Goal: Task Accomplishment & Management: Use online tool/utility

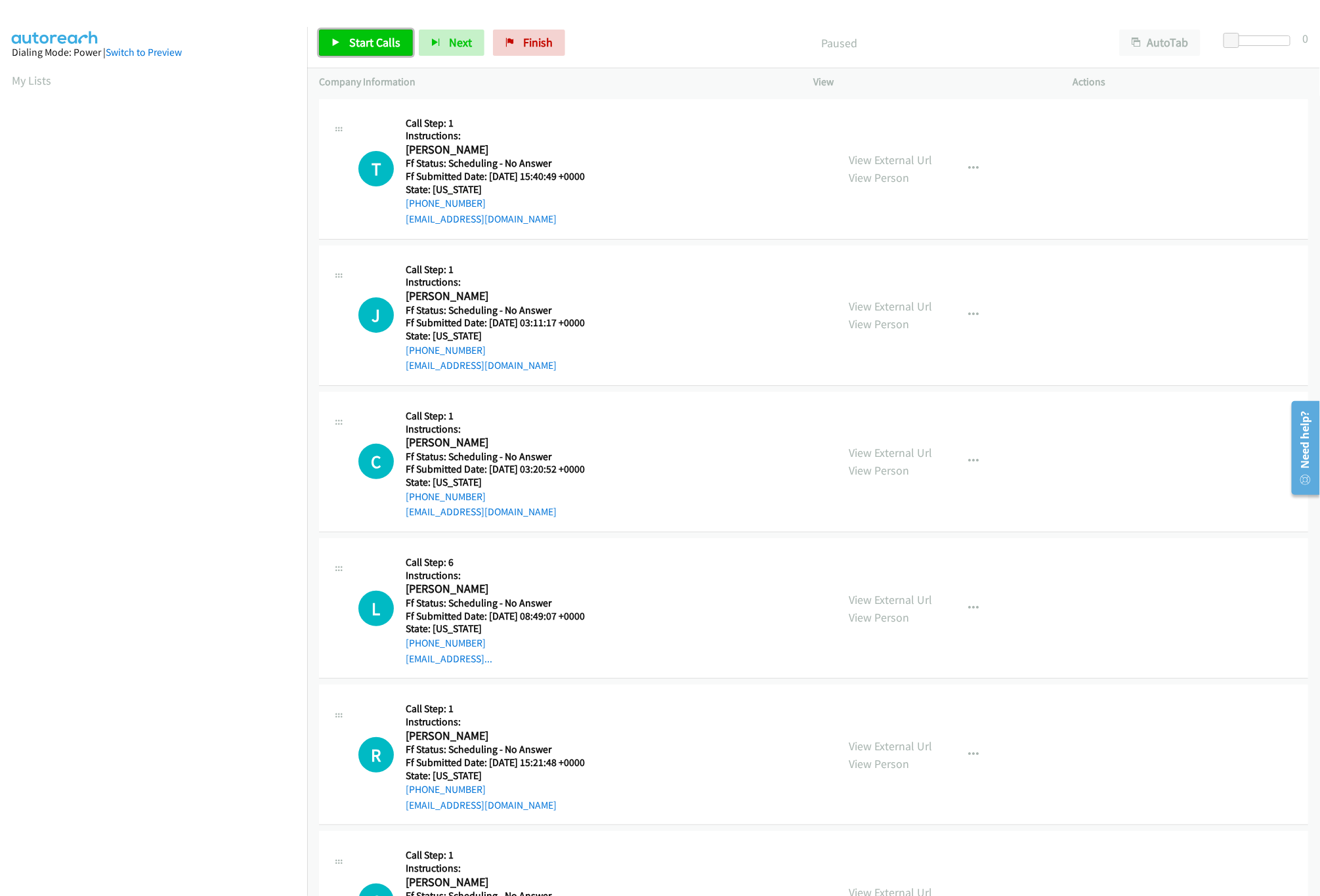
click at [390, 46] on span "Start Calls" at bounding box center [374, 42] width 51 height 15
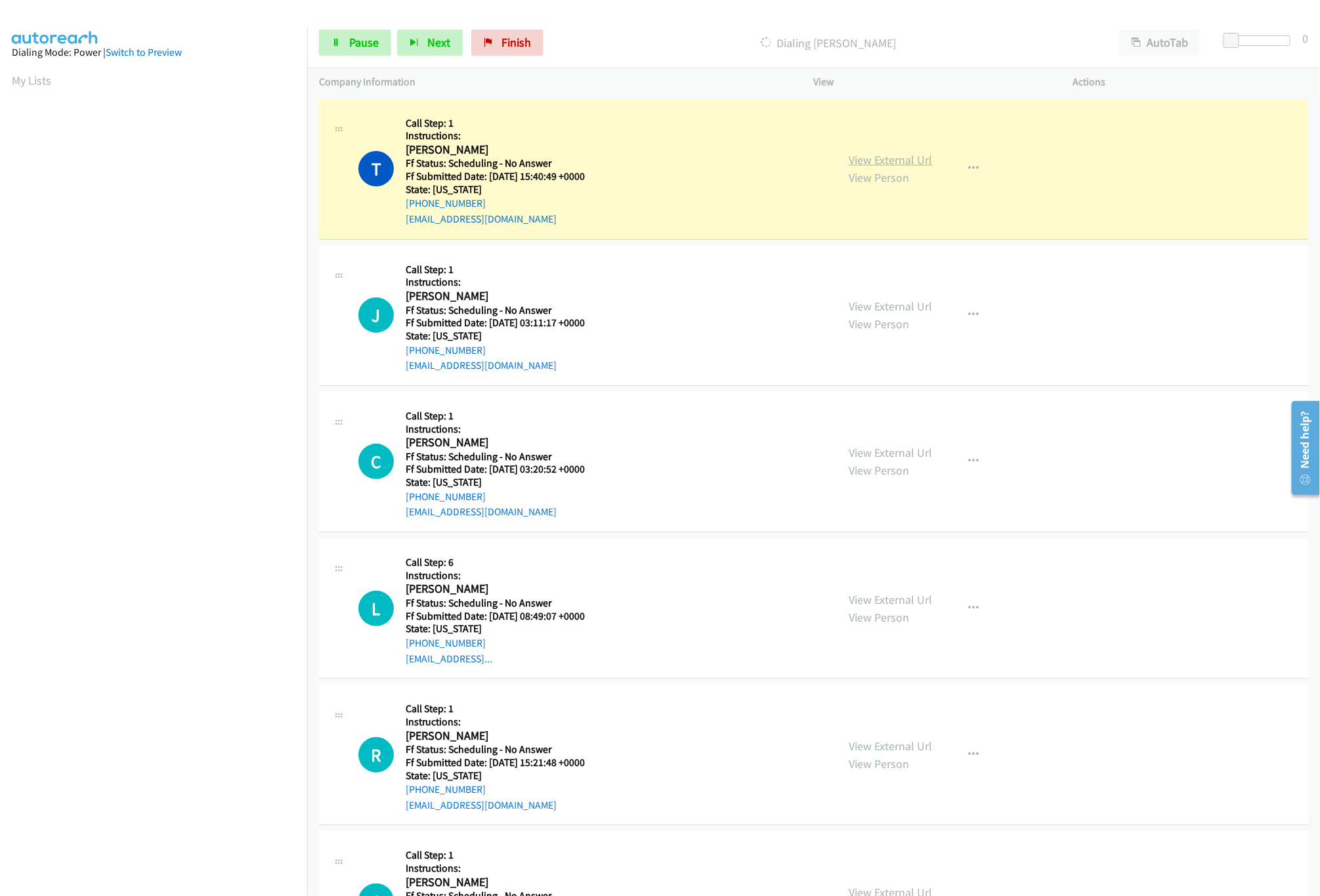
click at [891, 160] on link "View External Url" at bounding box center [891, 160] width 83 height 15
click at [881, 312] on link "View External Url" at bounding box center [891, 306] width 83 height 15
drag, startPoint x: 1235, startPoint y: 35, endPoint x: 1243, endPoint y: 38, distance: 8.5
click at [1243, 38] on span at bounding box center [1239, 41] width 16 height 16
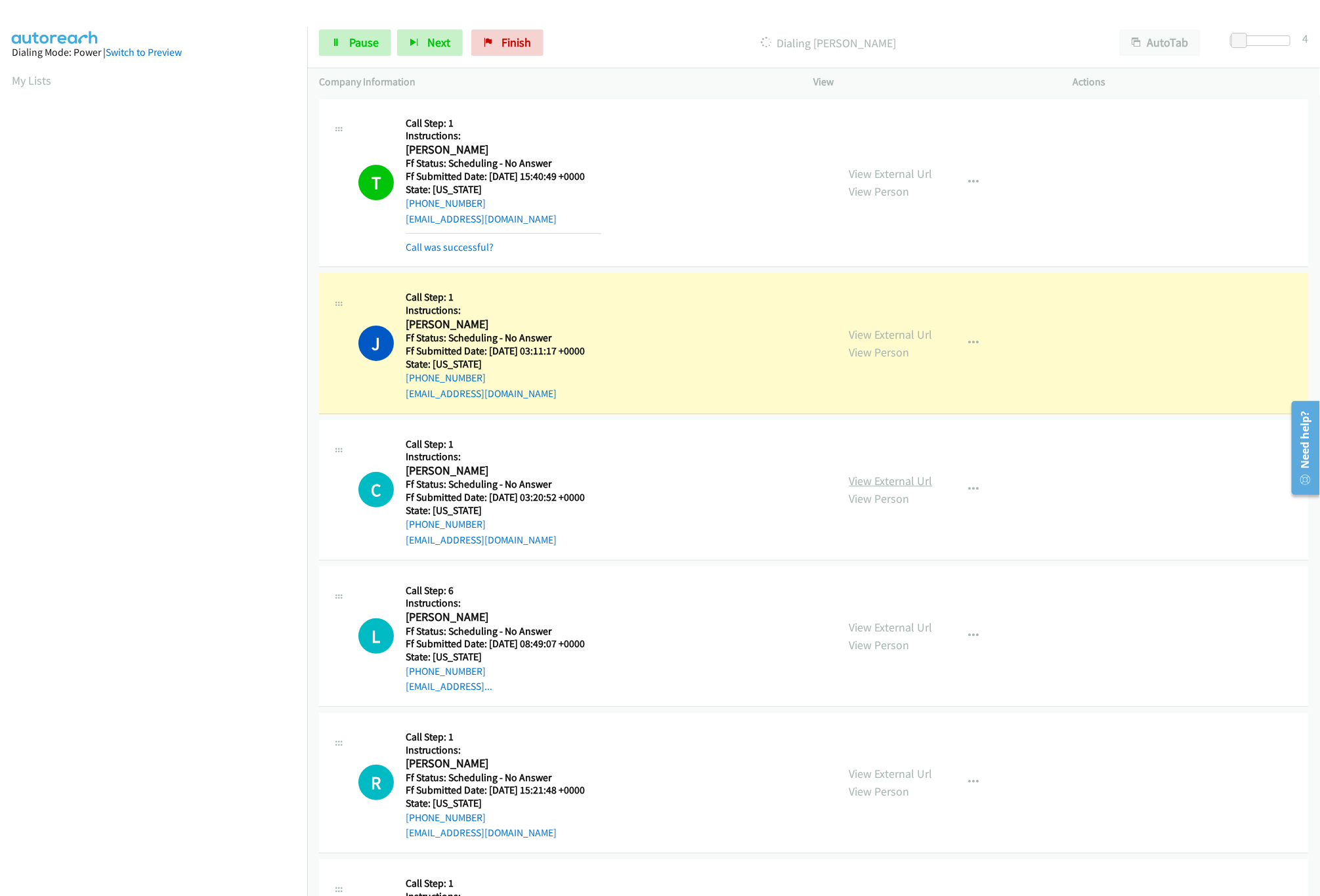
click at [892, 475] on link "View External Url" at bounding box center [891, 481] width 83 height 15
drag, startPoint x: 854, startPoint y: 621, endPoint x: 857, endPoint y: 633, distance: 12.4
click at [855, 625] on div "View External Url View Person" at bounding box center [891, 638] width 83 height 35
click at [859, 633] on link "View External Url" at bounding box center [891, 629] width 83 height 15
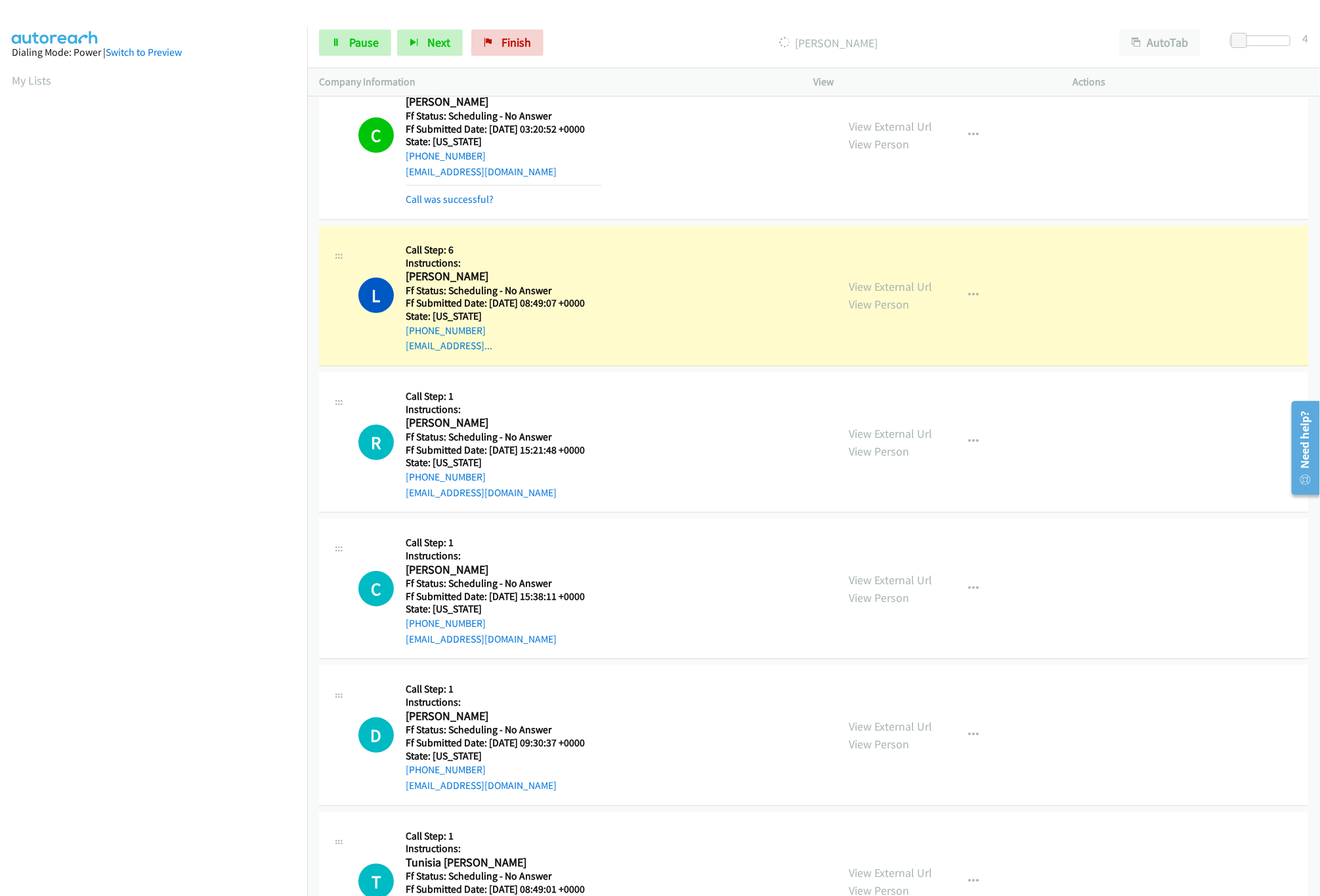
scroll to position [525, 0]
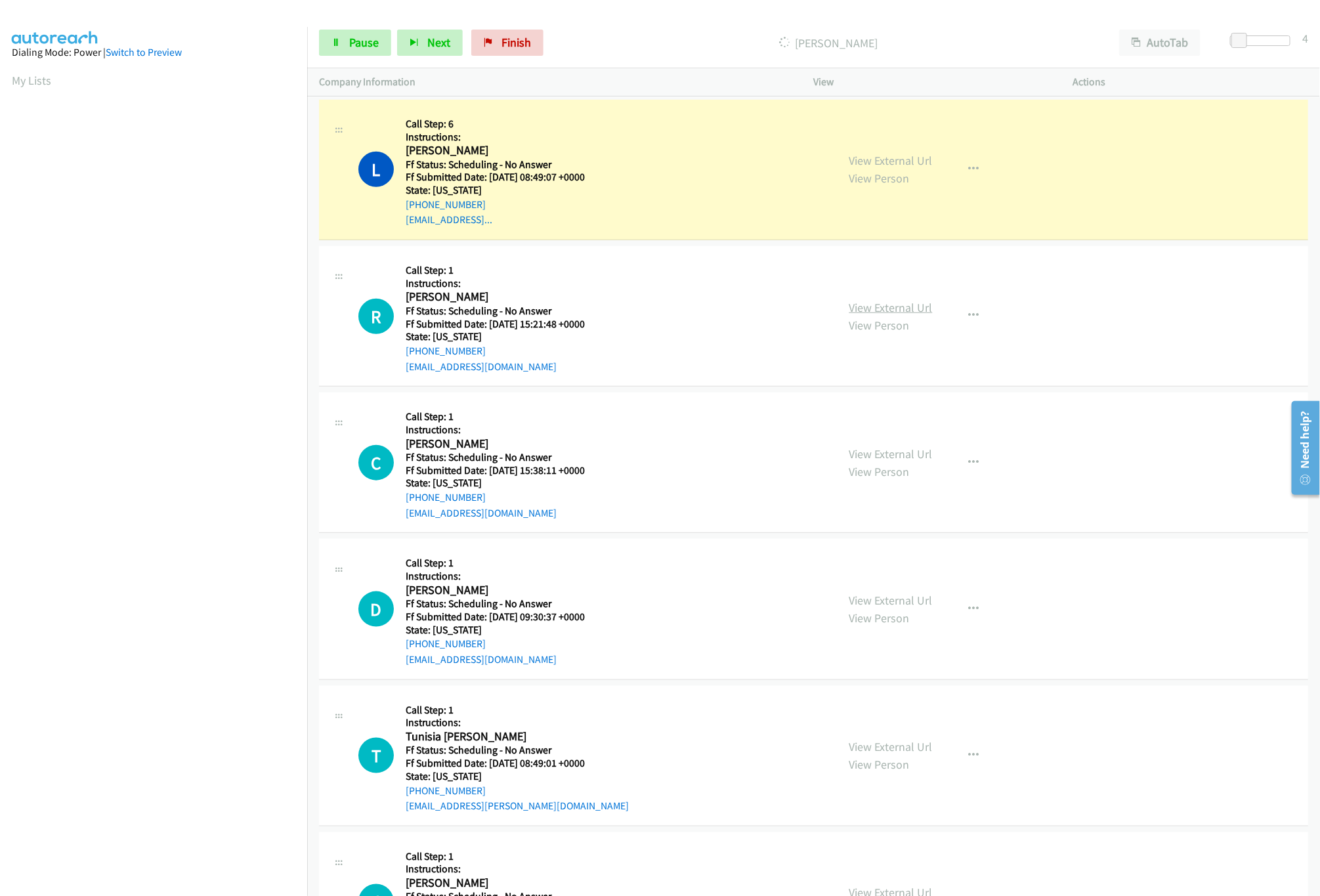
click at [902, 313] on link "View External Url" at bounding box center [891, 308] width 83 height 15
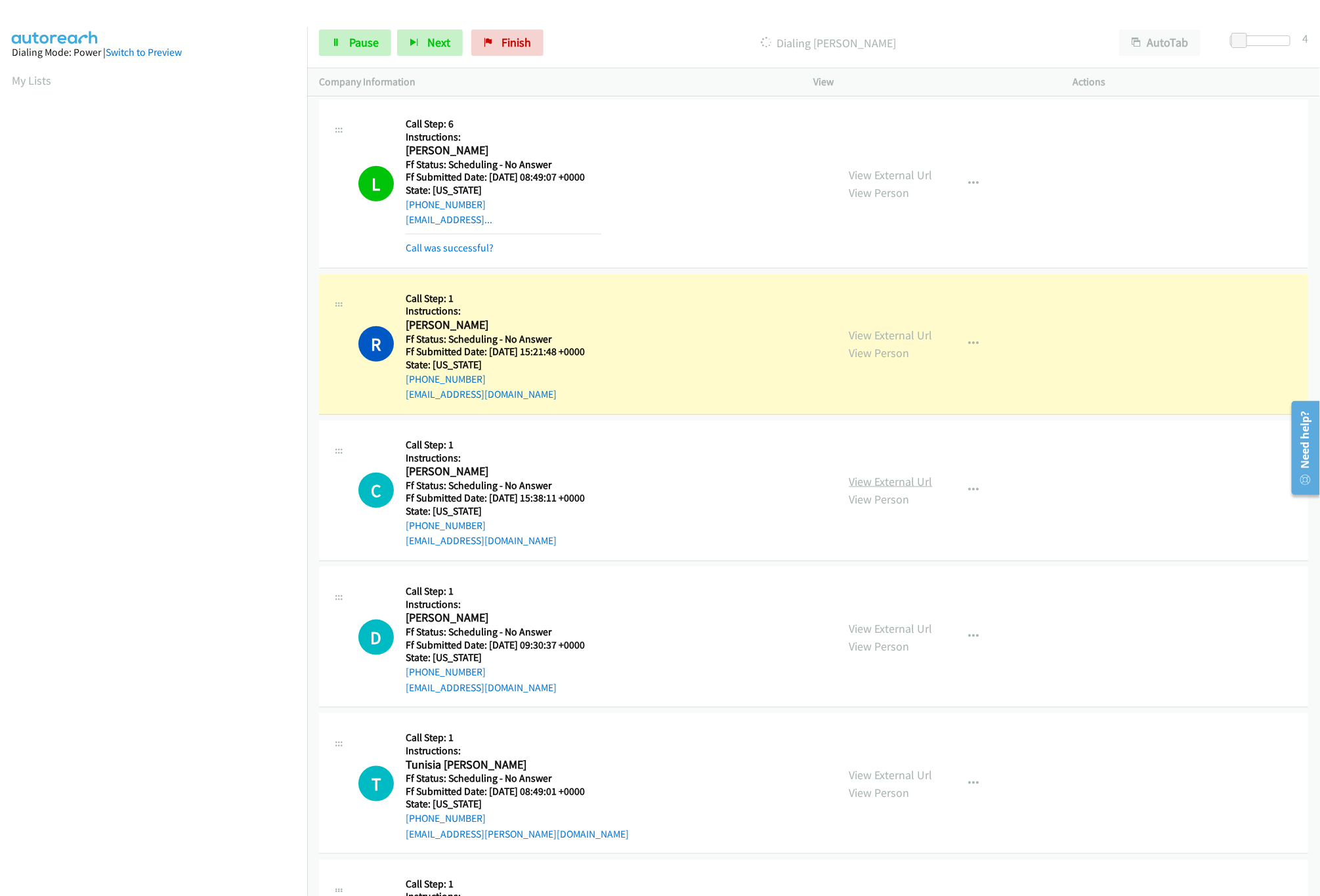
click at [875, 488] on div "View External Url View Person View External Url Email Schedule/Manage Callback …" at bounding box center [973, 490] width 271 height 116
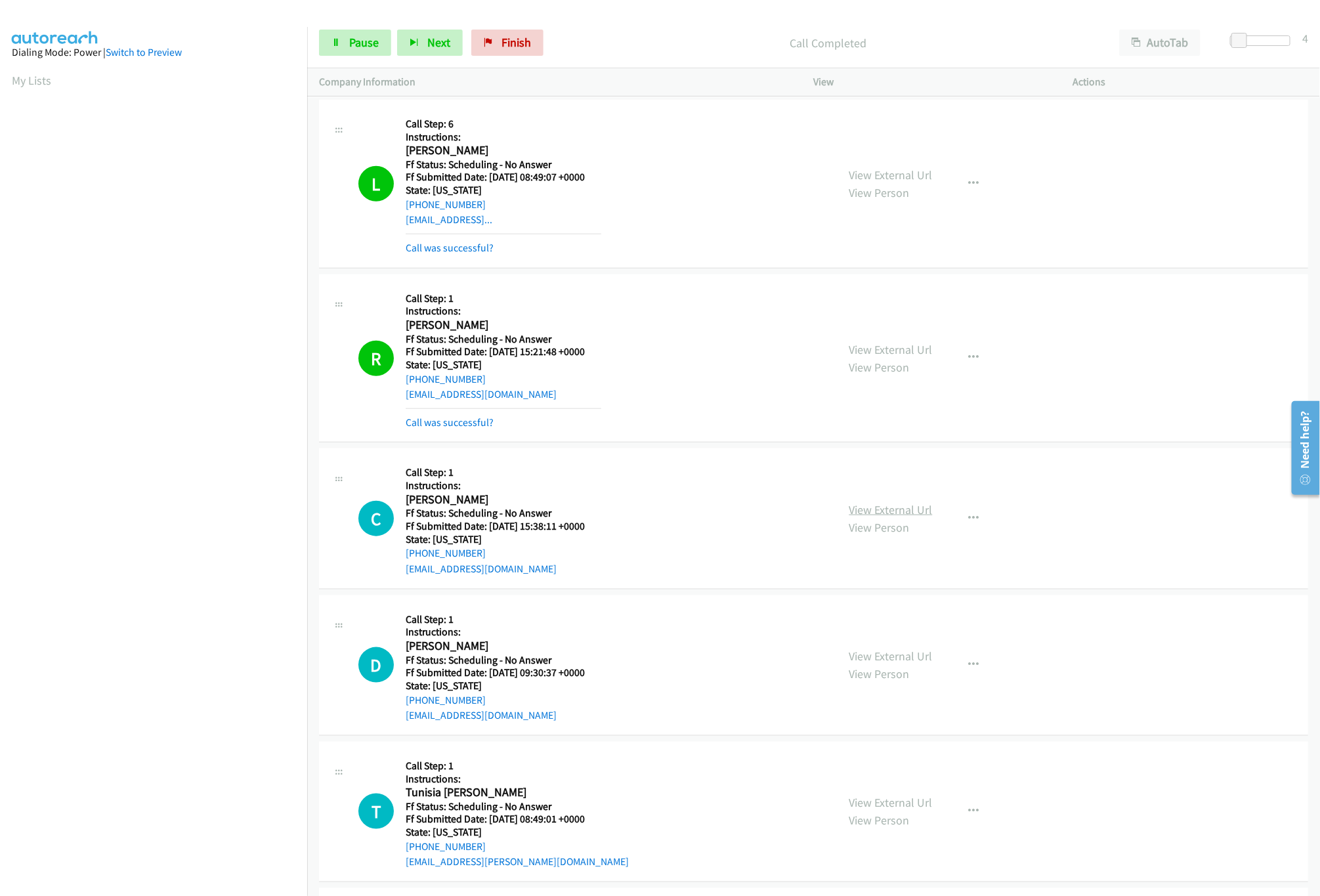
click at [880, 507] on link "View External Url" at bounding box center [891, 510] width 83 height 15
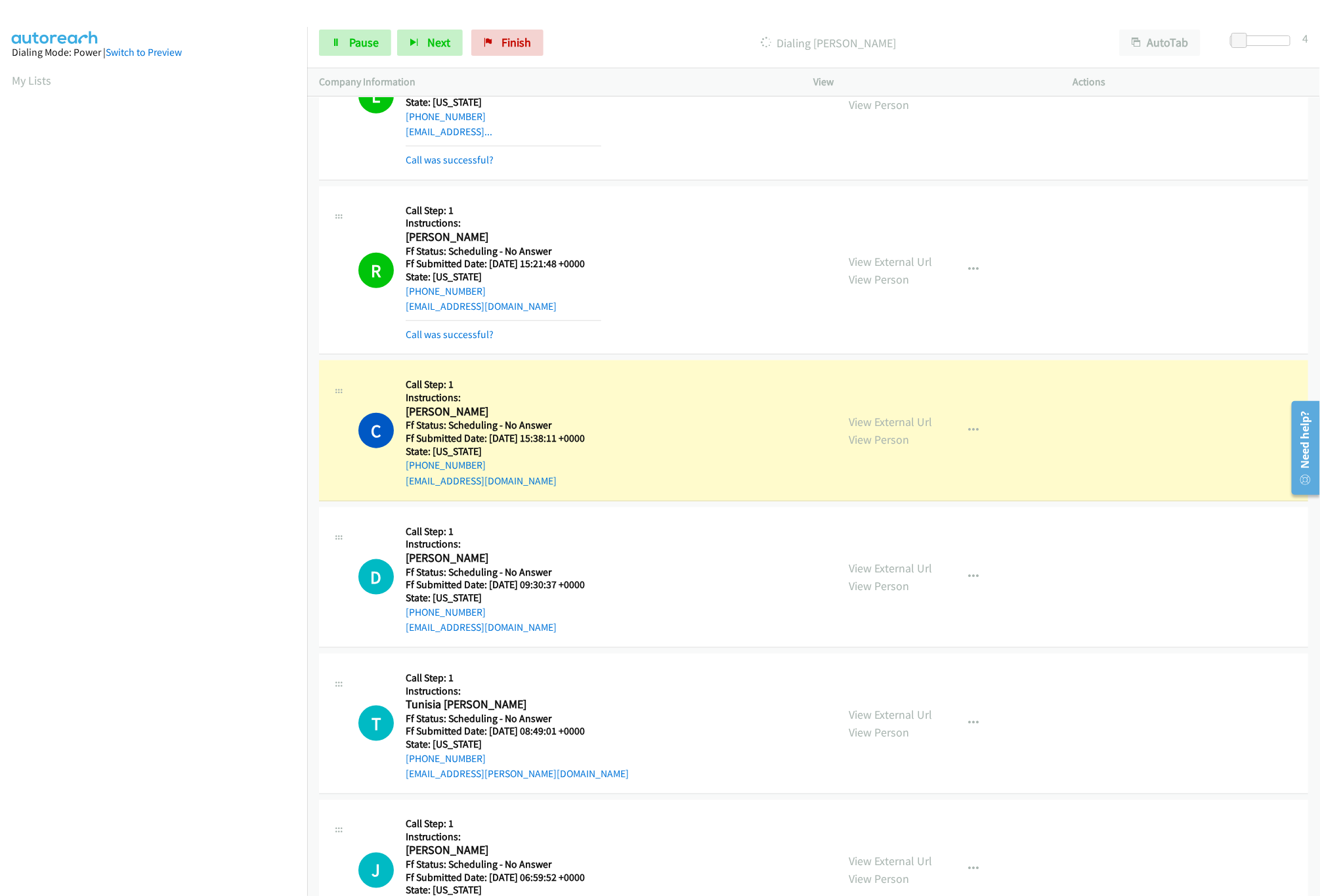
scroll to position [657, 0]
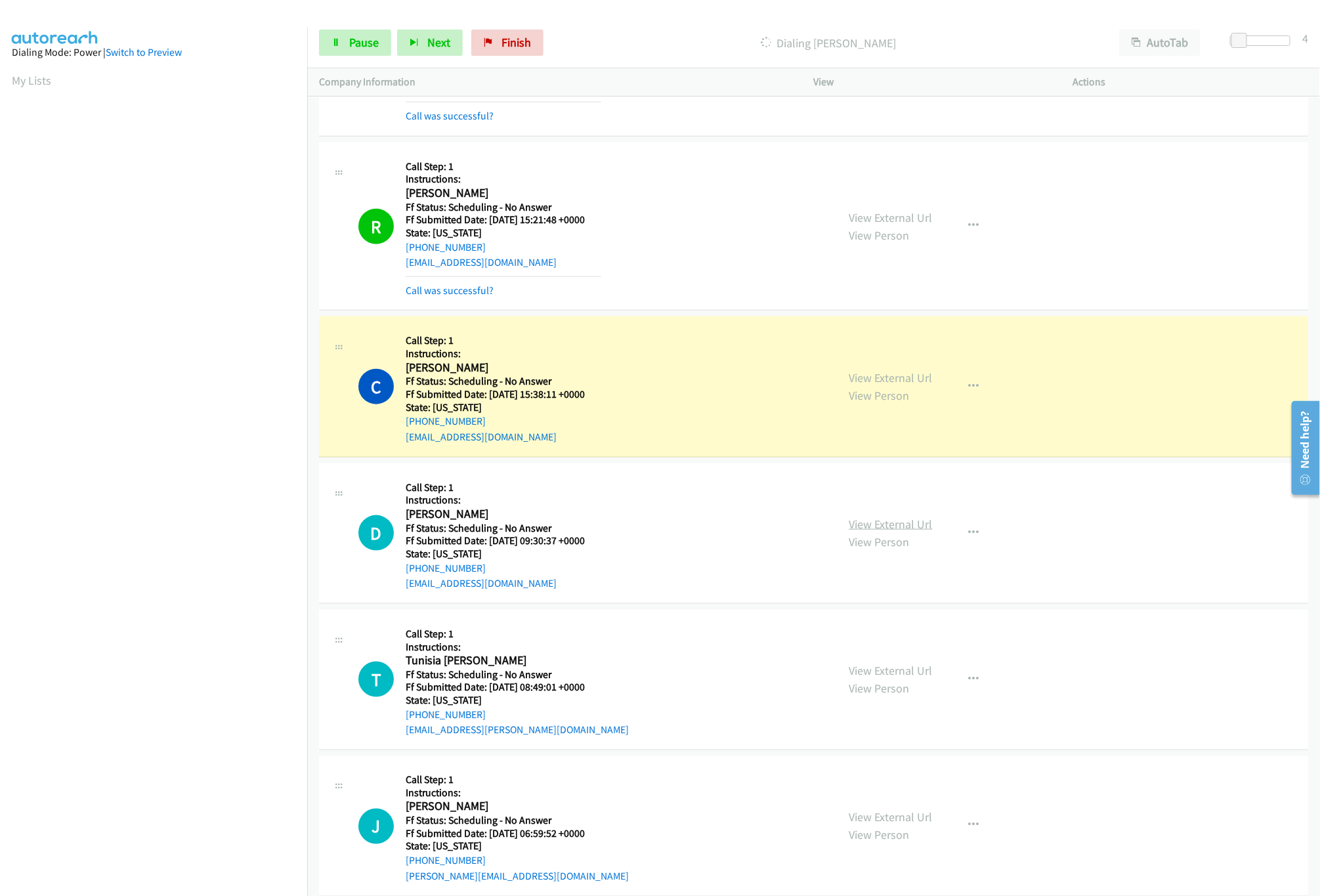
click at [893, 532] on link "View External Url" at bounding box center [891, 524] width 83 height 15
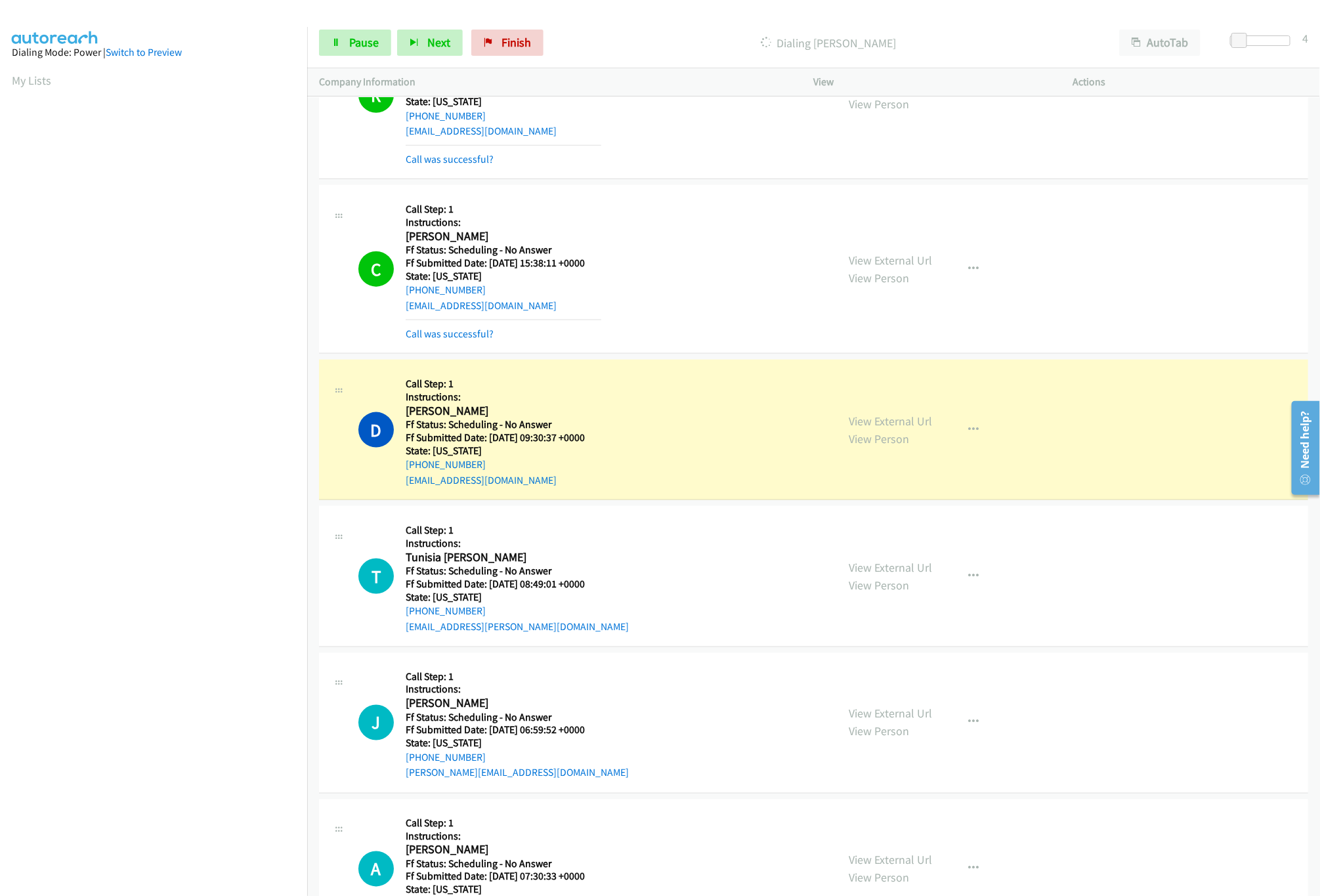
click at [191, 800] on nav "Dialing Mode: Power | Switch to Preview My Lists" at bounding box center [154, 475] width 308 height 896
click at [894, 574] on link "View External Url" at bounding box center [891, 568] width 83 height 15
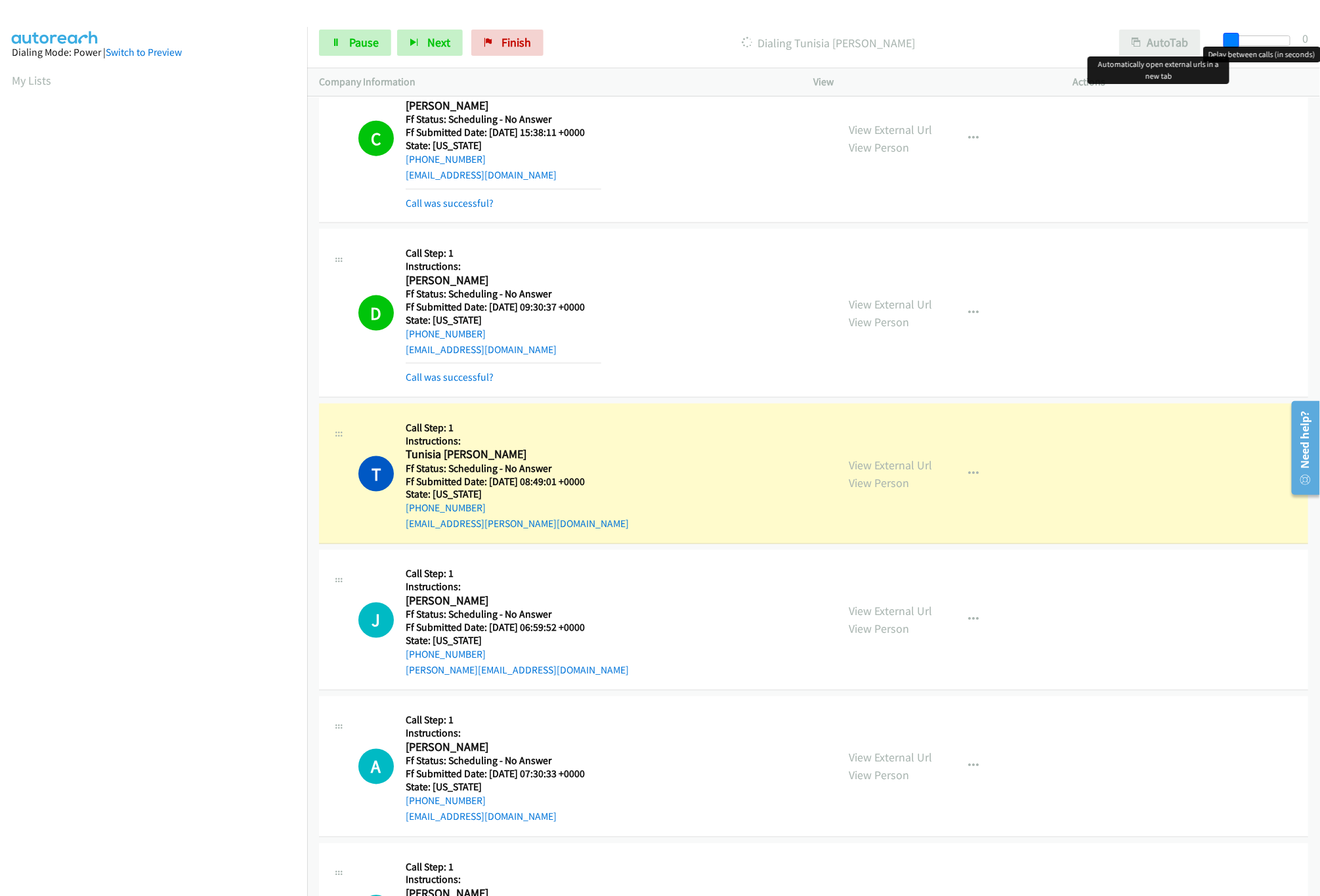
drag, startPoint x: 1248, startPoint y: 38, endPoint x: 1198, endPoint y: 35, distance: 50.1
click at [1198, 35] on div "Start Calls Pause Next Finish Dialing Tunisia Wilson AutoTab AutoTab 0" at bounding box center [813, 43] width 1013 height 50
click at [710, 75] on p "Company Information" at bounding box center [554, 82] width 471 height 16
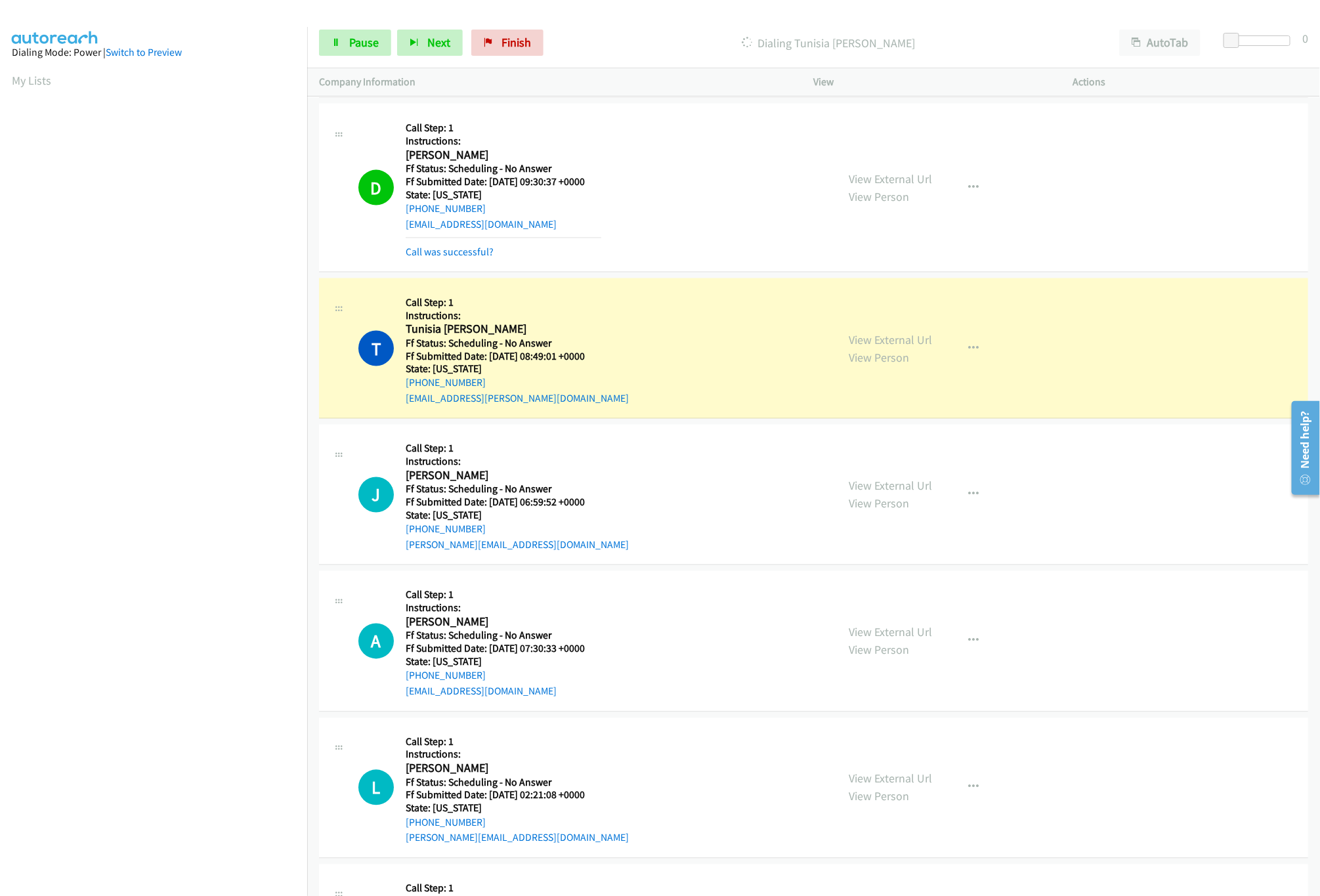
scroll to position [1182, 0]
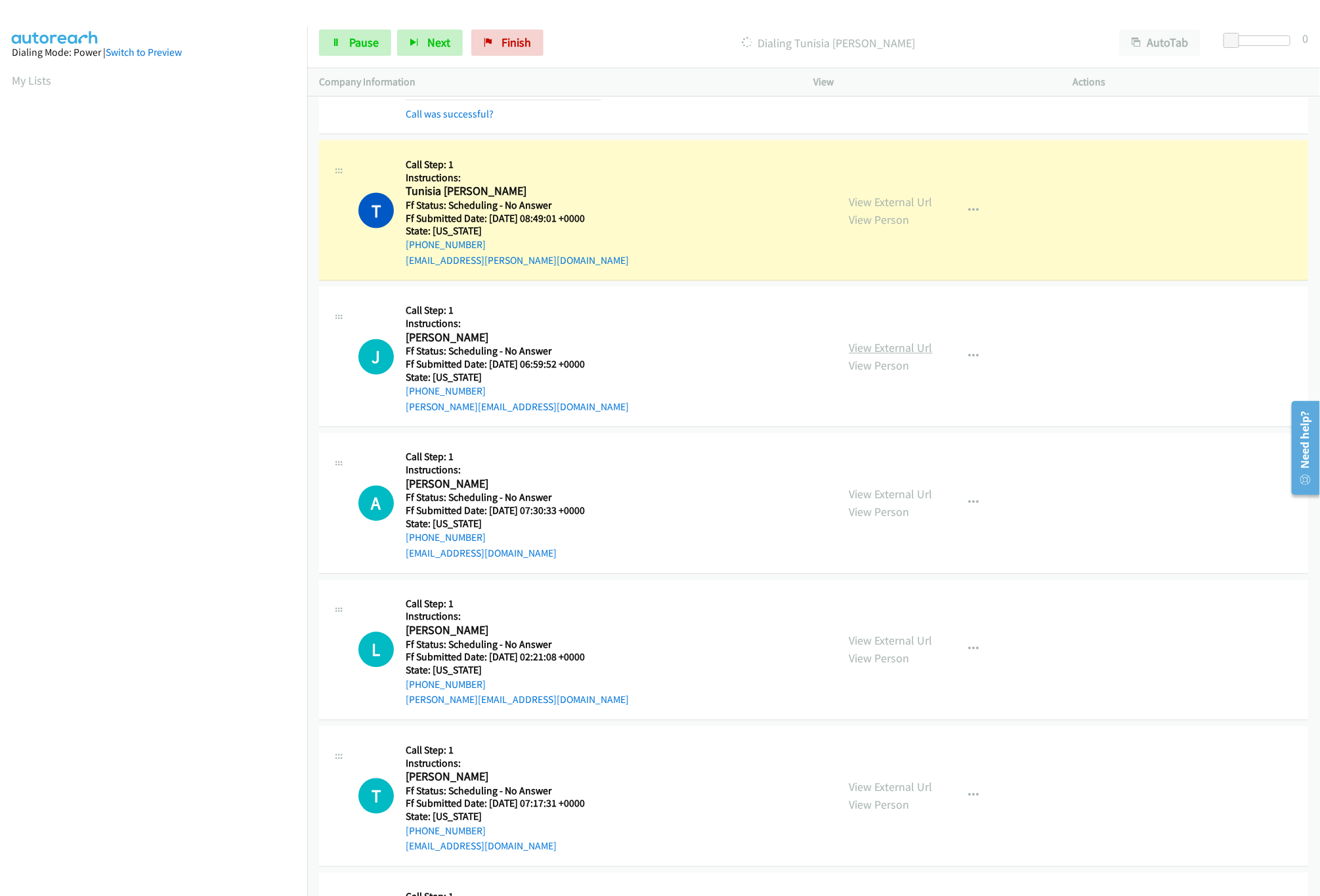
click at [893, 350] on link "View External Url" at bounding box center [891, 348] width 83 height 15
click at [690, 43] on p "Dialing Tunisia Wilson" at bounding box center [828, 43] width 534 height 18
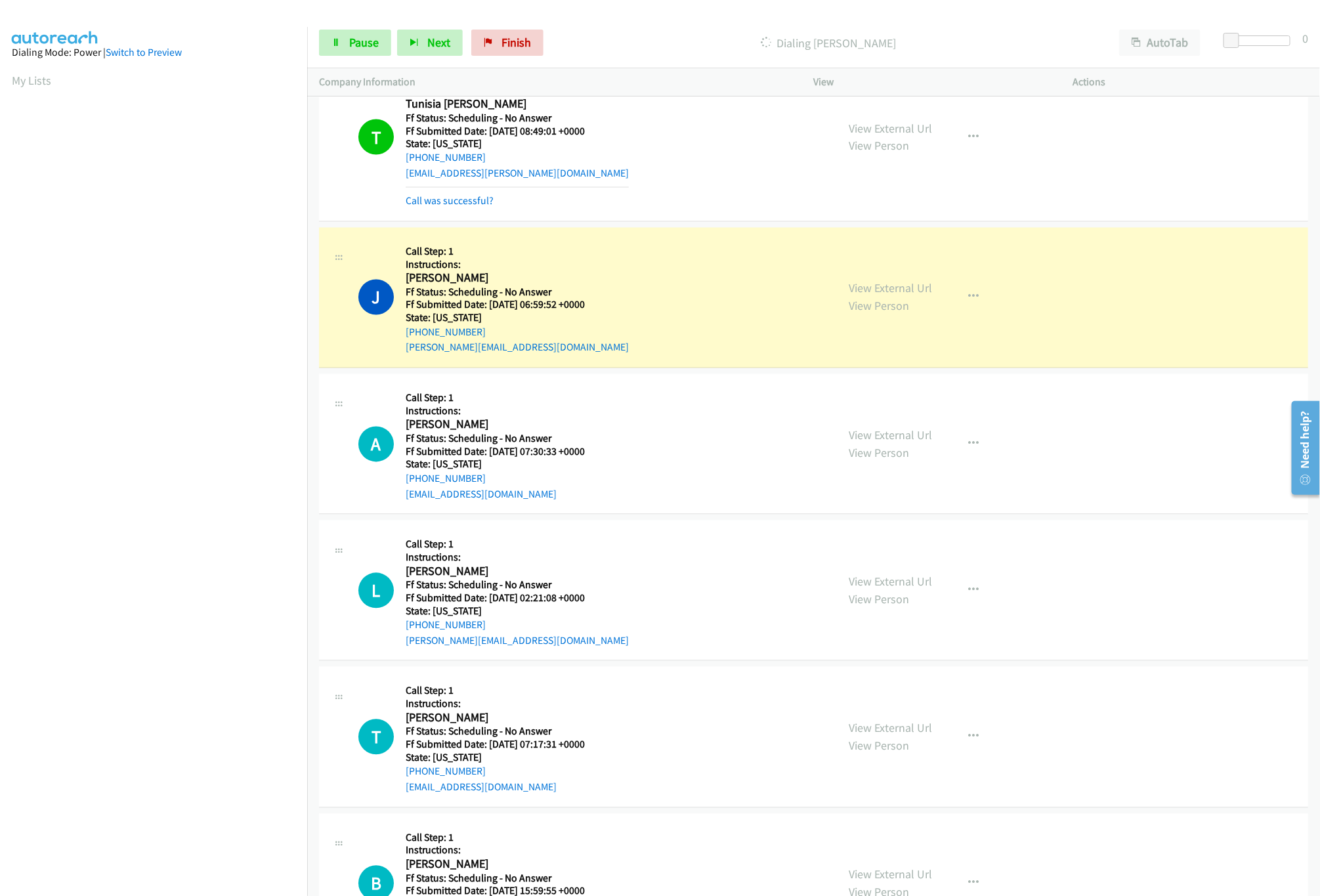
scroll to position [1313, 0]
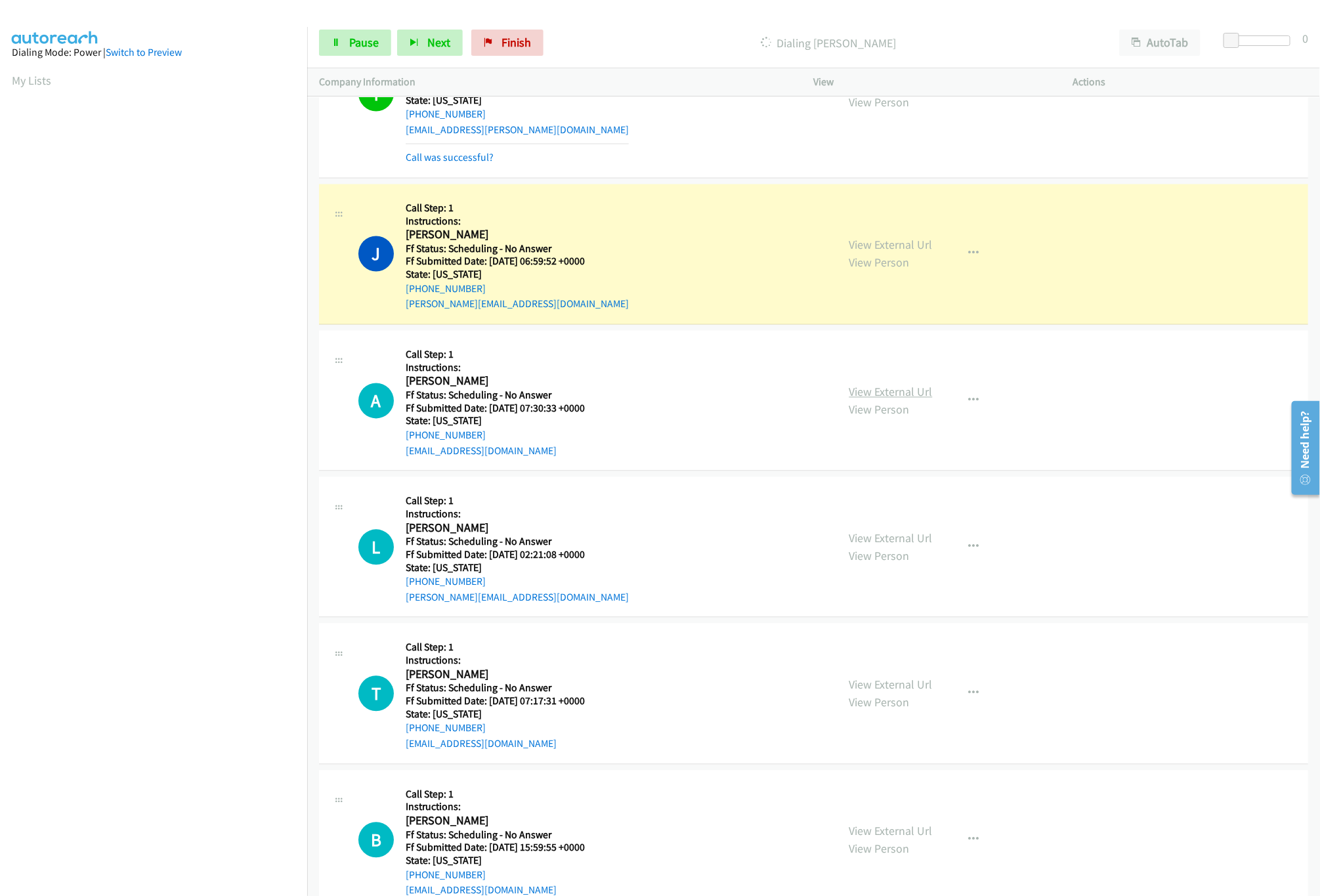
click at [873, 397] on link "View External Url" at bounding box center [891, 392] width 83 height 15
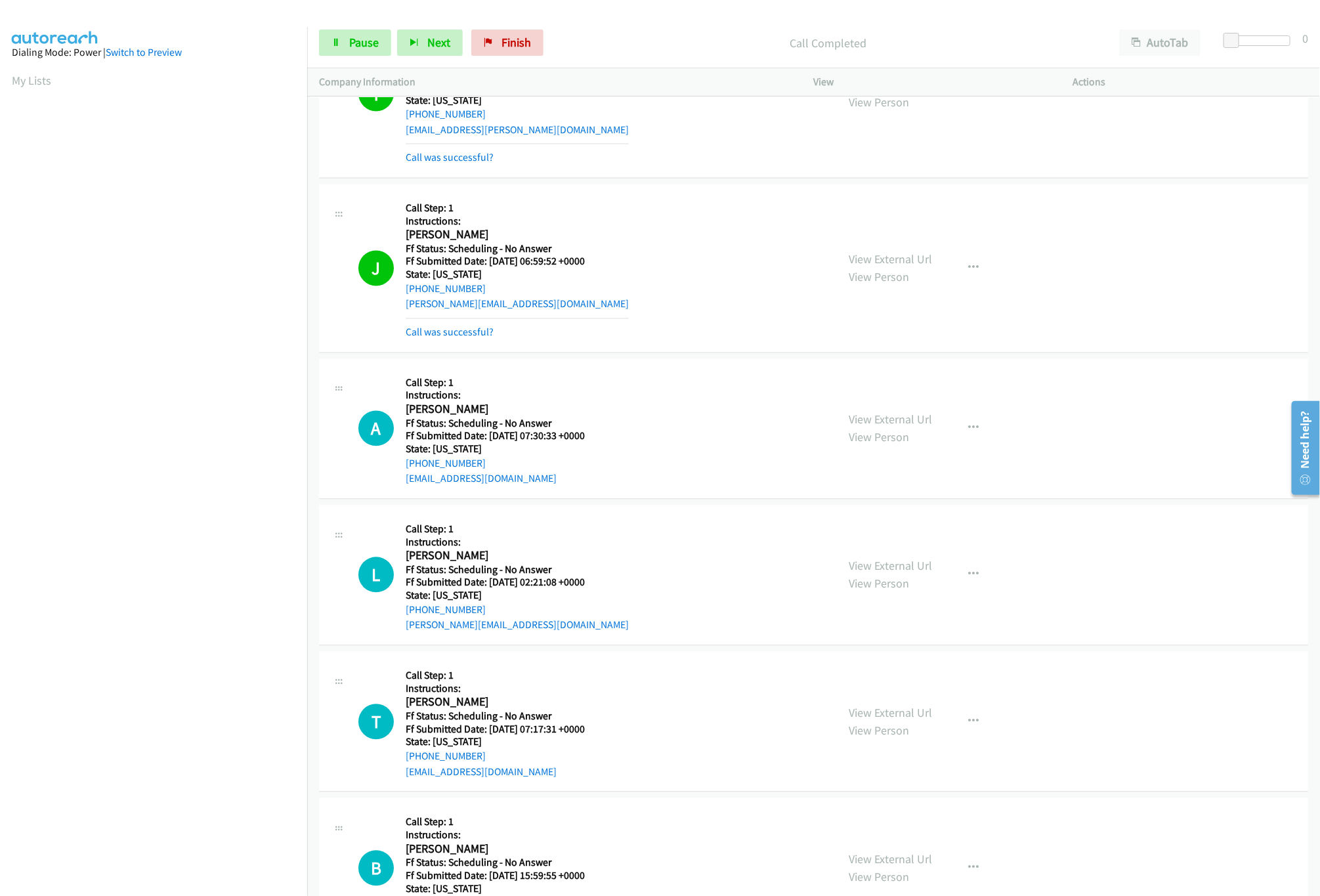
scroll to position [1444, 0]
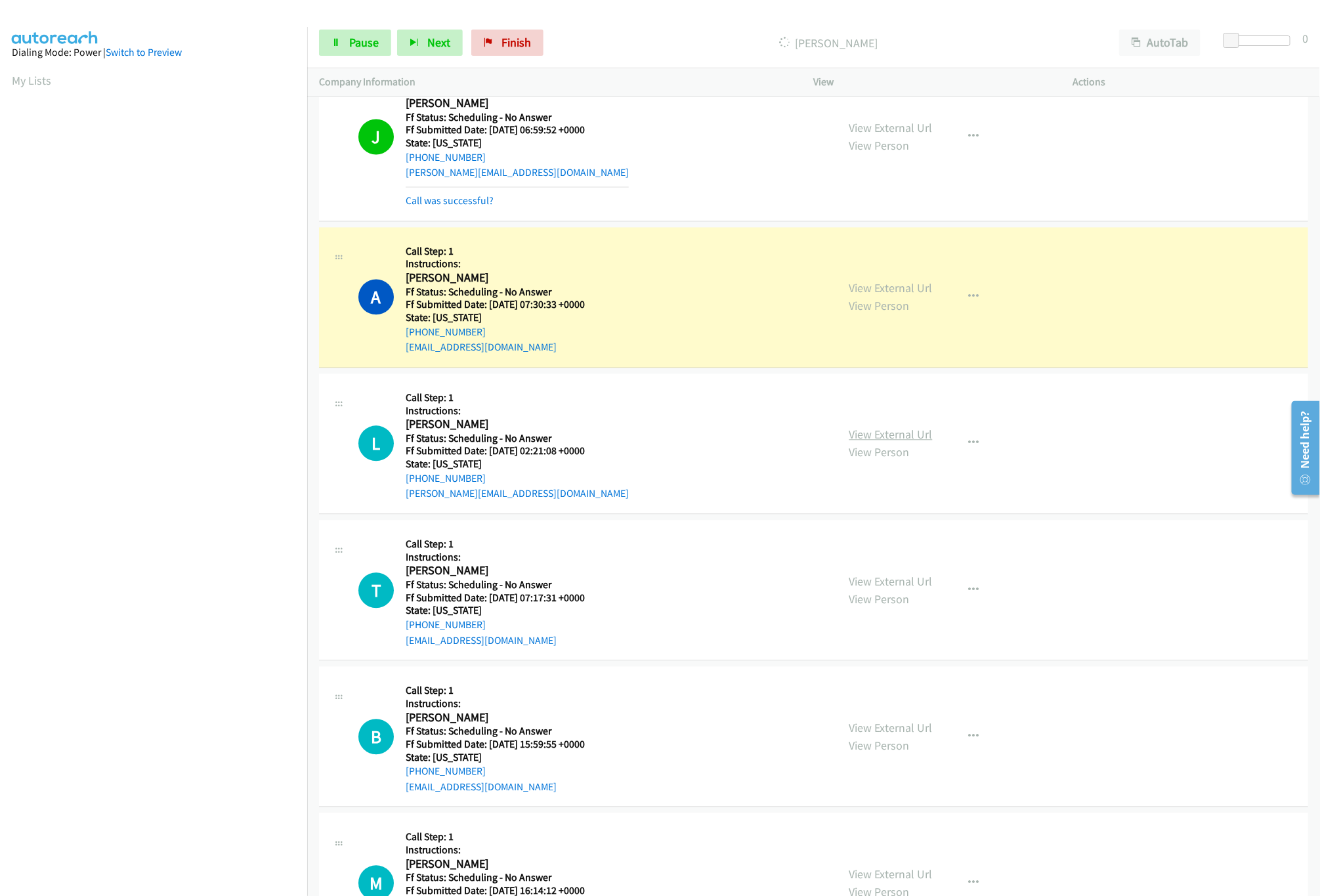
click at [903, 434] on link "View External Url" at bounding box center [891, 435] width 83 height 15
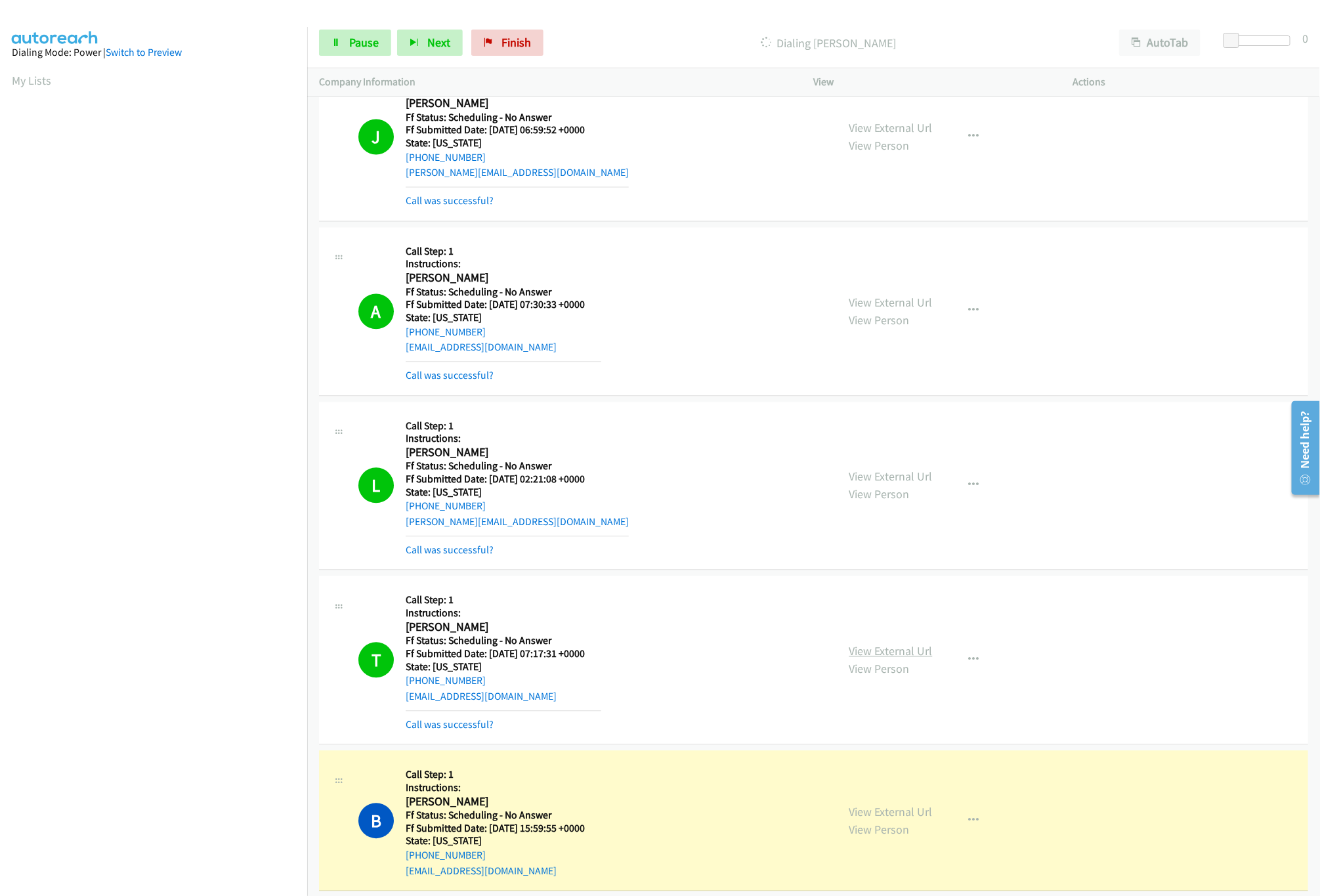
click at [883, 655] on link "View External Url" at bounding box center [891, 651] width 83 height 15
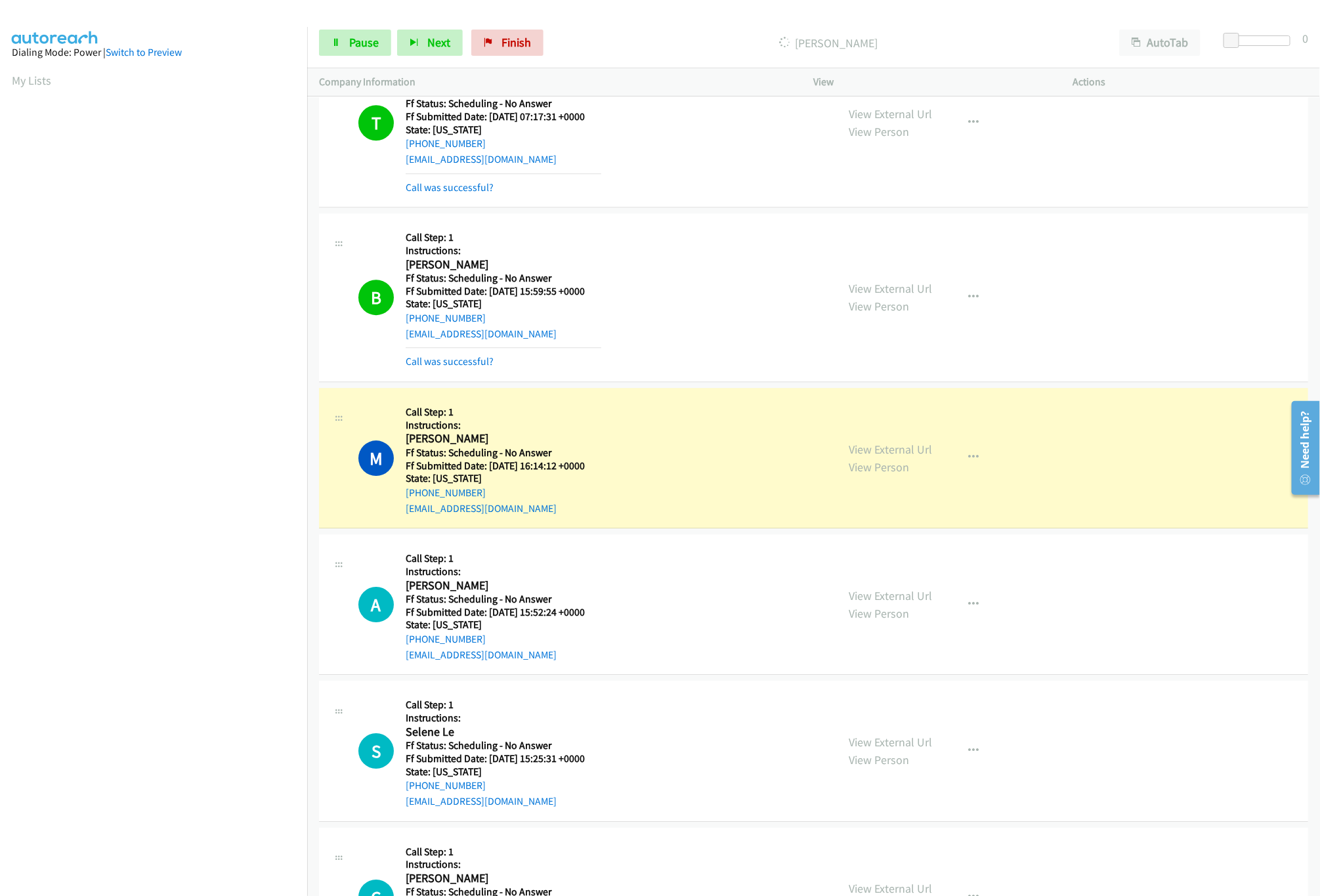
scroll to position [2100, 0]
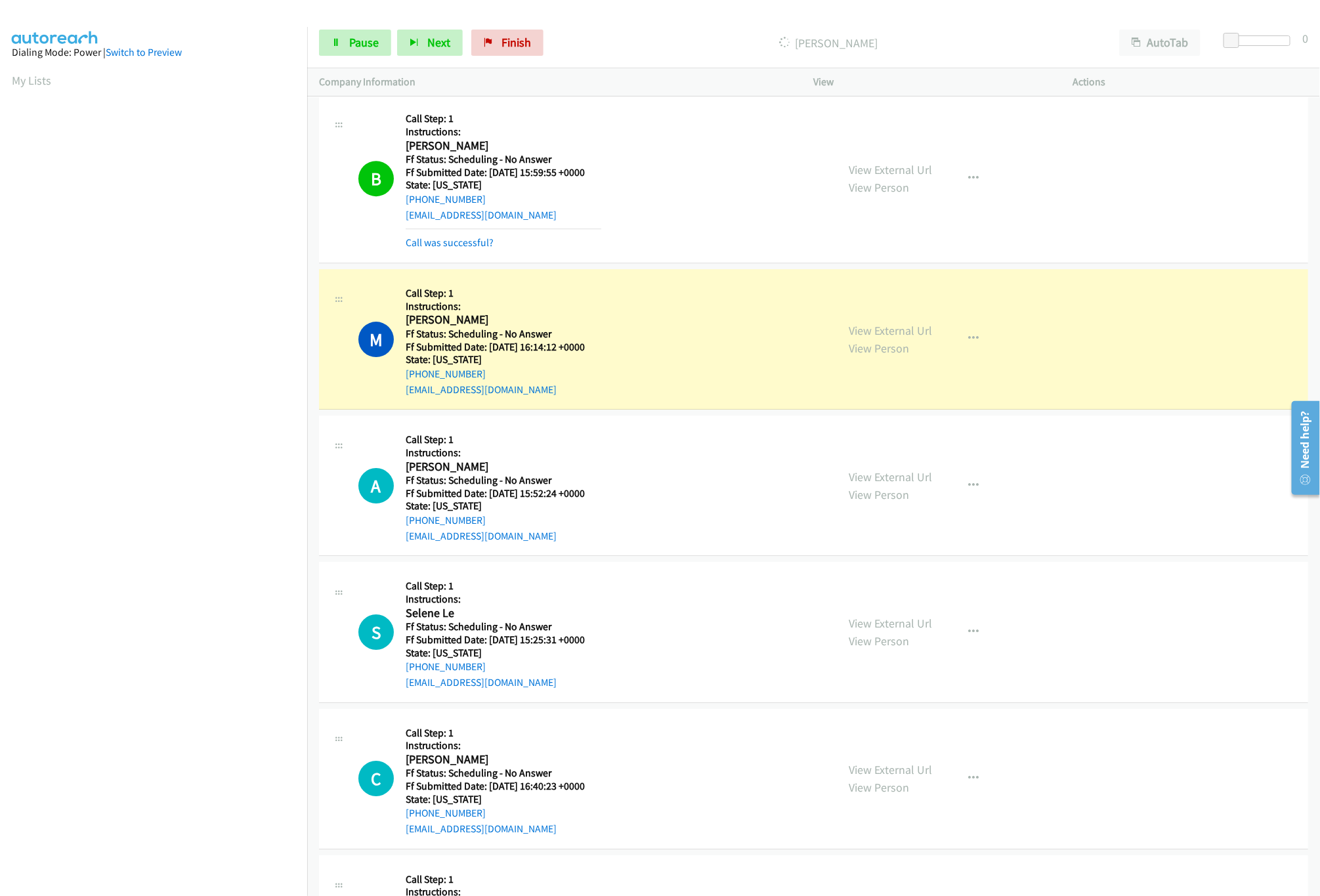
click at [748, 328] on div "M Callback Scheduled Call Step: 1 Instructions: Mark Connelly America/Los_Angel…" at bounding box center [592, 339] width 468 height 116
click at [867, 335] on link "View External Url" at bounding box center [891, 330] width 83 height 15
click at [343, 36] on link "Pause" at bounding box center [355, 43] width 72 height 26
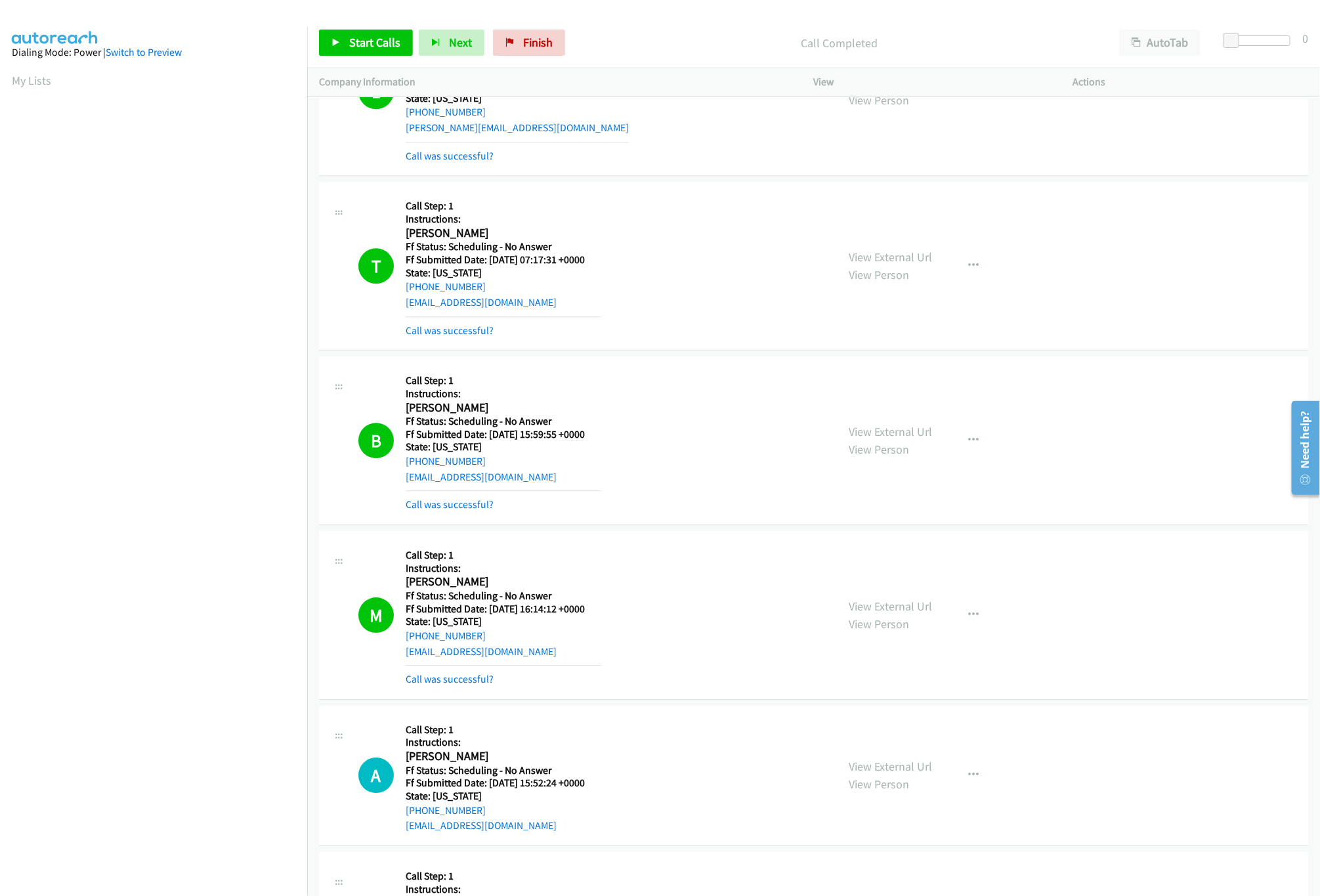
click at [578, 354] on td "T Callback Scheduled Call Step: 1 Instructions: Tamala Patterson America/New_Yo…" at bounding box center [813, 266] width 1013 height 175
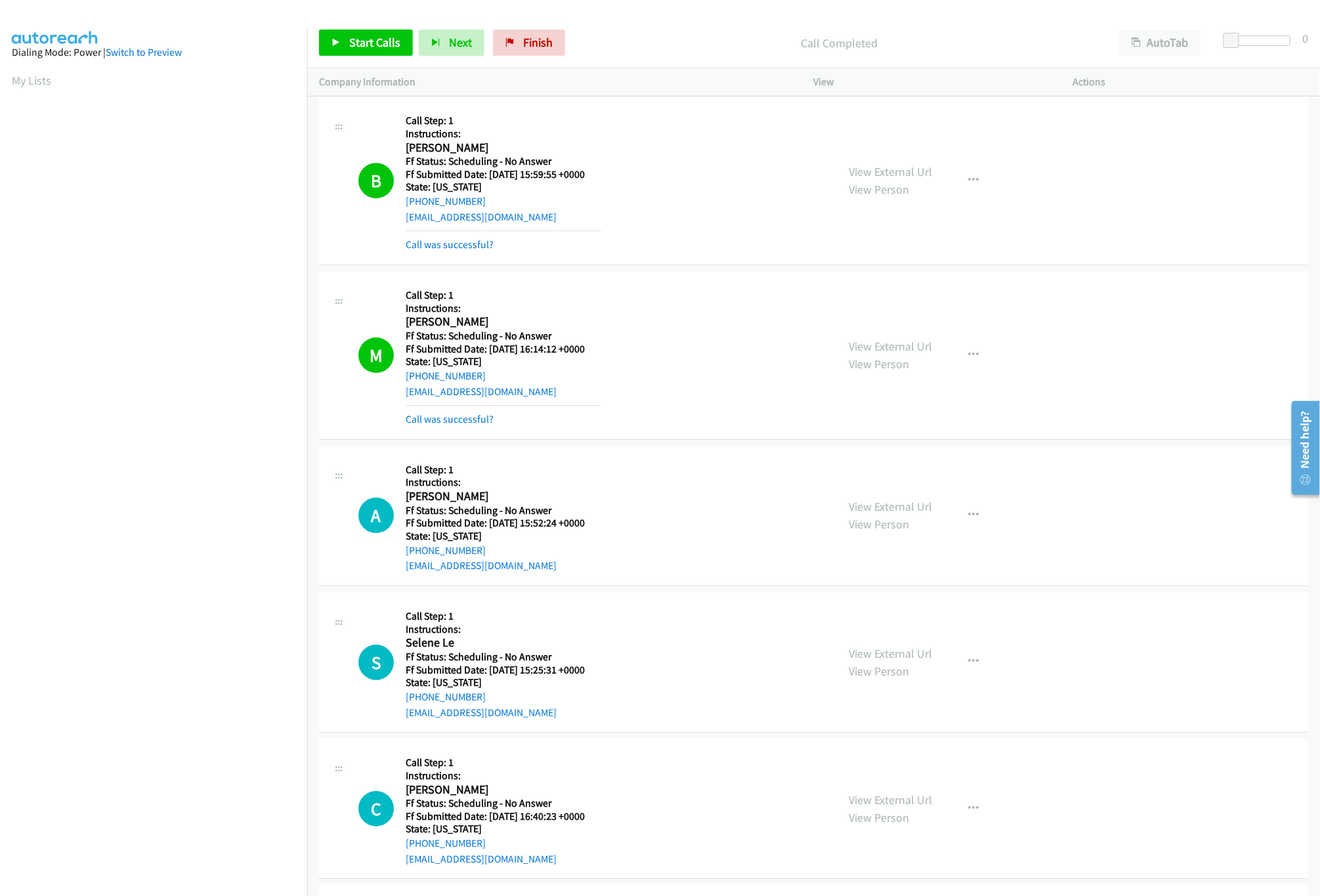
scroll to position [2232, 0]
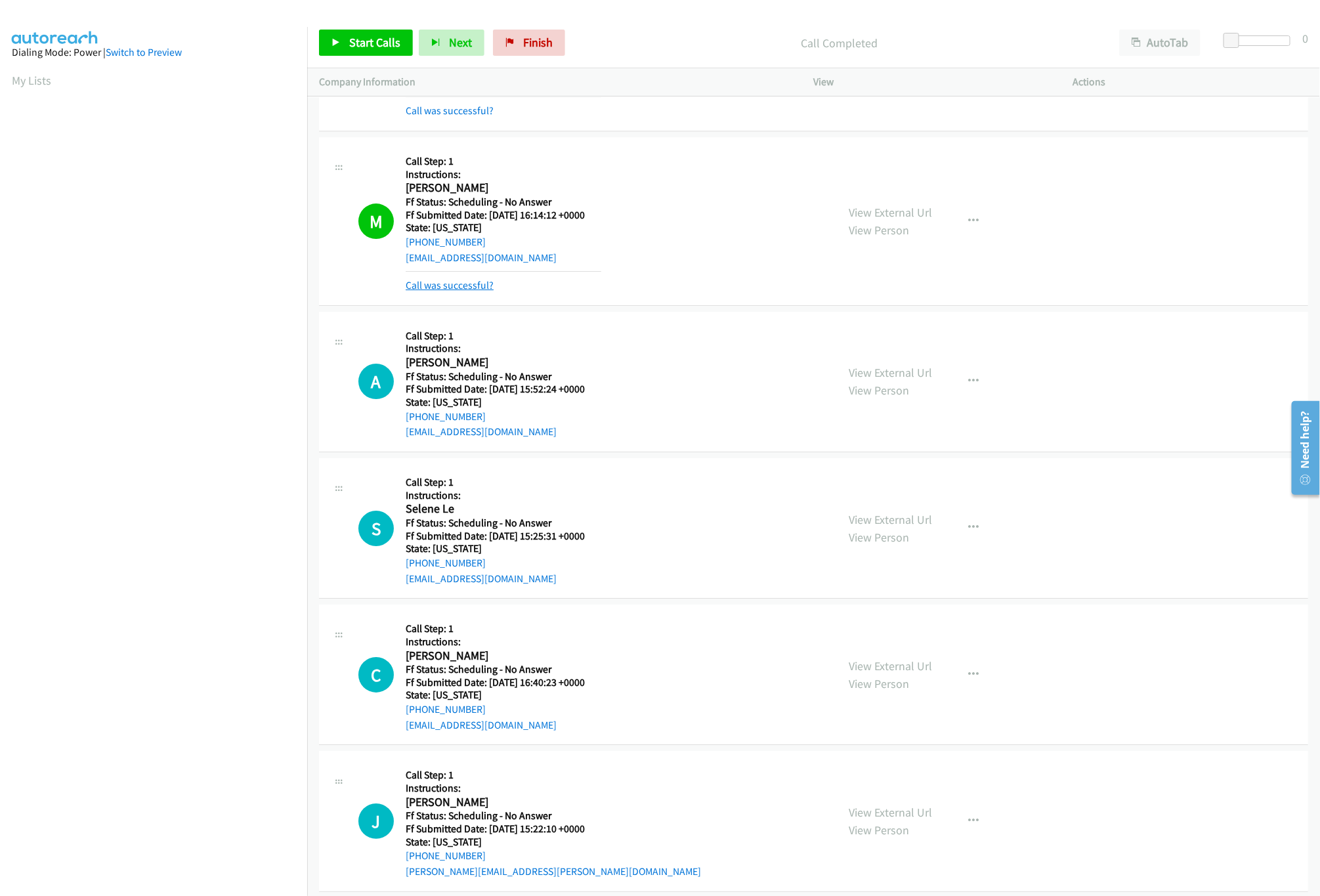
click at [457, 292] on link "Call was successful?" at bounding box center [450, 286] width 88 height 12
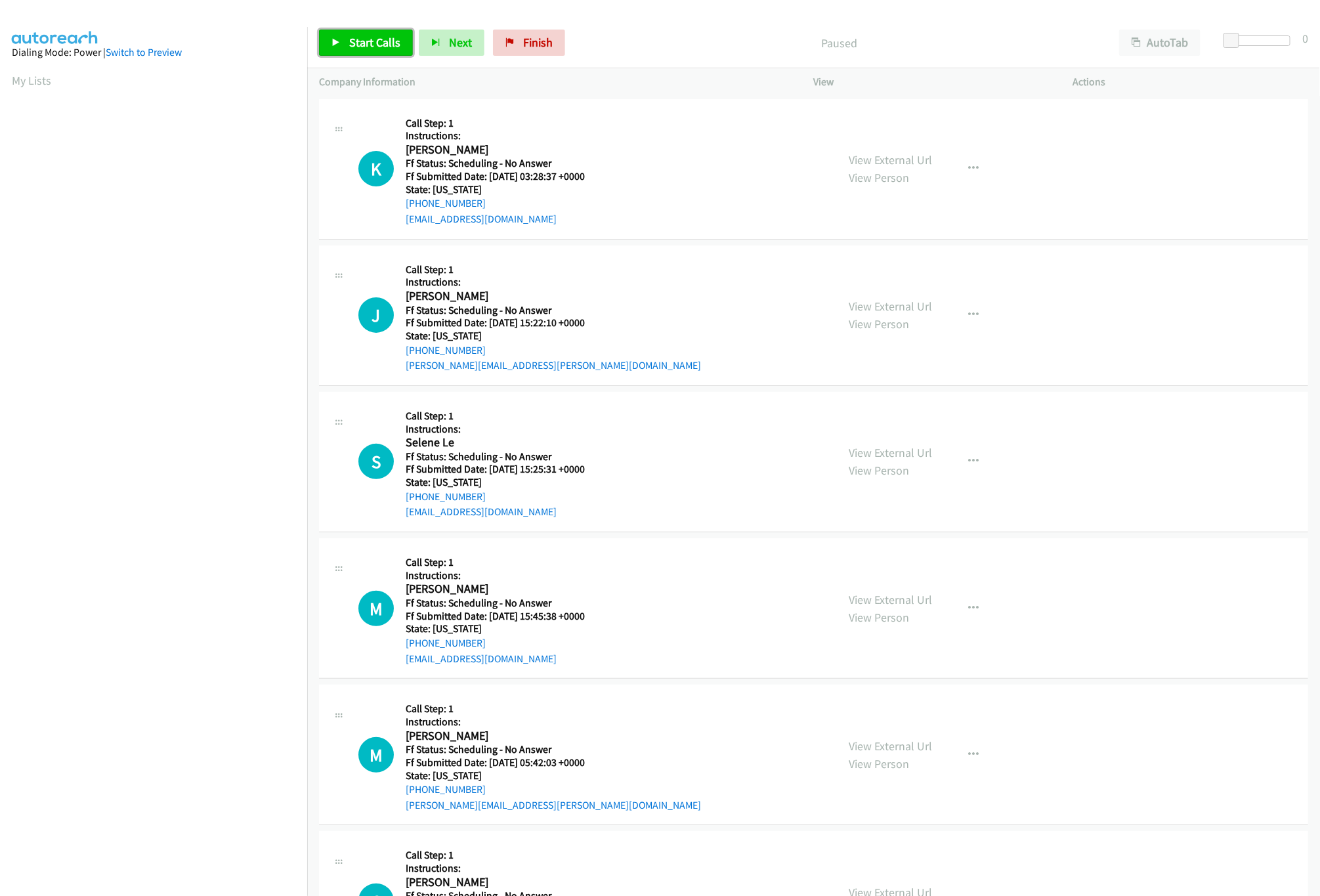
click at [374, 41] on span "Start Calls" at bounding box center [374, 42] width 51 height 15
click at [870, 158] on link "View External Url" at bounding box center [891, 160] width 83 height 15
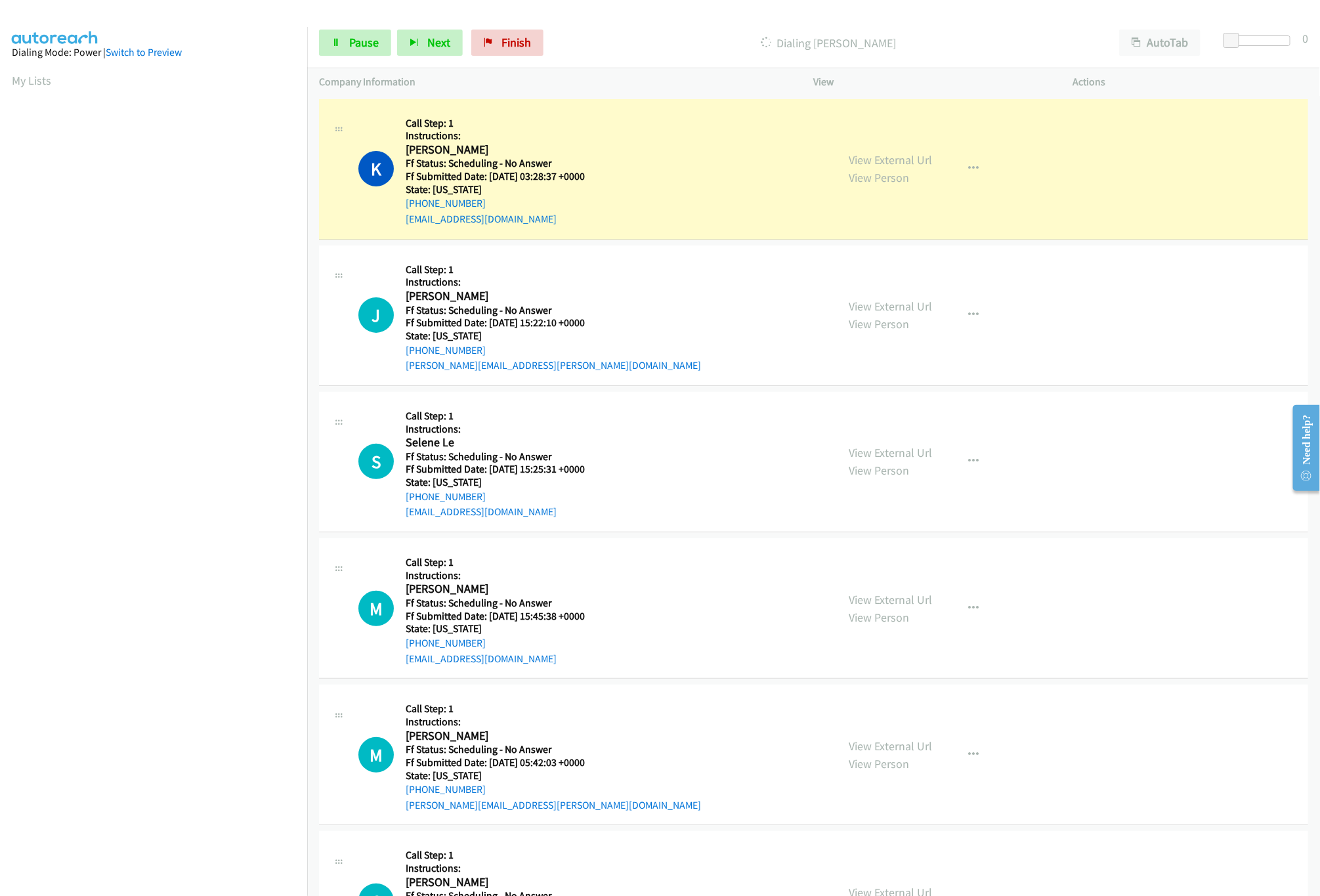
click at [642, 255] on div "J Callback Scheduled Call Step: 1 Instructions: Judith Lathrop America/New_York…" at bounding box center [814, 316] width 989 height 141
drag, startPoint x: 910, startPoint y: 314, endPoint x: 908, endPoint y: 306, distance: 8.2
click at [910, 314] on div "View External Url View Person" at bounding box center [891, 315] width 83 height 35
click at [908, 306] on link "View External Url" at bounding box center [891, 306] width 83 height 15
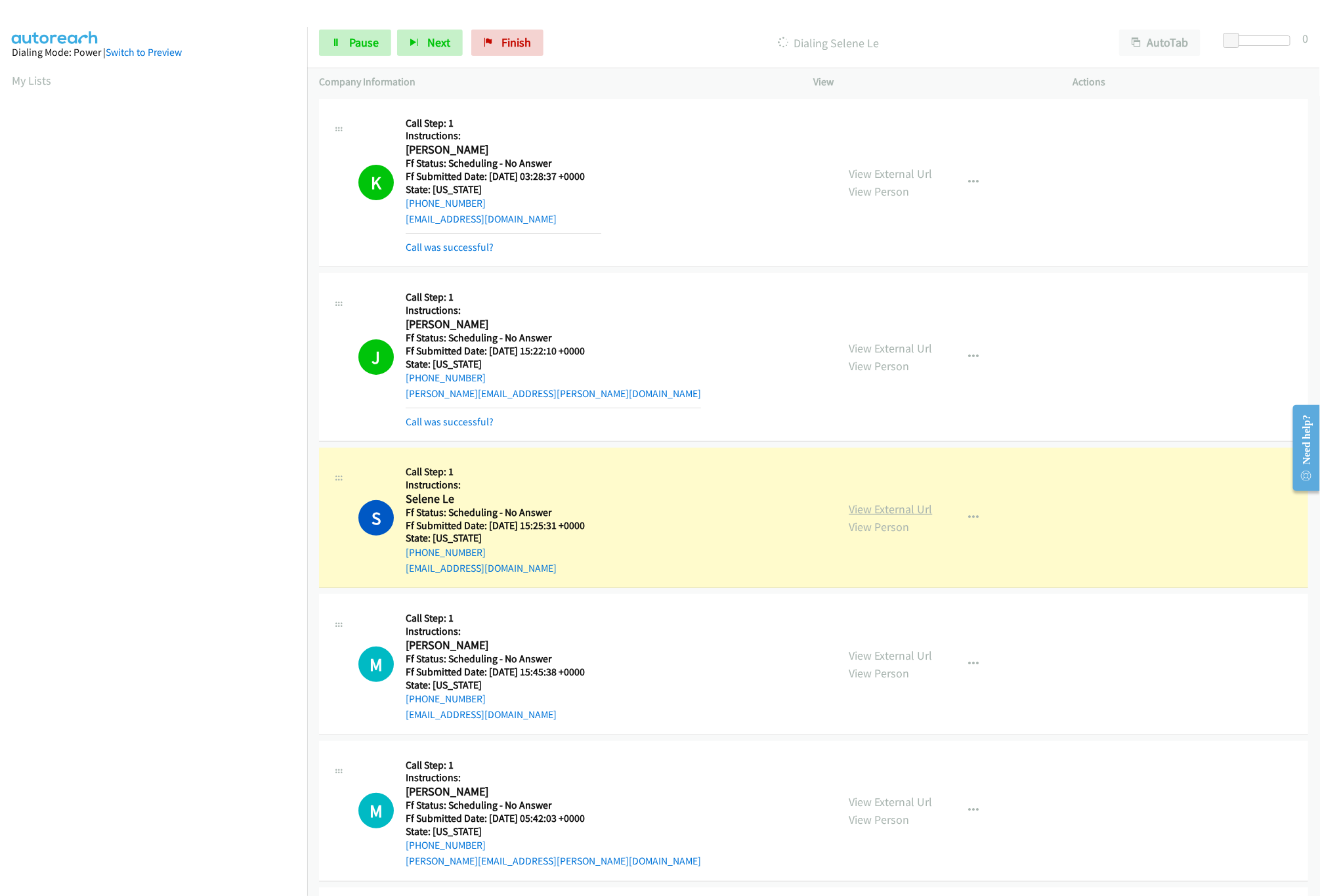
click at [918, 504] on link "View External Url" at bounding box center [891, 509] width 83 height 15
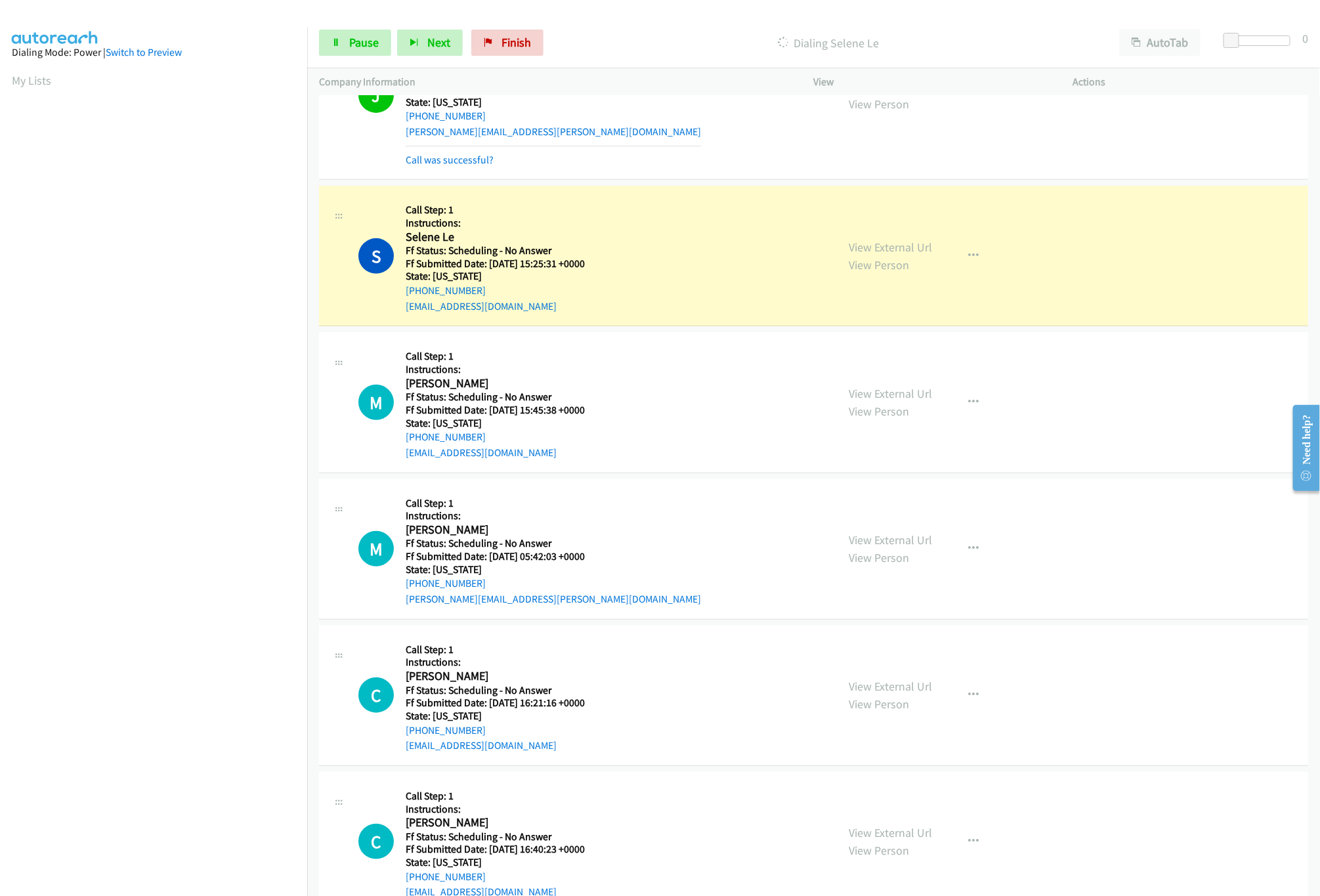
scroll to position [263, 0]
click at [867, 390] on link "View External Url" at bounding box center [891, 393] width 83 height 15
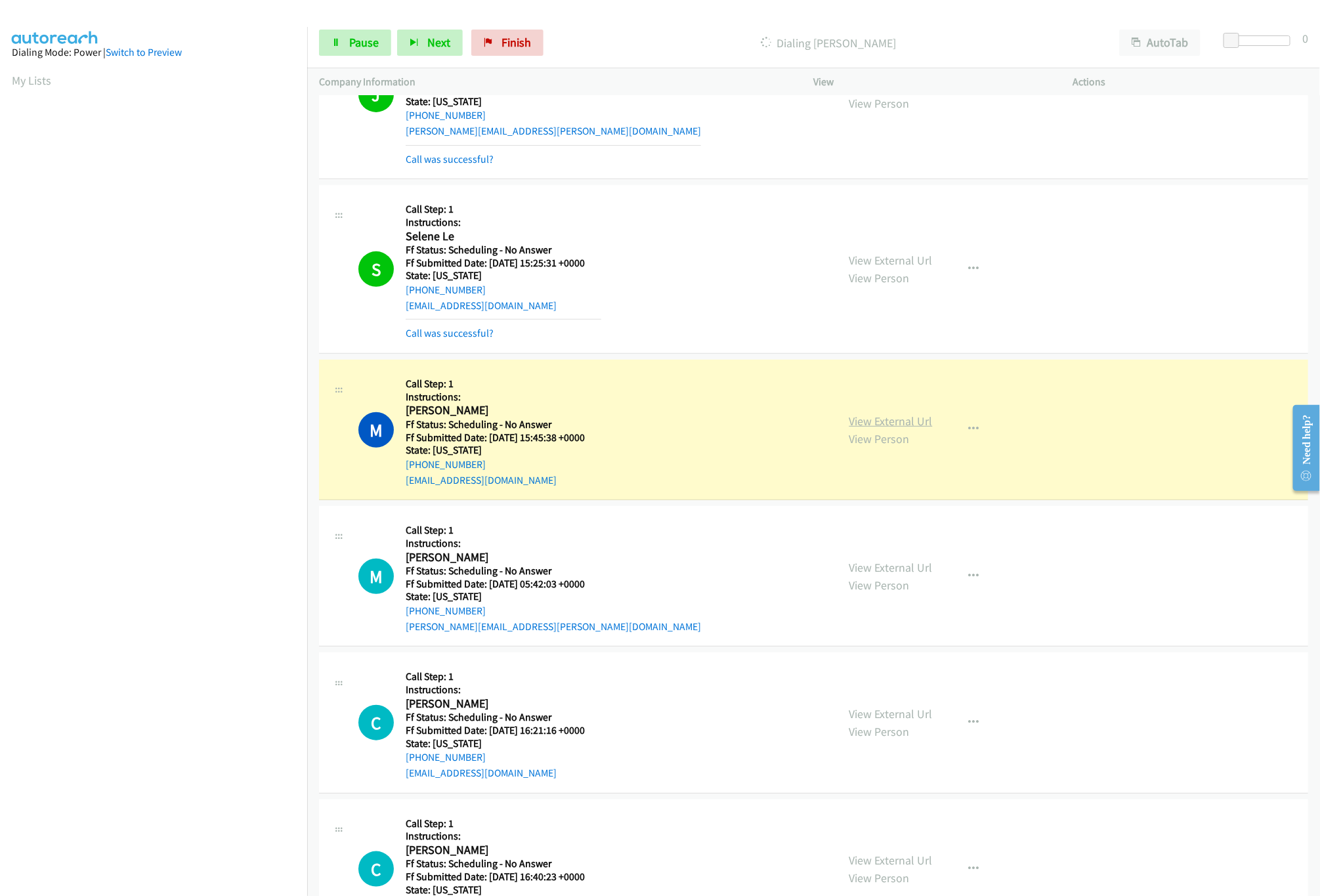
click at [894, 428] on link "View External Url" at bounding box center [891, 421] width 83 height 15
click at [890, 574] on link "View External Url" at bounding box center [891, 568] width 83 height 15
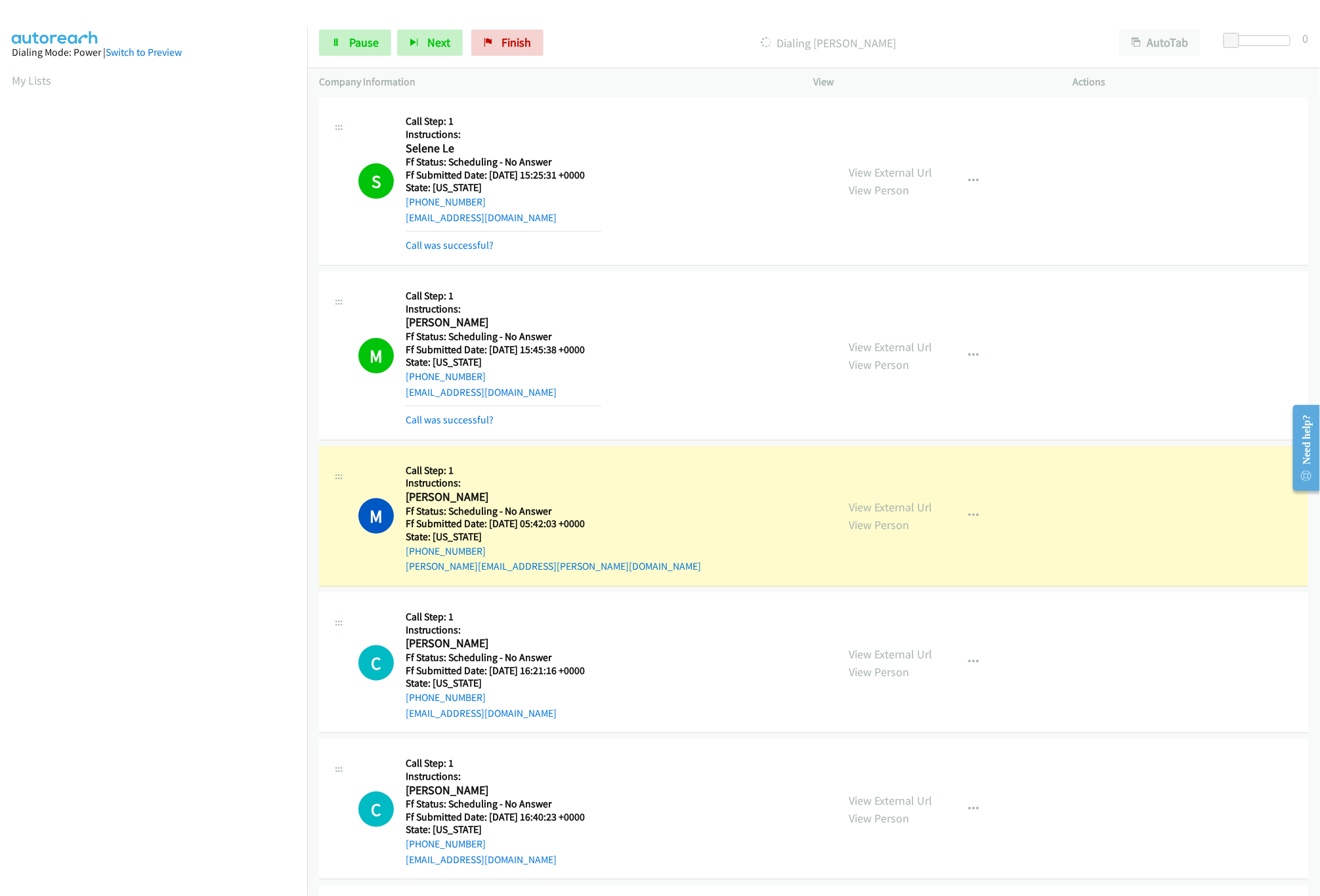
scroll to position [525, 0]
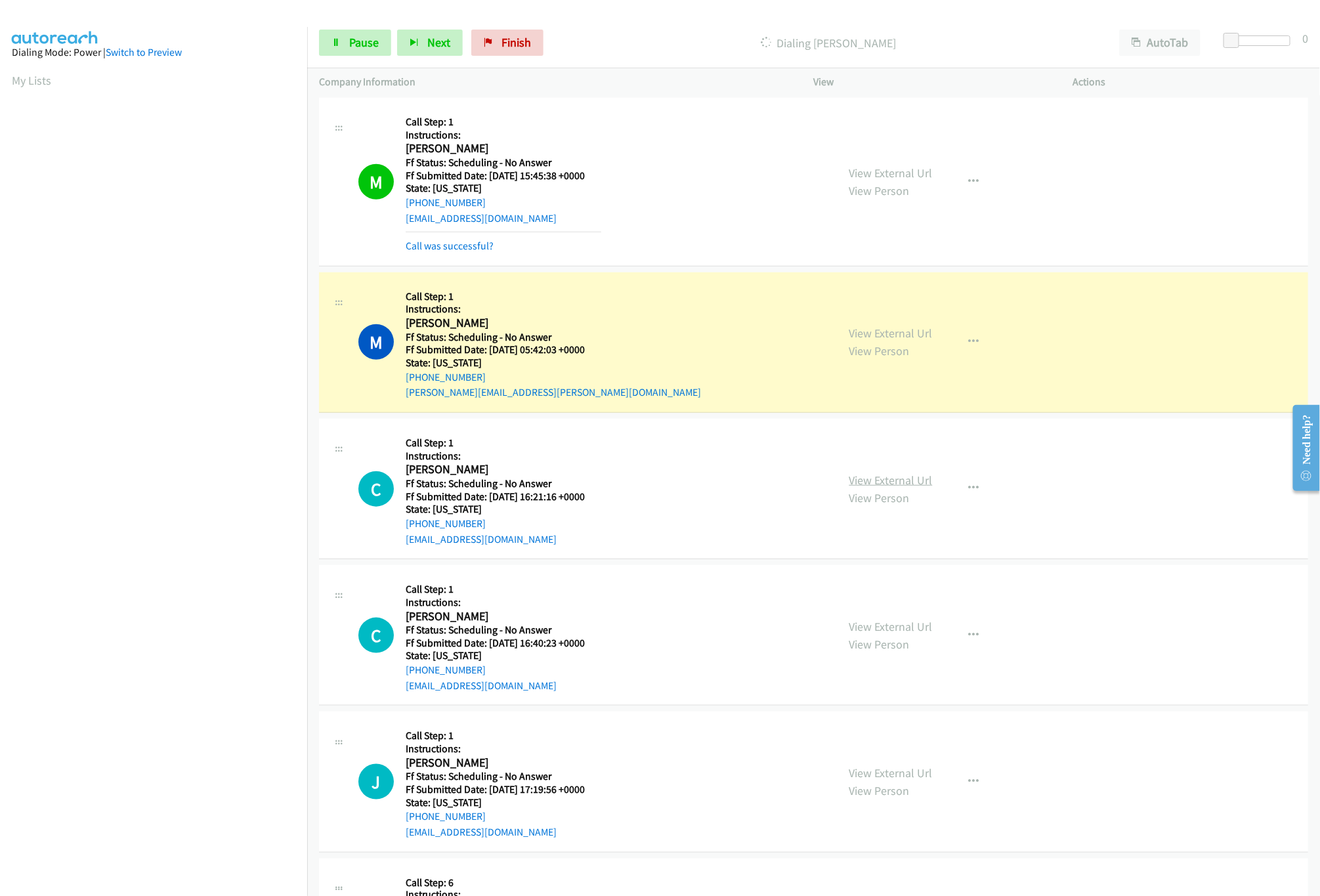
click at [877, 481] on link "View External Url" at bounding box center [891, 480] width 83 height 15
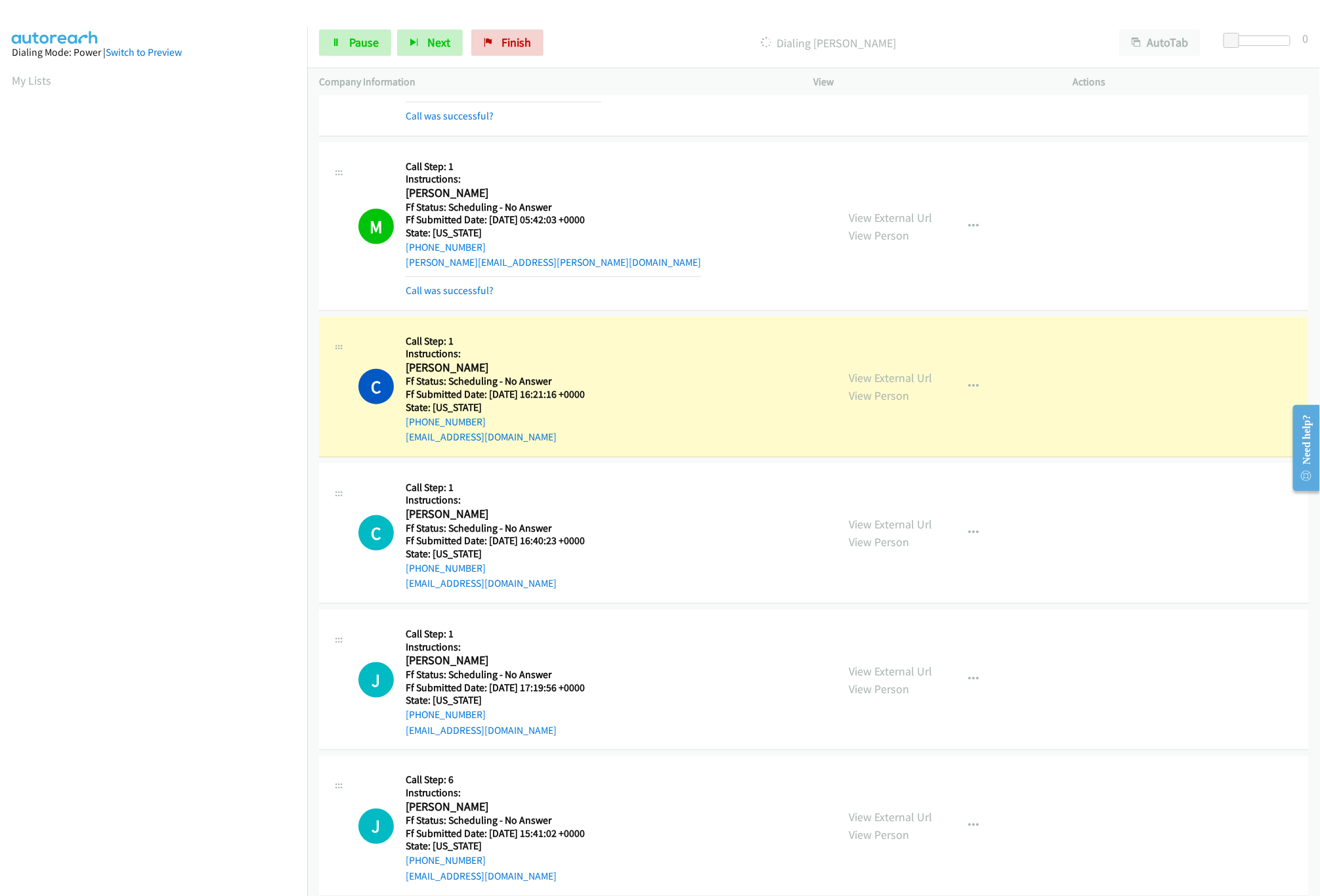
scroll to position [788, 0]
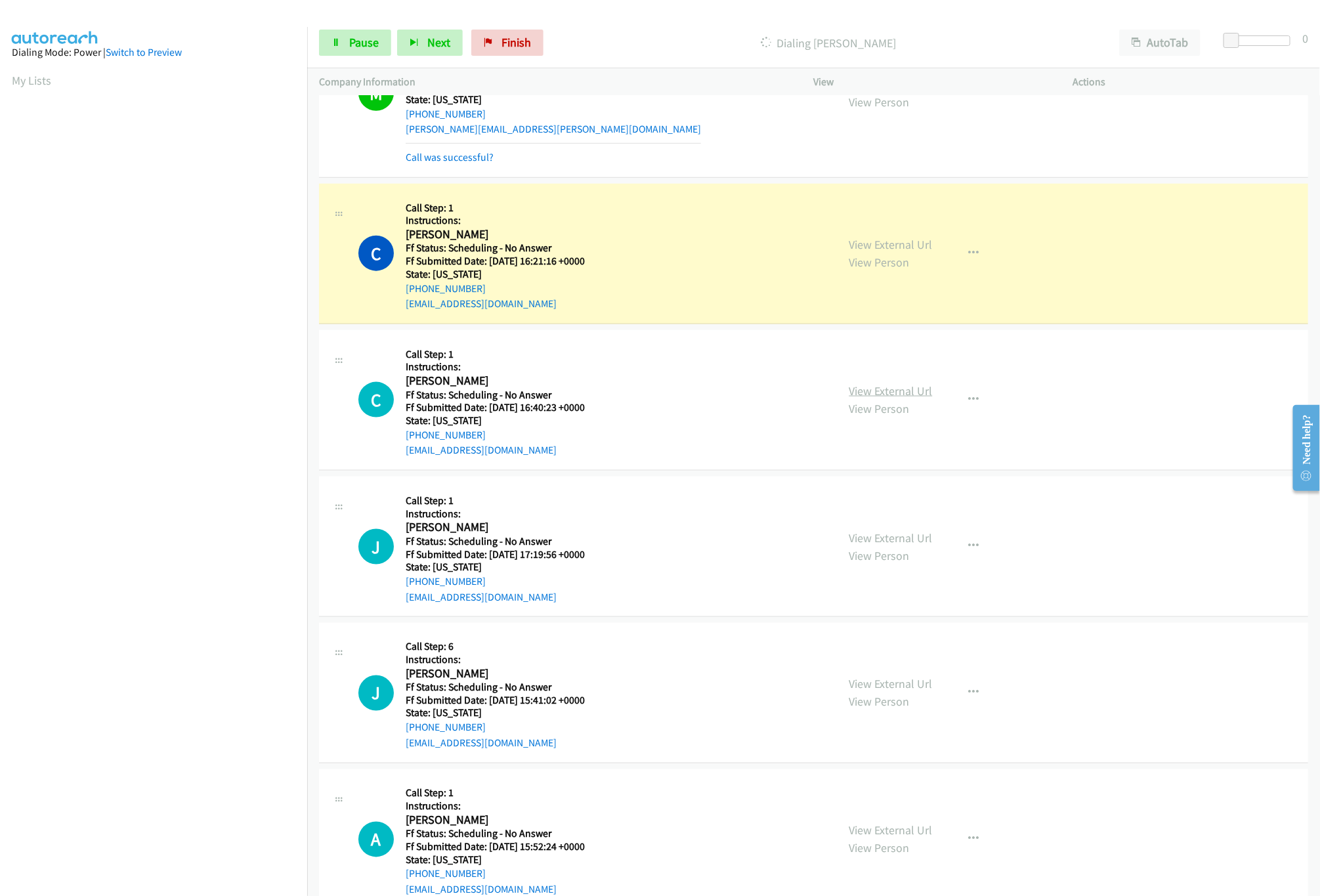
click at [912, 399] on link "View External Url" at bounding box center [891, 391] width 83 height 15
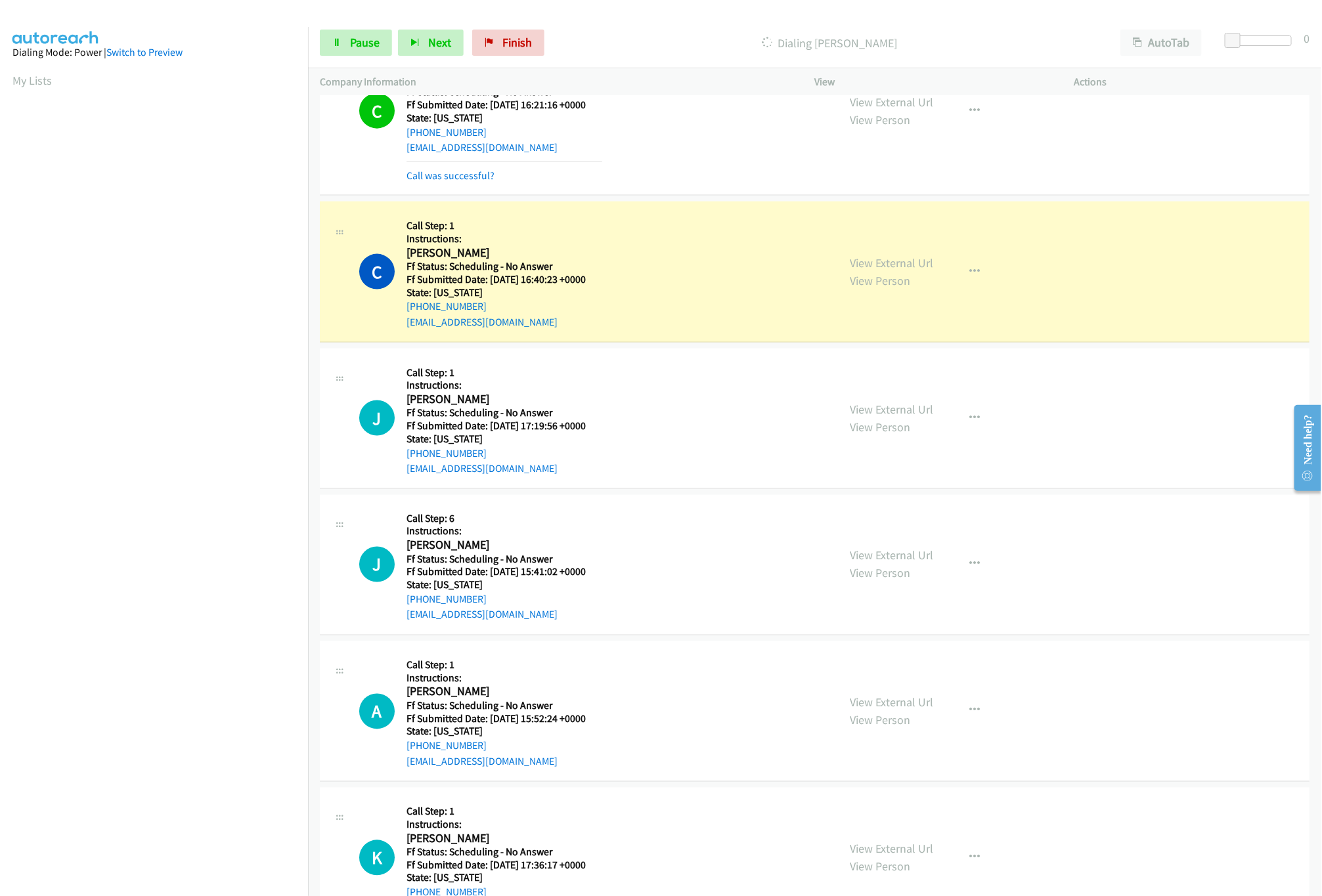
scroll to position [1051, 0]
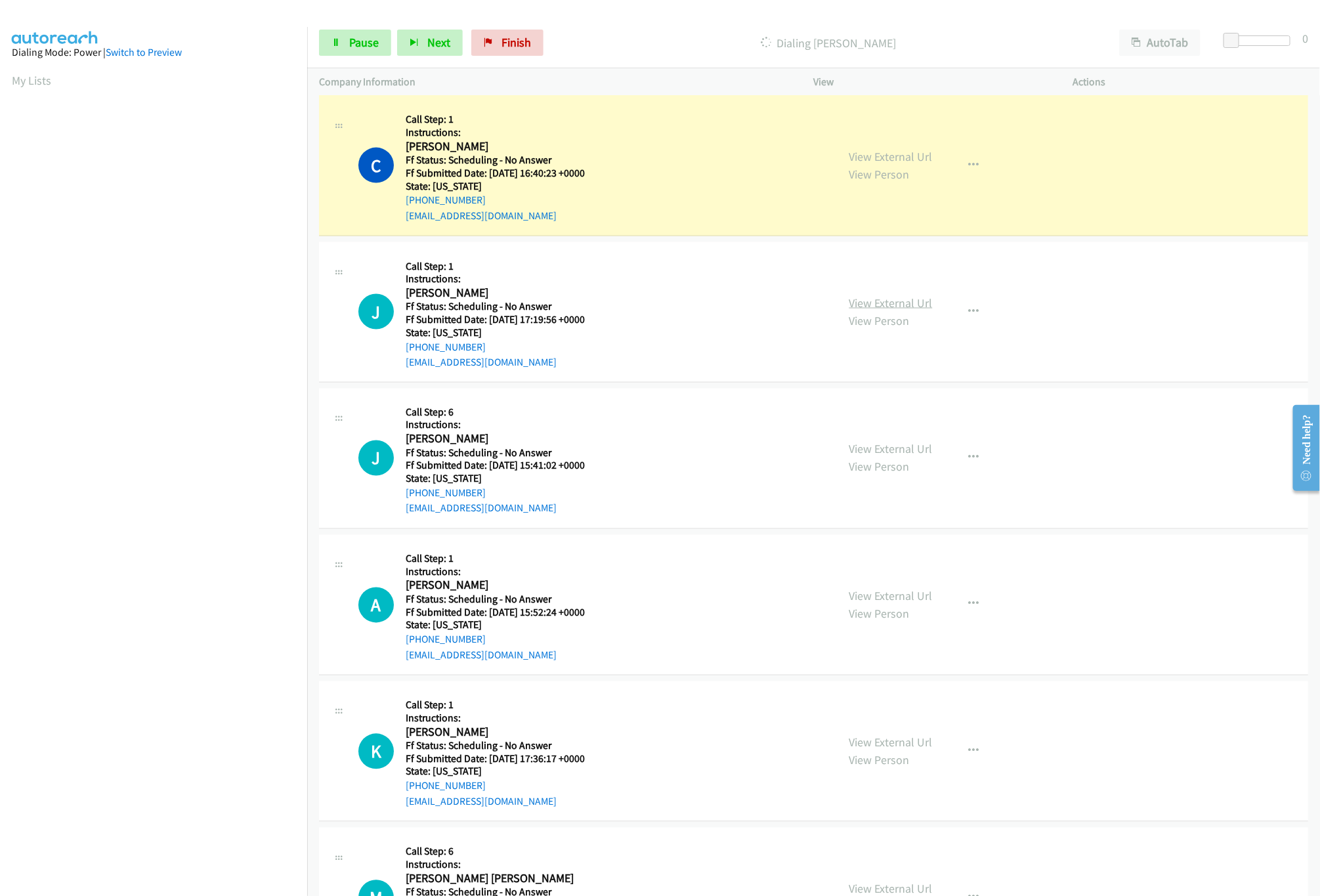
click at [879, 310] on link "View External Url" at bounding box center [891, 303] width 83 height 15
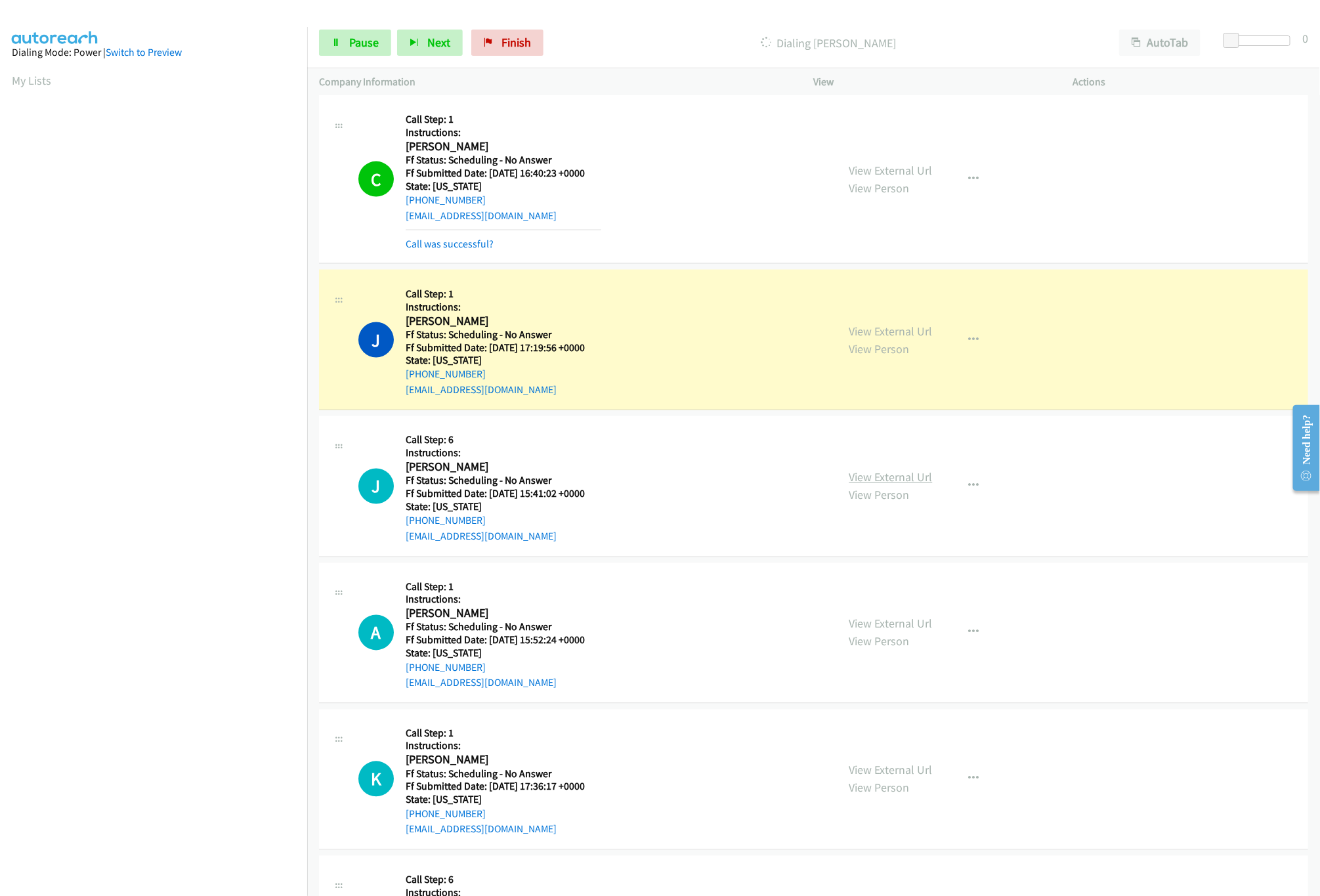
click at [880, 481] on link "View External Url" at bounding box center [891, 478] width 83 height 15
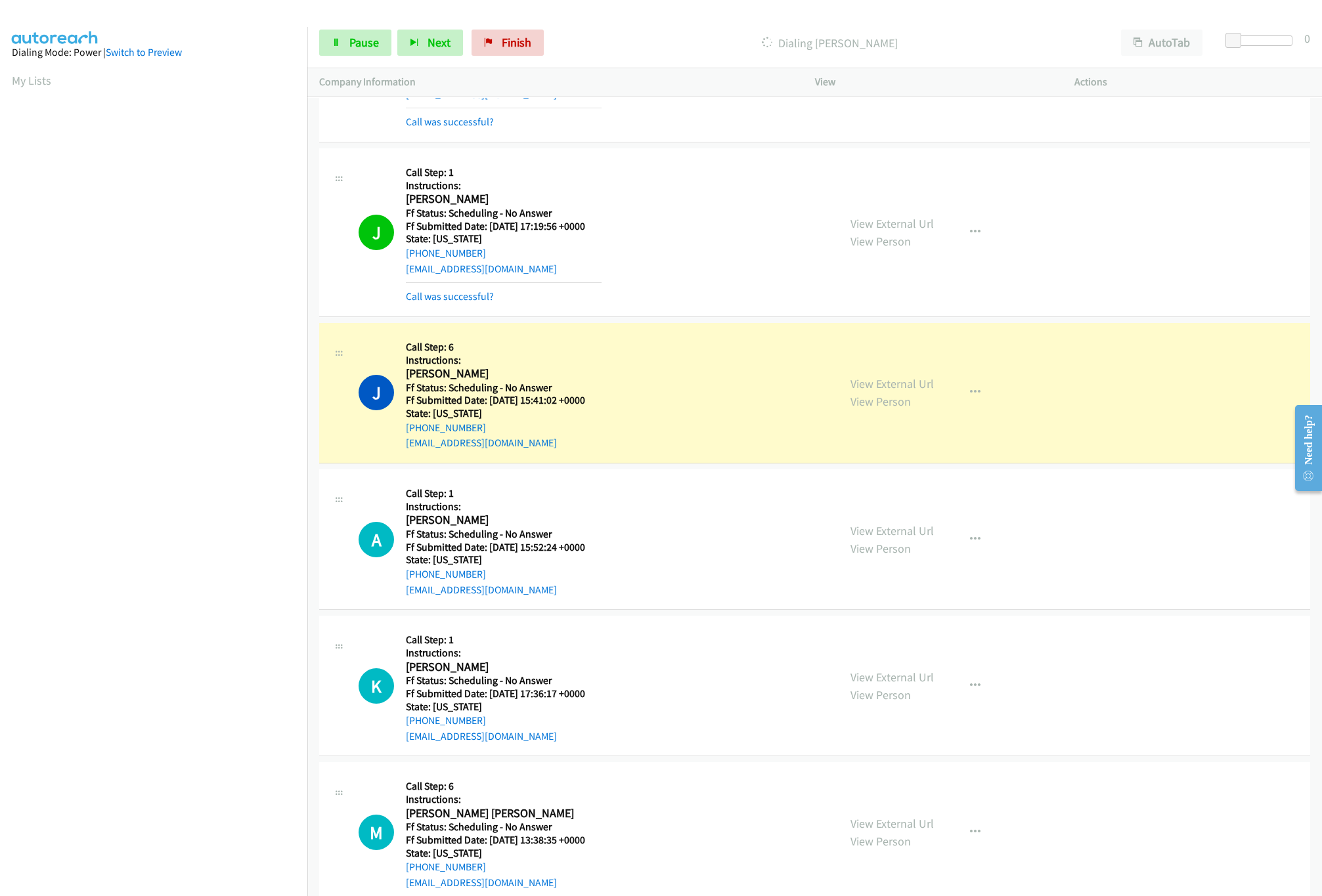
scroll to position [1313, 0]
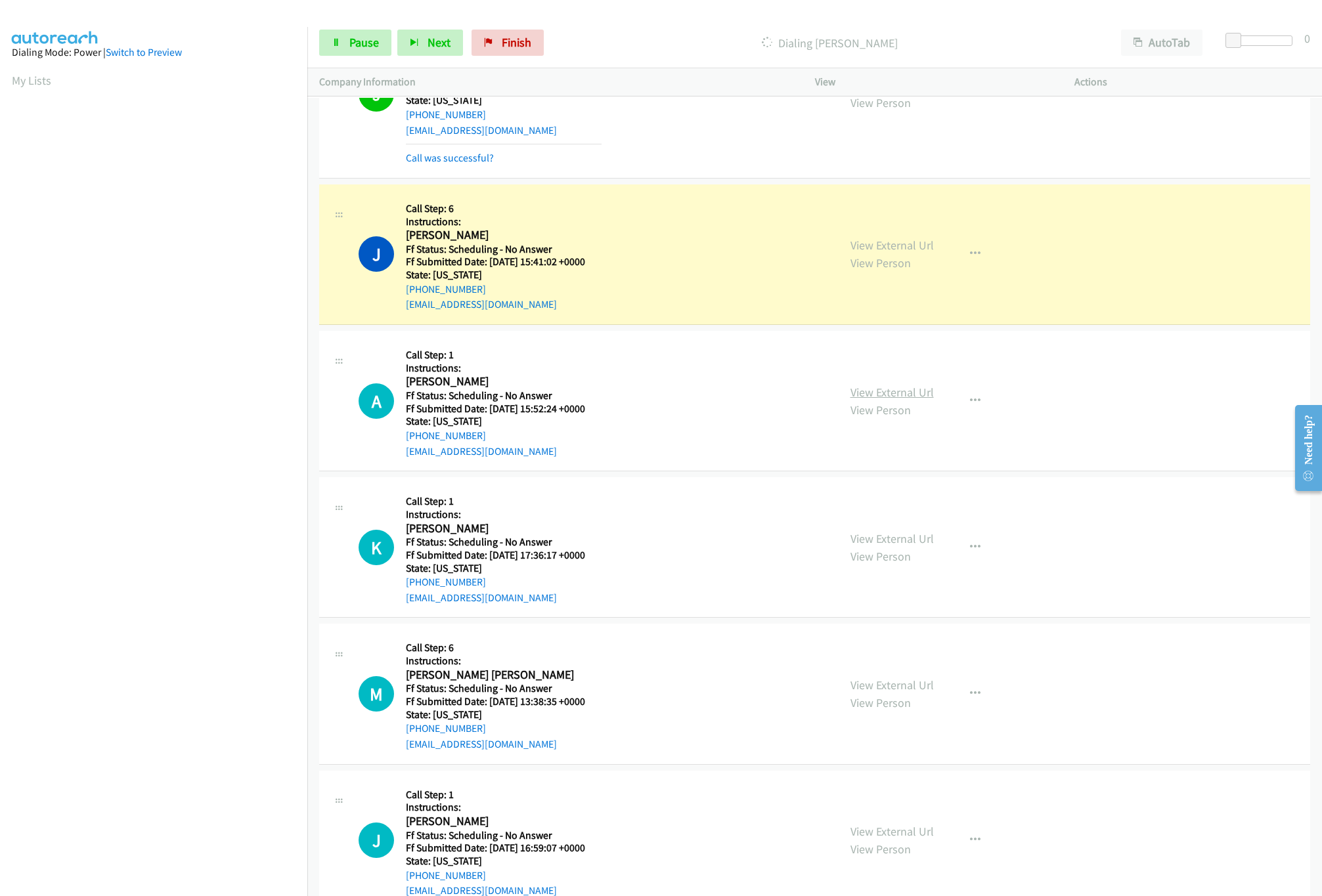
click at [889, 399] on link "View External Url" at bounding box center [892, 392] width 83 height 15
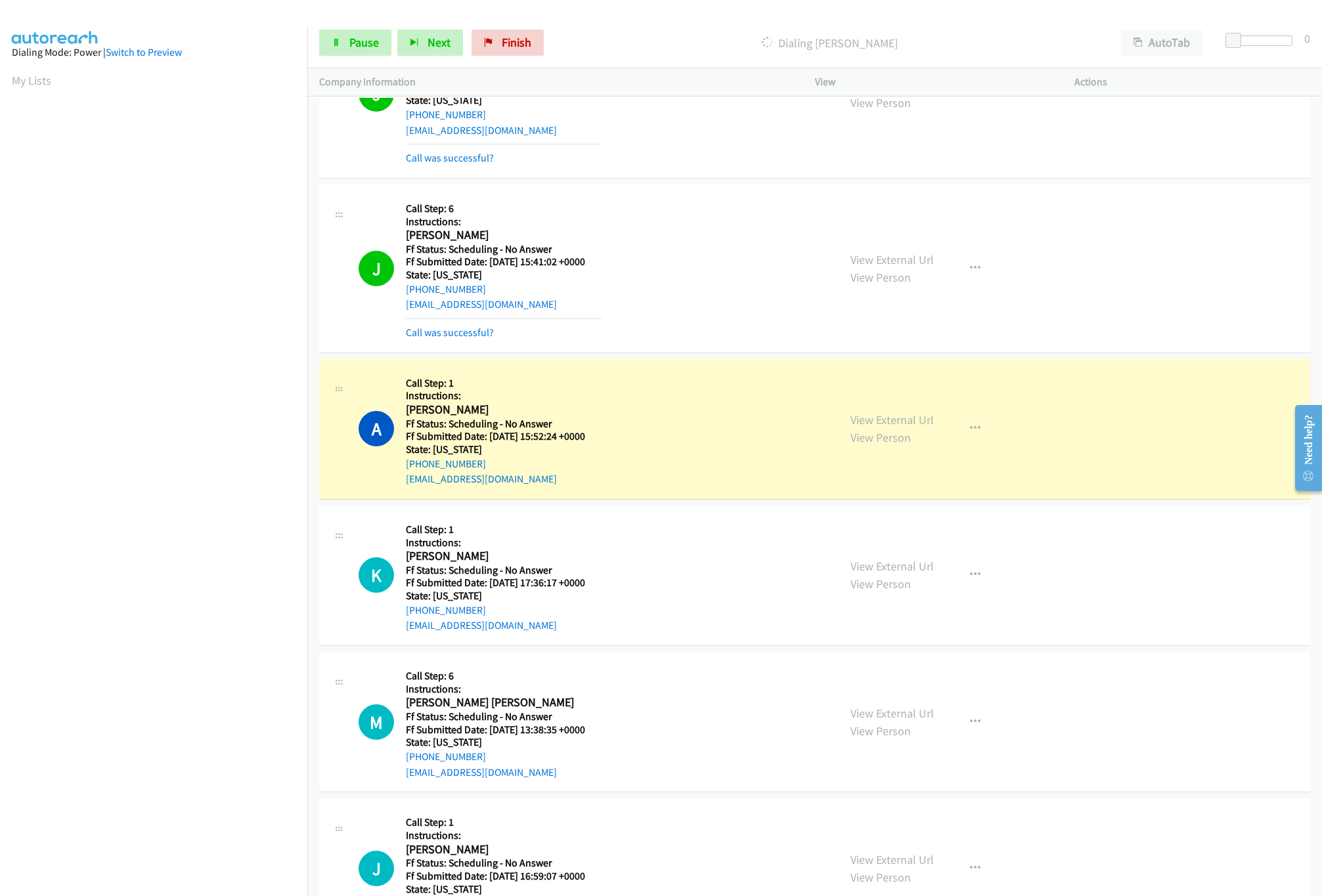
scroll to position [1444, 0]
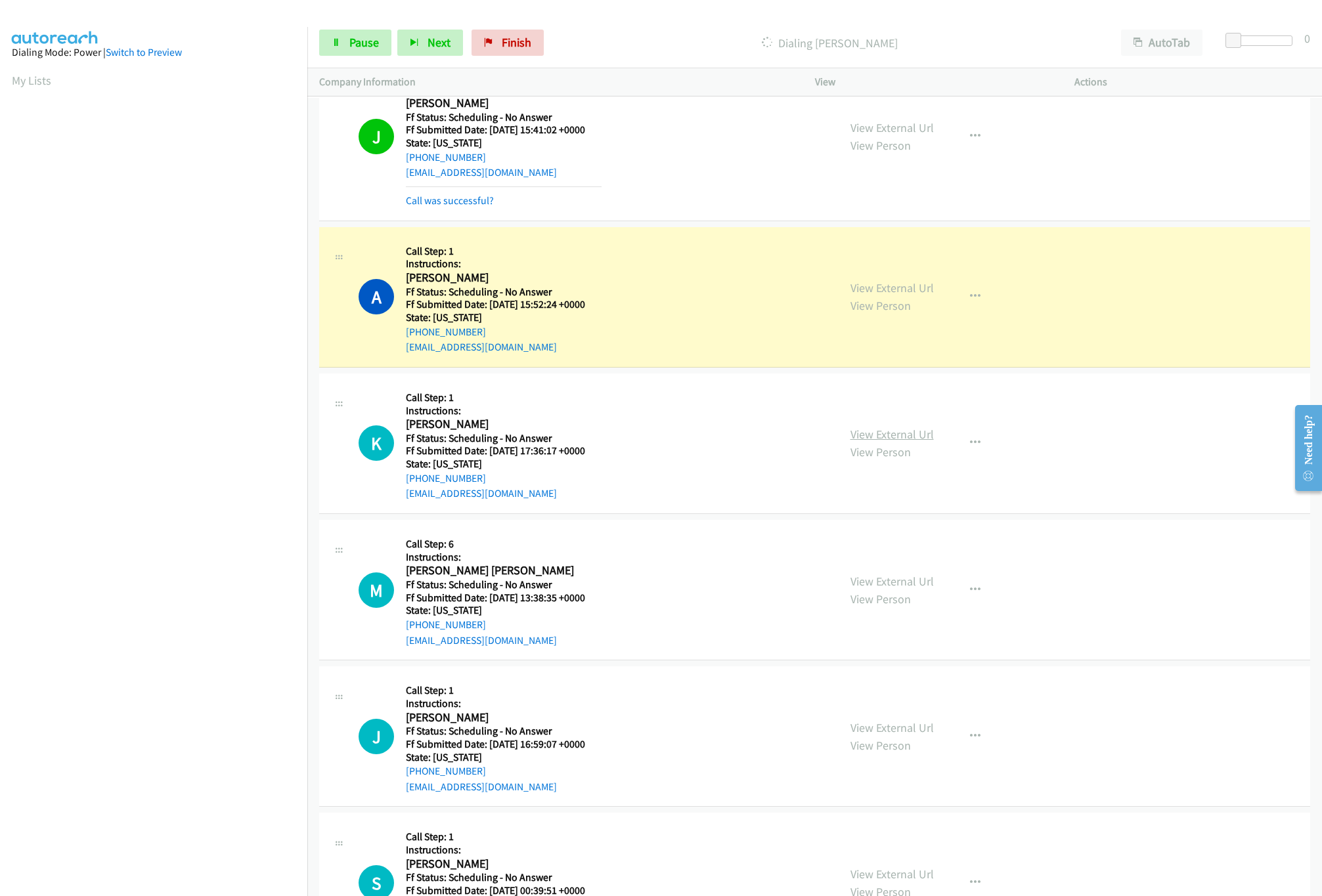
click at [889, 435] on link "View External Url" at bounding box center [892, 435] width 83 height 15
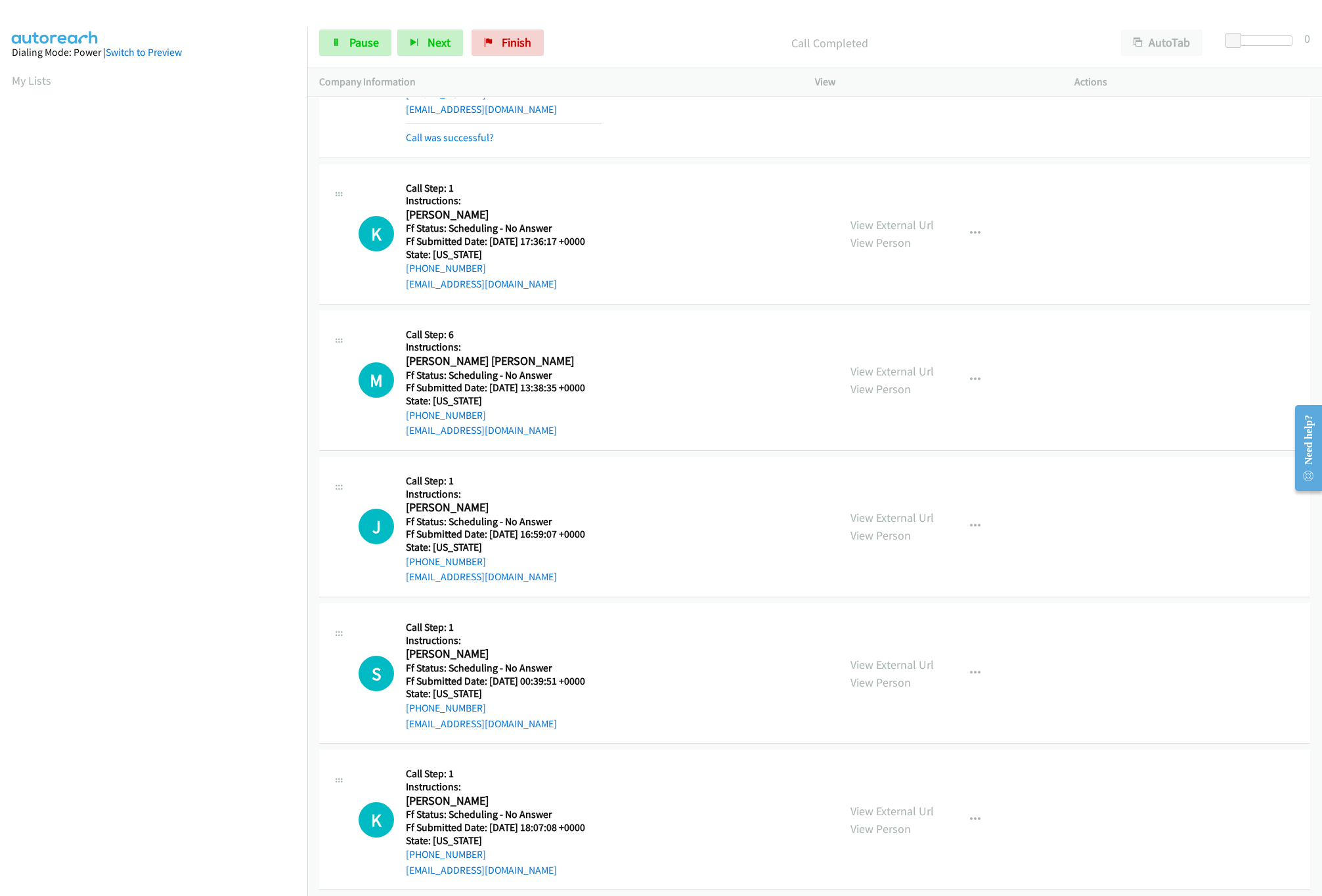
scroll to position [1706, 0]
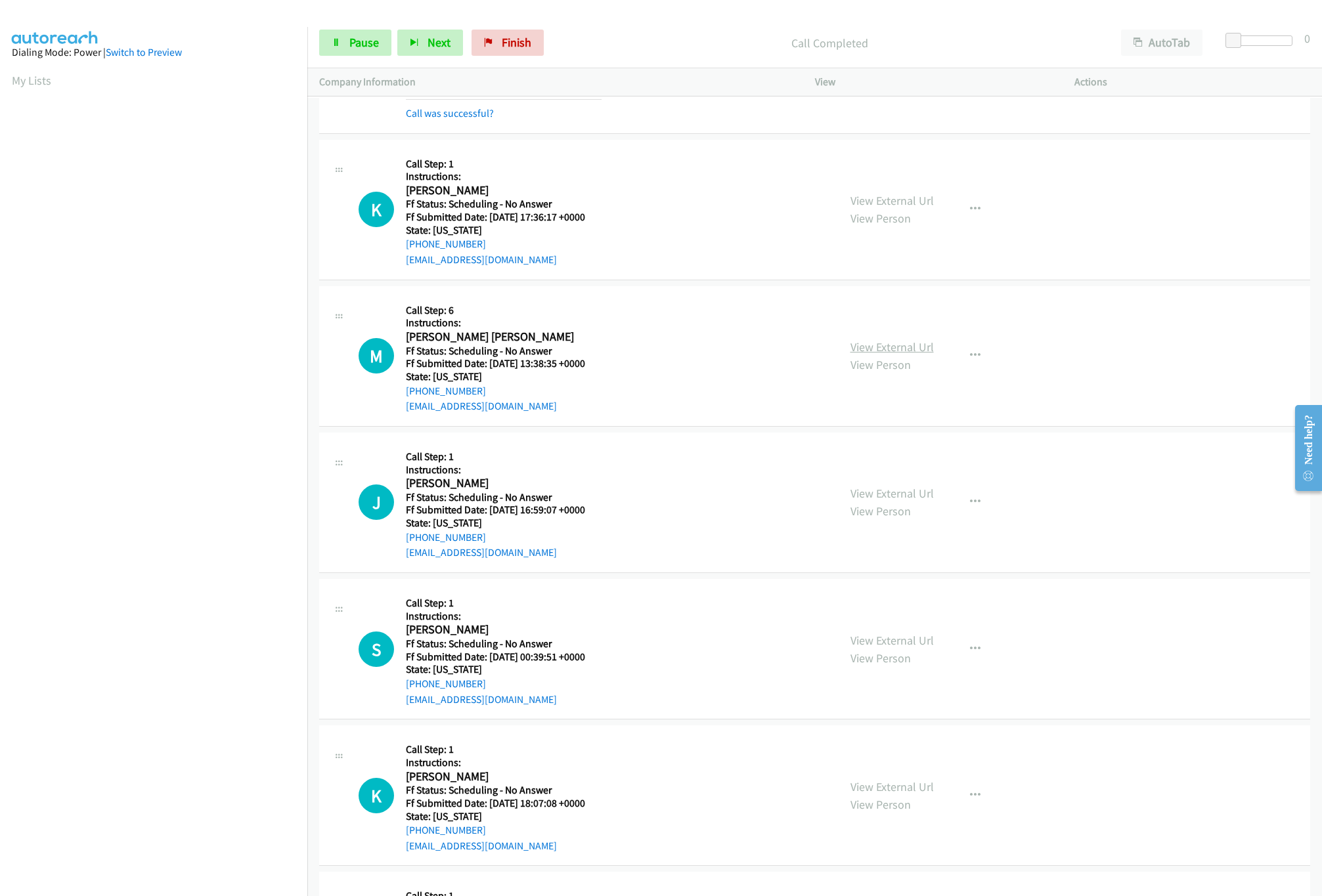
click at [867, 355] on link "View External Url" at bounding box center [892, 347] width 83 height 15
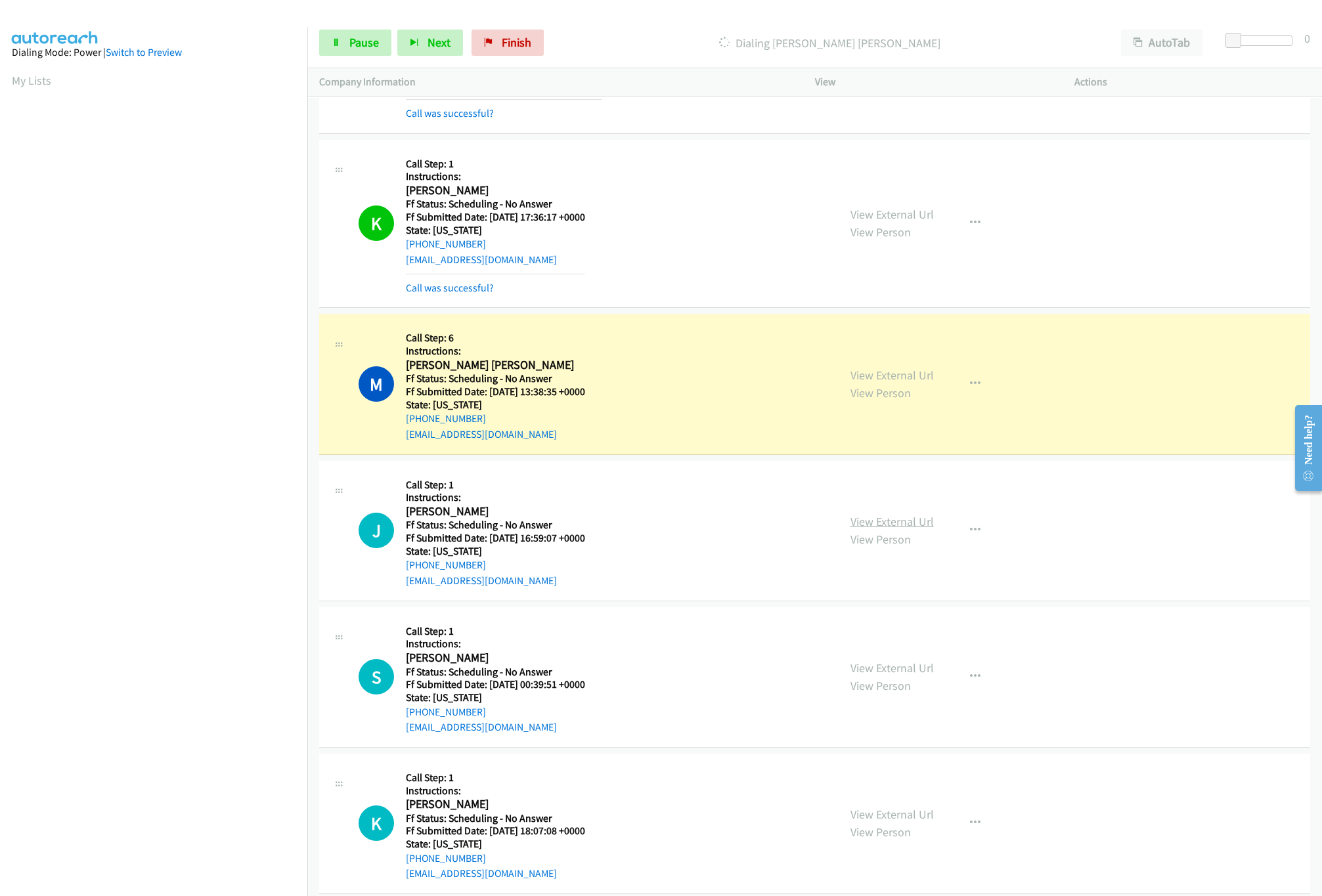
click at [891, 526] on link "View External Url" at bounding box center [892, 521] width 83 height 15
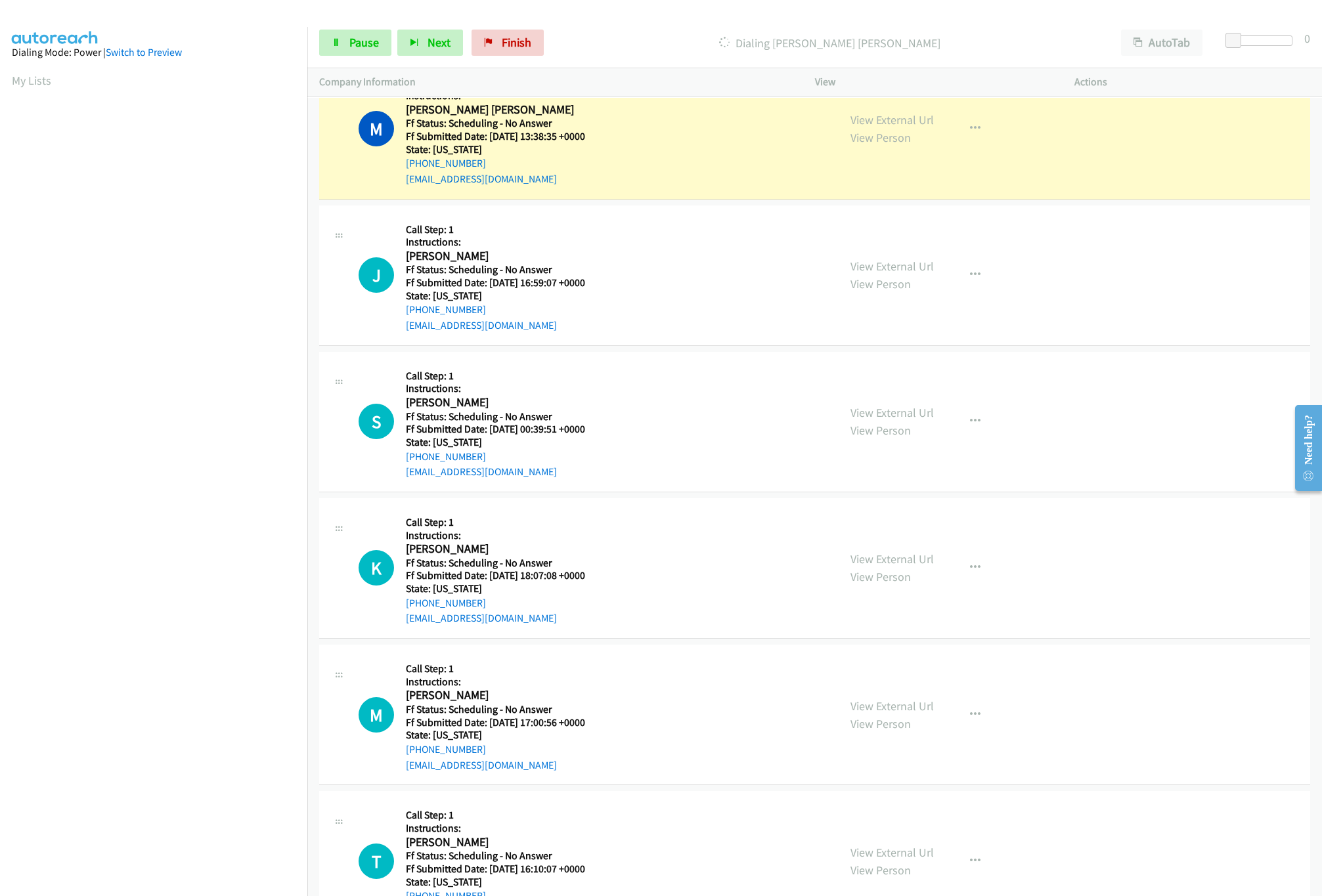
scroll to position [1970, 0]
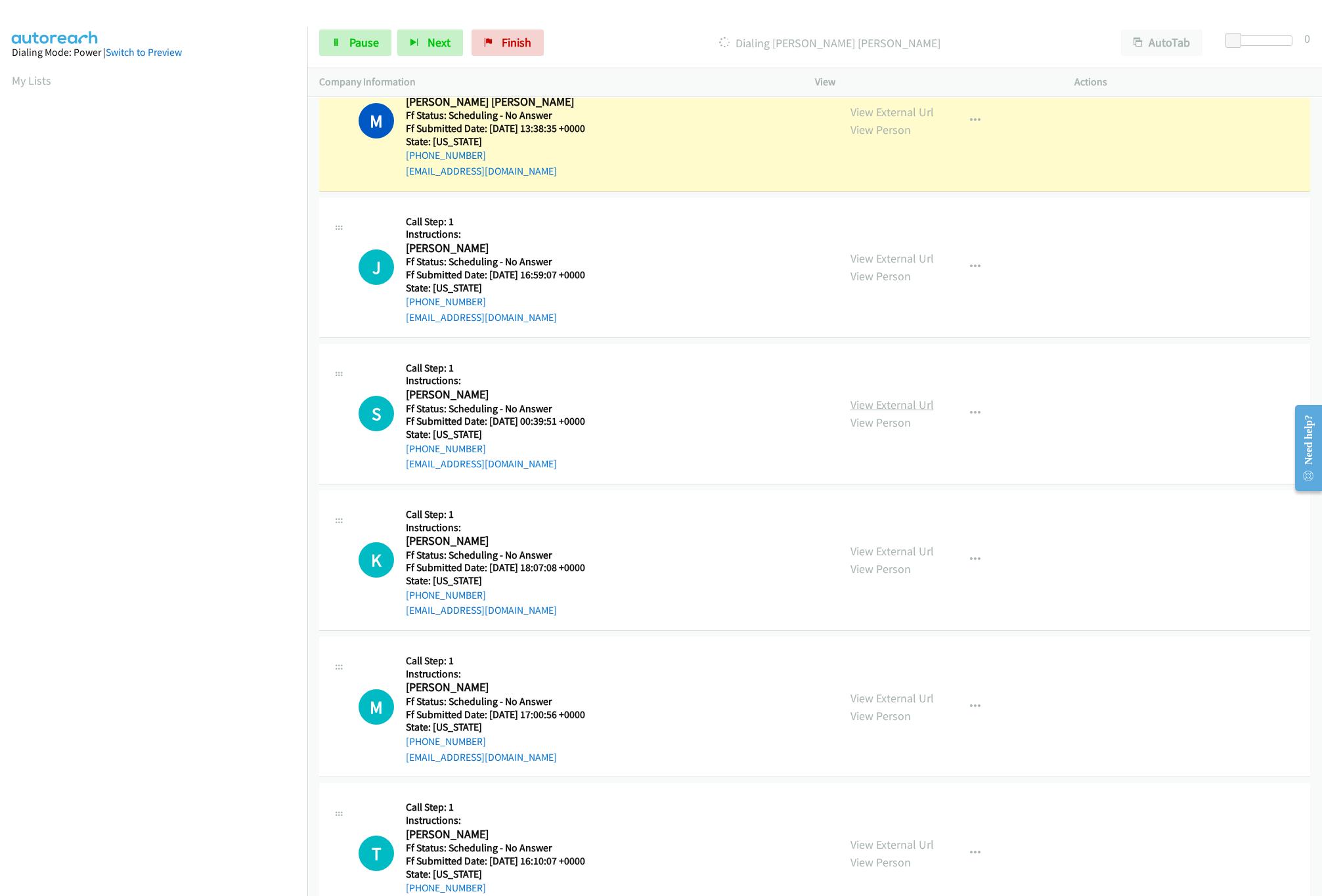
click at [897, 412] on link "View External Url" at bounding box center [892, 405] width 83 height 15
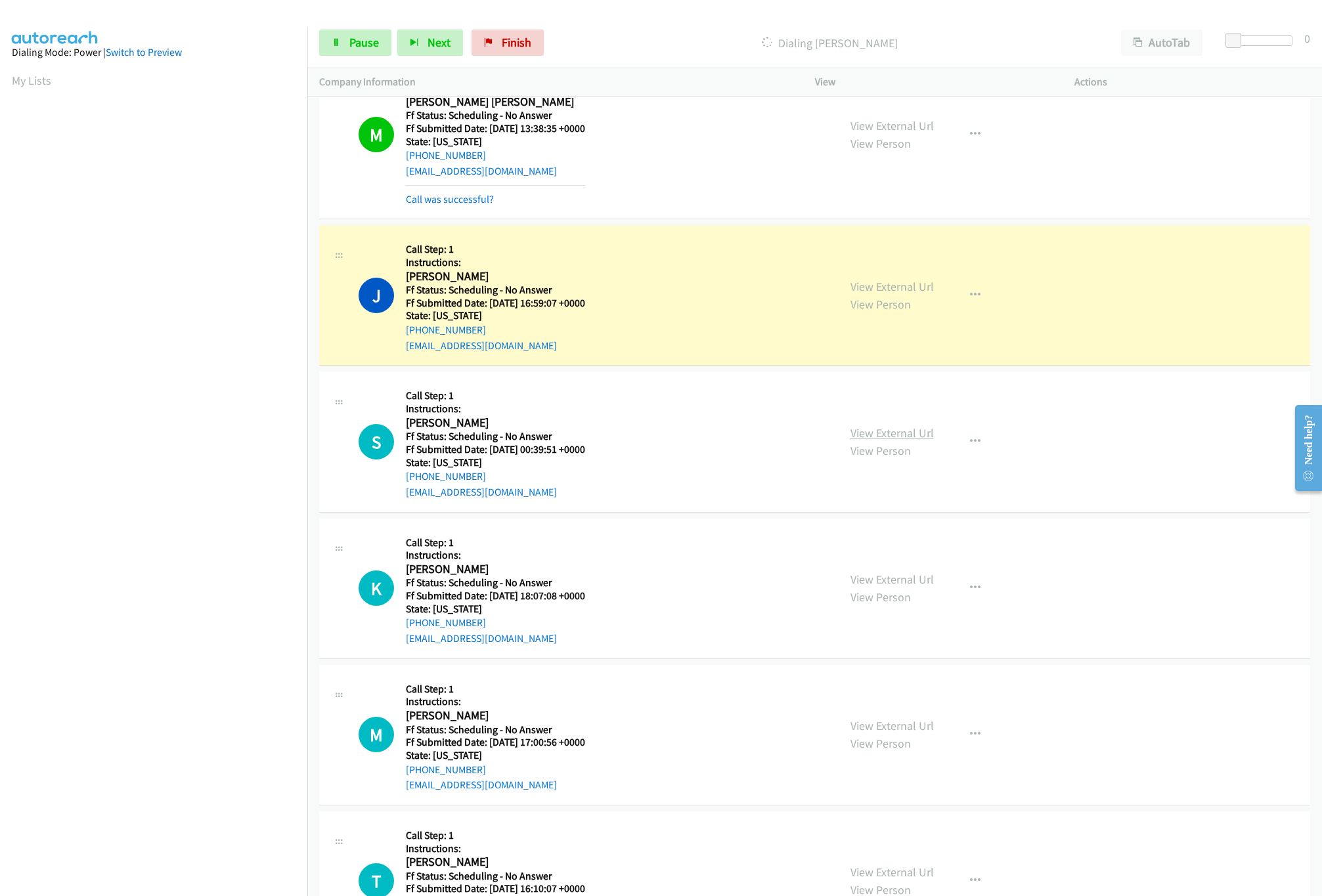
click at [887, 432] on link "View External Url" at bounding box center [892, 433] width 83 height 15
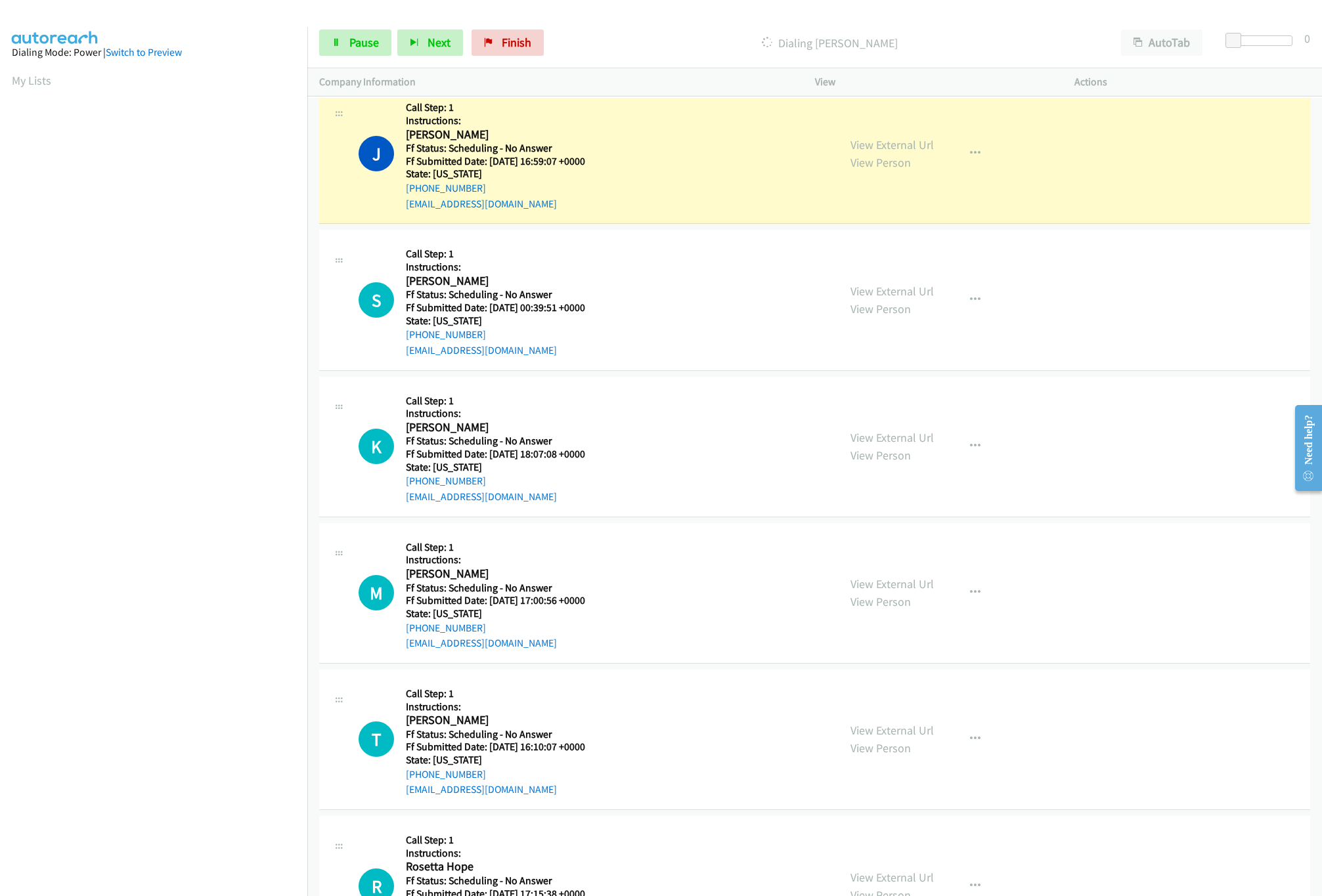
scroll to position [2232, 0]
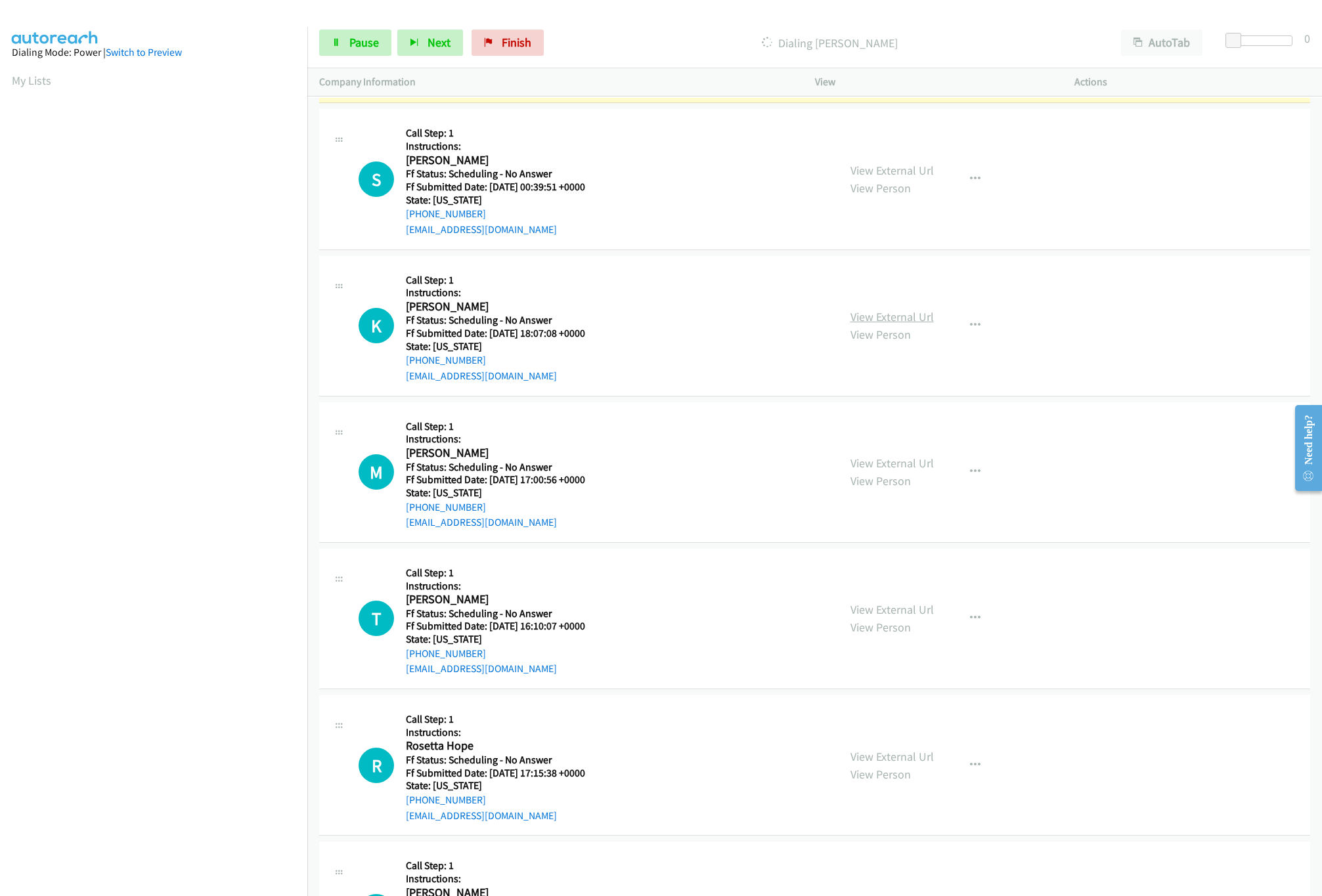
click at [891, 323] on link "View External Url" at bounding box center [892, 317] width 83 height 15
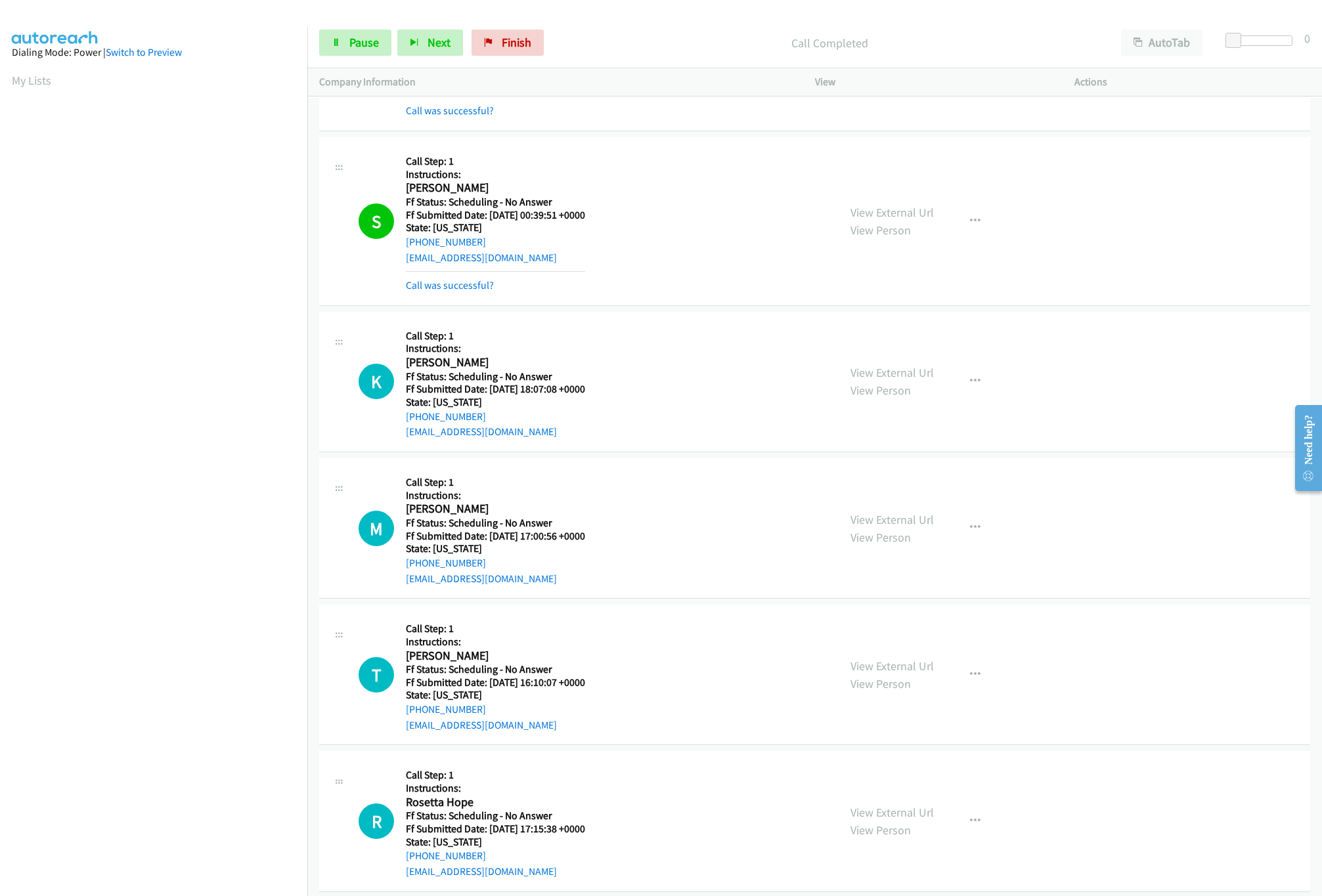
scroll to position [2364, 0]
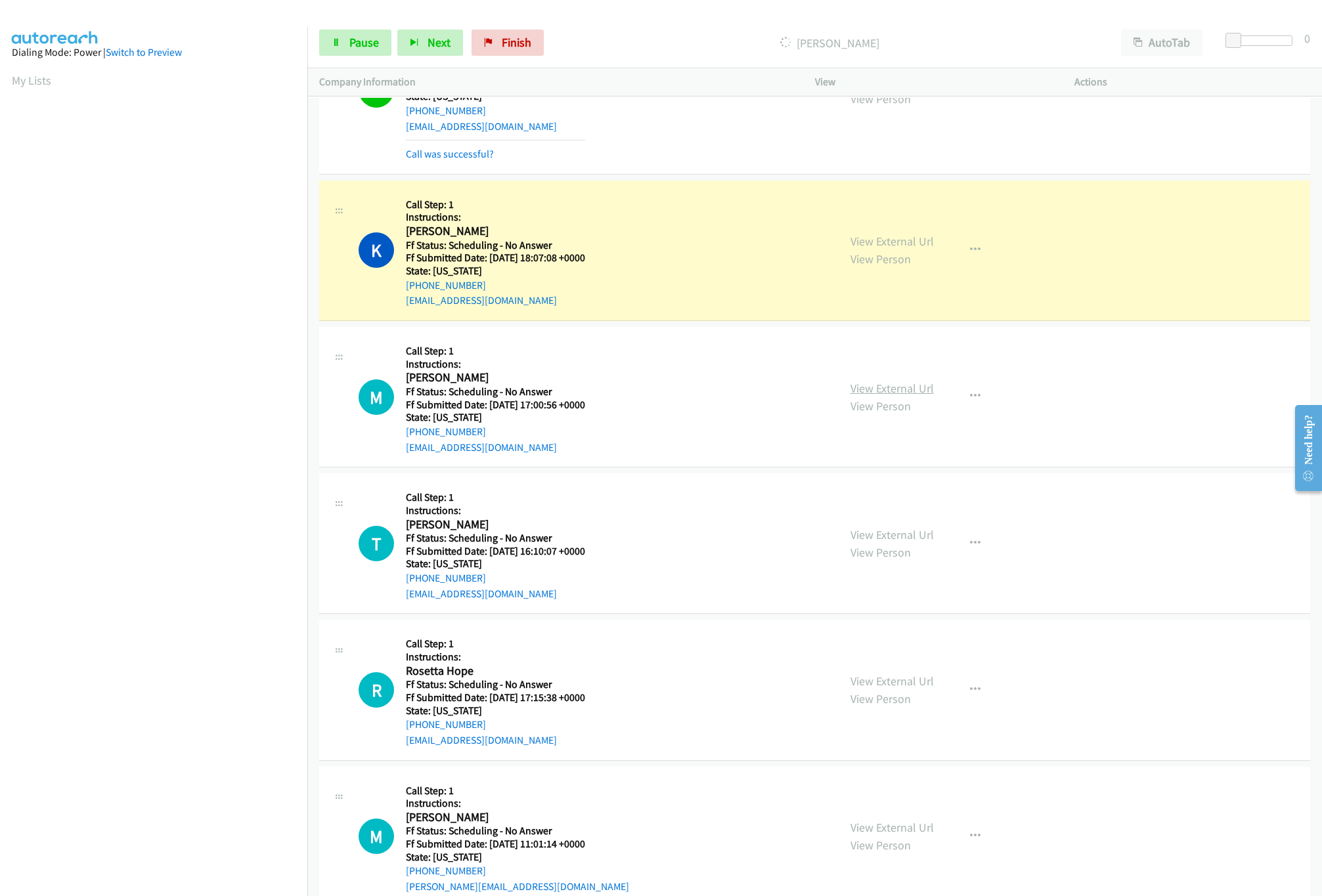
click at [869, 396] on link "View External Url" at bounding box center [892, 388] width 83 height 15
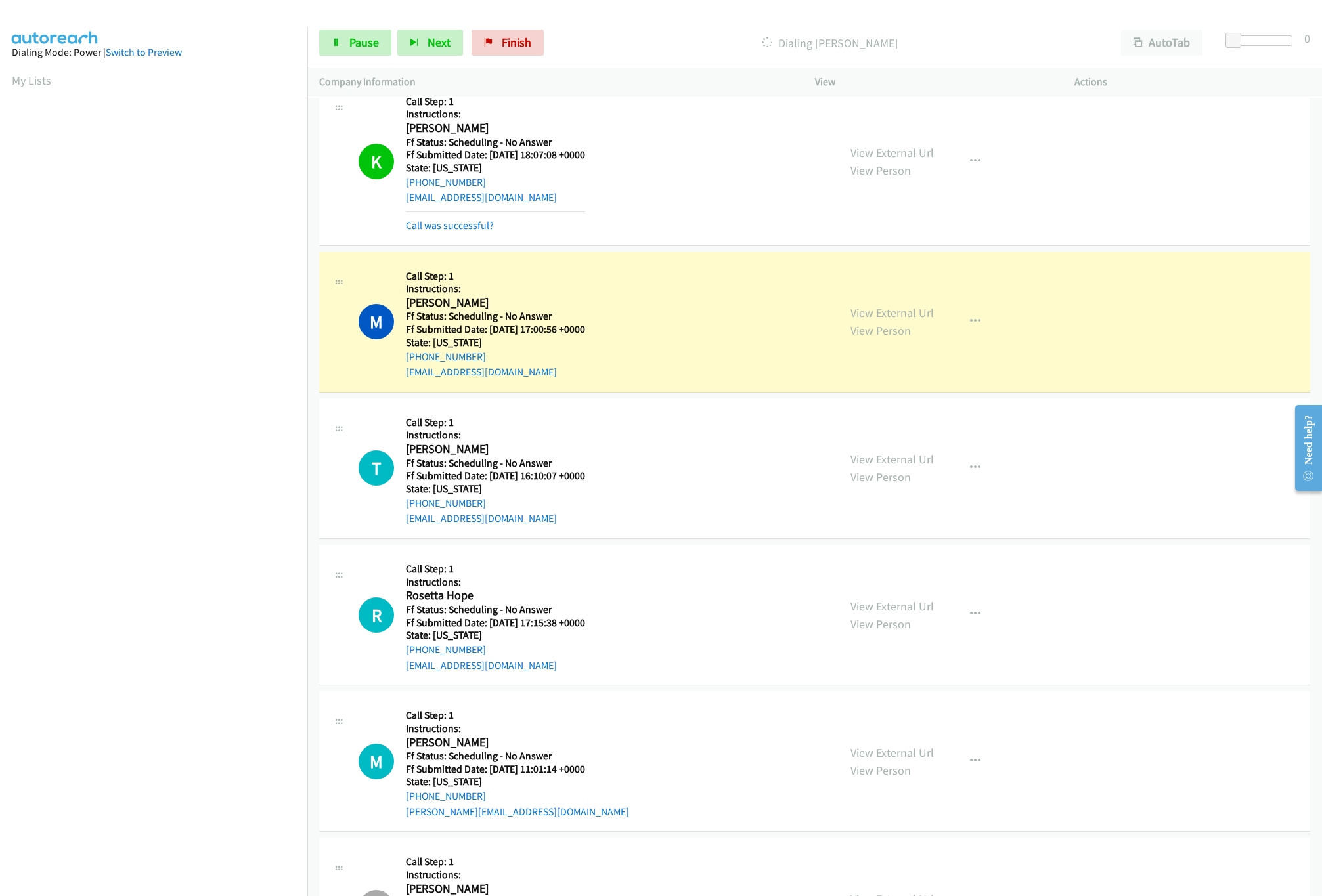
scroll to position [2494, 0]
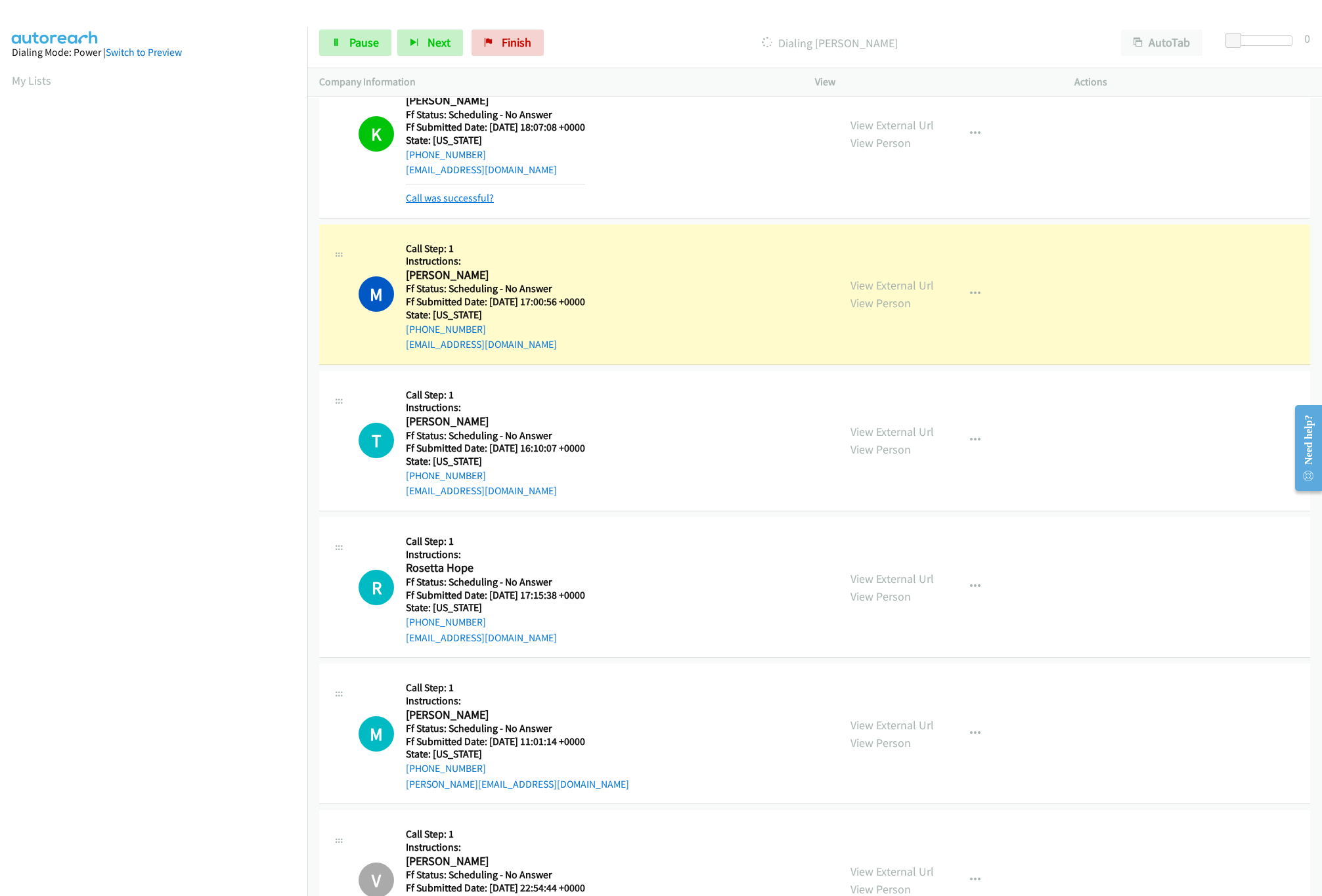
click at [462, 204] on link "Call was successful?" at bounding box center [450, 198] width 88 height 12
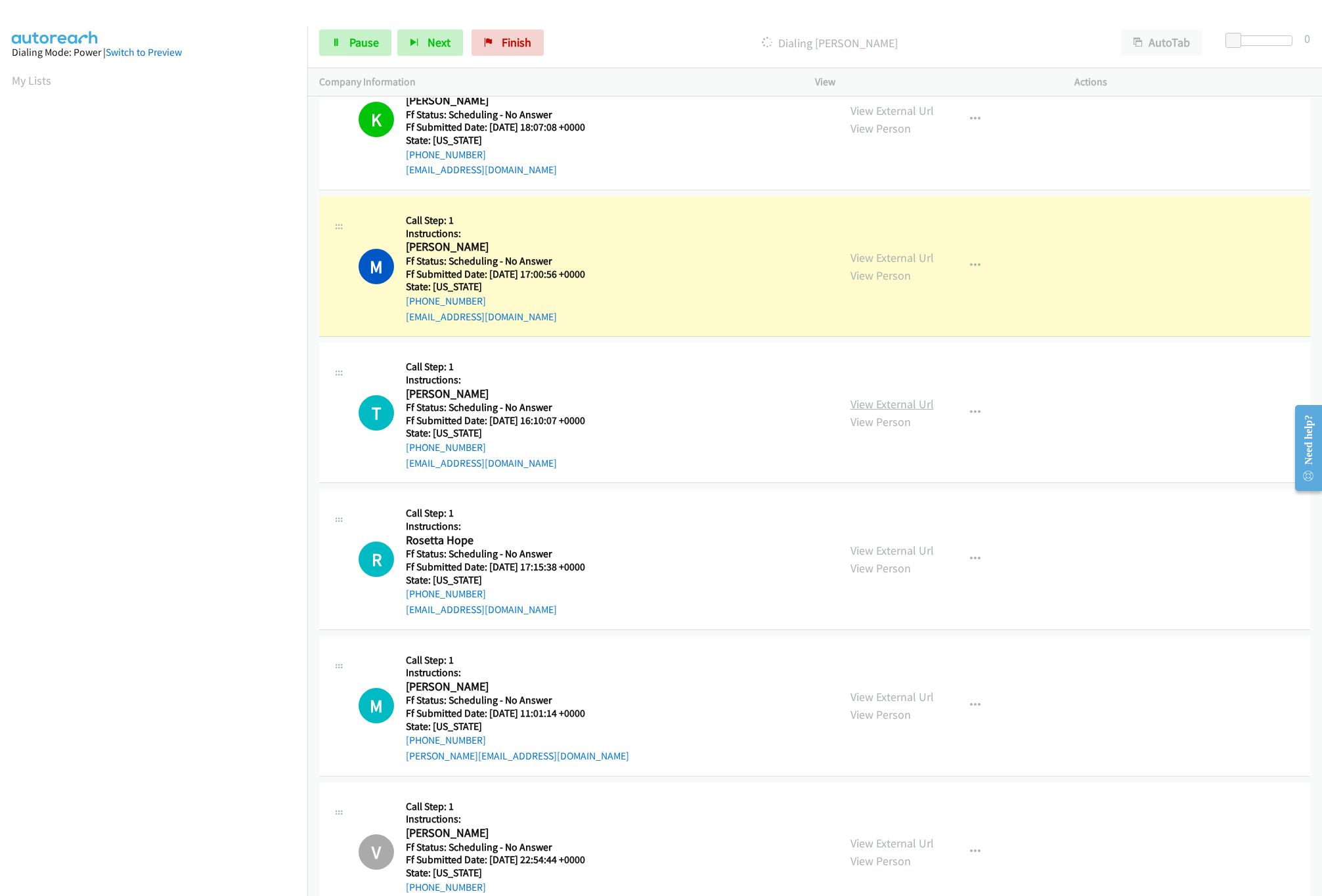
click at [877, 408] on link "View External Url" at bounding box center [892, 404] width 83 height 15
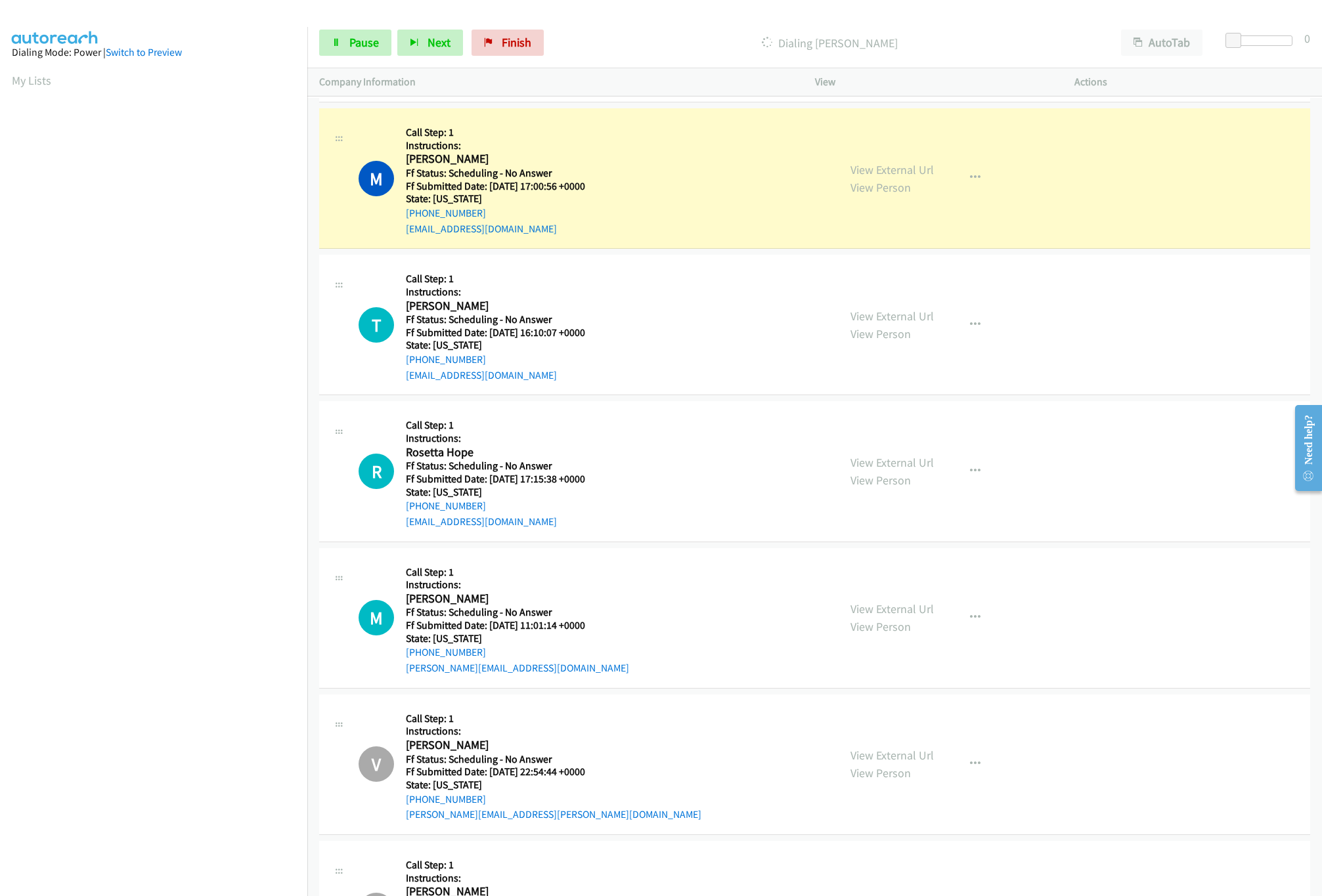
scroll to position [2626, 0]
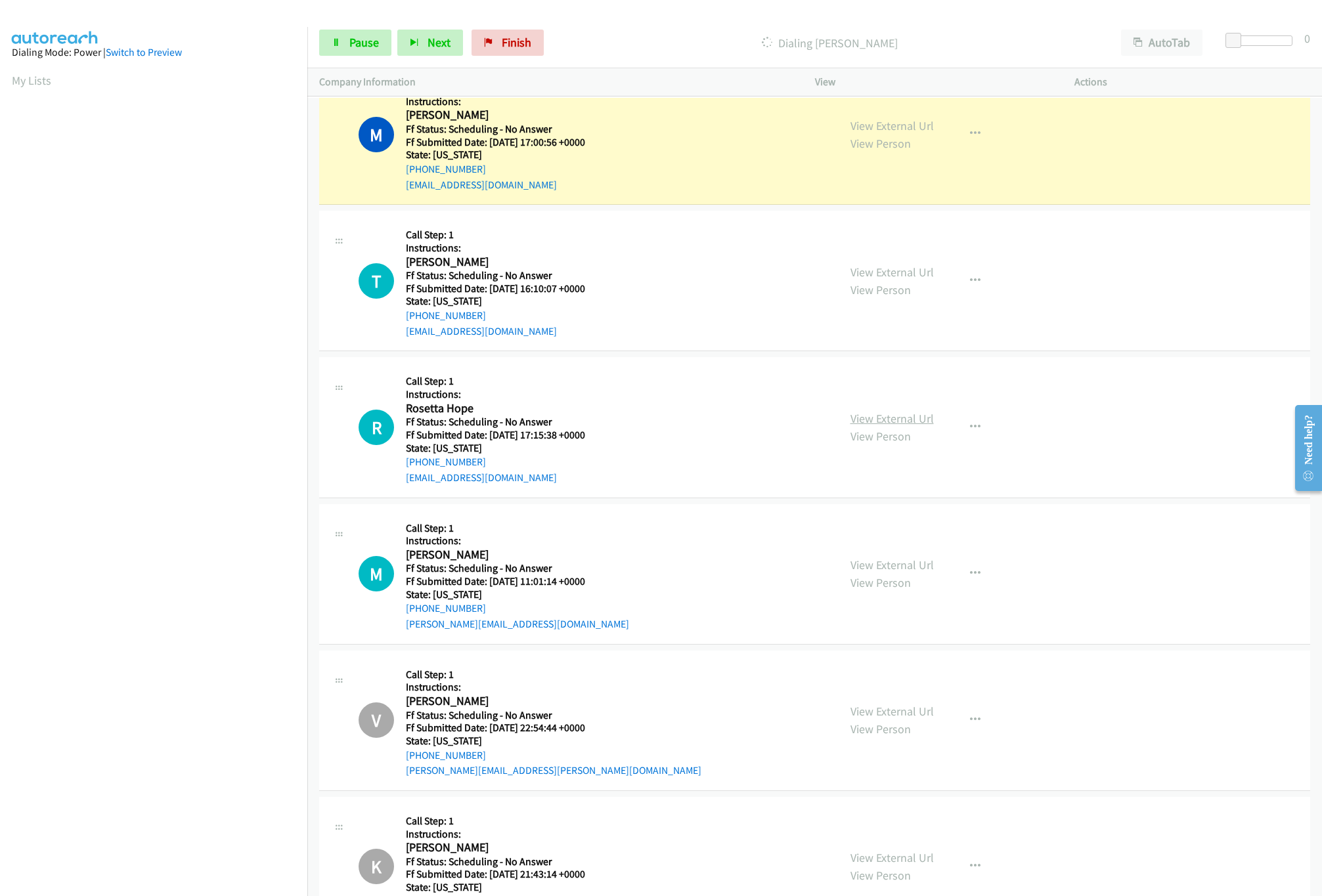
click at [894, 426] on link "View External Url" at bounding box center [892, 419] width 83 height 15
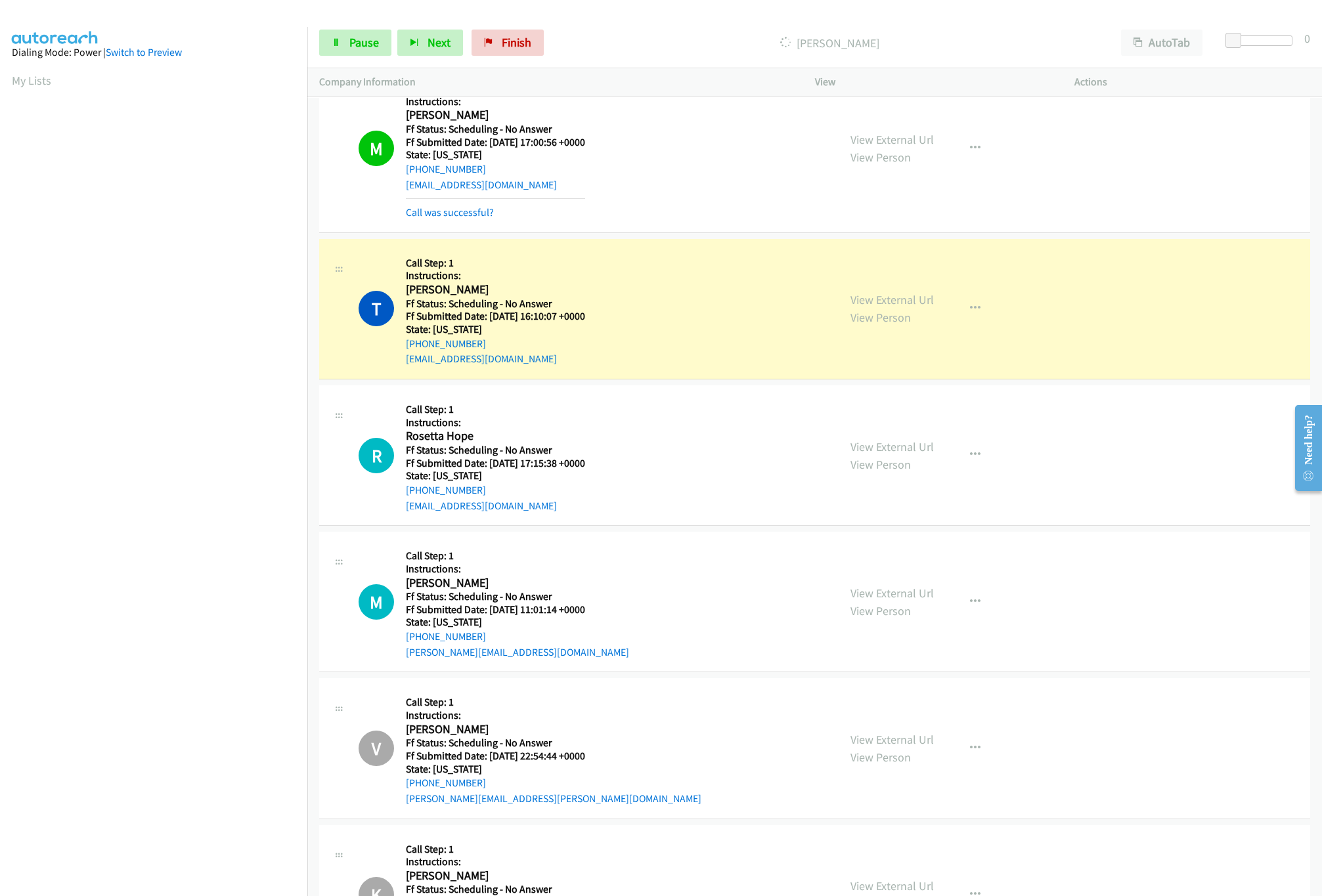
click at [716, 321] on div "T Callback Scheduled Call Step: 1 Instructions: Tomohiro Hayashi America/Los_An…" at bounding box center [593, 309] width 468 height 116
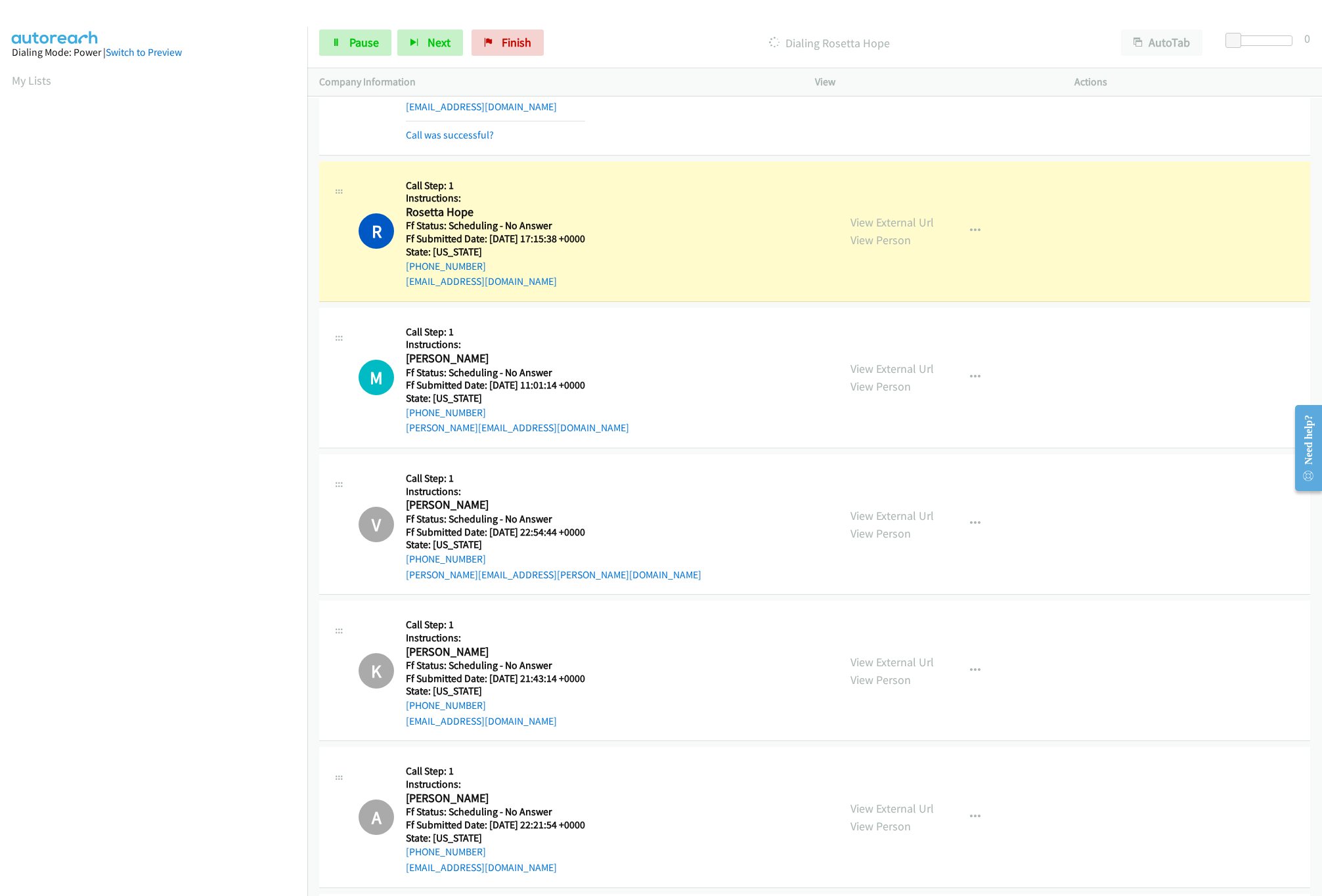
scroll to position [3020, 0]
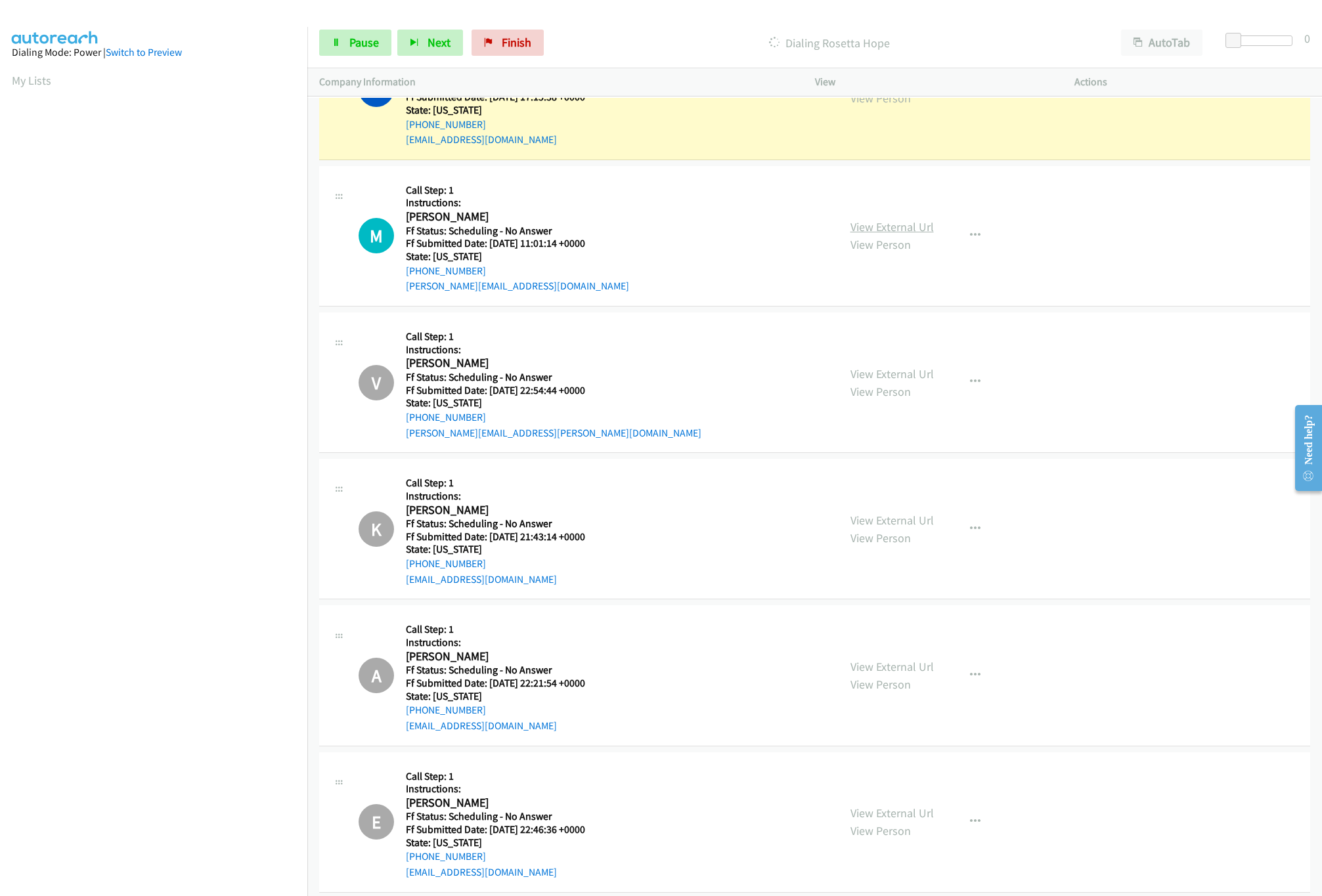
click at [898, 233] on link "View External Url" at bounding box center [892, 227] width 83 height 15
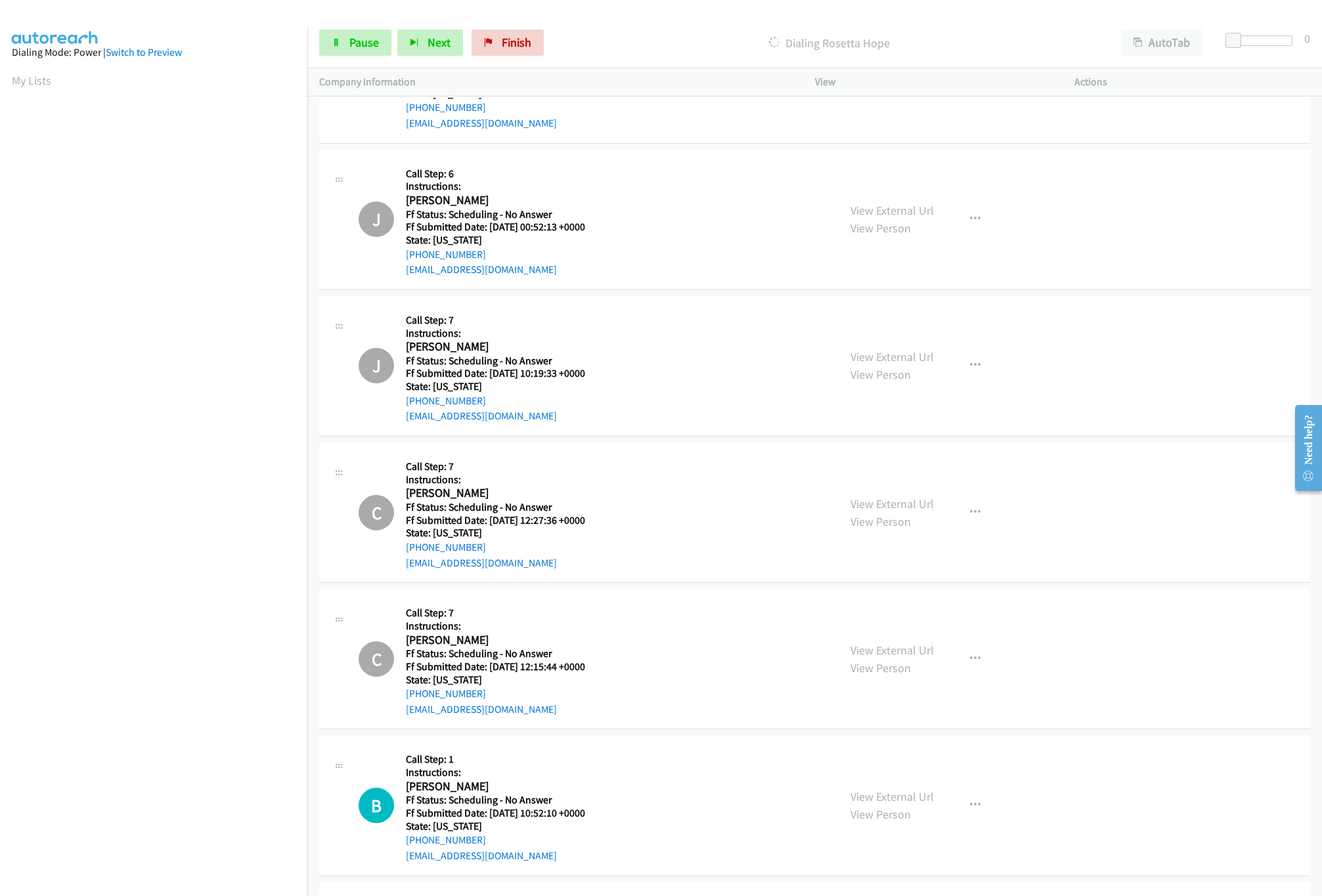
scroll to position [6433, 0]
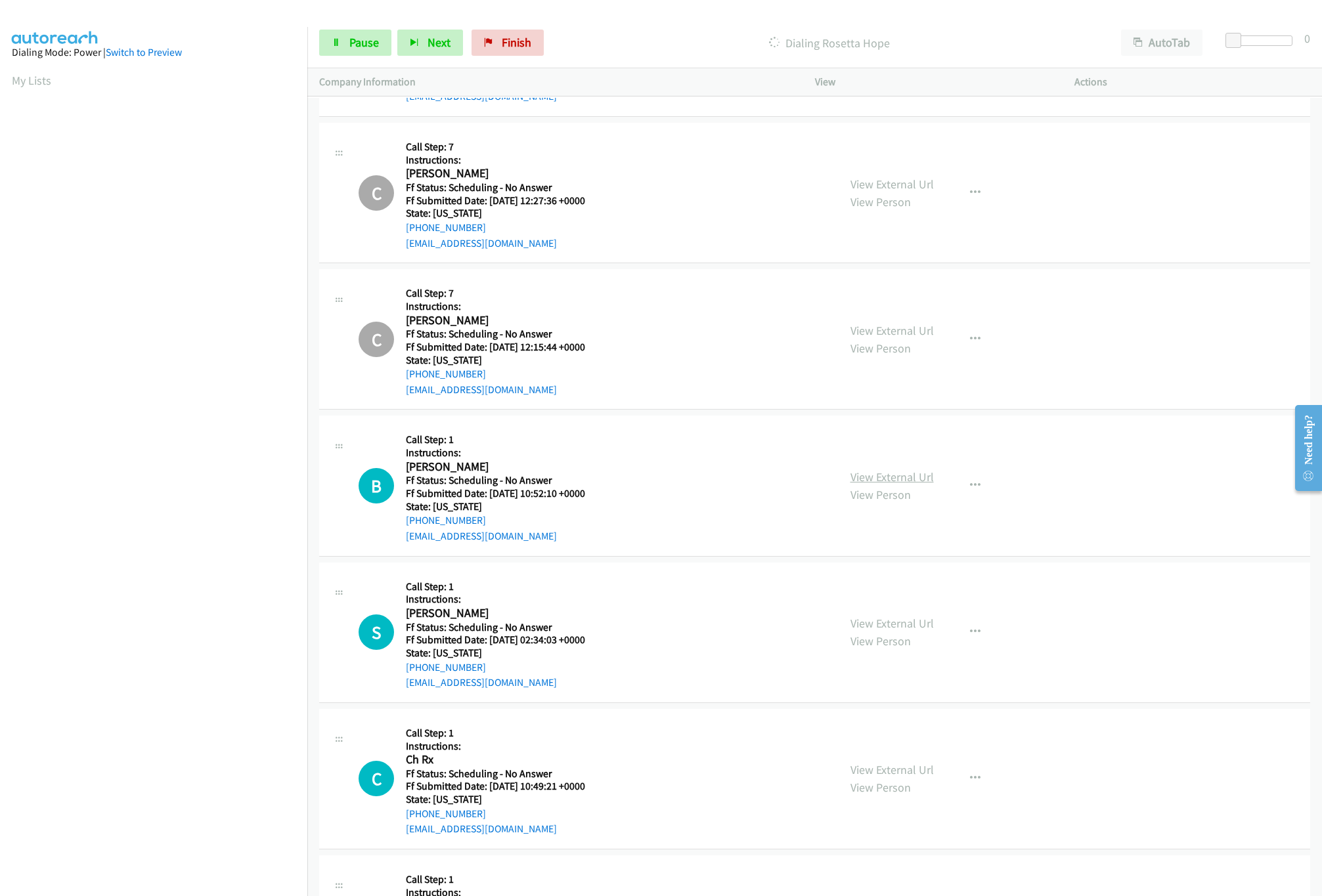
click at [918, 484] on link "View External Url" at bounding box center [892, 477] width 83 height 15
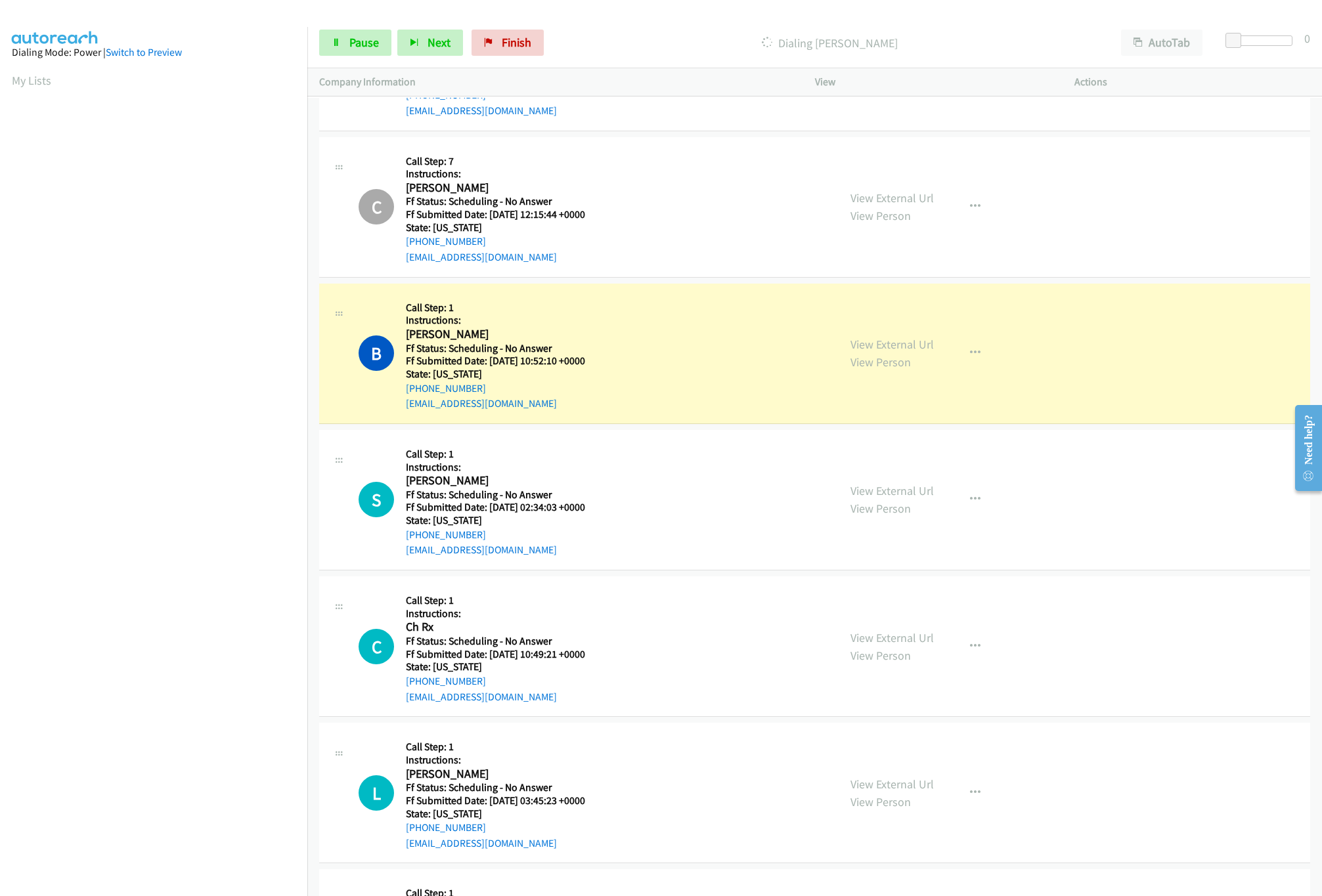
scroll to position [6753, 0]
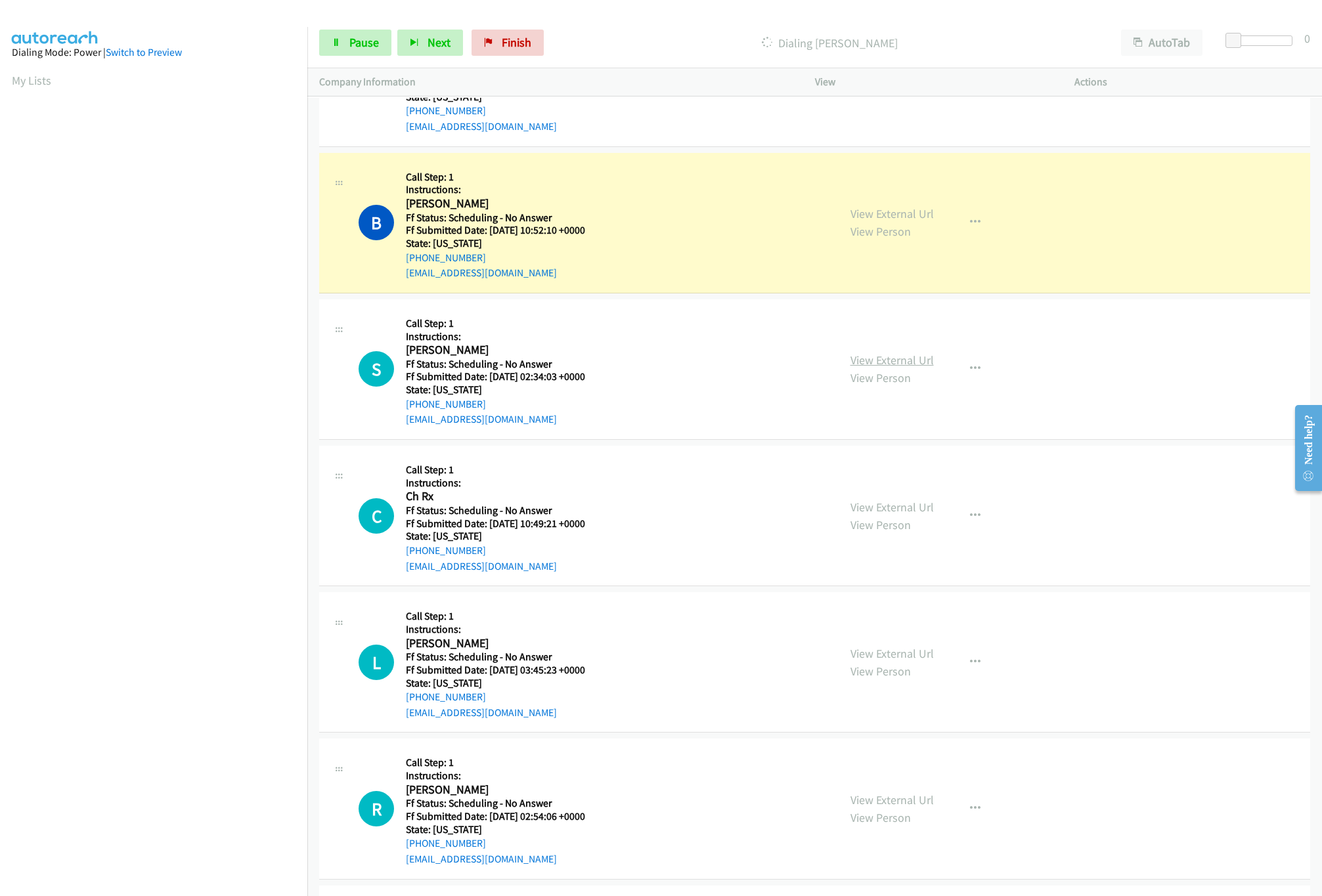
click at [891, 368] on link "View External Url" at bounding box center [892, 360] width 83 height 15
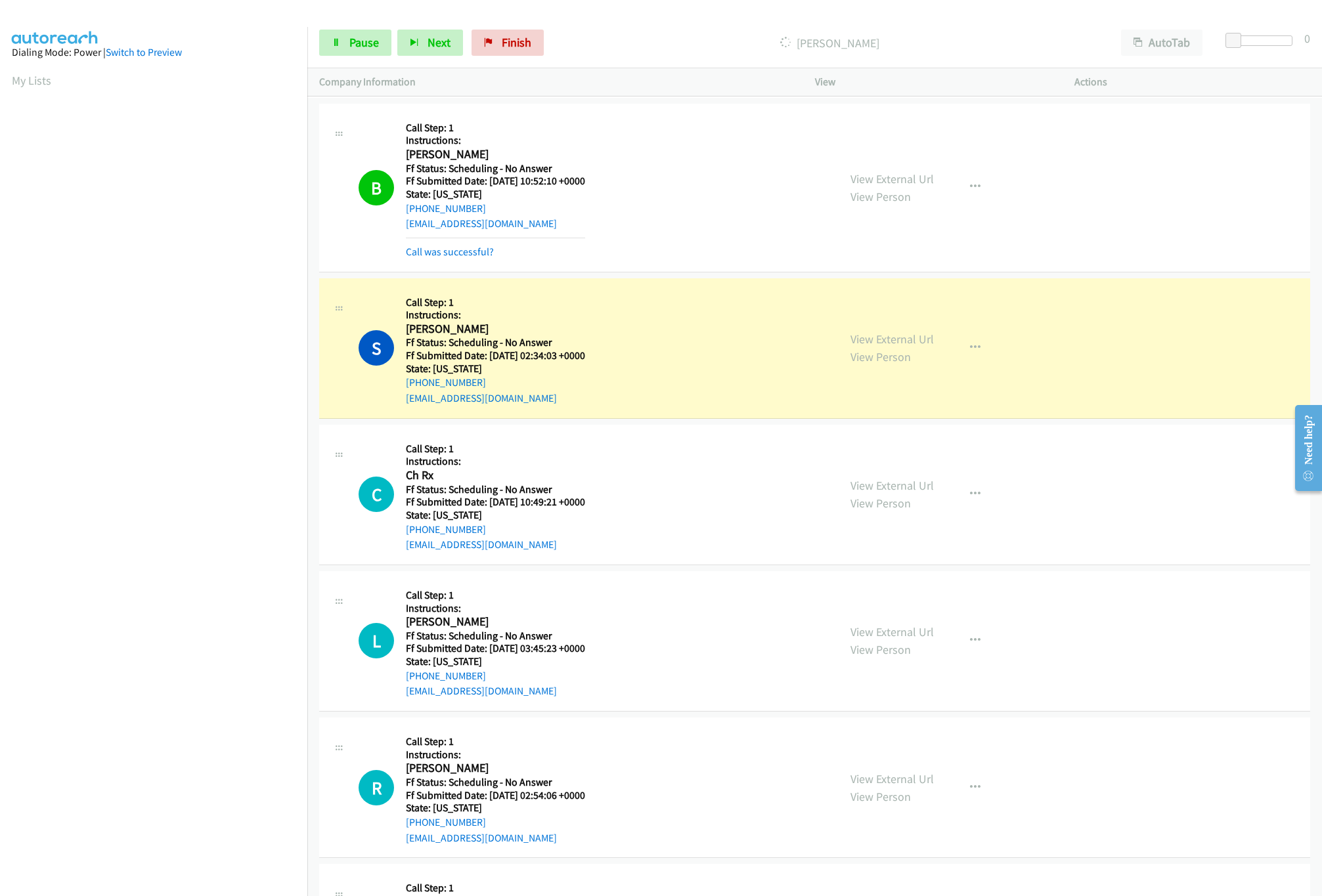
scroll to position [6884, 0]
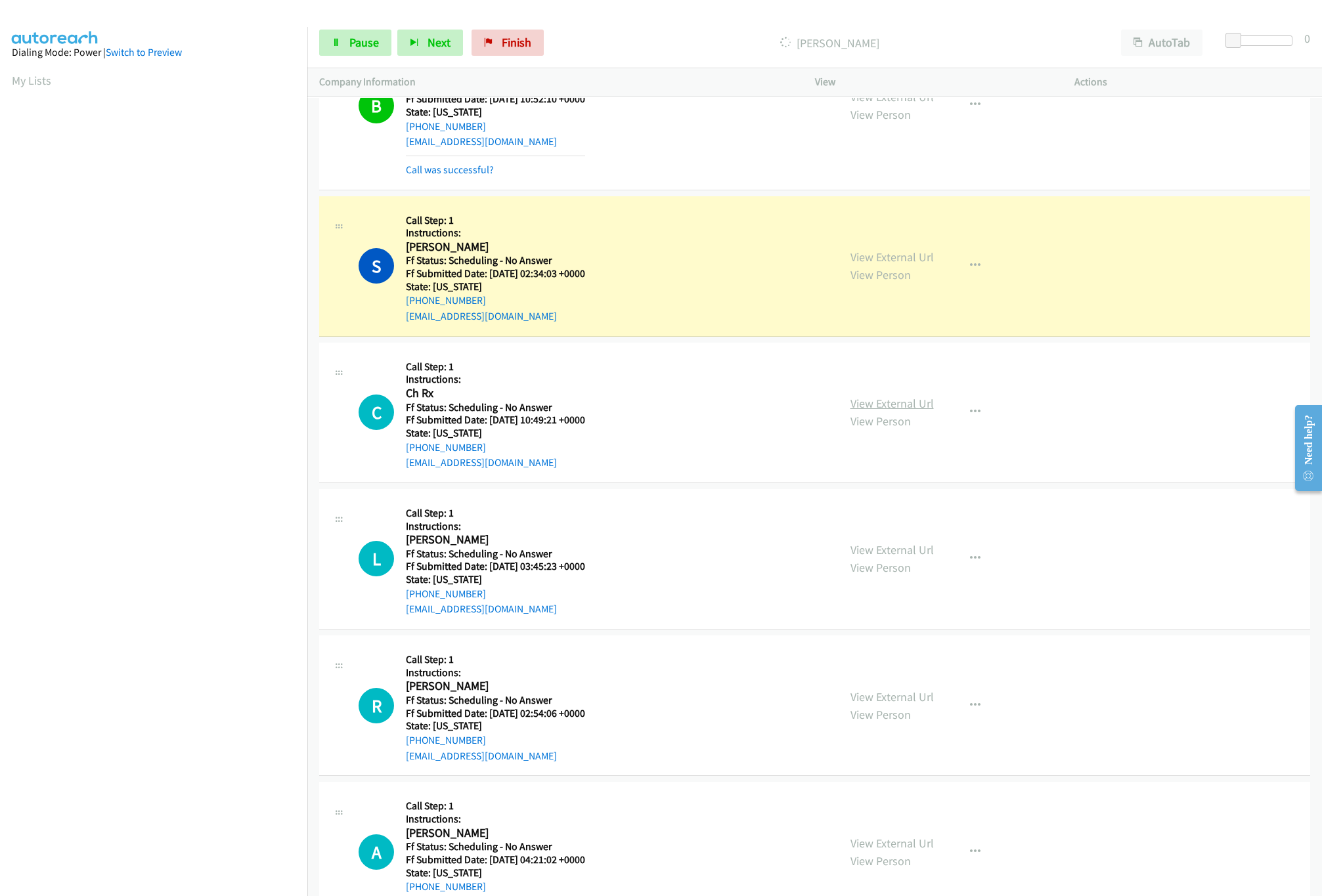
click at [908, 411] on link "View External Url" at bounding box center [892, 404] width 83 height 15
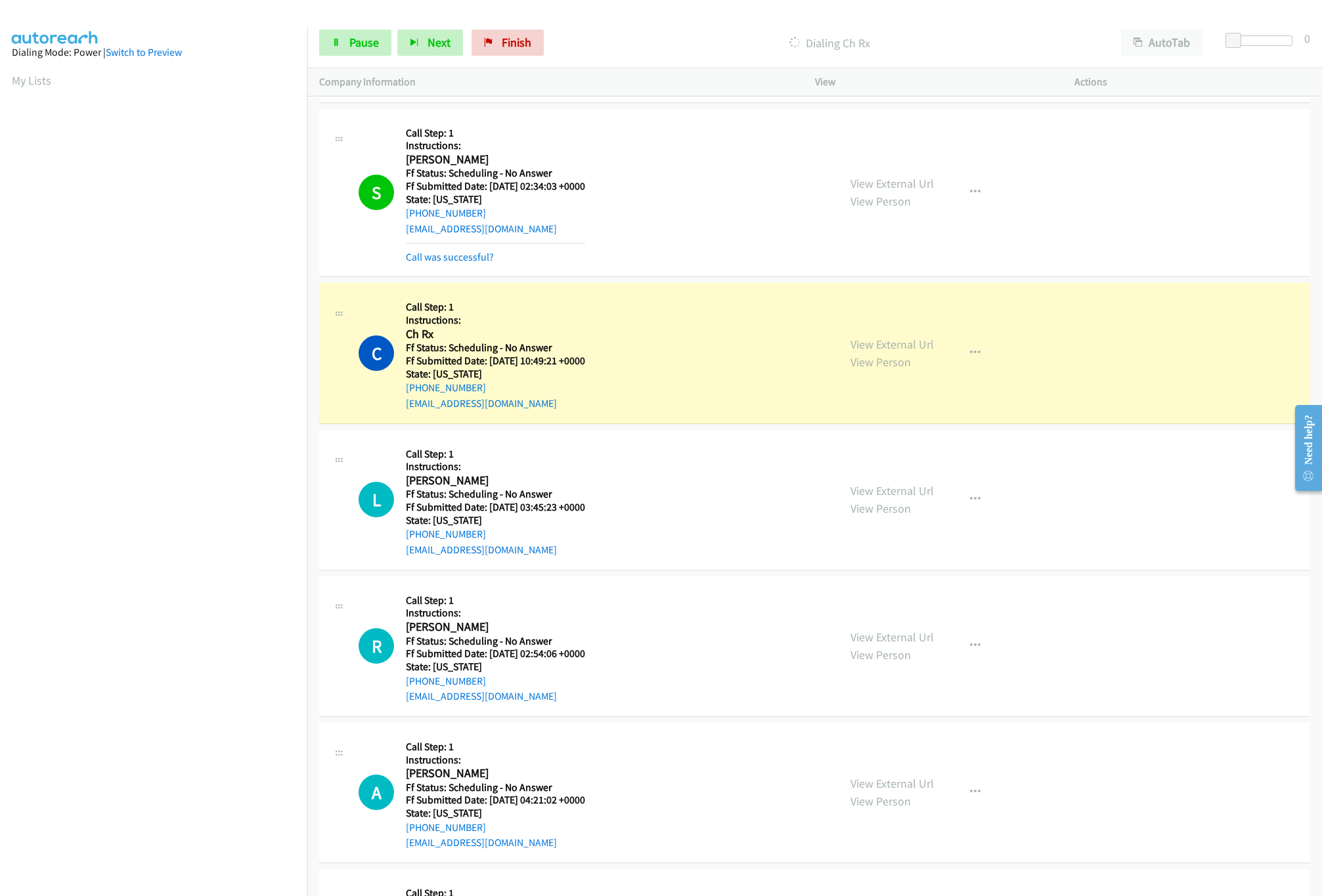
scroll to position [7016, 0]
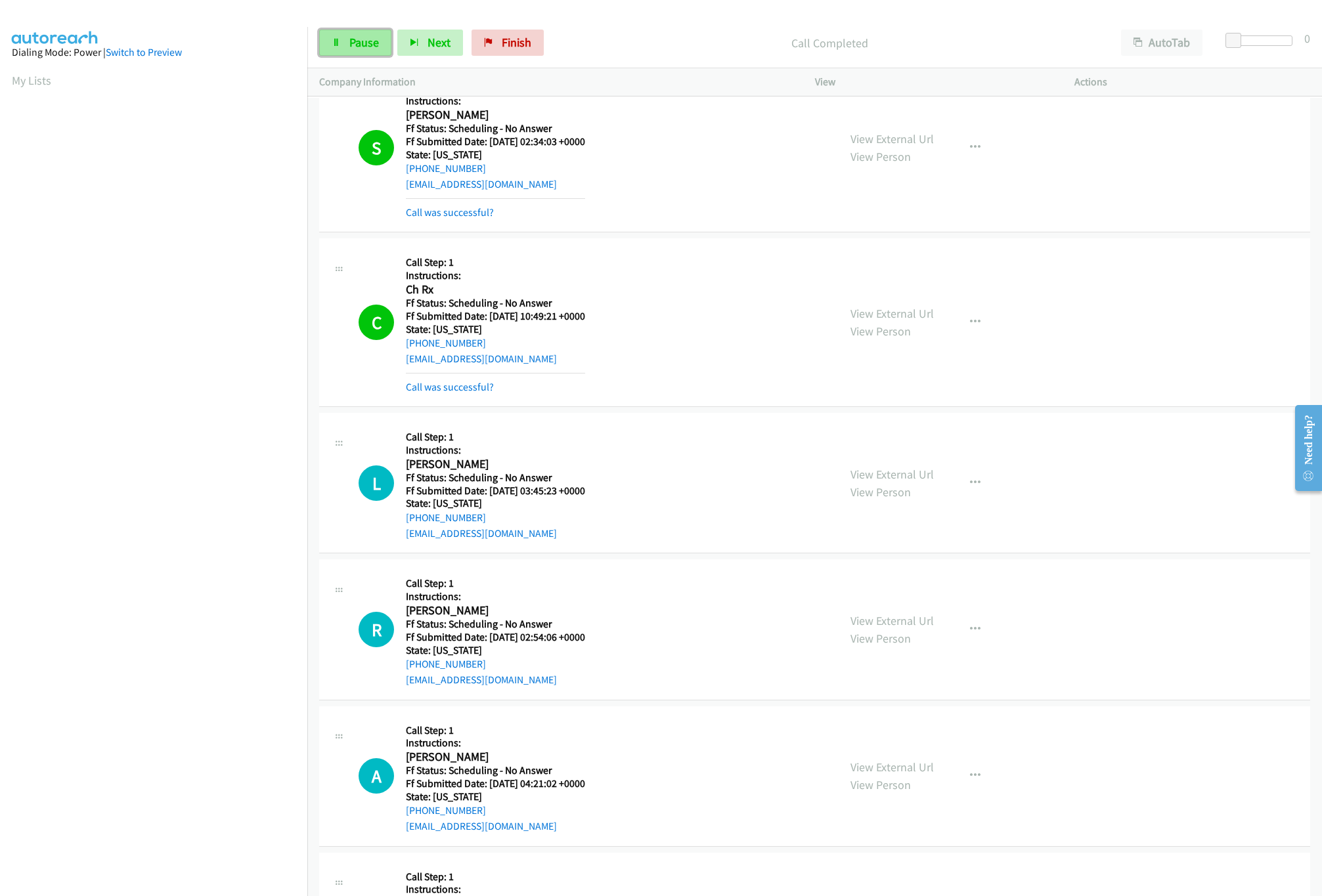
click at [367, 43] on span "Pause" at bounding box center [364, 42] width 30 height 15
click at [433, 393] on link "Call was successful?" at bounding box center [450, 387] width 88 height 12
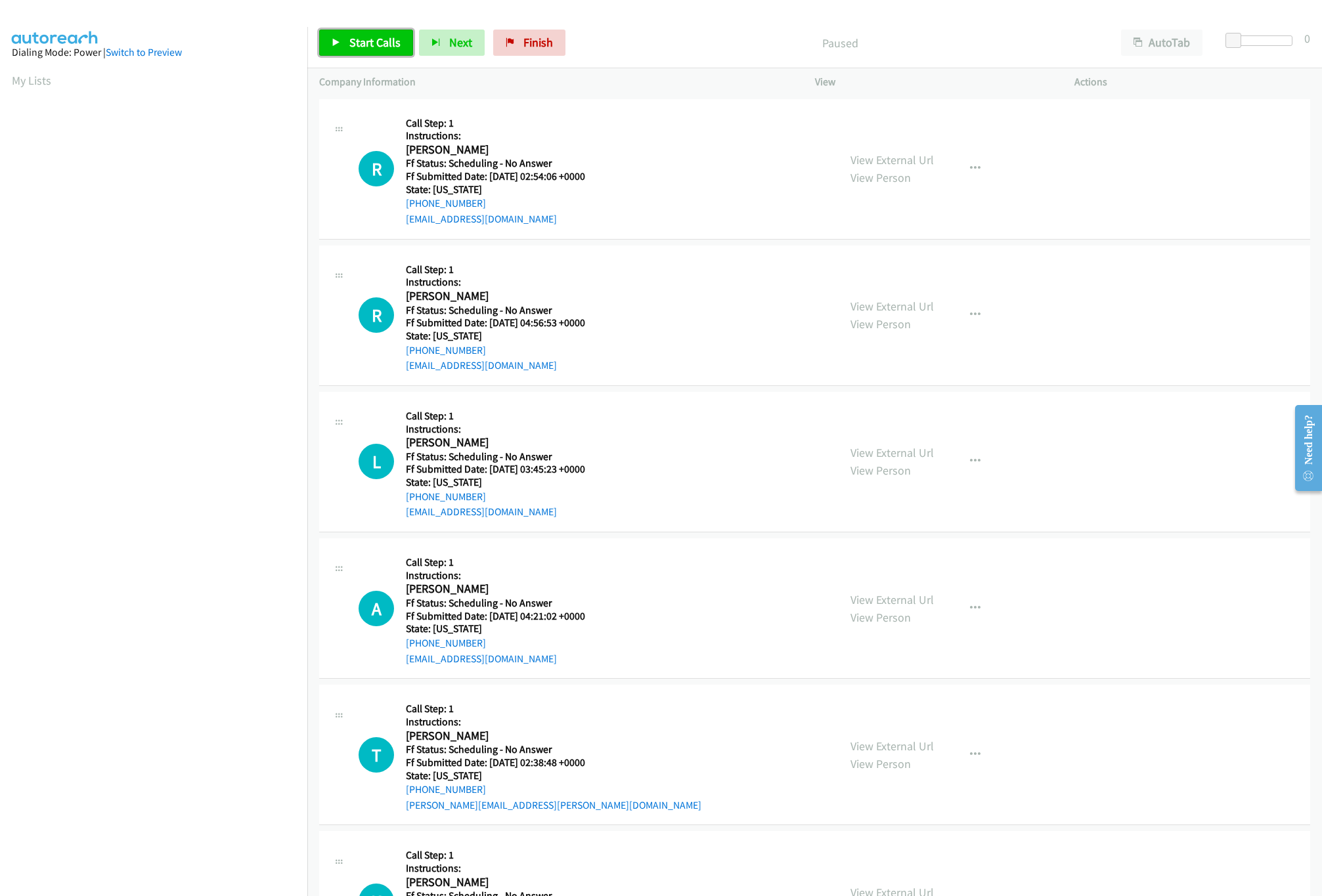
click at [369, 35] on span "Start Calls" at bounding box center [375, 42] width 51 height 15
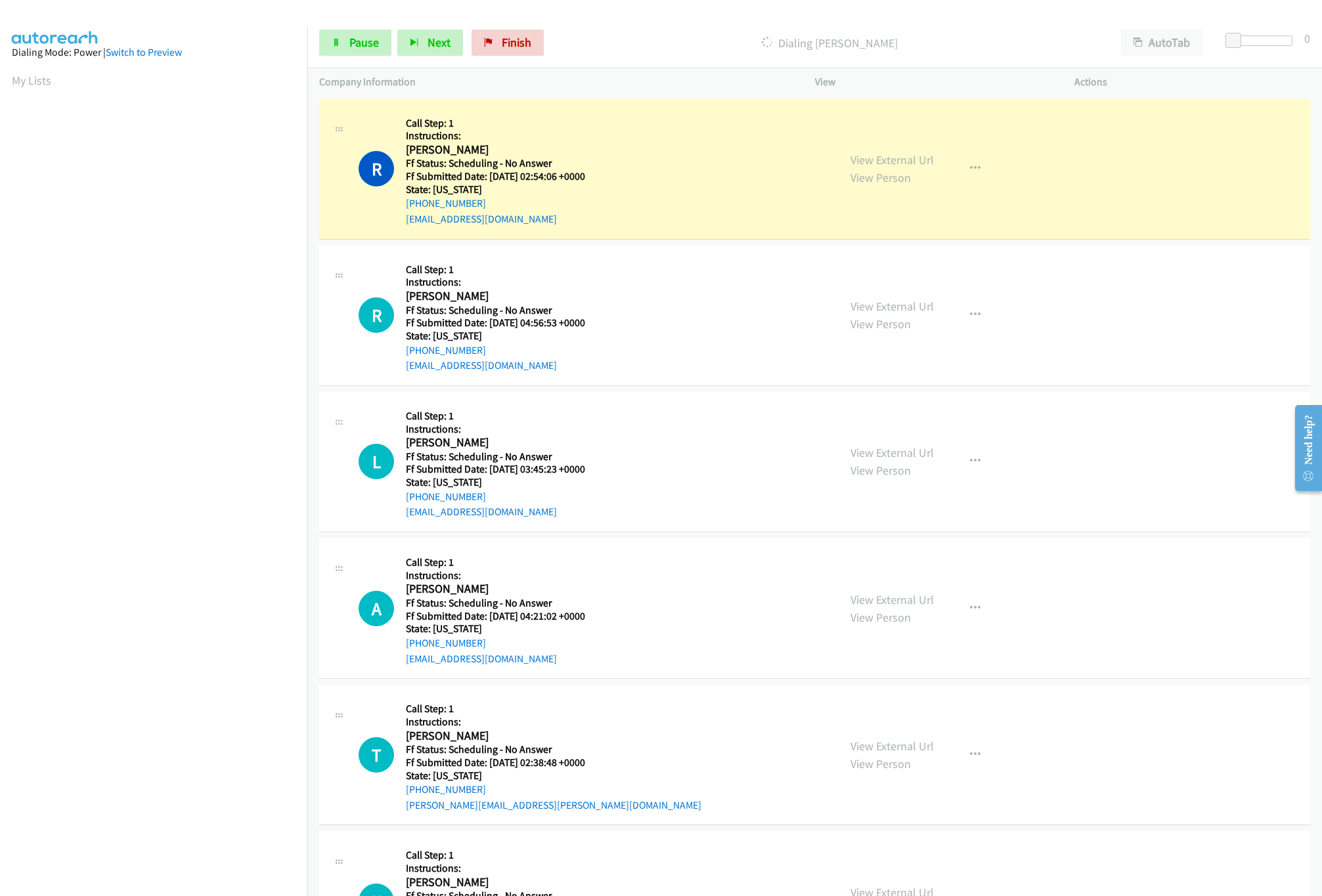
click at [180, 761] on nav "Dialing Mode: Power | Switch to Preview My Lists" at bounding box center [154, 475] width 308 height 896
click at [909, 152] on link "View External Url" at bounding box center [892, 160] width 83 height 15
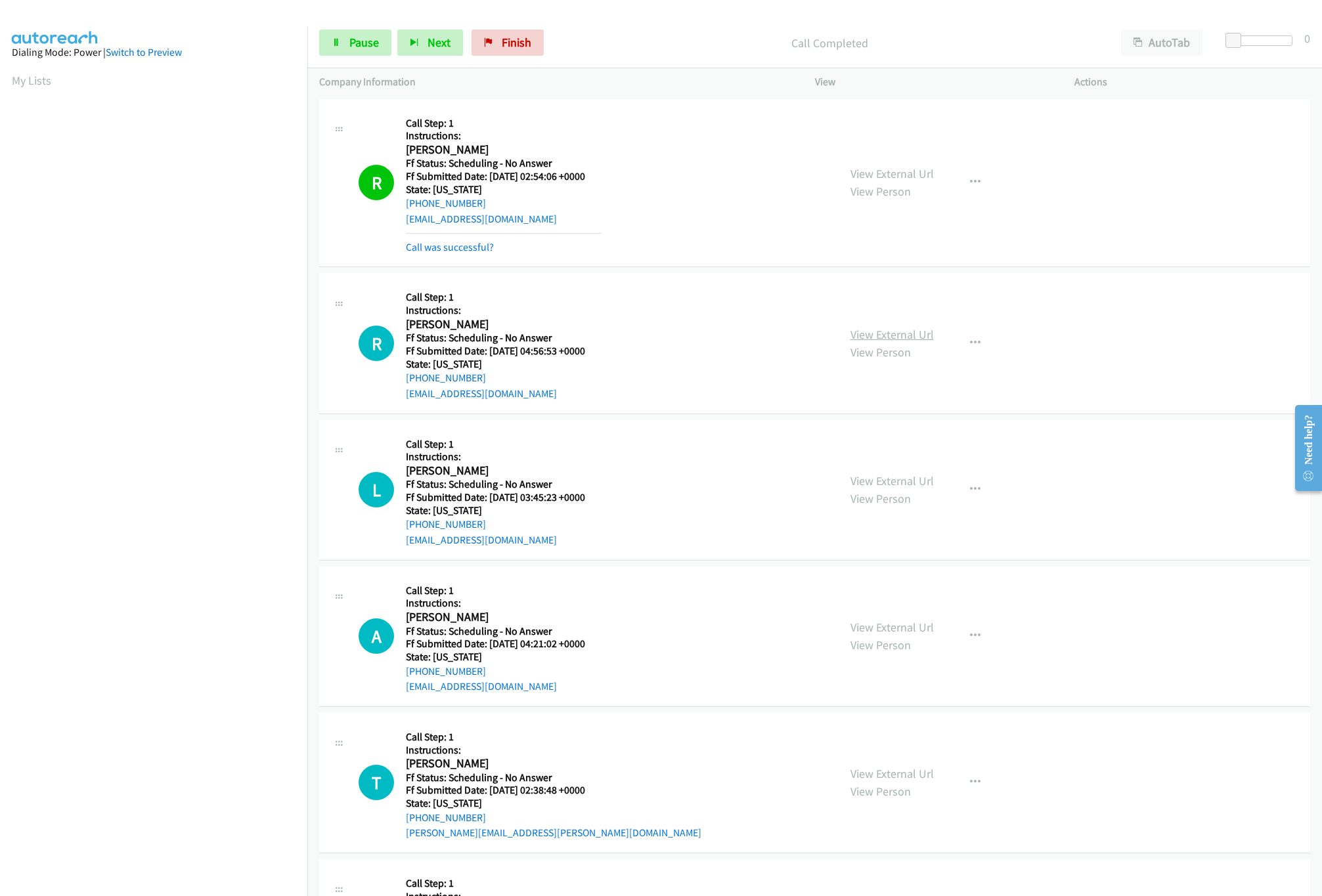
click at [898, 335] on link "View External Url" at bounding box center [892, 335] width 83 height 15
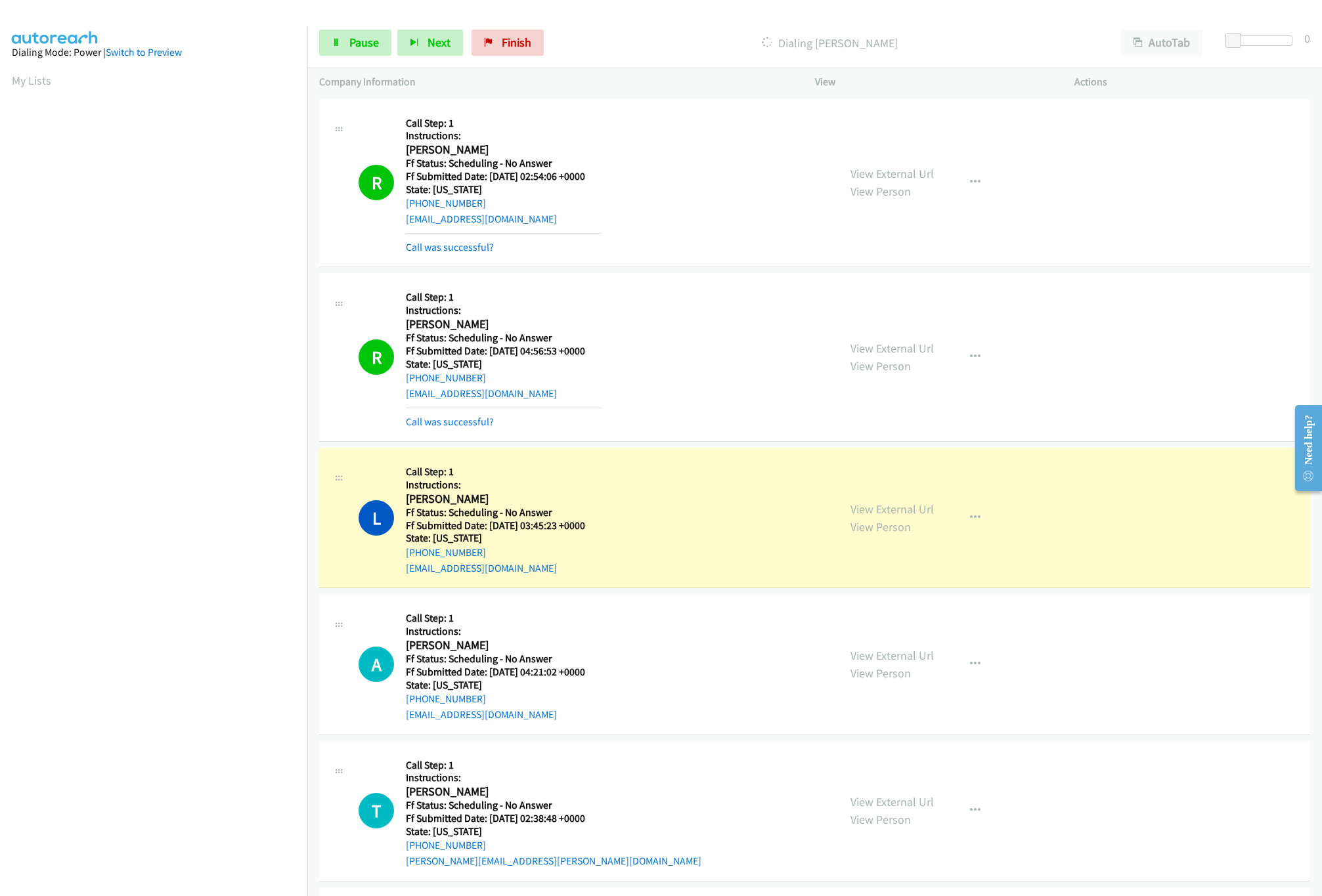
drag, startPoint x: 733, startPoint y: 495, endPoint x: 804, endPoint y: 498, distance: 71.1
click at [733, 495] on div "L Callback Scheduled Call Step: 1 Instructions: Lindsay Breidenthal America/Los…" at bounding box center [593, 517] width 468 height 116
click at [917, 511] on link "View External Url" at bounding box center [892, 509] width 83 height 15
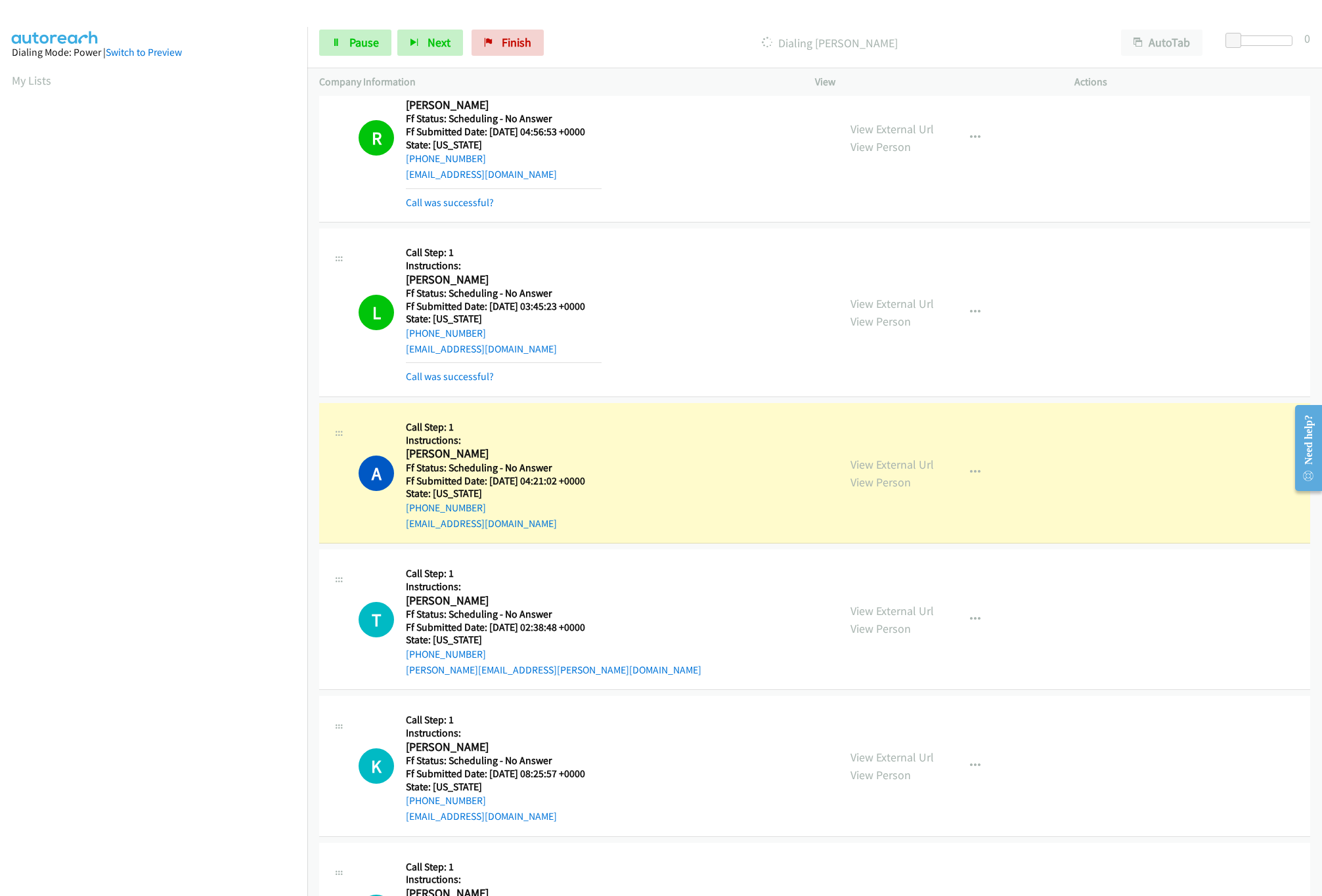
scroll to position [263, 0]
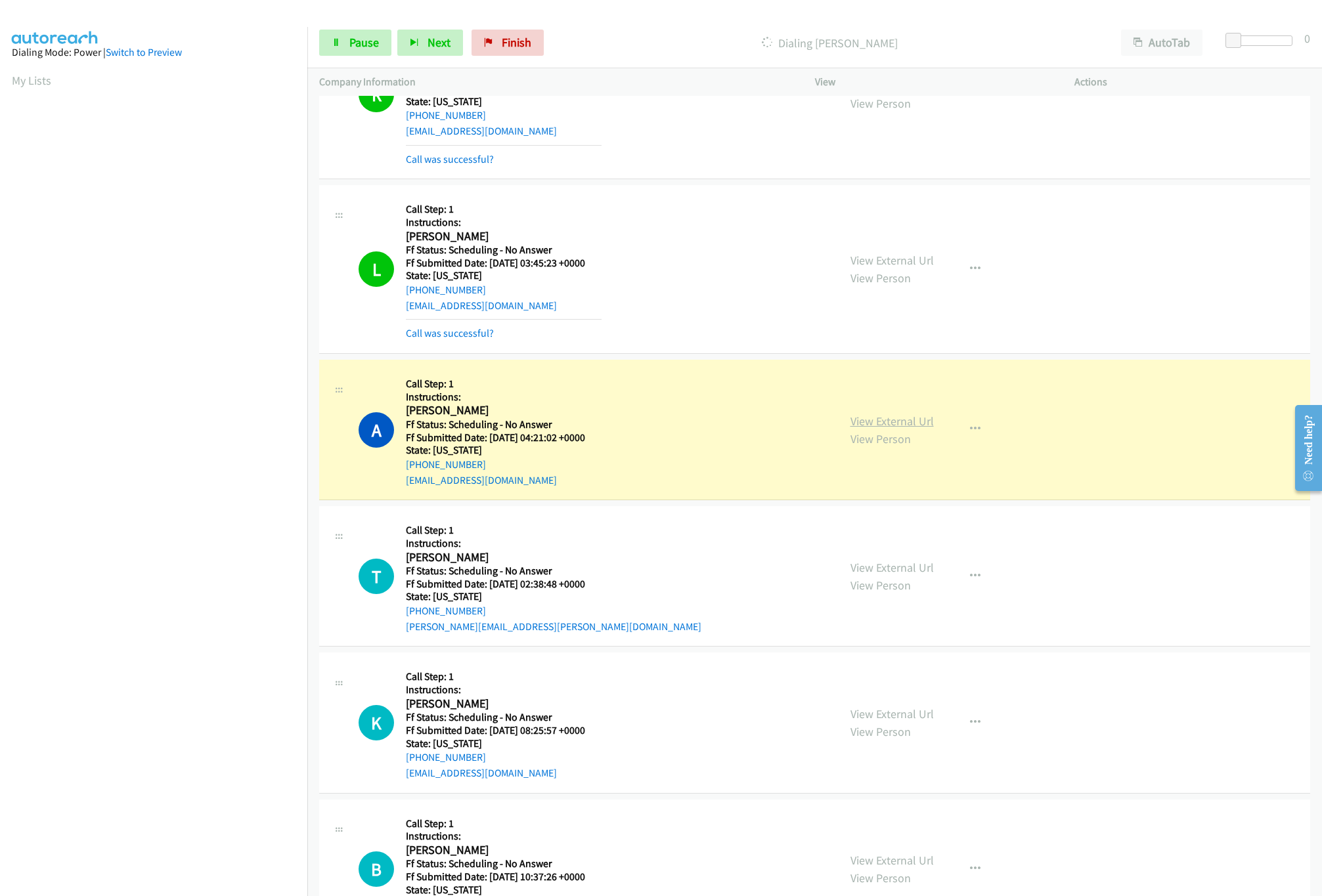
click at [880, 428] on link "View External Url" at bounding box center [892, 421] width 83 height 15
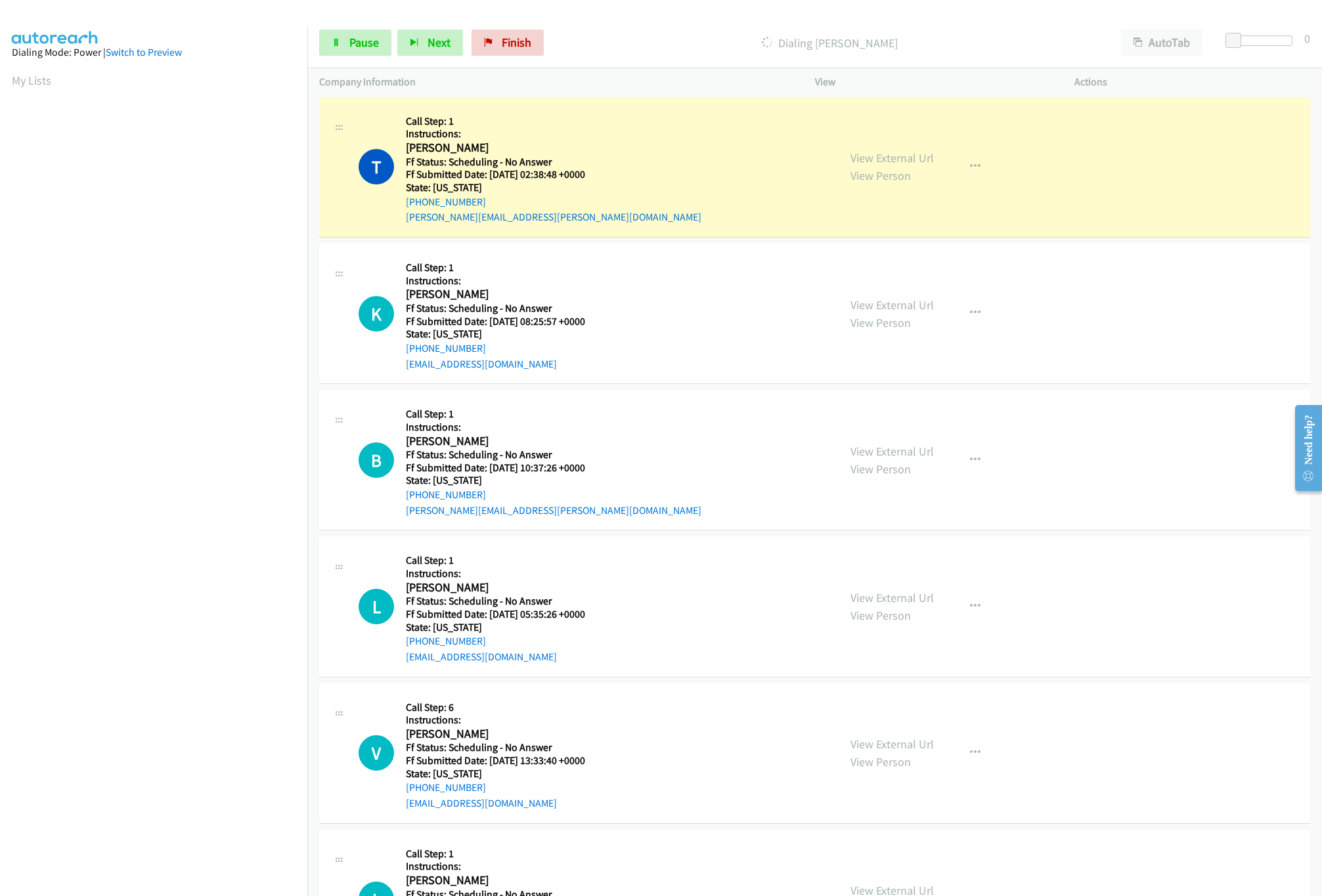
scroll to position [657, 0]
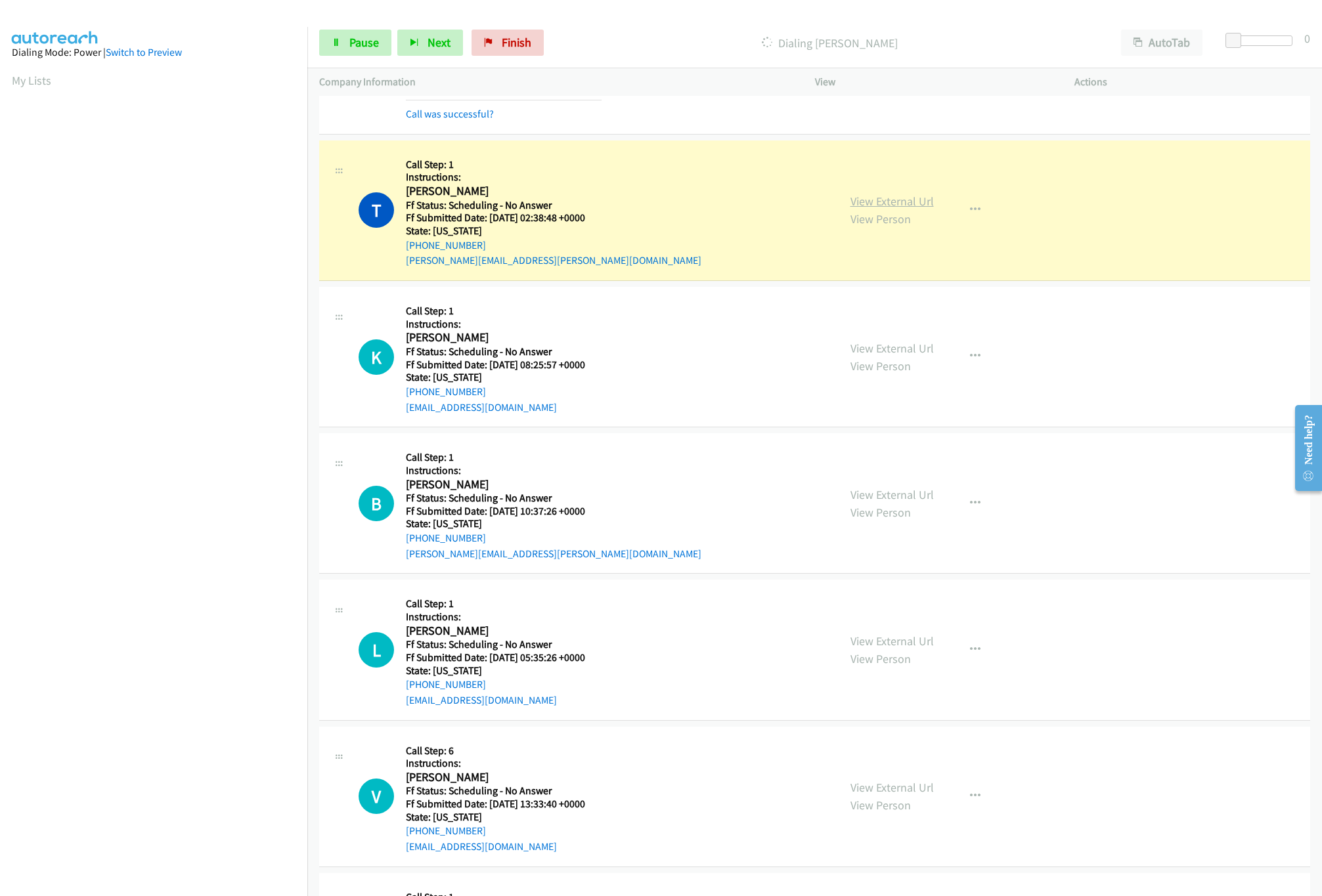
click at [899, 197] on link "View External Url" at bounding box center [892, 201] width 83 height 15
click at [633, 168] on div "T Callback Scheduled Call Step: 1 Instructions: Trey Joiner America/New_York Ff…" at bounding box center [593, 210] width 468 height 116
click at [881, 352] on link "View External Url" at bounding box center [892, 348] width 83 height 15
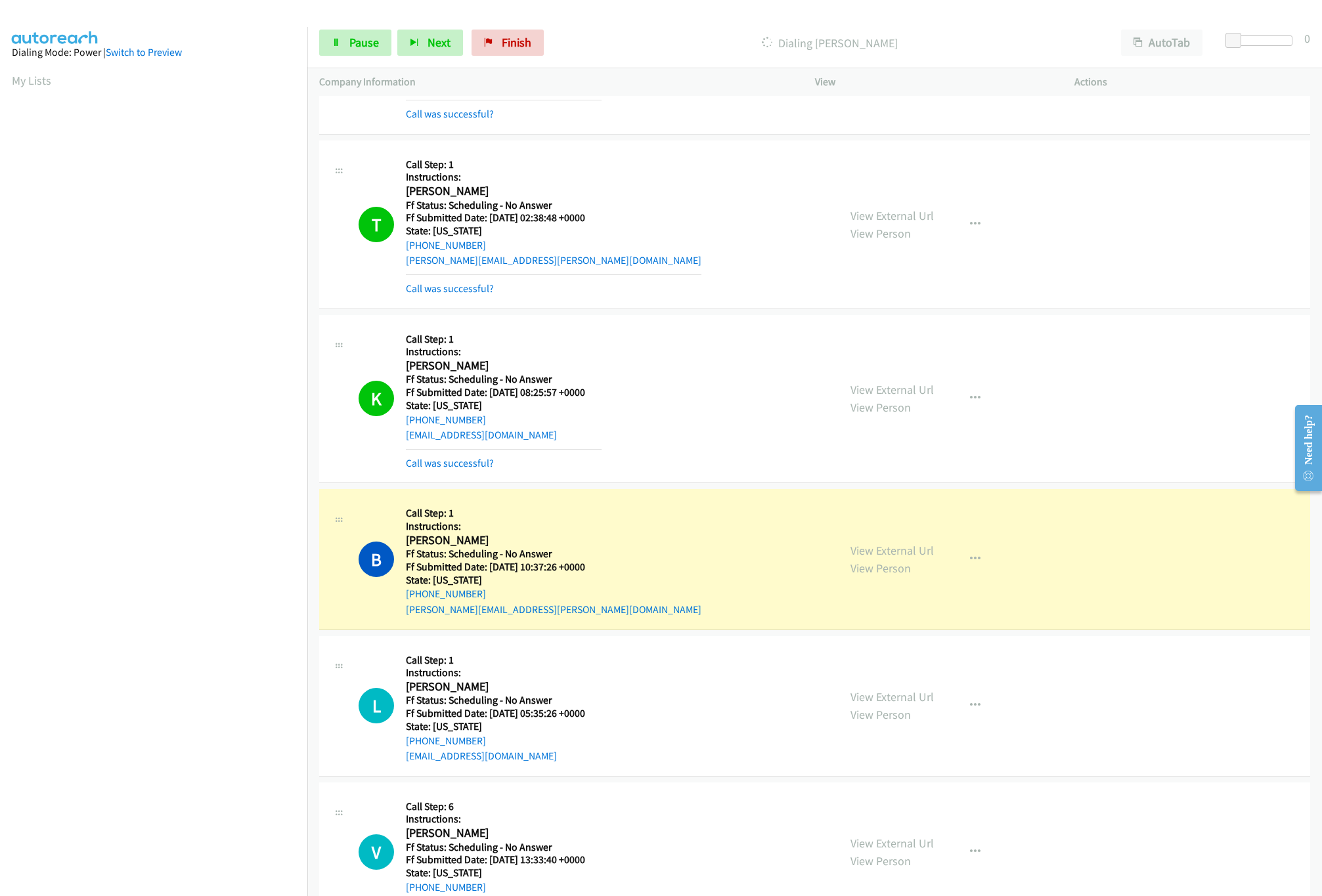
scroll to position [919, 0]
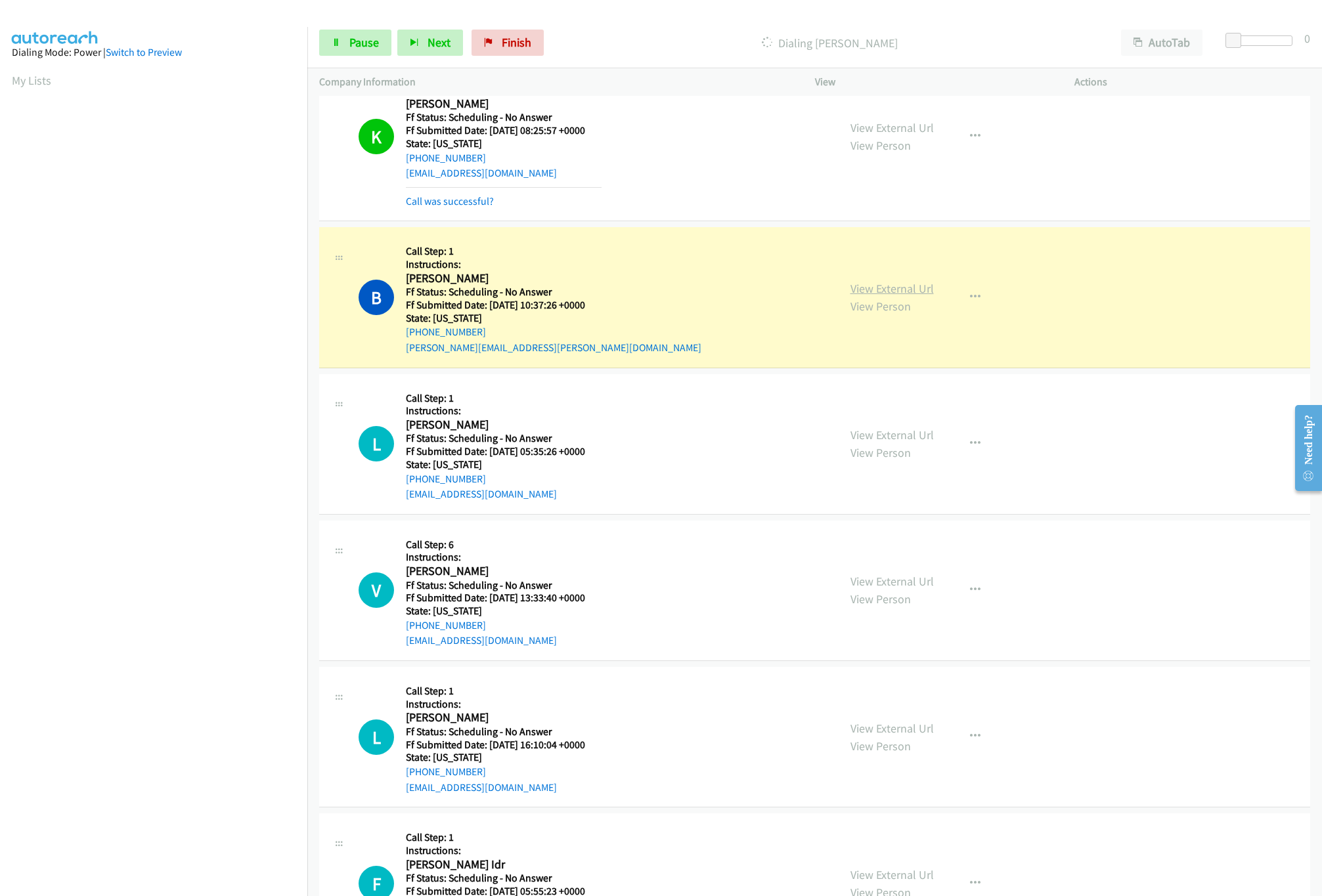
click at [873, 283] on link "View External Url" at bounding box center [892, 288] width 83 height 15
click at [629, 268] on div "B Callback Scheduled Call Step: 1 Instructions: Brenda Edwards America/Chicago …" at bounding box center [593, 297] width 468 height 116
click at [353, 42] on span "Pause" at bounding box center [364, 42] width 30 height 15
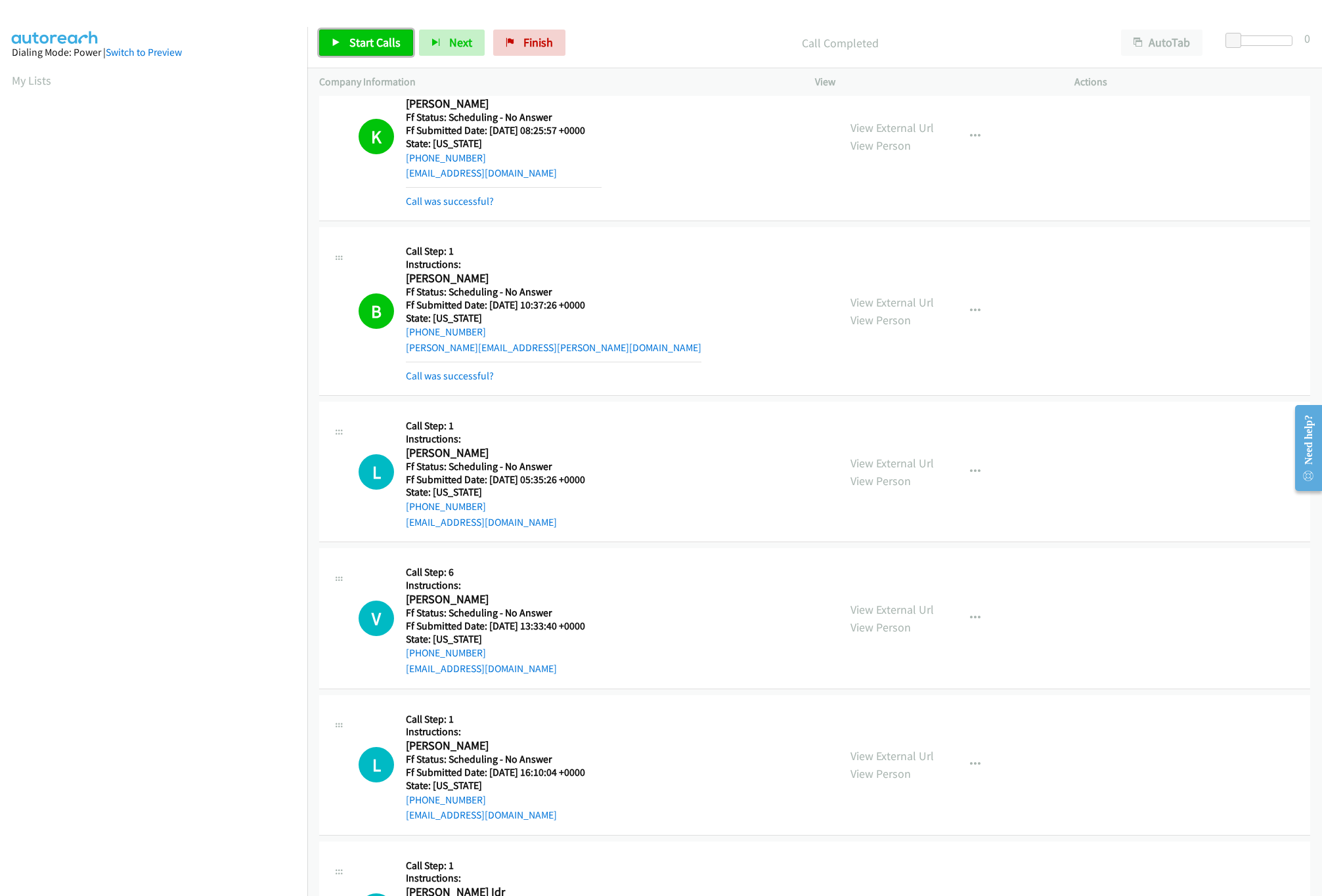
click at [373, 46] on span "Start Calls" at bounding box center [375, 42] width 51 height 15
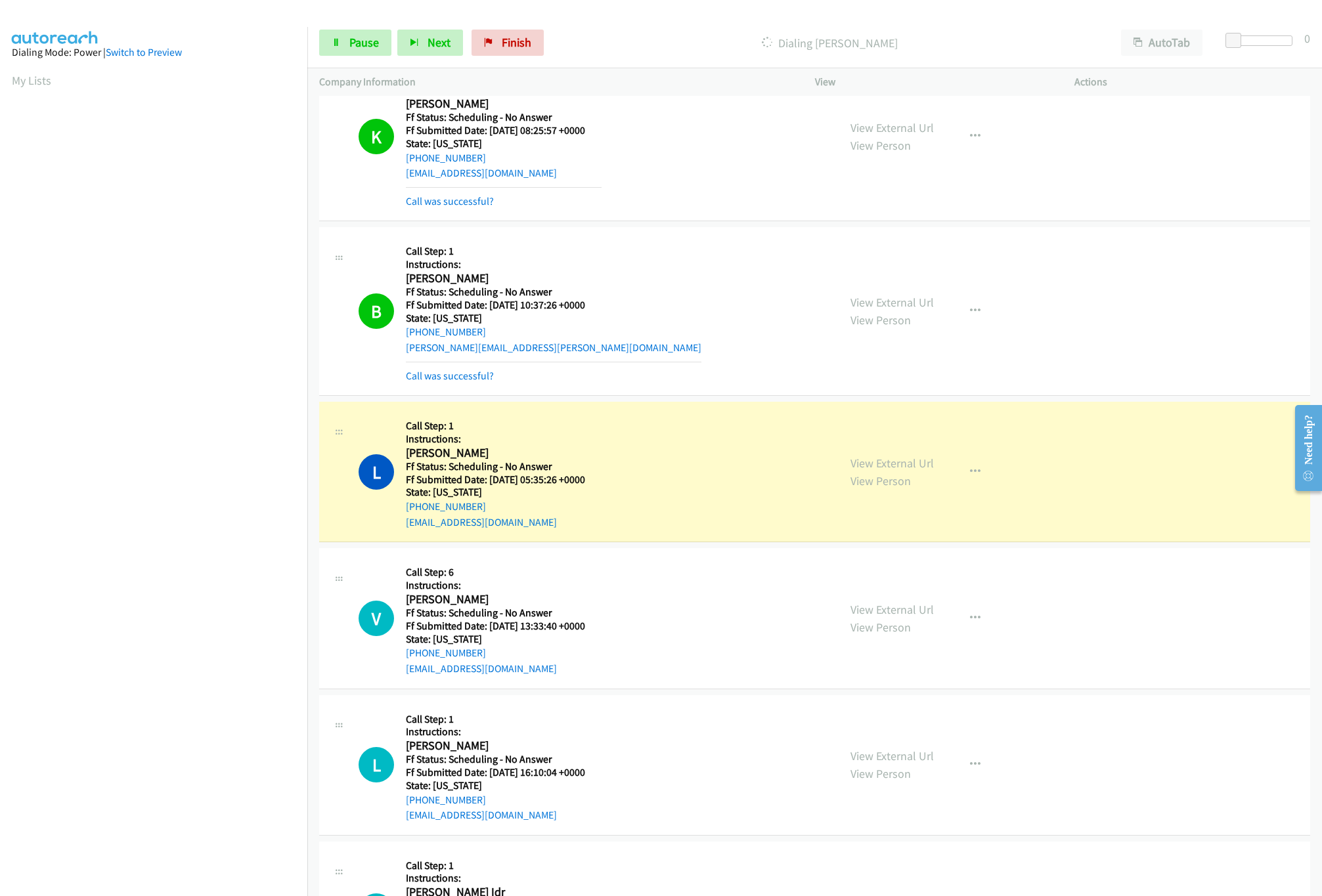
click at [164, 808] on nav "Dialing Mode: Power | Switch to Preview My Lists" at bounding box center [154, 475] width 308 height 896
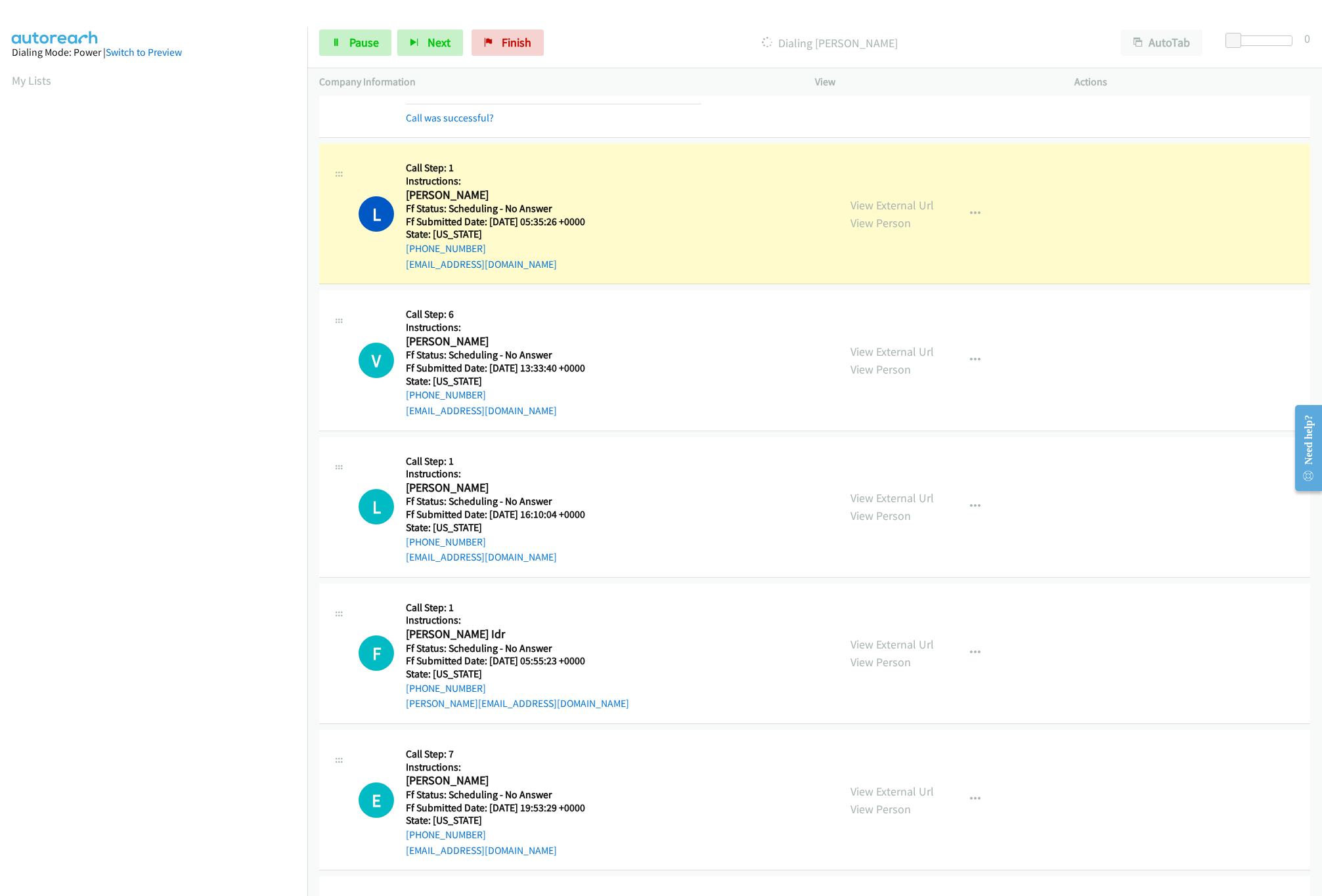
scroll to position [1182, 0]
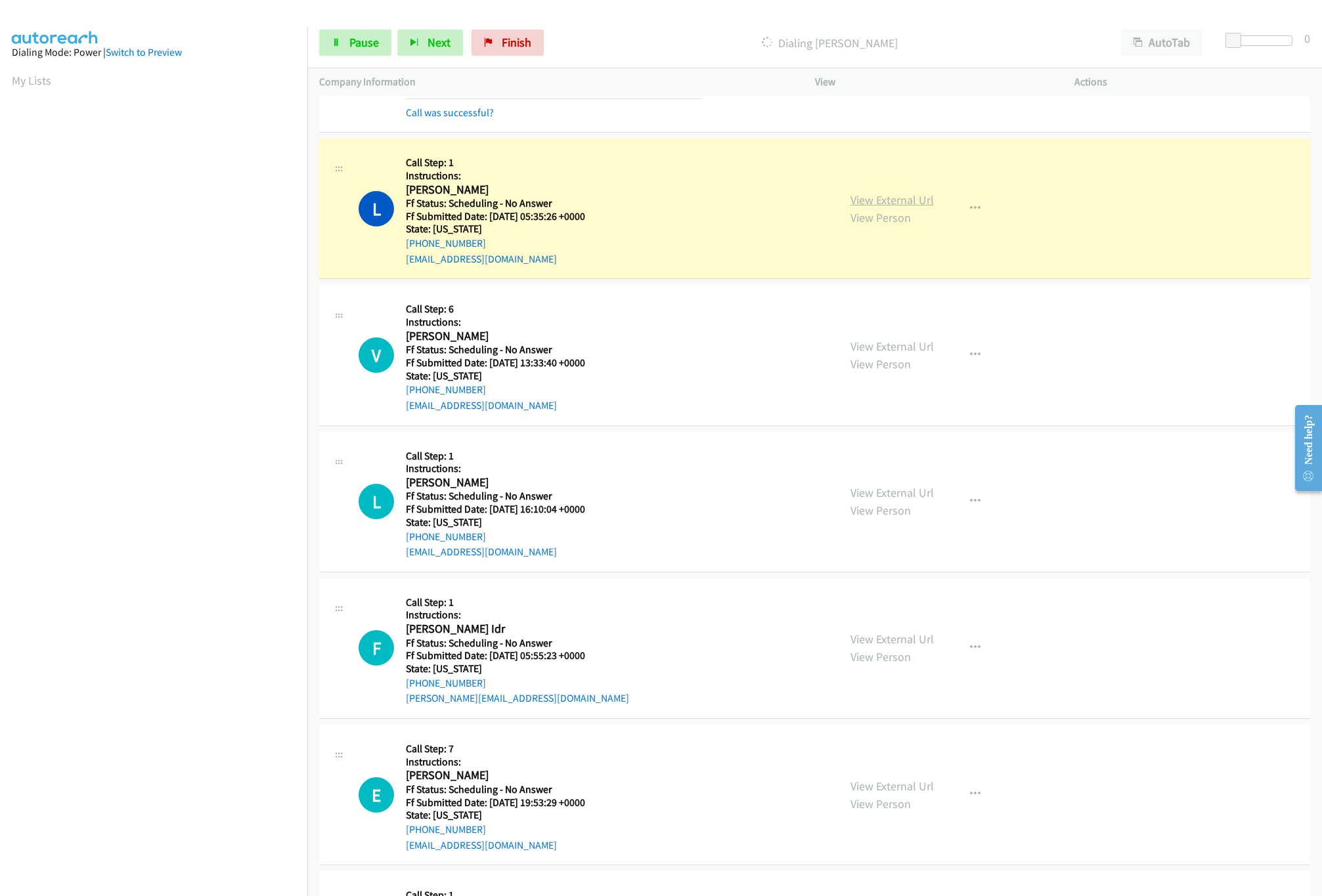
click at [887, 203] on link "View External Url" at bounding box center [892, 200] width 83 height 15
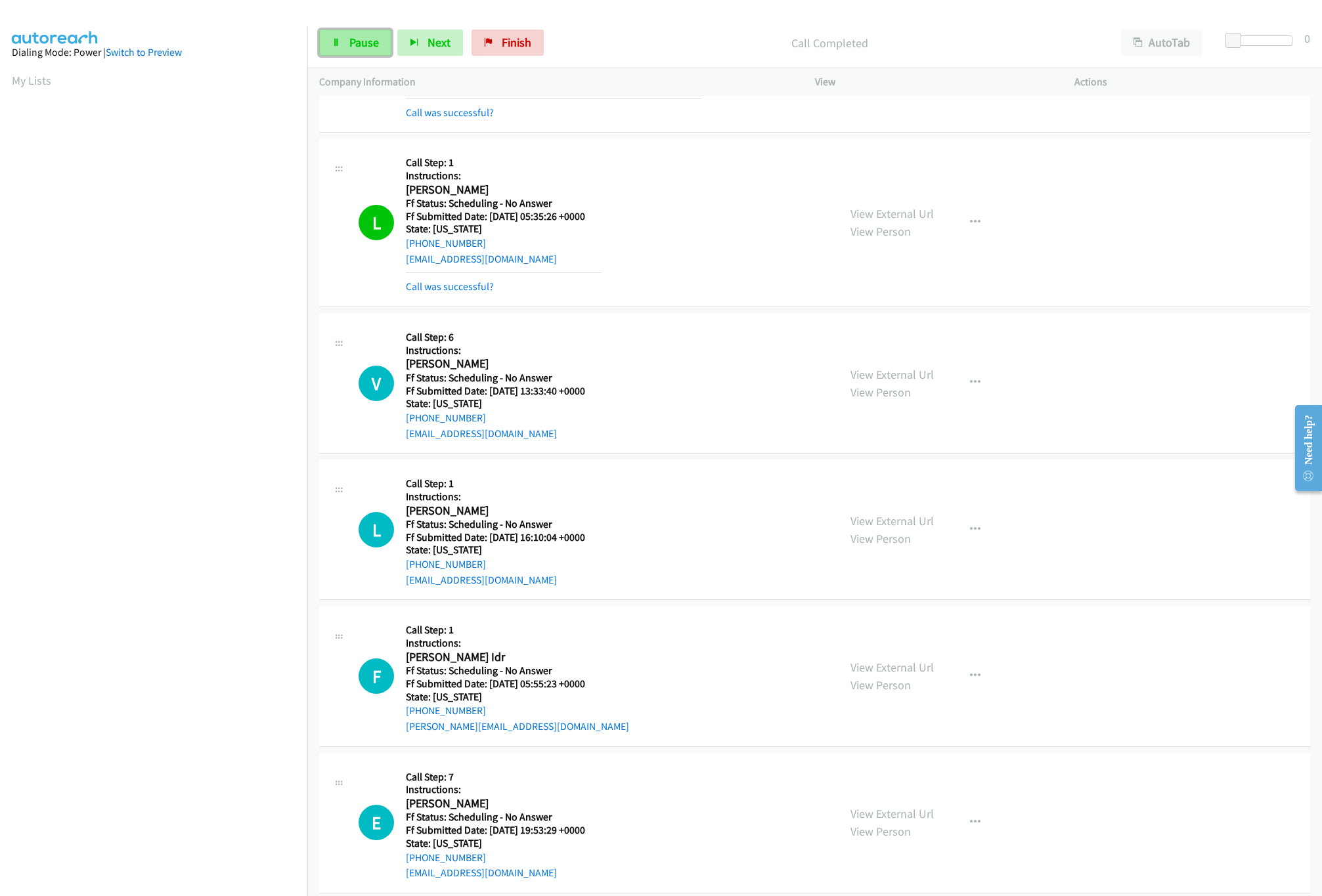
click at [351, 41] on span "Pause" at bounding box center [364, 42] width 30 height 15
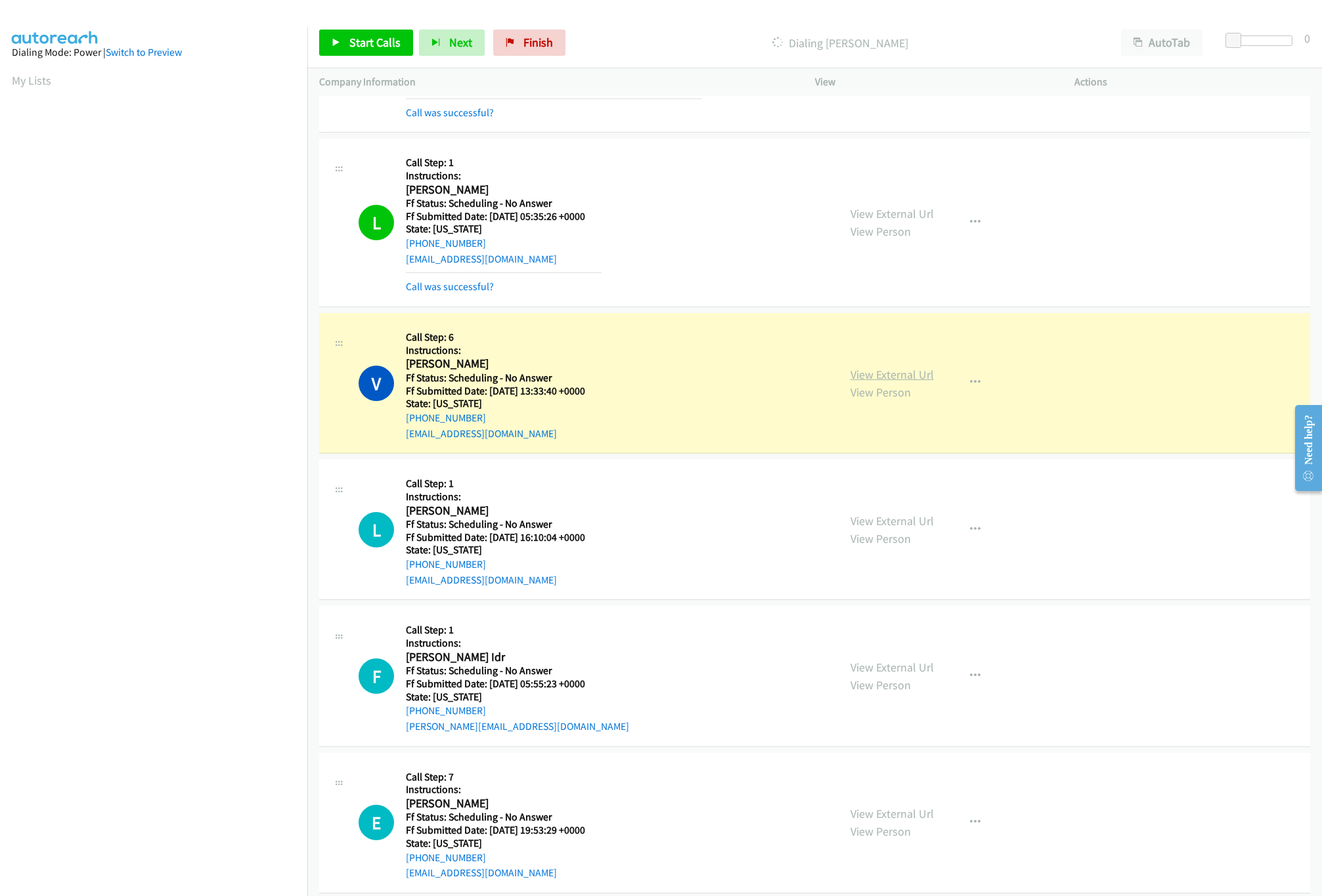
click at [889, 376] on link "View External Url" at bounding box center [892, 375] width 83 height 15
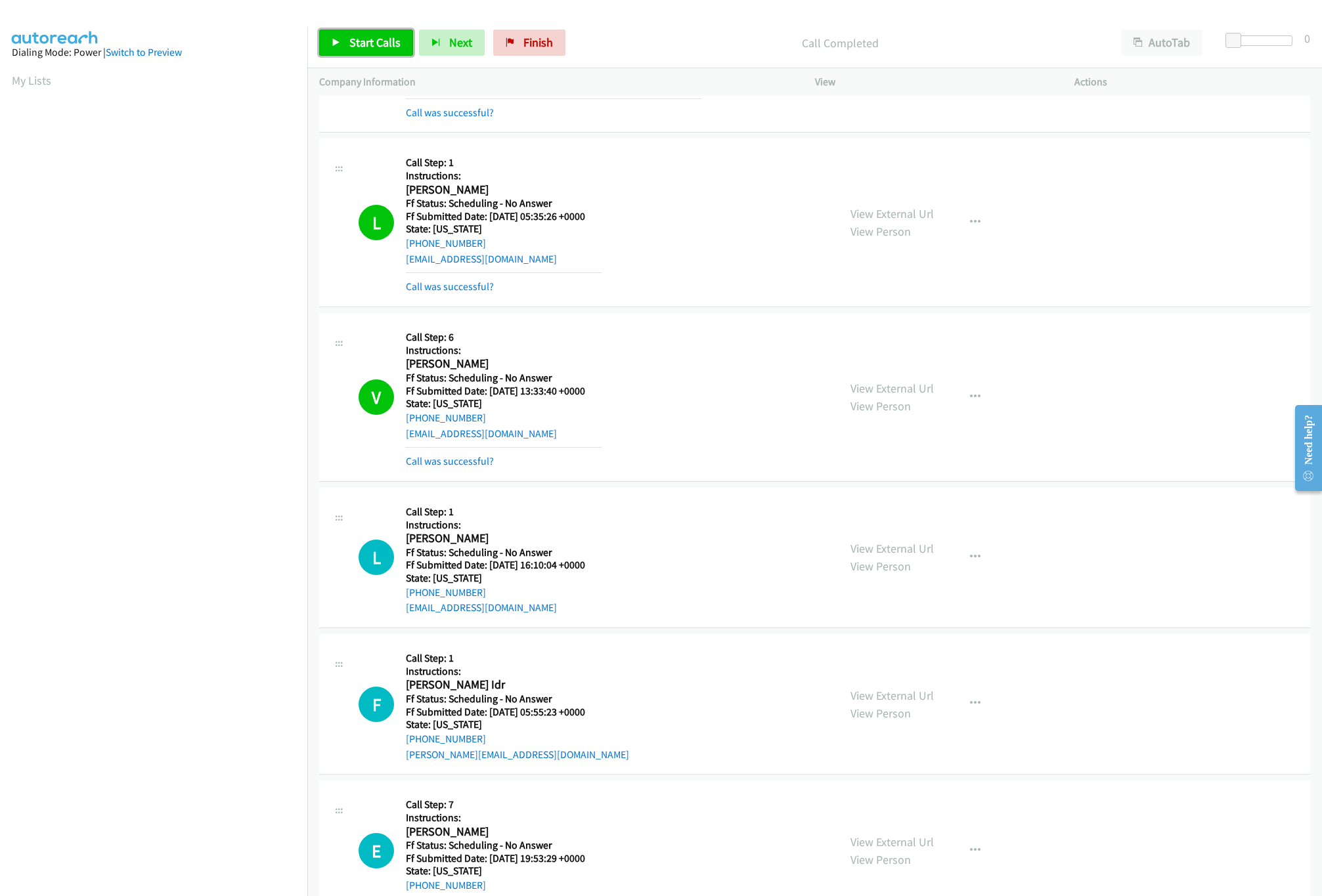
drag, startPoint x: 351, startPoint y: 43, endPoint x: 411, endPoint y: 3, distance: 72.1
click at [351, 43] on span "Start Calls" at bounding box center [375, 42] width 51 height 15
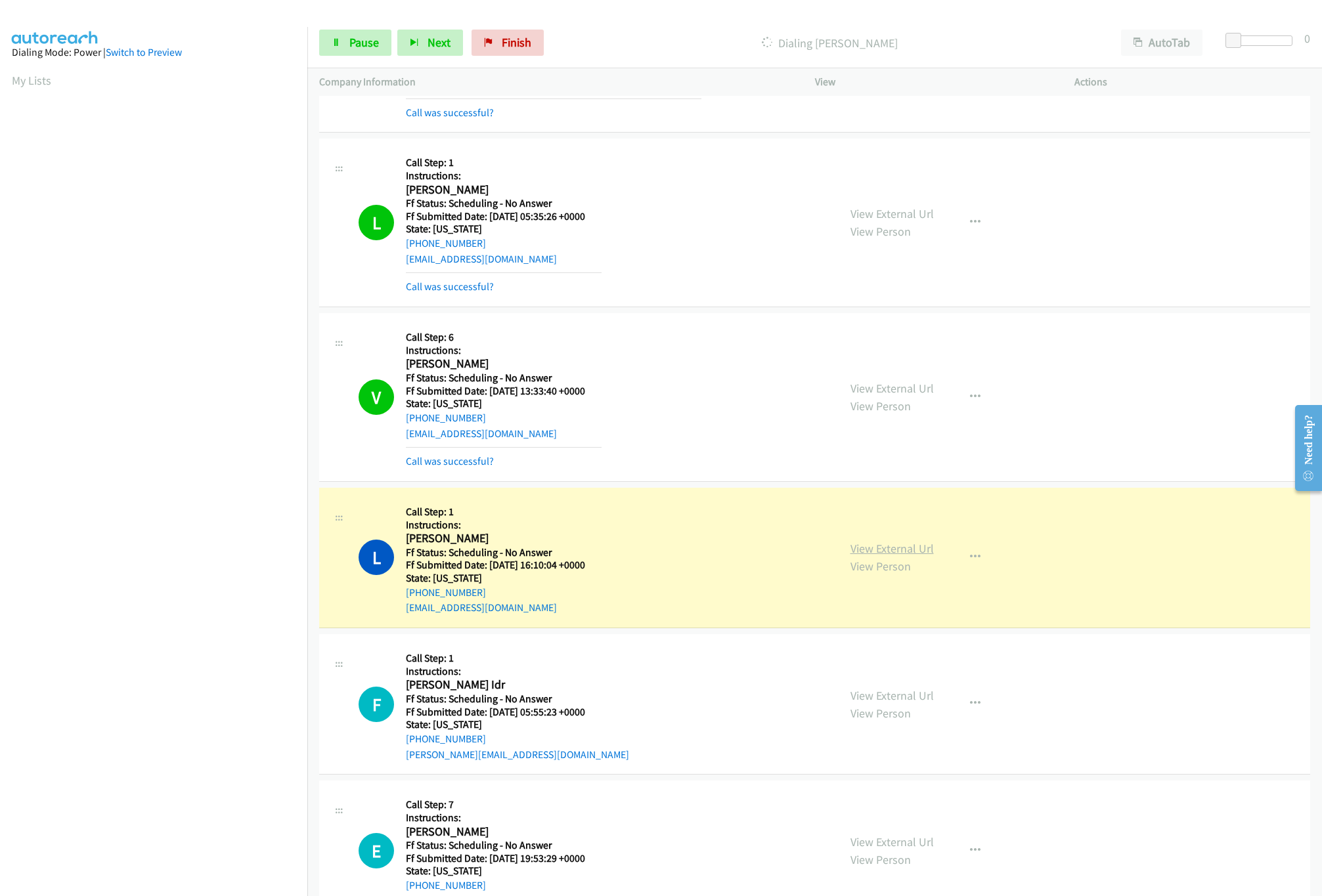
click at [887, 555] on link "View External Url" at bounding box center [892, 548] width 83 height 15
click at [575, 516] on h5 "Call Step: 1" at bounding box center [504, 512] width 196 height 13
click at [881, 542] on div "View External Url View Person View External Url Email Schedule/Manage Callback …" at bounding box center [974, 557] width 271 height 116
click at [887, 546] on div "View External Url View Person" at bounding box center [892, 557] width 83 height 35
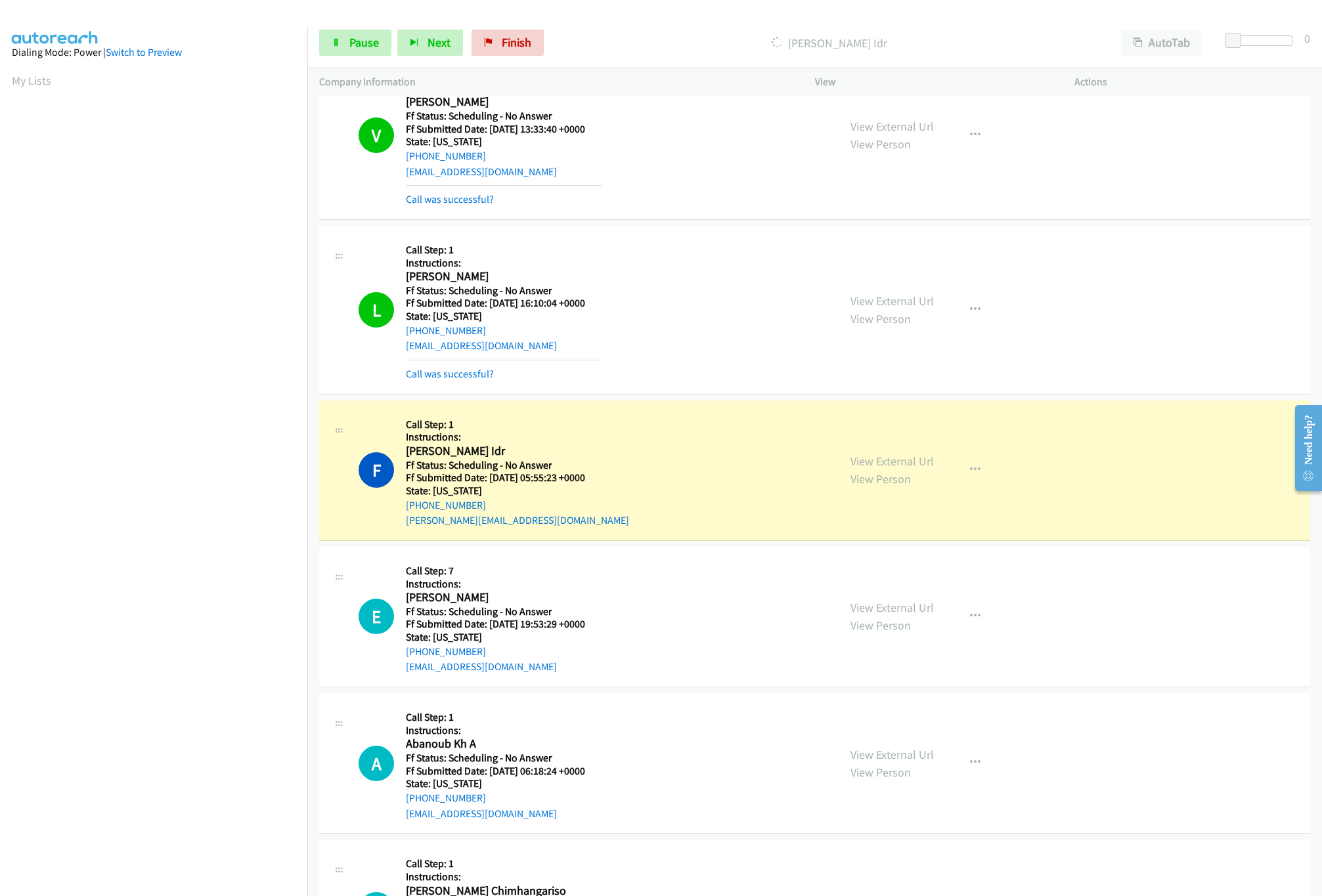
scroll to position [1444, 0]
click at [918, 468] on link "View External Url" at bounding box center [892, 461] width 83 height 15
drag, startPoint x: 1276, startPoint y: 30, endPoint x: 1336, endPoint y: 34, distance: 60.1
click at [1321, 34] on html "Start Calls Pause Next Finish Dialing Fareida Idr AutoTab AutoTab 30 Company In…" at bounding box center [661, 31] width 1322 height 62
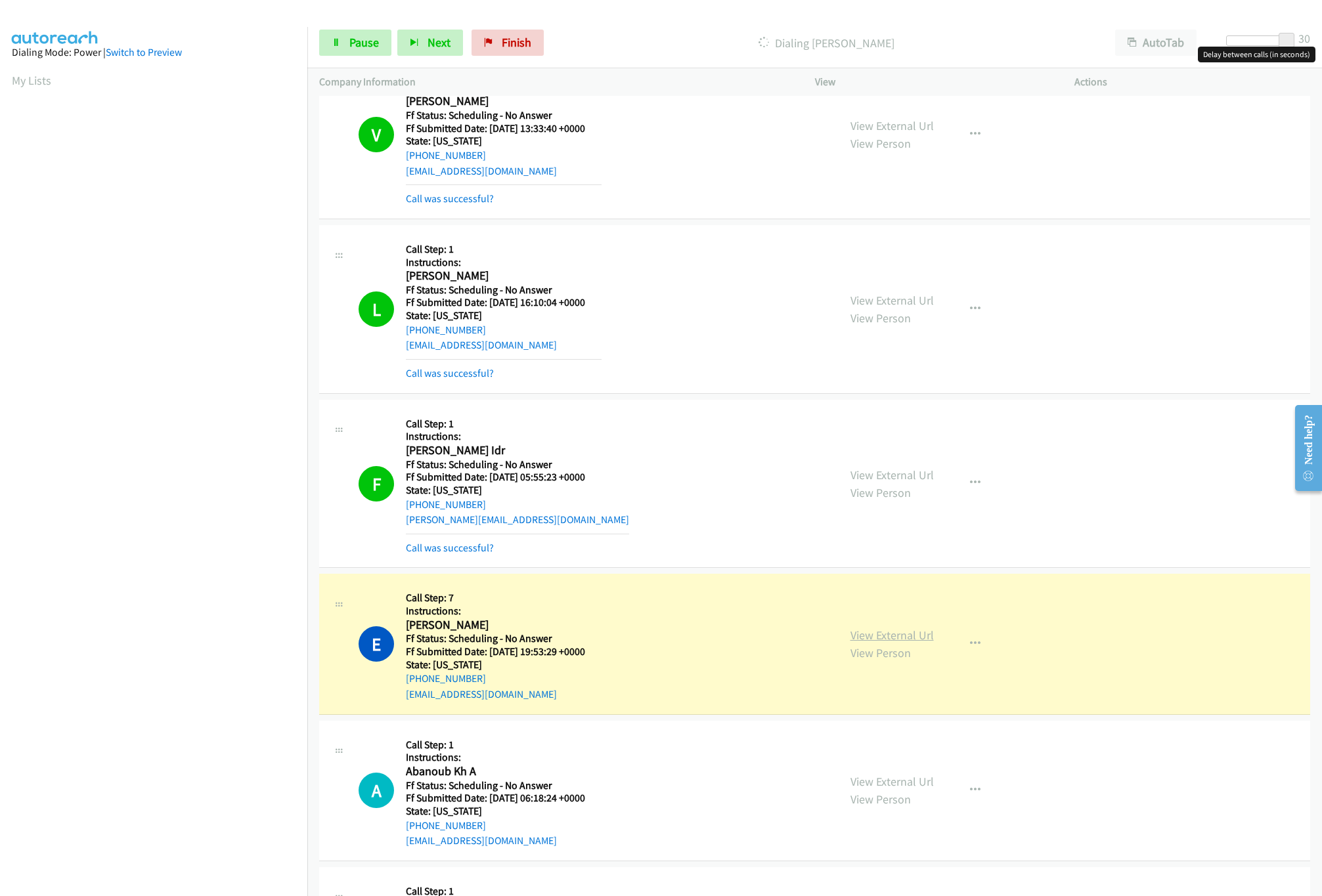
click at [900, 640] on link "View External Url" at bounding box center [892, 635] width 83 height 15
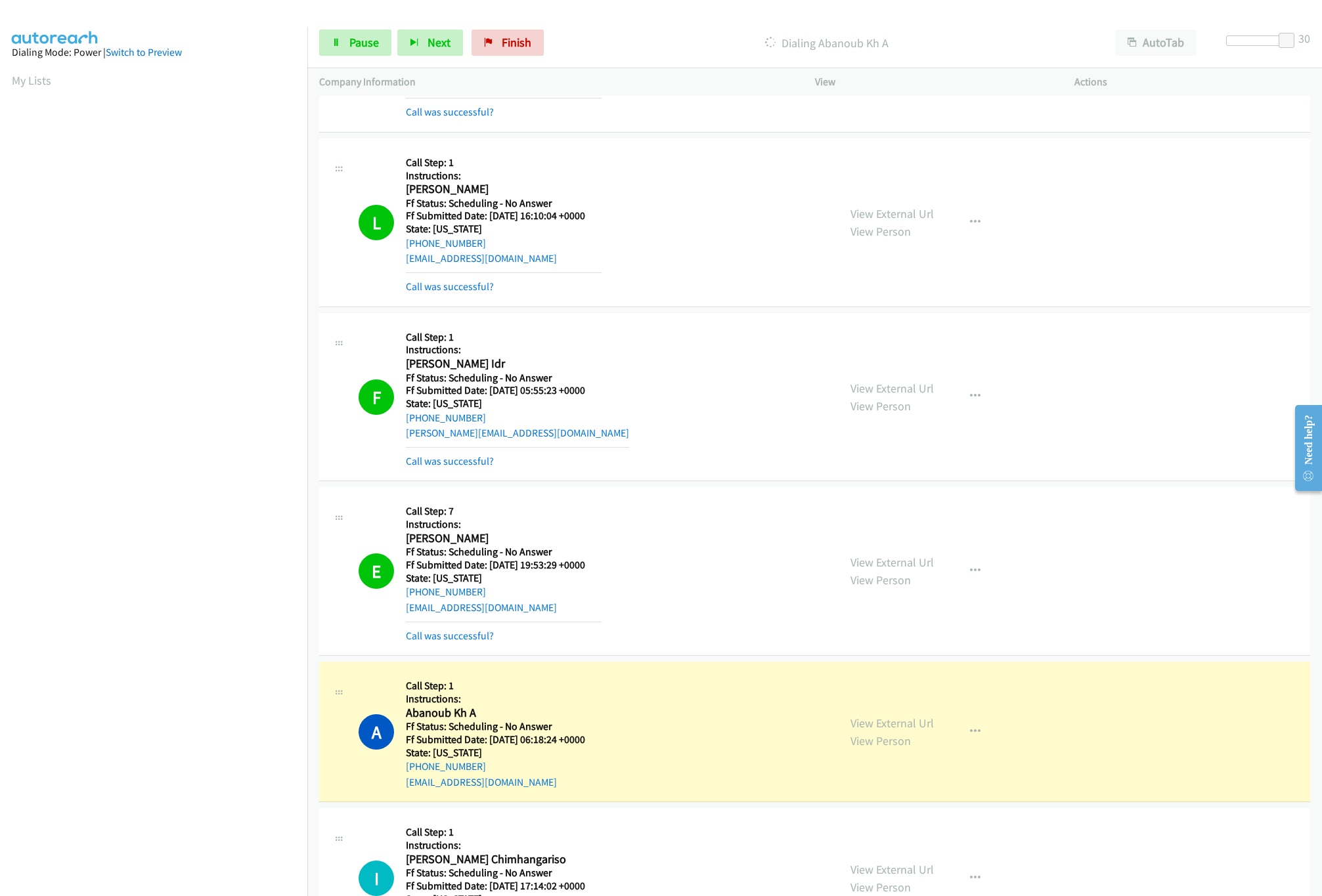
scroll to position [1575, 0]
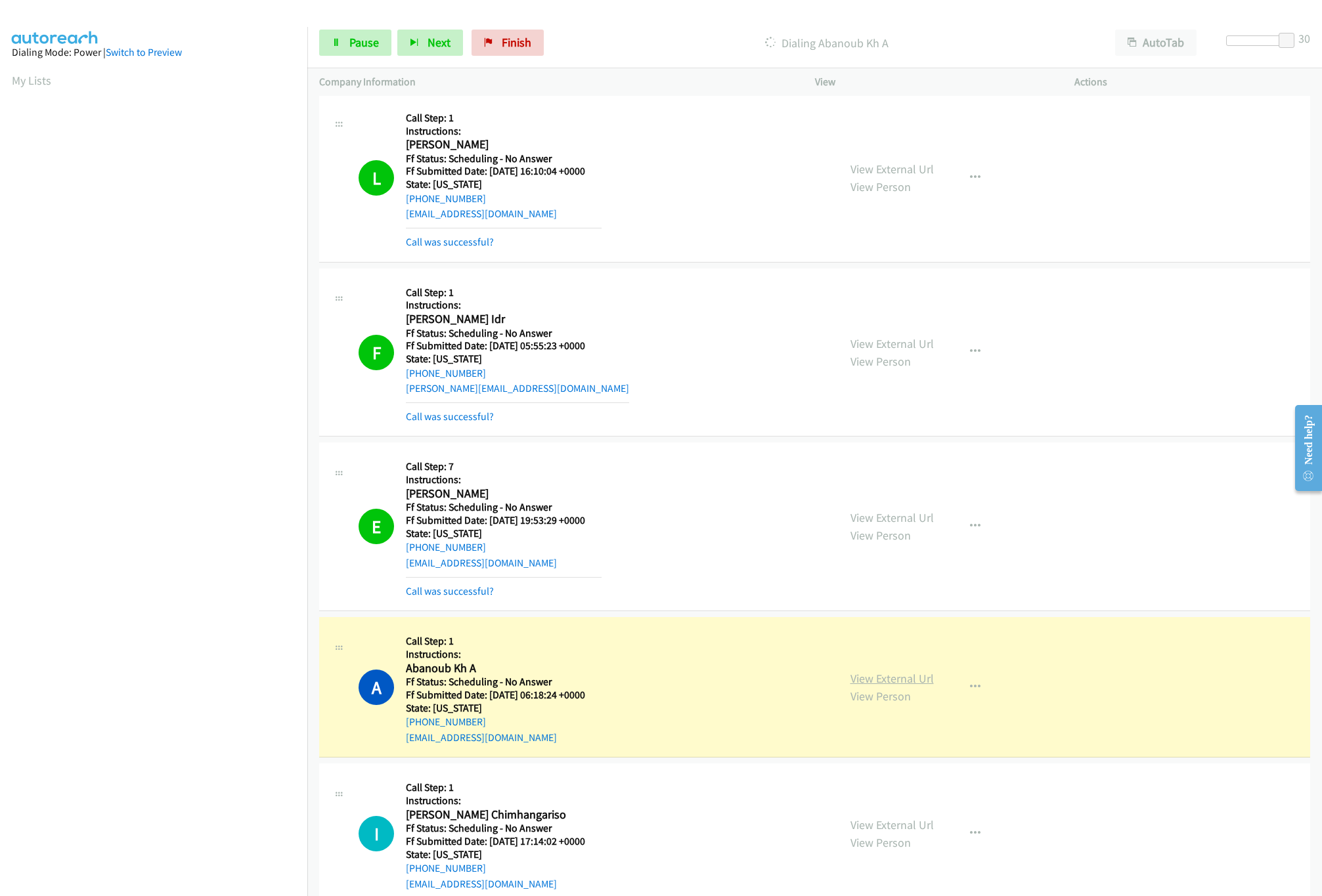
click at [922, 686] on link "View External Url" at bounding box center [892, 679] width 83 height 15
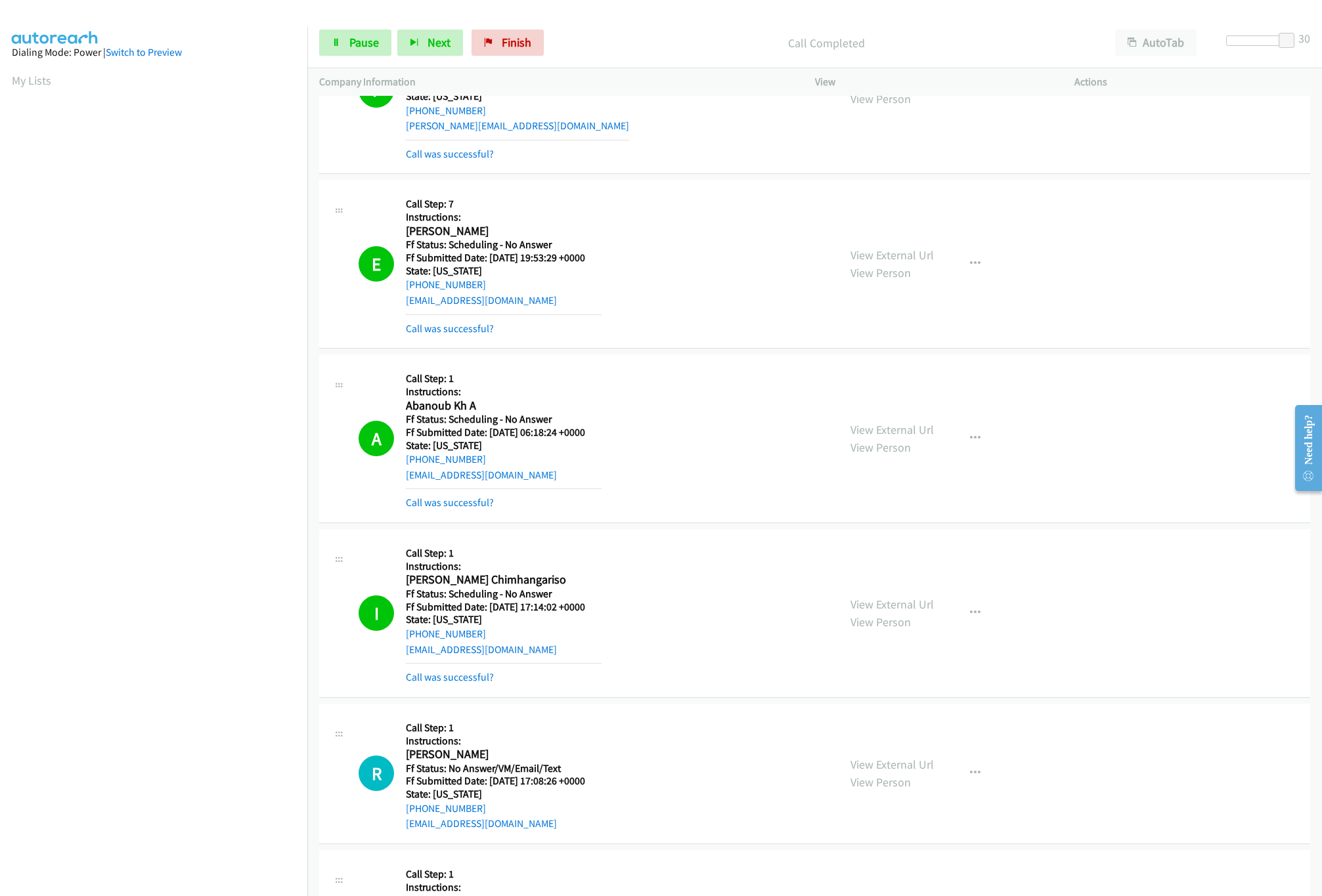
scroll to position [1970, 0]
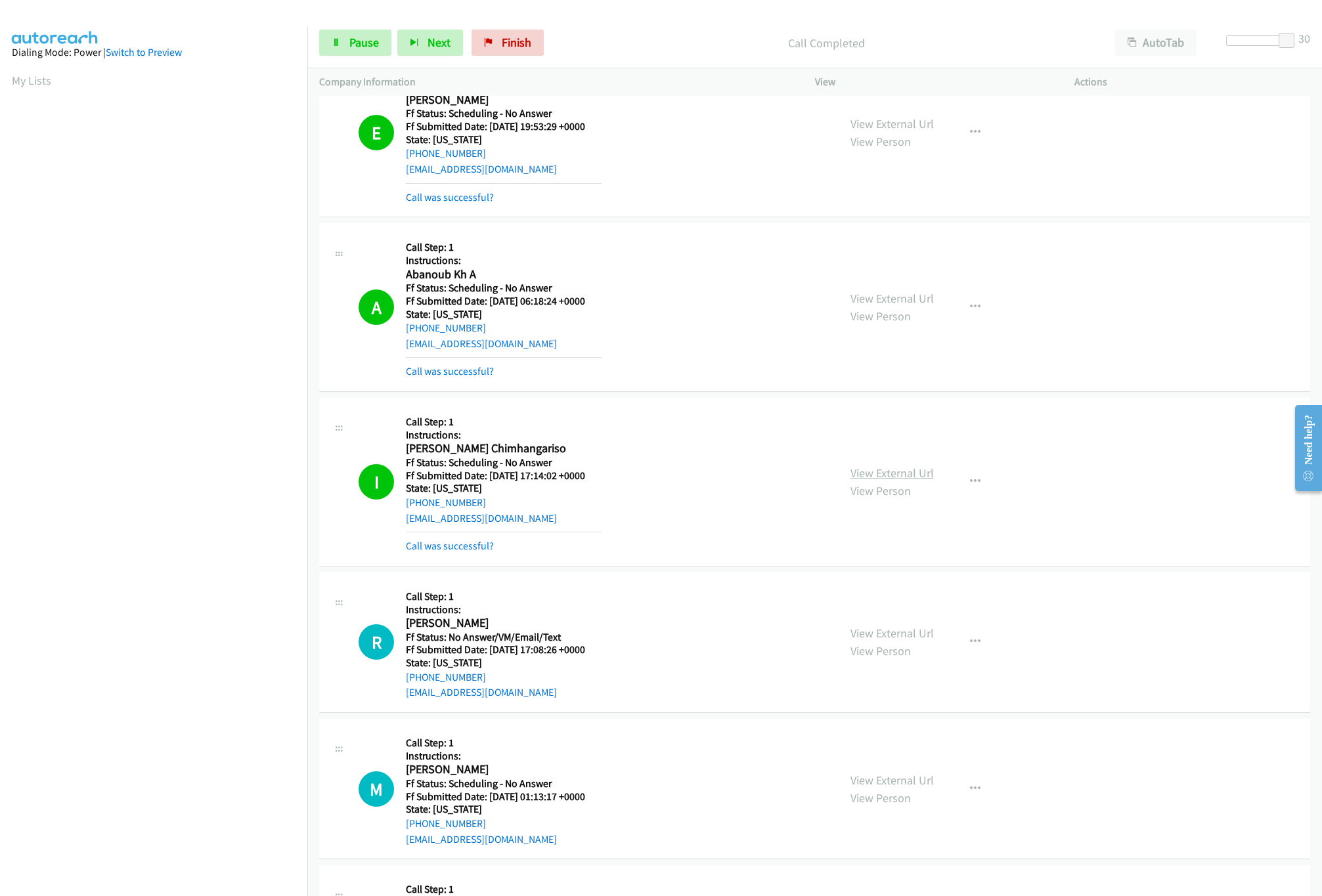
click at [880, 481] on link "View External Url" at bounding box center [892, 473] width 83 height 15
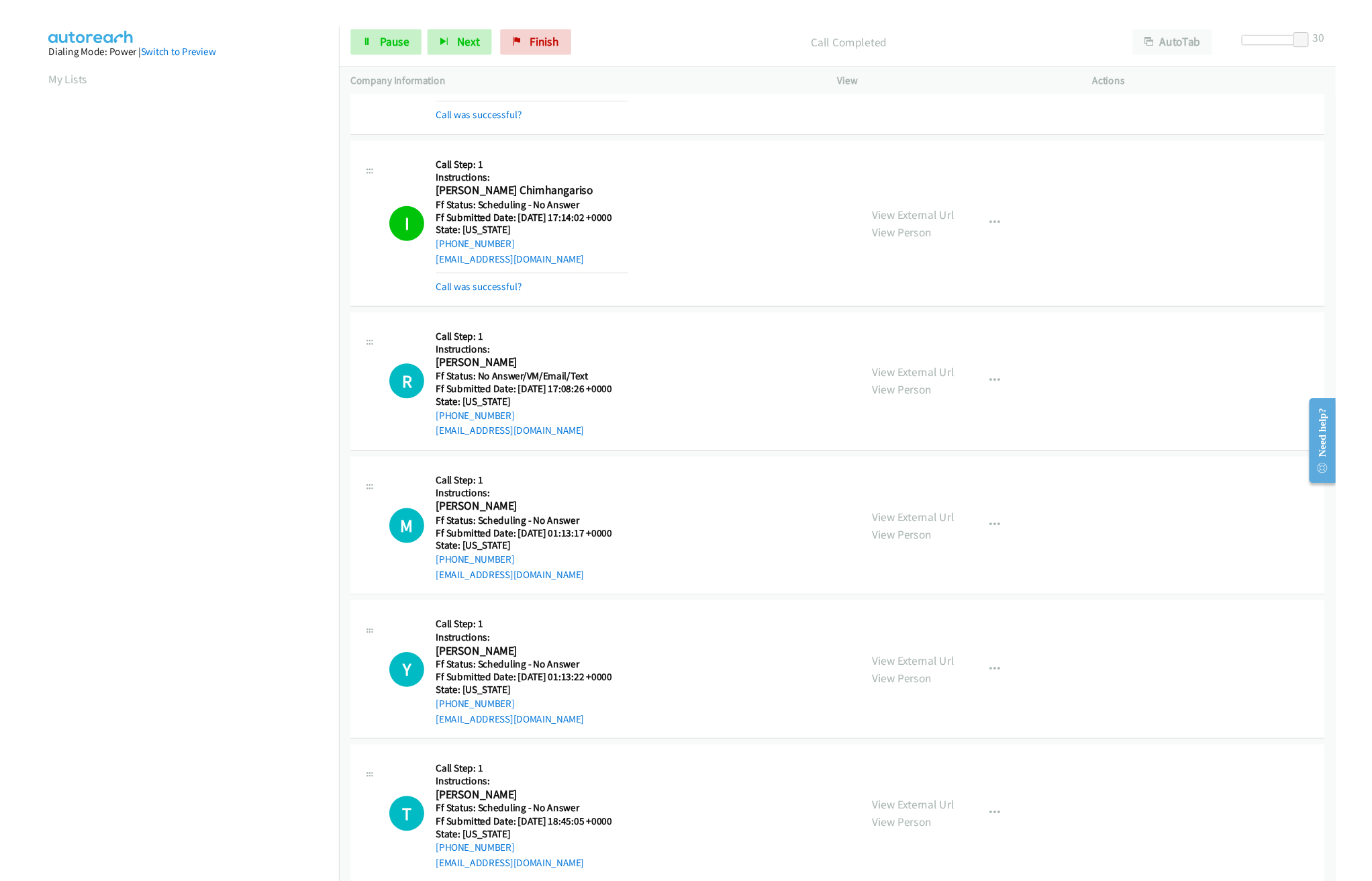
scroll to position [2283, 0]
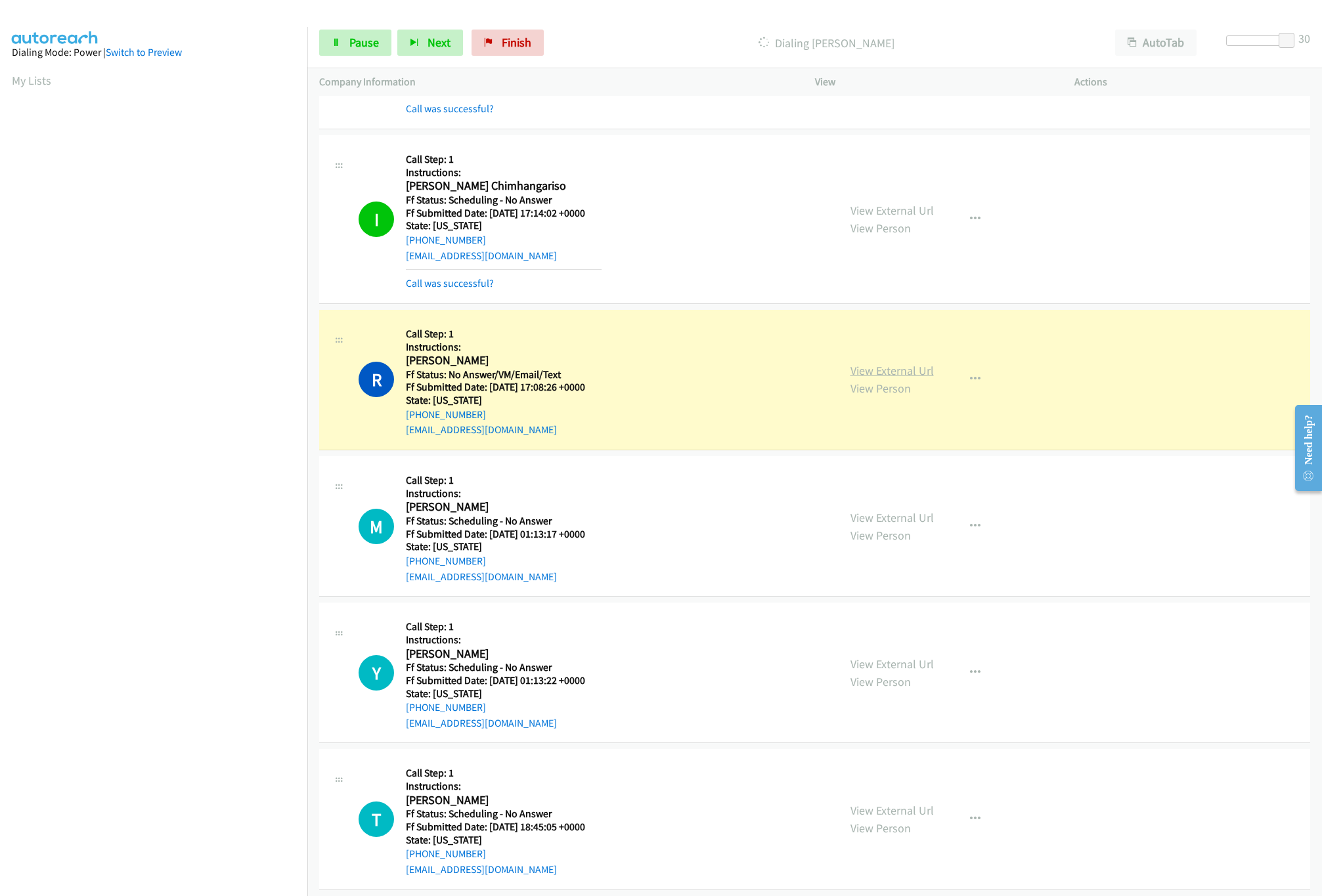
click at [919, 376] on link "View External Url" at bounding box center [892, 370] width 83 height 15
click at [910, 536] on div "View External Url View Person" at bounding box center [892, 526] width 83 height 35
click at [910, 525] on link "View External Url" at bounding box center [892, 518] width 83 height 15
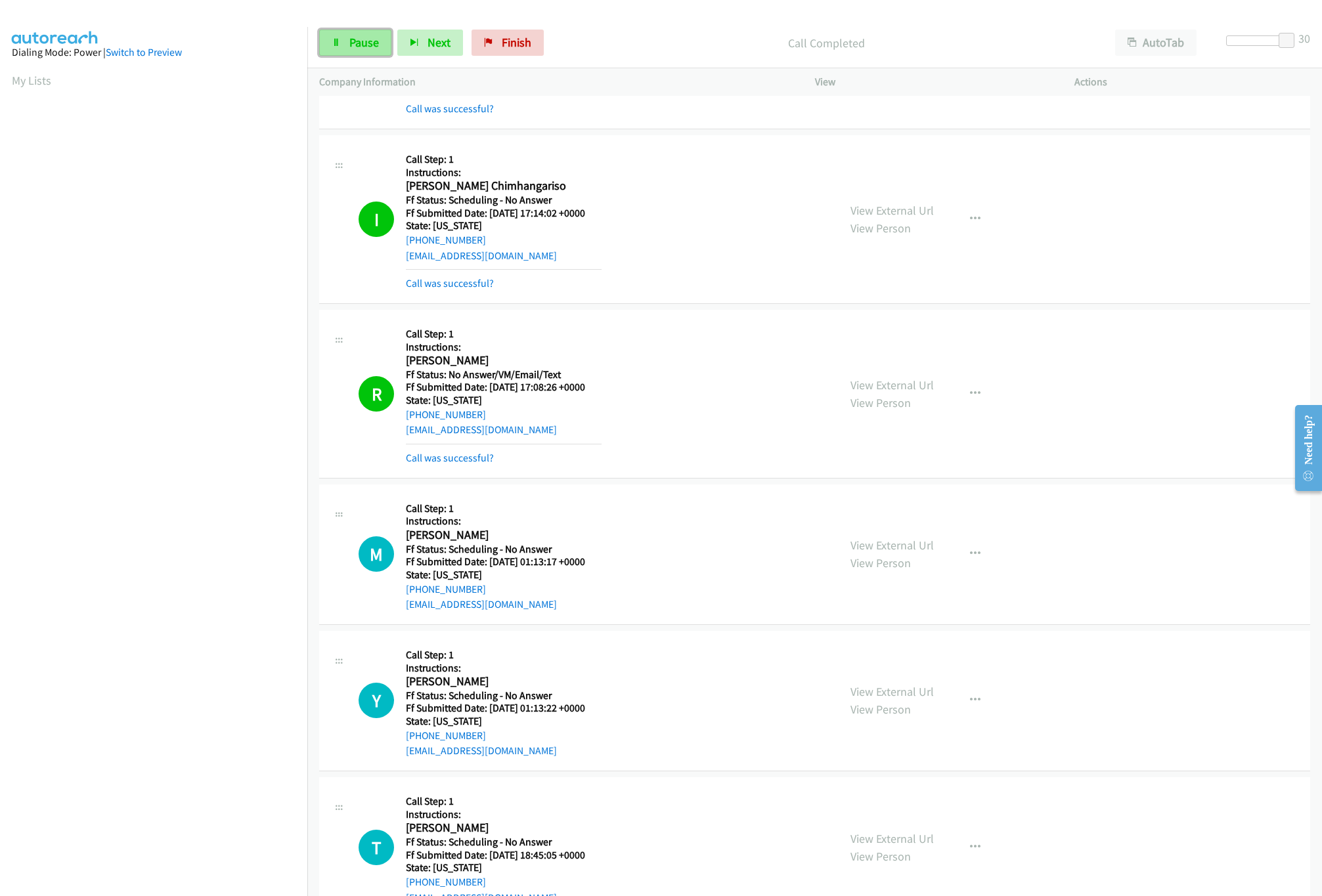
click at [368, 51] on link "Pause" at bounding box center [355, 43] width 72 height 26
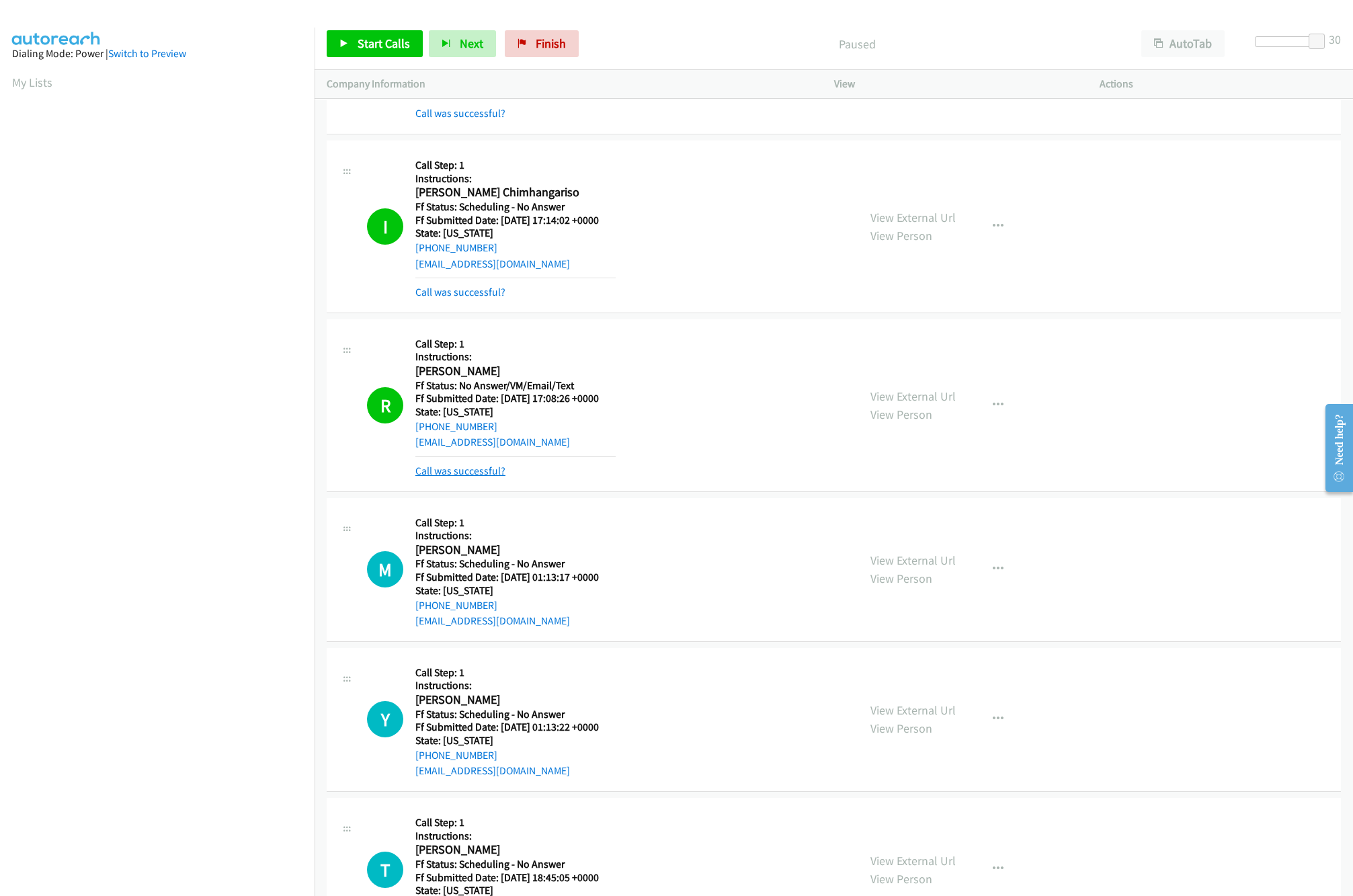
click at [458, 477] on link "Call was successful?" at bounding box center [460, 471] width 90 height 13
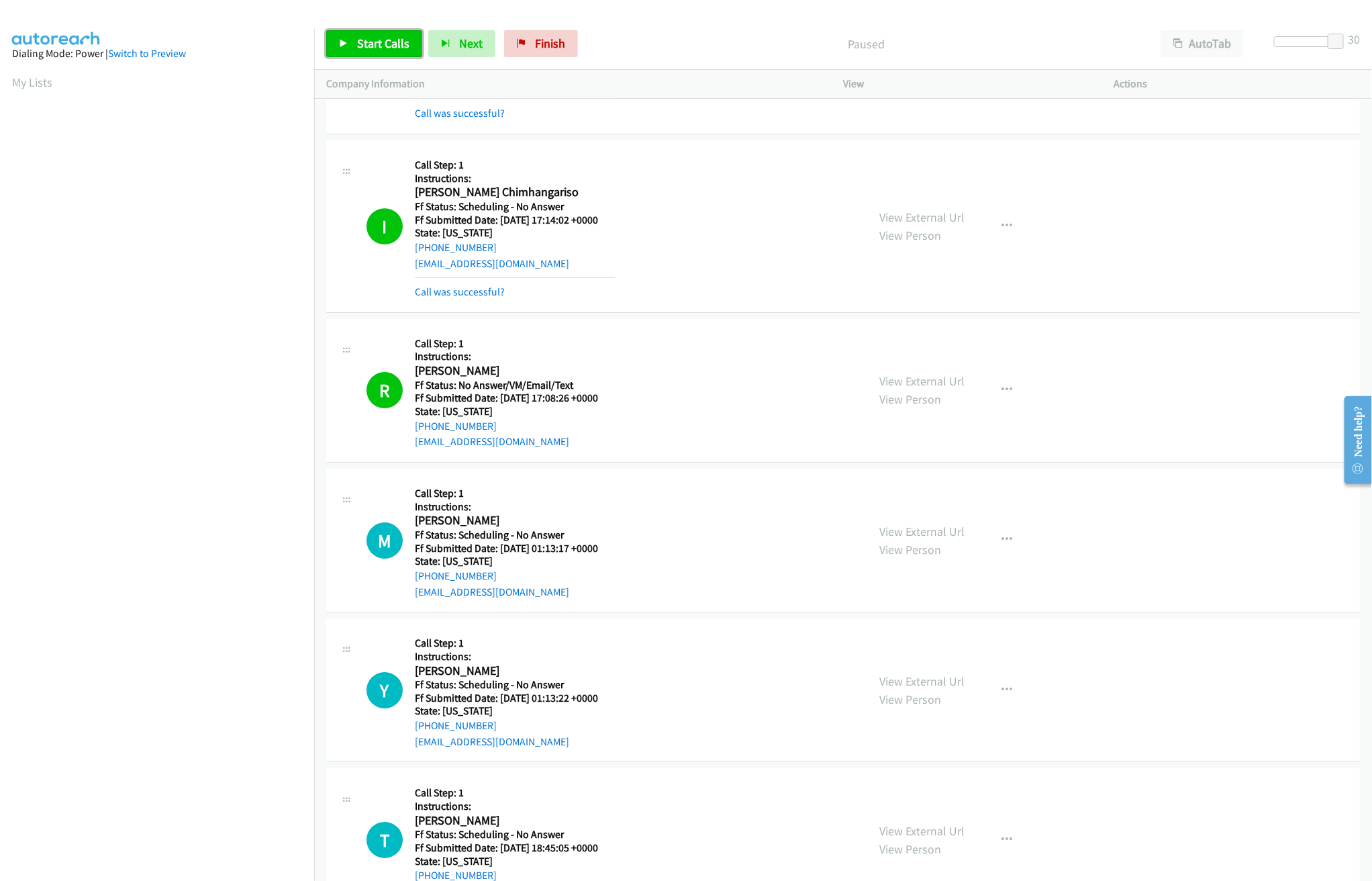
click at [365, 43] on span "Start Calls" at bounding box center [383, 43] width 52 height 16
click at [362, 41] on span "Pause" at bounding box center [372, 43] width 30 height 16
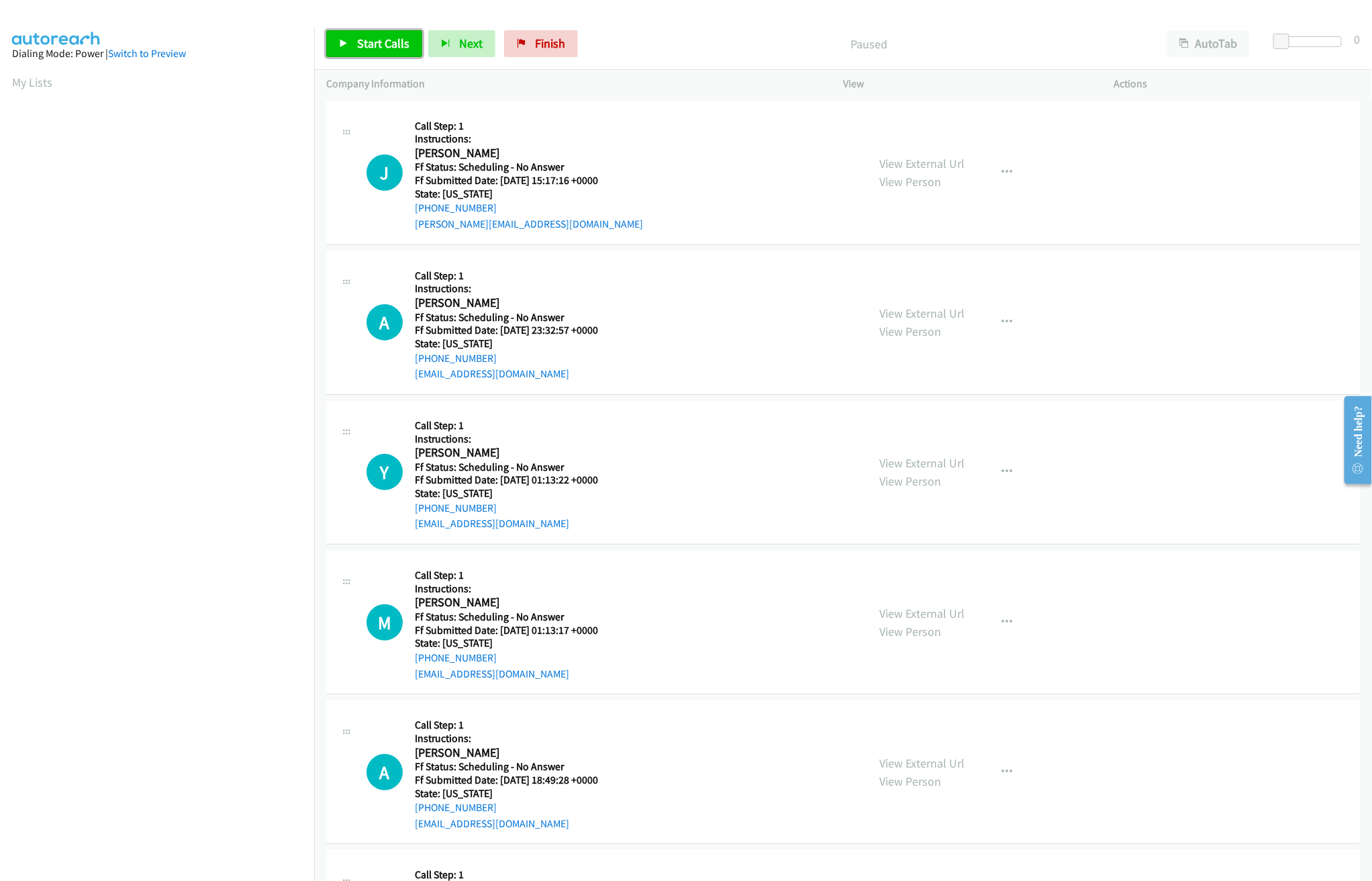
click at [358, 49] on span "Start Calls" at bounding box center [383, 43] width 52 height 16
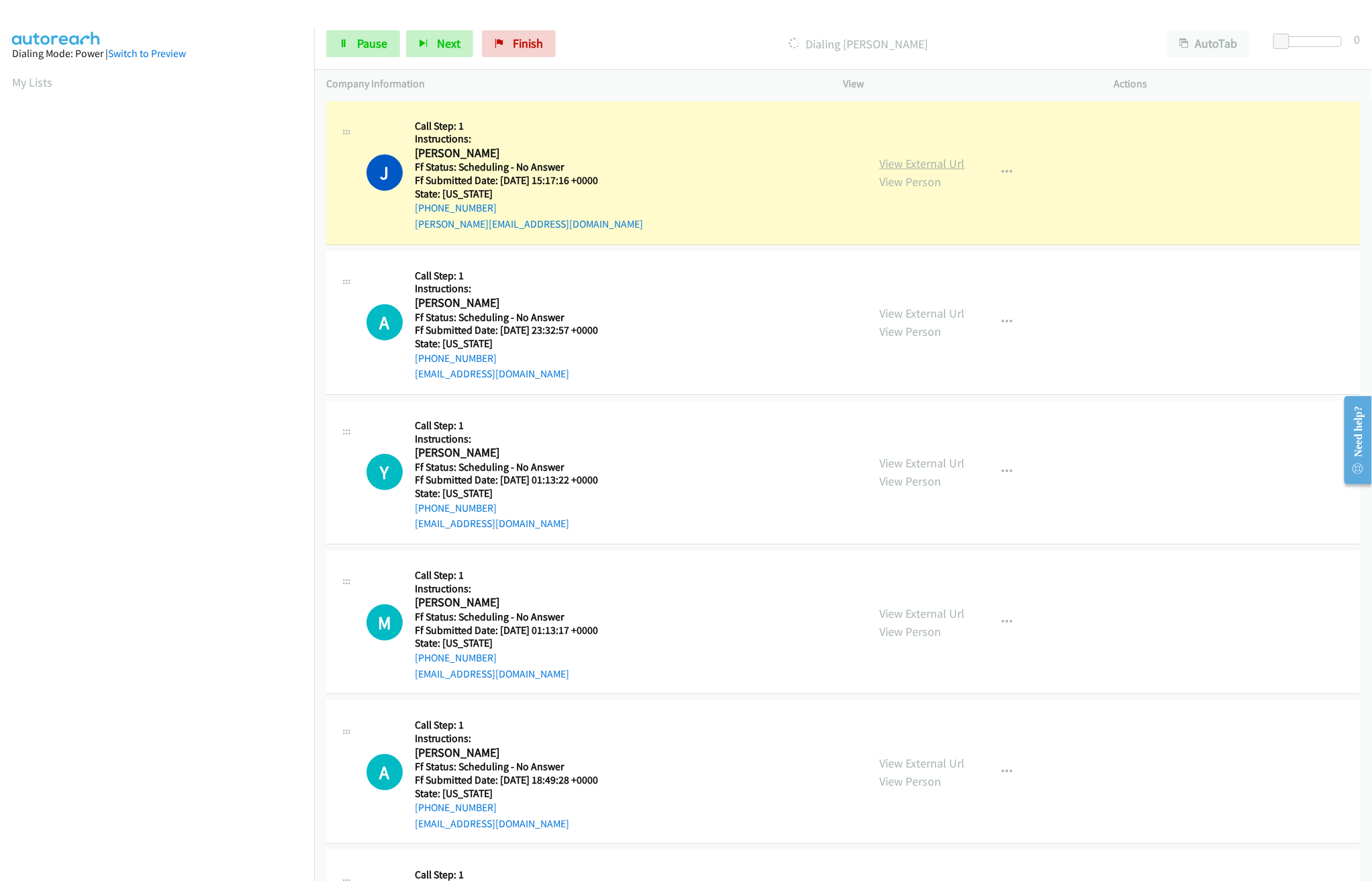
click at [926, 156] on link "View External Url" at bounding box center [921, 164] width 85 height 16
click at [900, 308] on link "View External Url" at bounding box center [921, 313] width 85 height 16
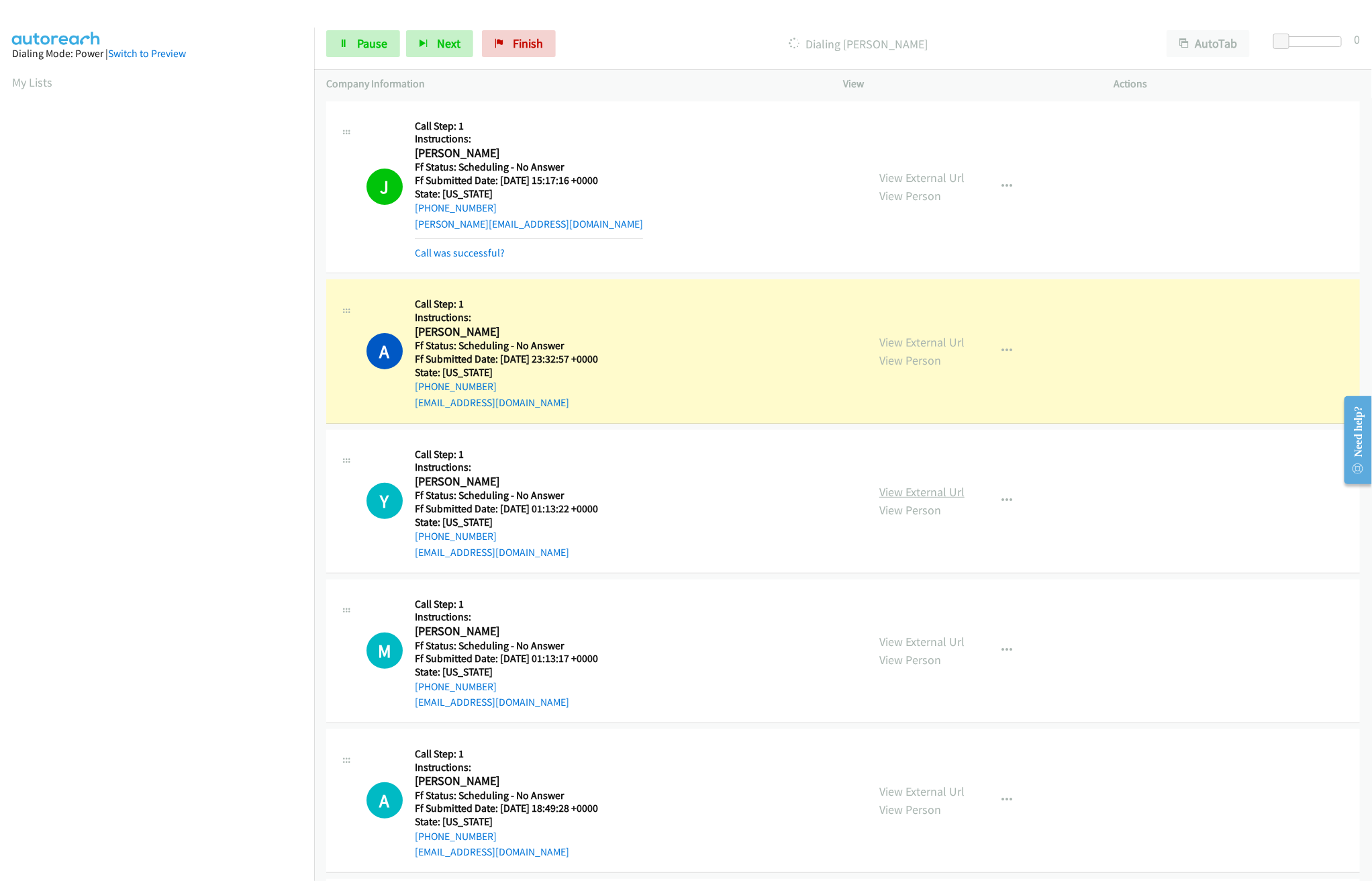
click at [906, 492] on link "View External Url" at bounding box center [921, 492] width 85 height 16
click at [926, 648] on link "View External Url" at bounding box center [921, 642] width 85 height 16
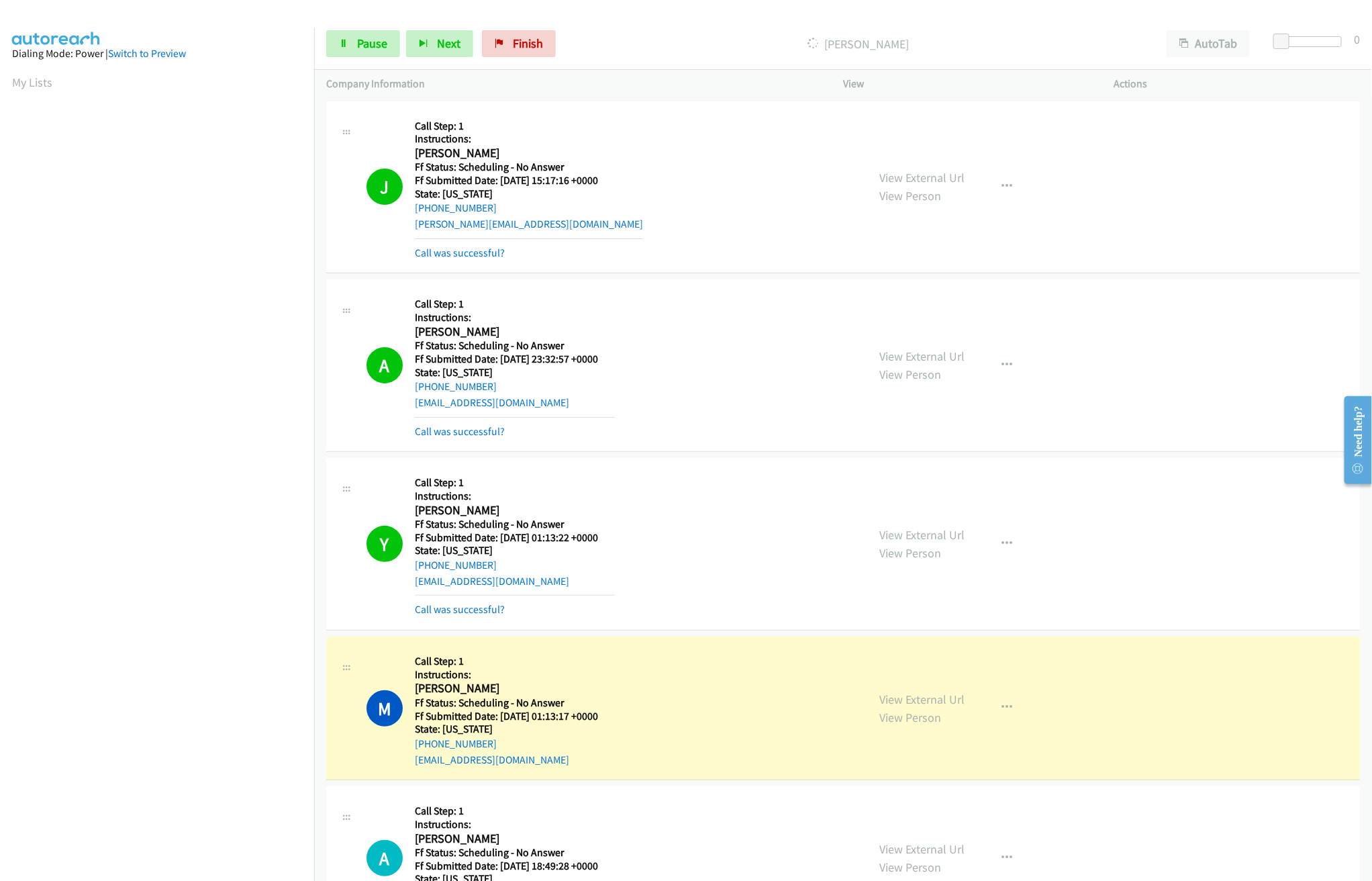
click at [575, 647] on div "M Callback Scheduled Call Step: 1 Instructions: [PERSON_NAME] Pacific/[GEOGRAPH…" at bounding box center [843, 708] width 1034 height 144
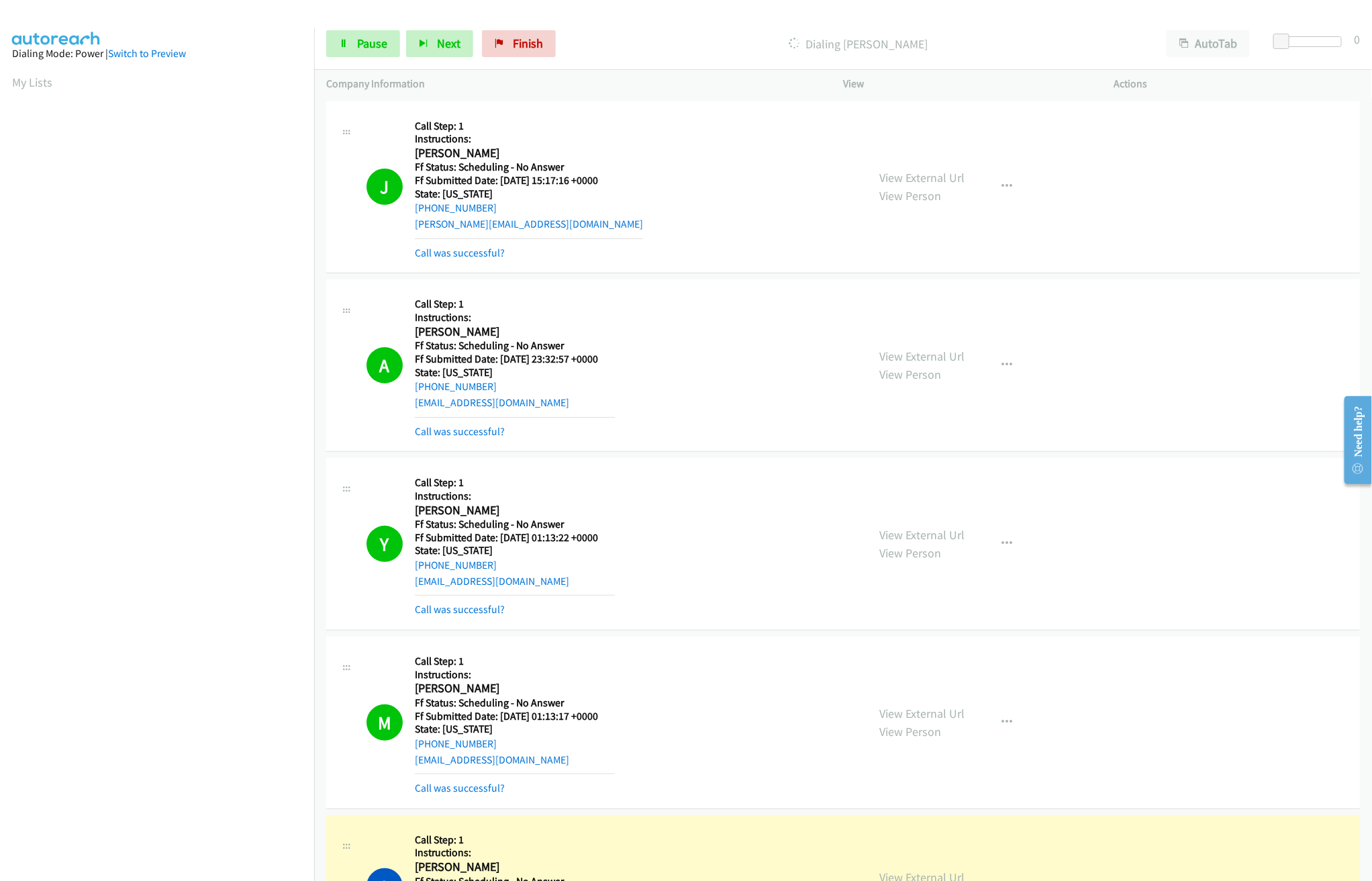
scroll to position [537, 0]
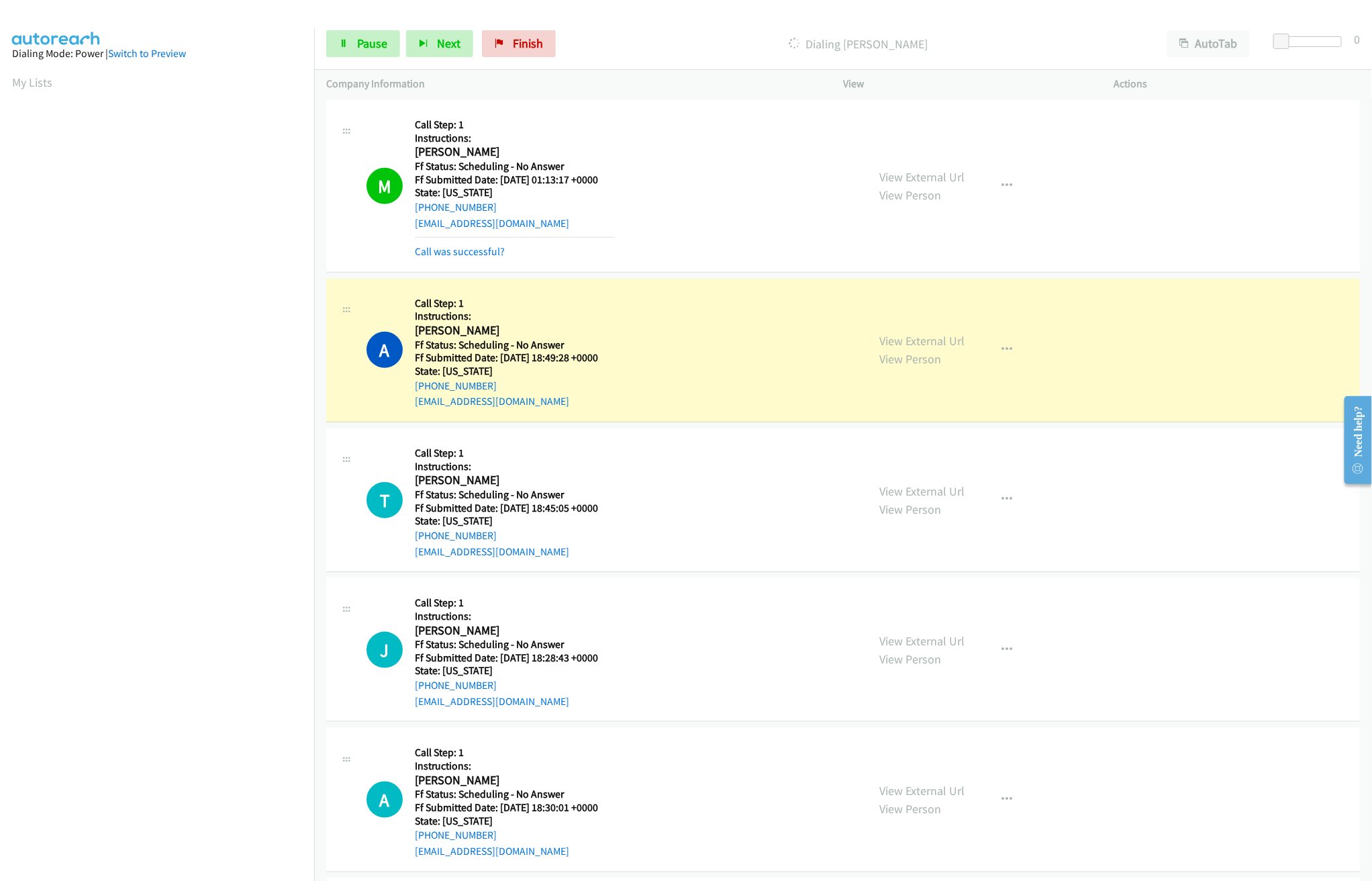
click at [735, 300] on div "A Callback Scheduled Call Step: 1 Instructions: [PERSON_NAME] America/Los_Angel…" at bounding box center [611, 350] width 489 height 119
click at [880, 339] on link "View External Url" at bounding box center [921, 341] width 85 height 16
click at [363, 38] on span "Pause" at bounding box center [372, 43] width 30 height 16
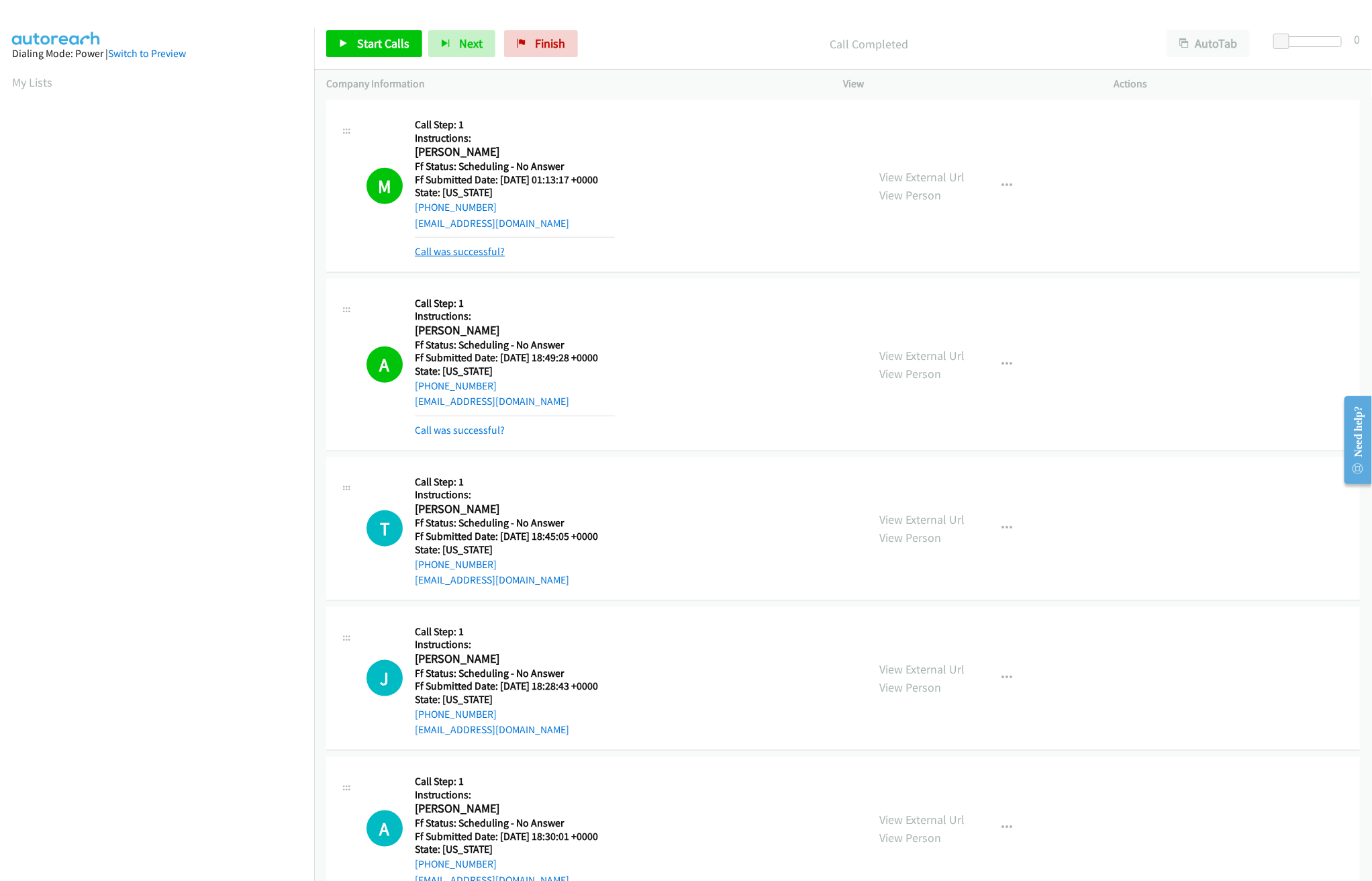
click at [461, 258] on link "Call was successful?" at bounding box center [460, 251] width 90 height 13
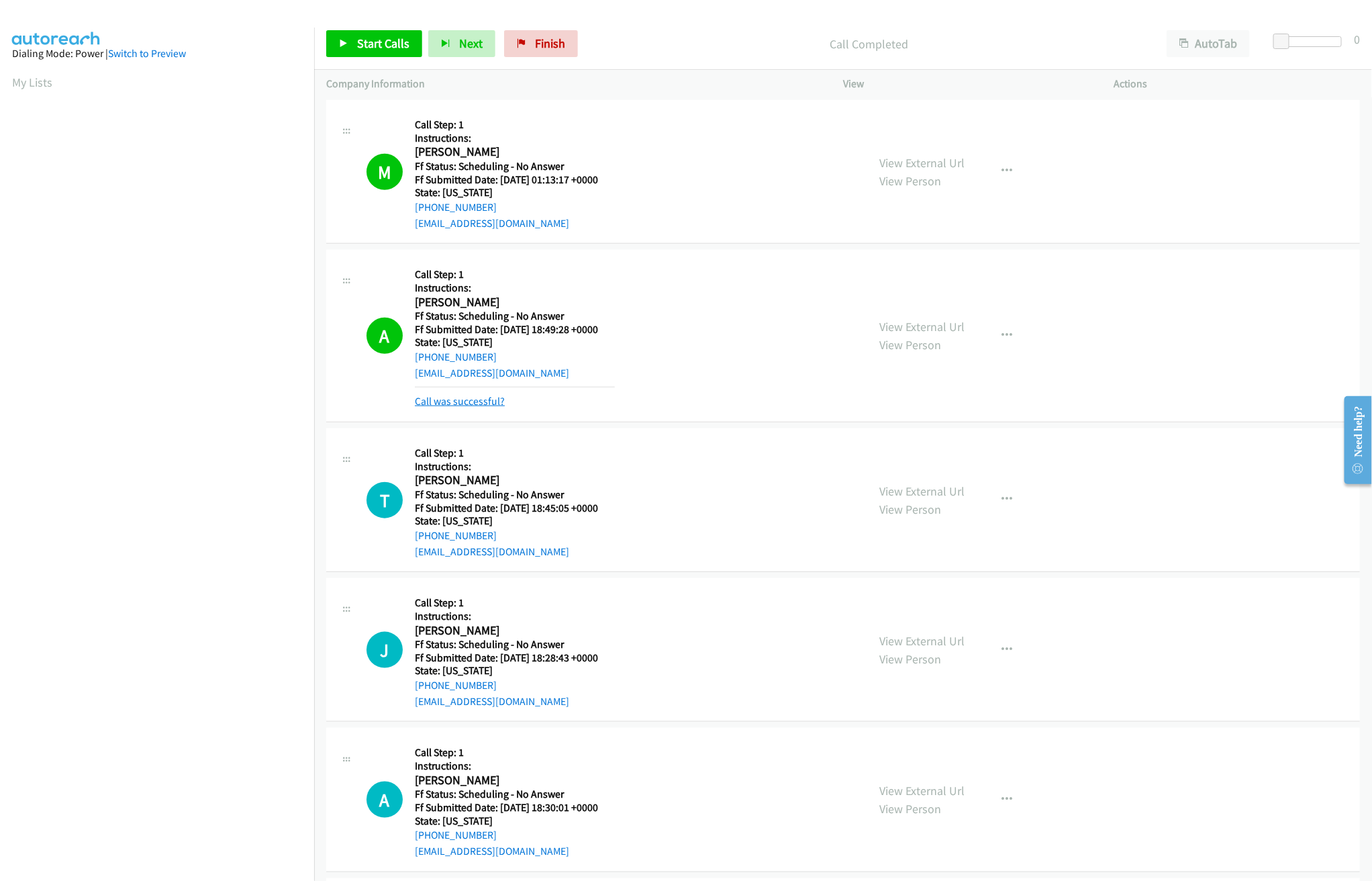
click at [455, 399] on link "Call was successful?" at bounding box center [460, 401] width 90 height 13
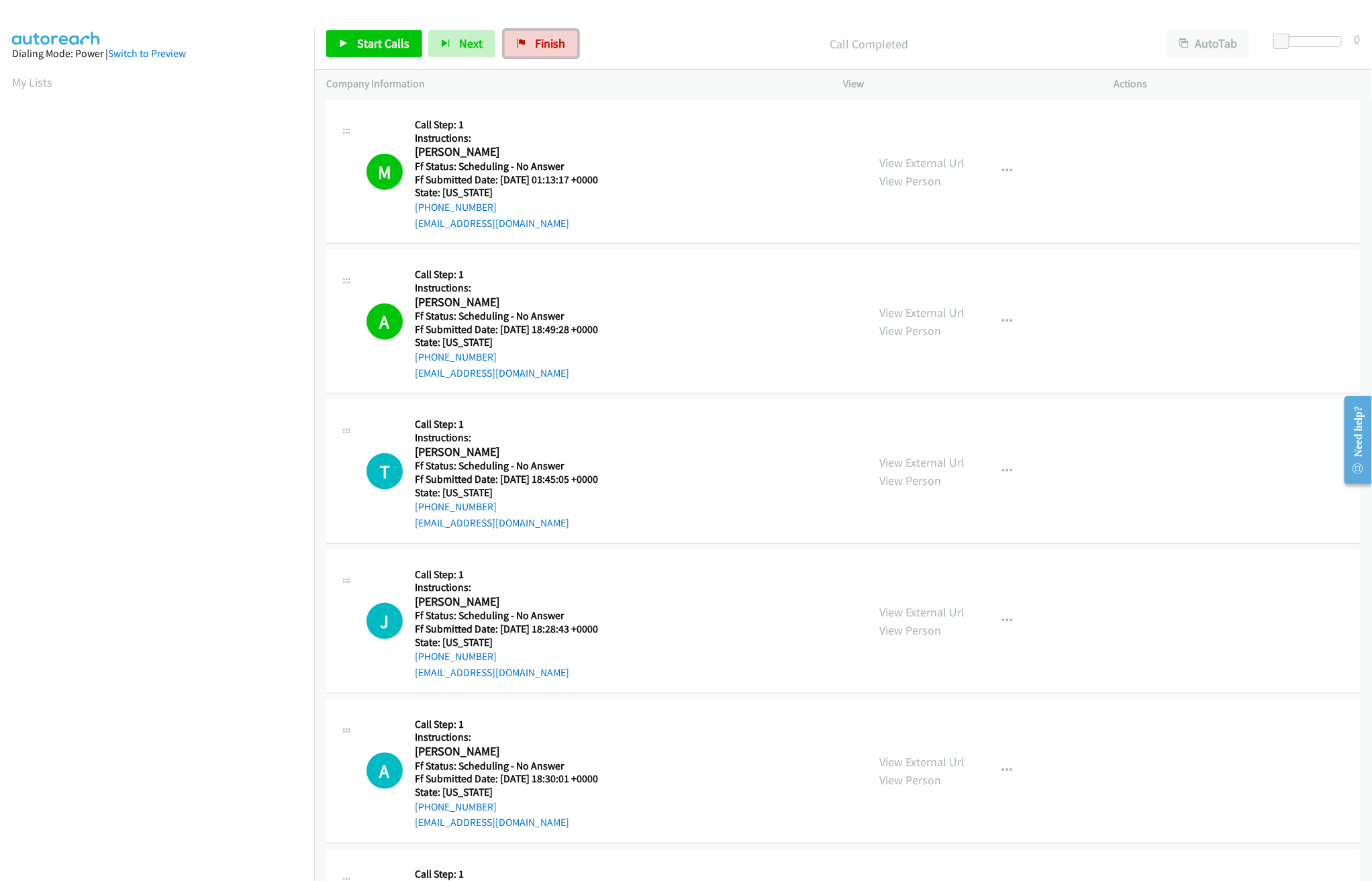
click at [522, 40] on icon at bounding box center [521, 44] width 9 height 9
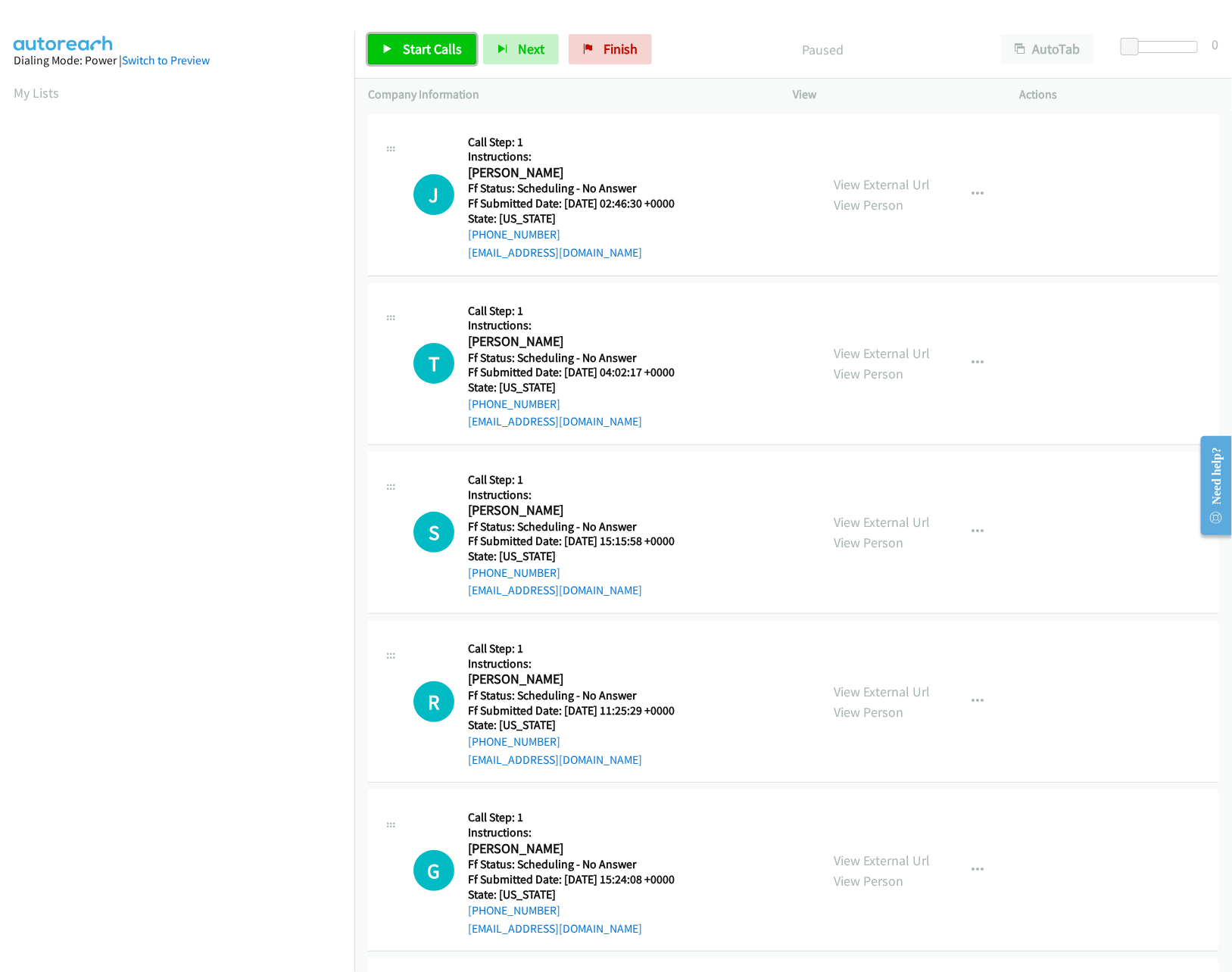
click at [433, 53] on span "Start Calls" at bounding box center [432, 49] width 59 height 17
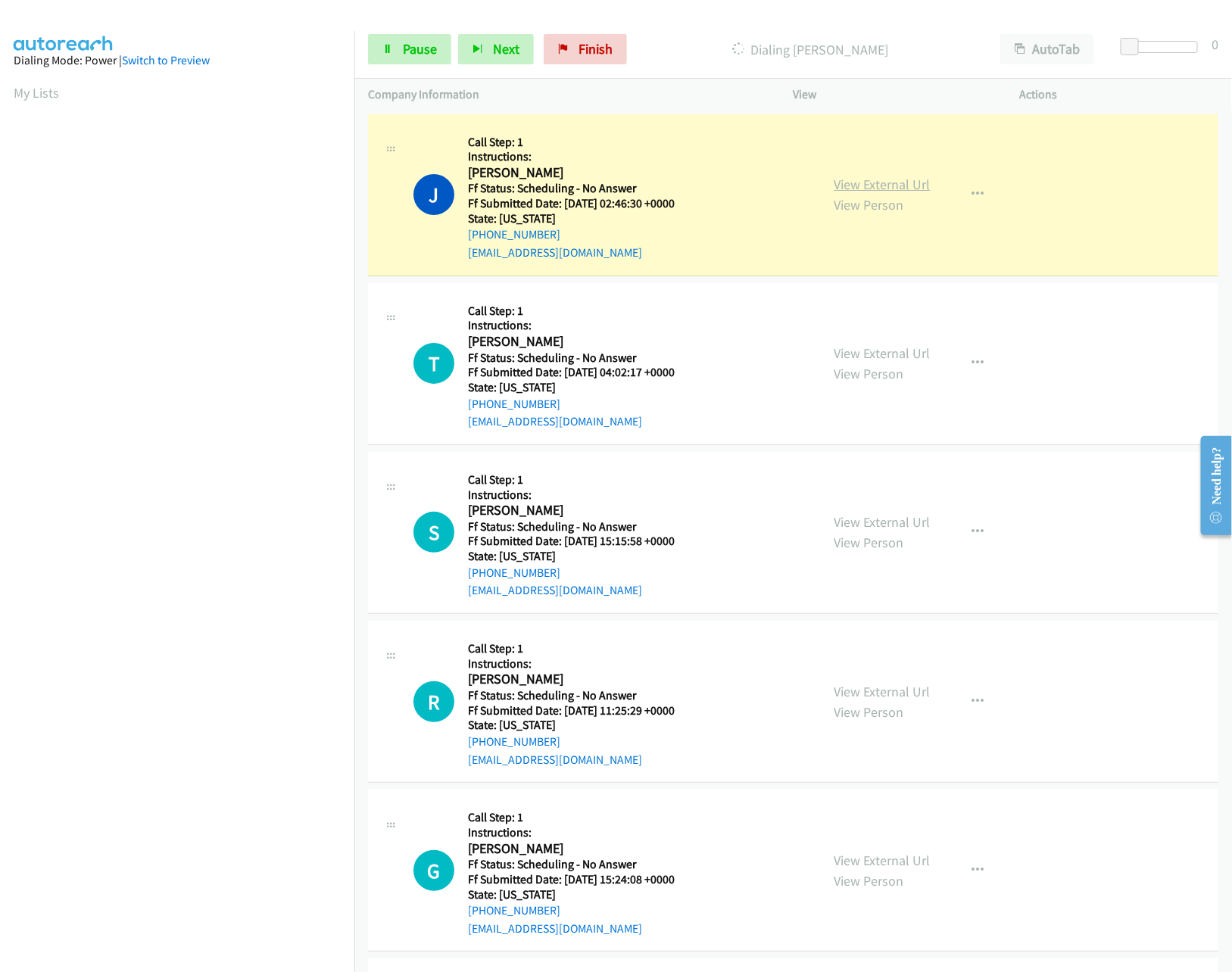
click at [882, 176] on link "View External Url" at bounding box center [882, 185] width 96 height 17
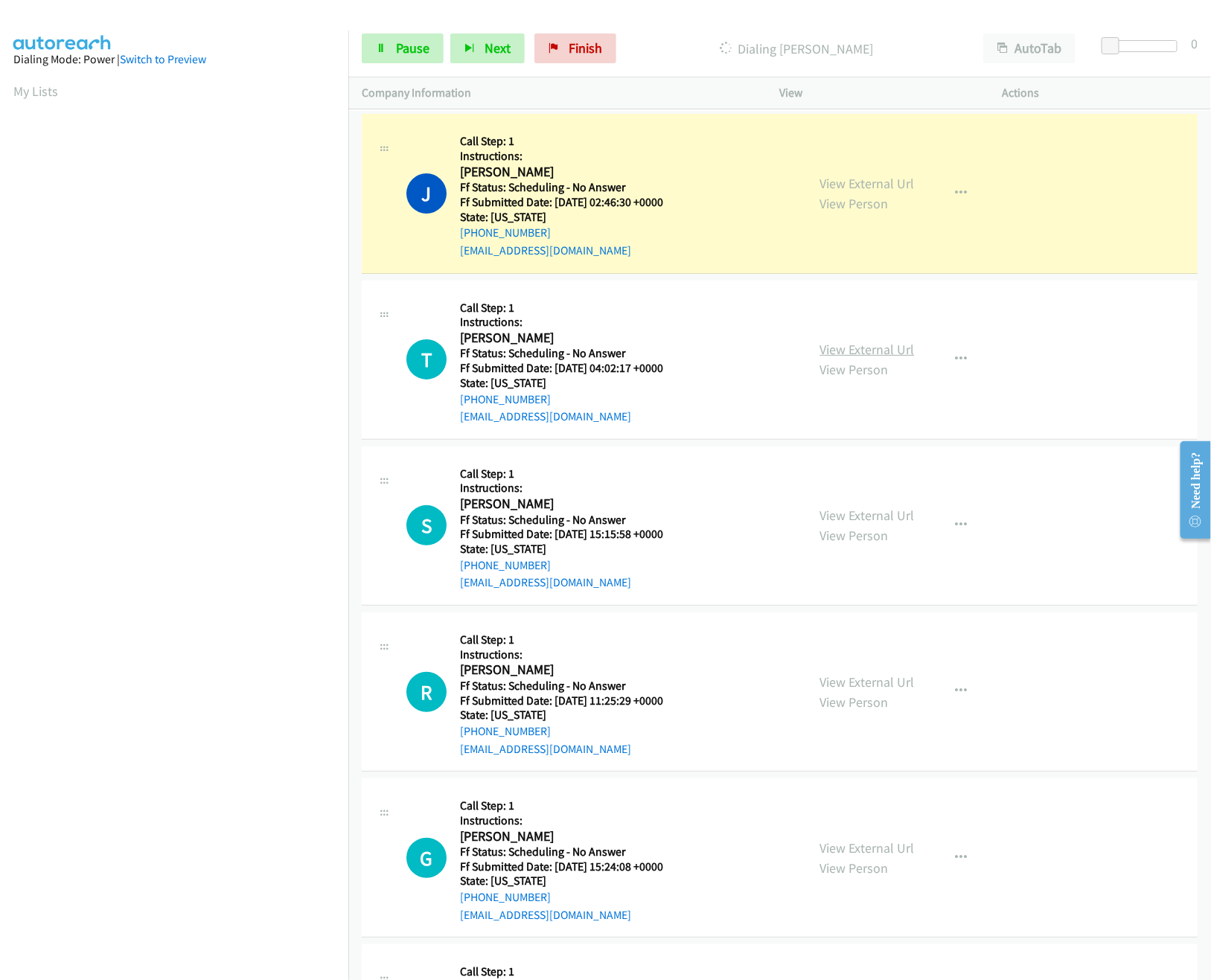
click at [884, 349] on link "View External Url" at bounding box center [867, 349] width 95 height 17
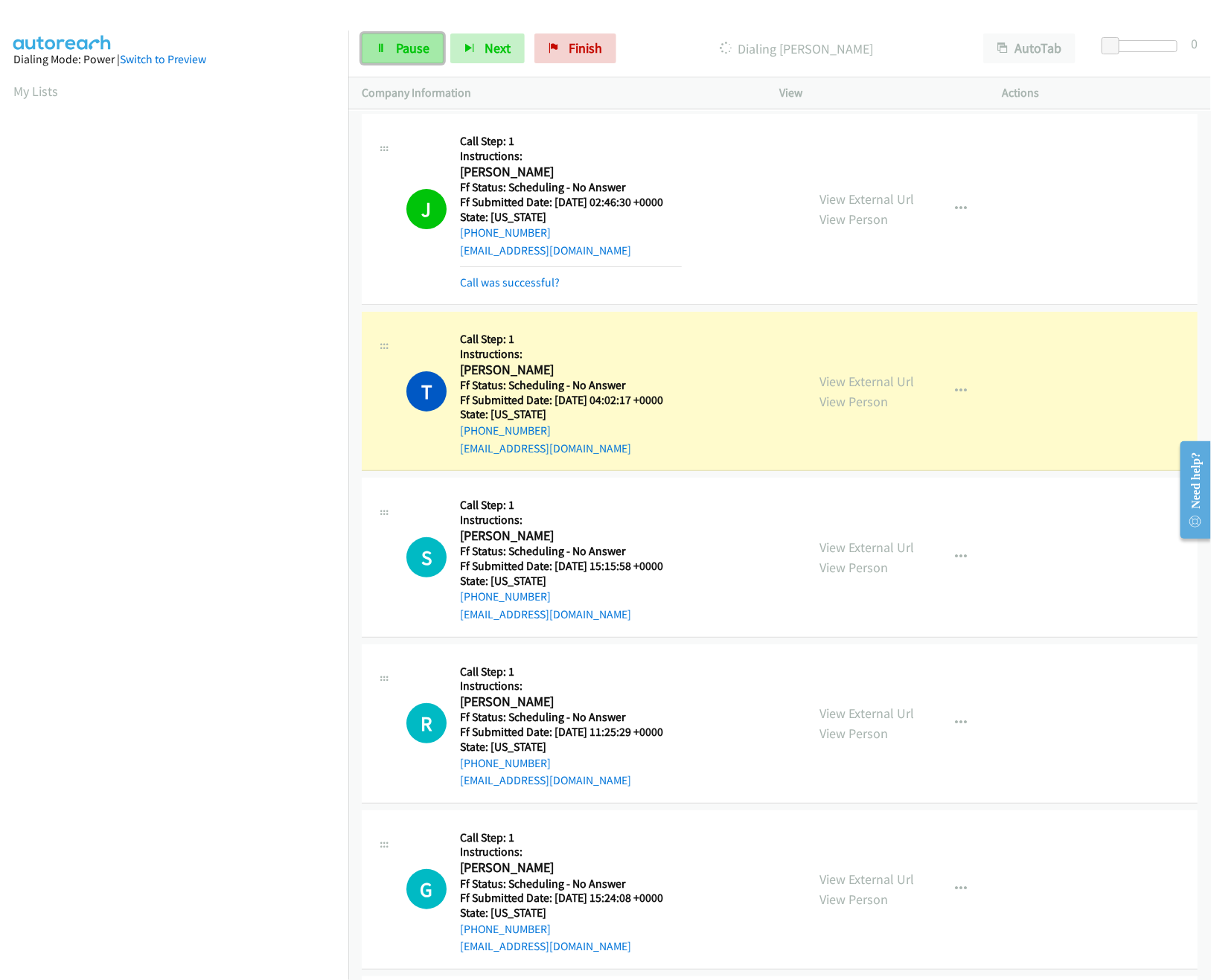
click at [384, 40] on link "Pause" at bounding box center [403, 48] width 82 height 30
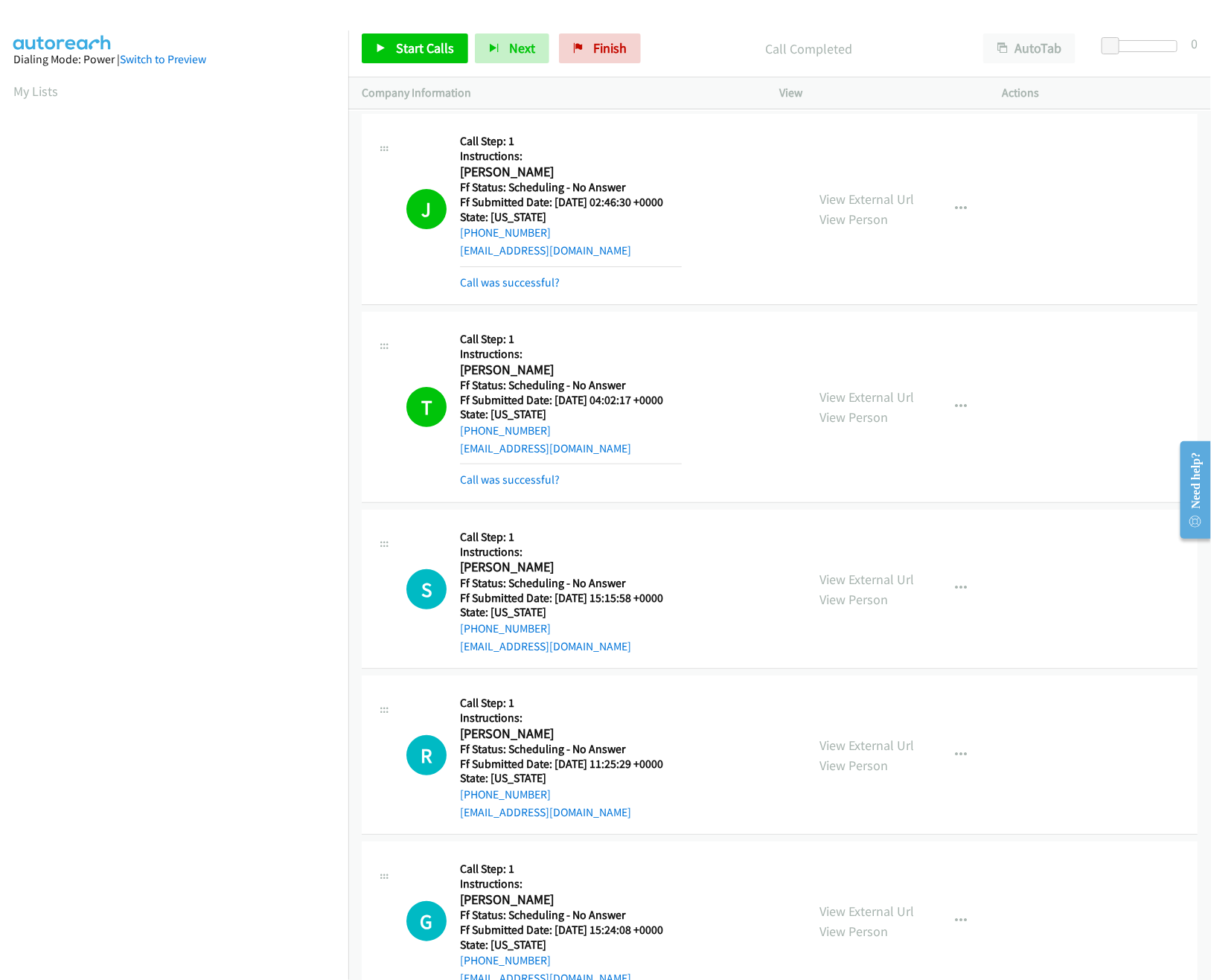
click at [203, 909] on nav "Dialing Mode: Power | Switch to Preview My Lists" at bounding box center [174, 520] width 349 height 980
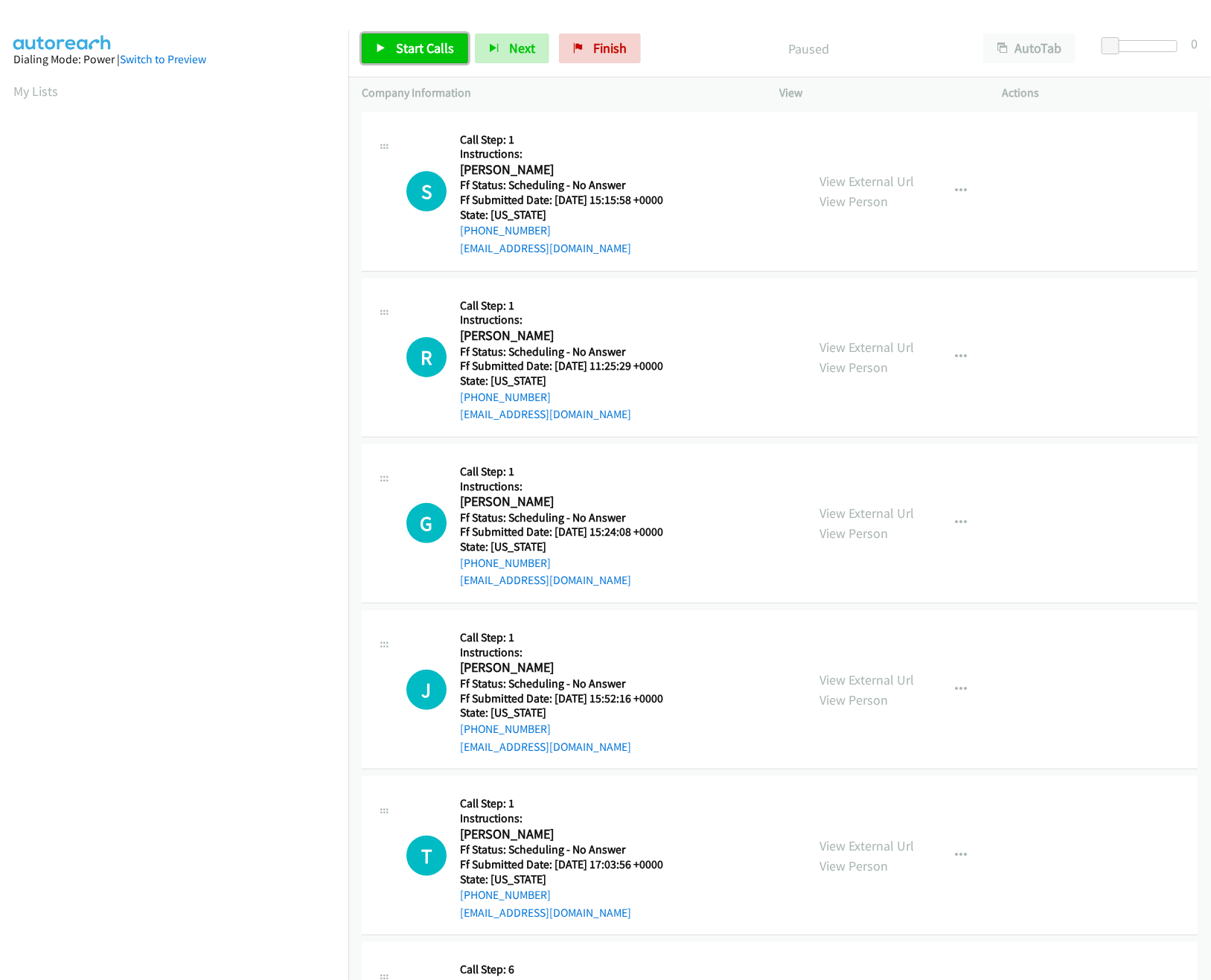
drag, startPoint x: 0, startPoint y: 0, endPoint x: 403, endPoint y: 45, distance: 405.5
click at [403, 45] on span "Start Calls" at bounding box center [425, 48] width 58 height 17
click at [410, 58] on link "Pause" at bounding box center [403, 48] width 82 height 30
click at [422, 63] on link "Start Calls" at bounding box center [415, 48] width 106 height 30
click at [410, 49] on span "Pause" at bounding box center [412, 48] width 34 height 17
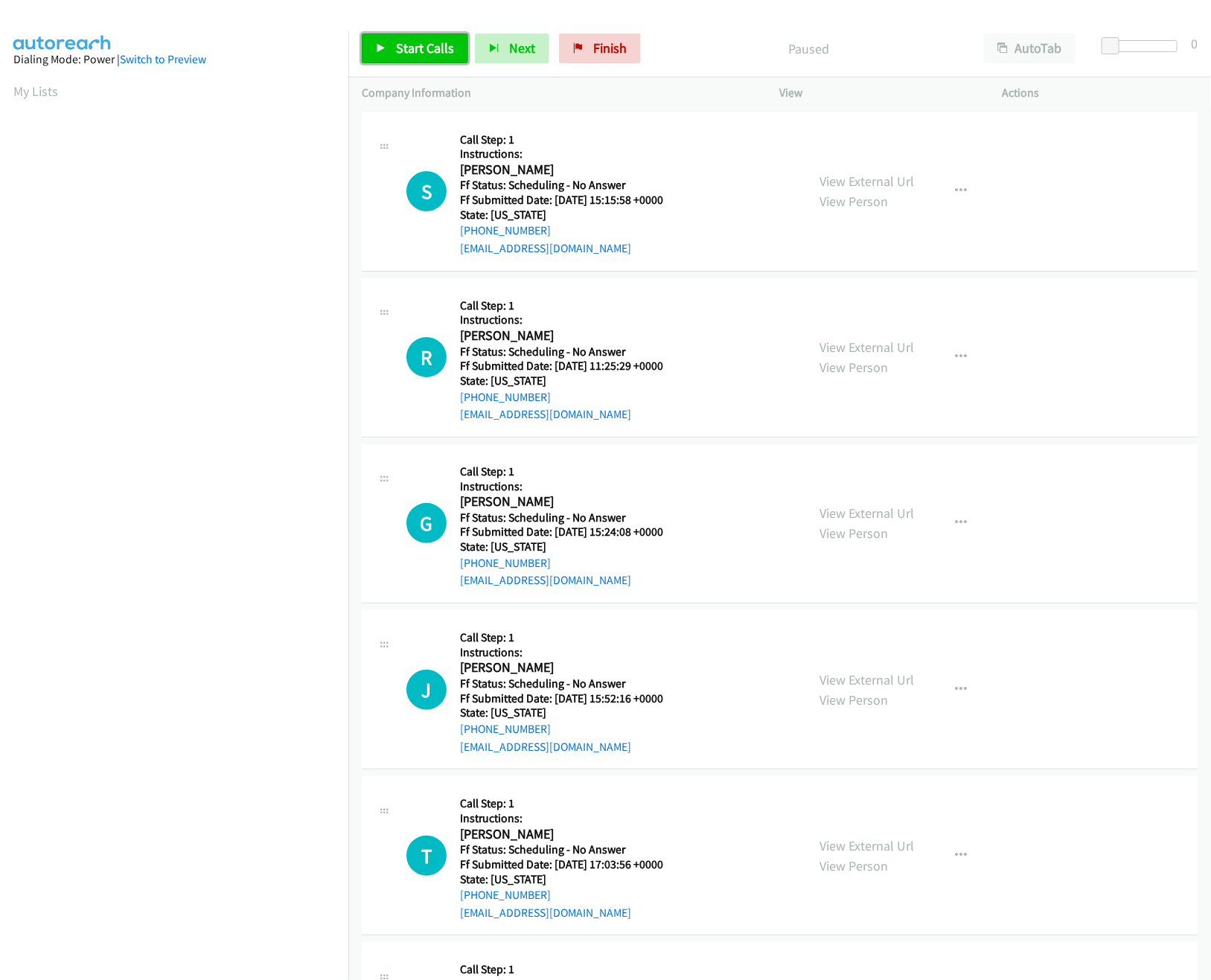
click at [393, 55] on link "Start Calls" at bounding box center [415, 48] width 106 height 30
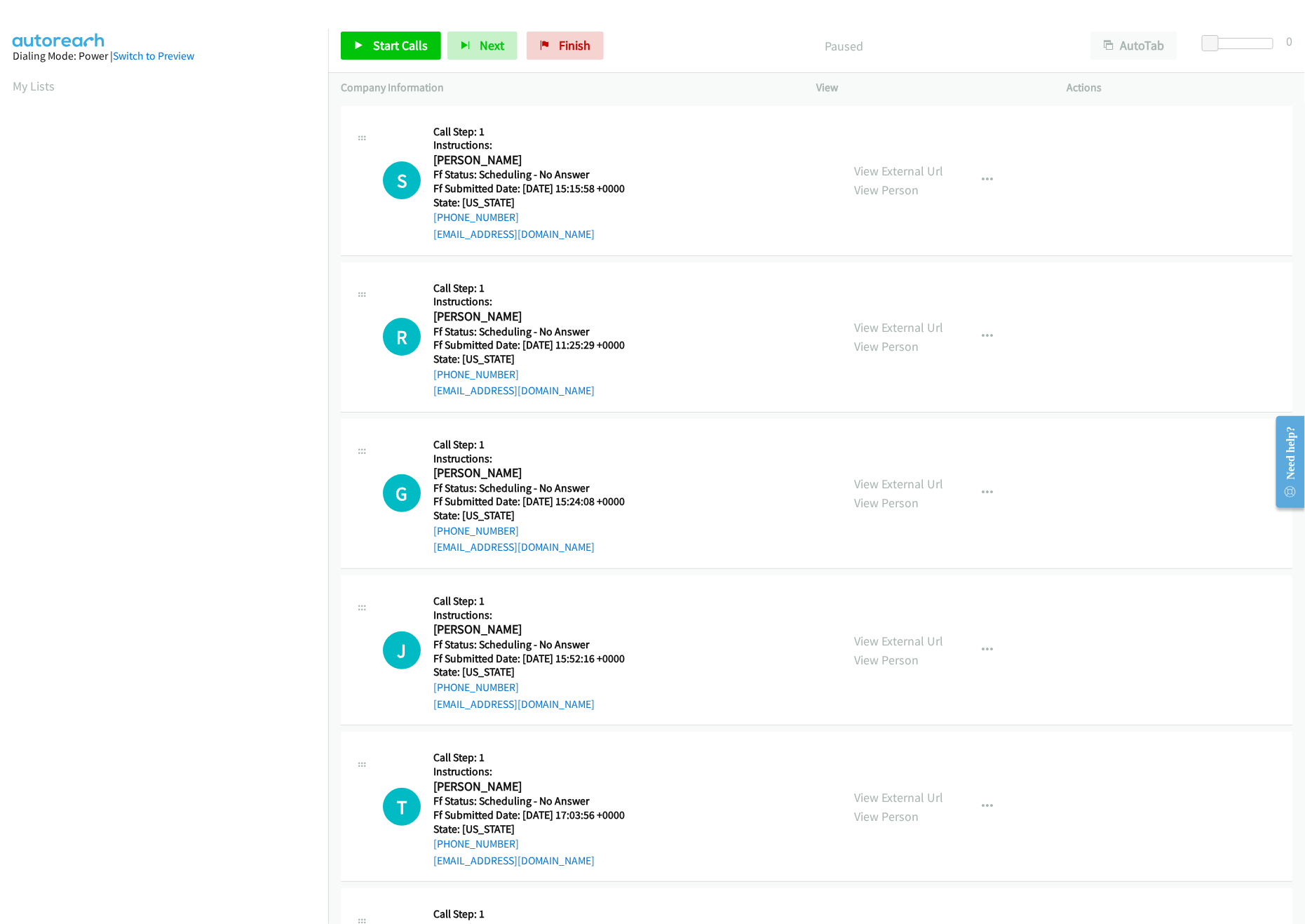
scroll to position [0, 5]
click at [369, 57] on link "Start Calls" at bounding box center [391, 46] width 100 height 28
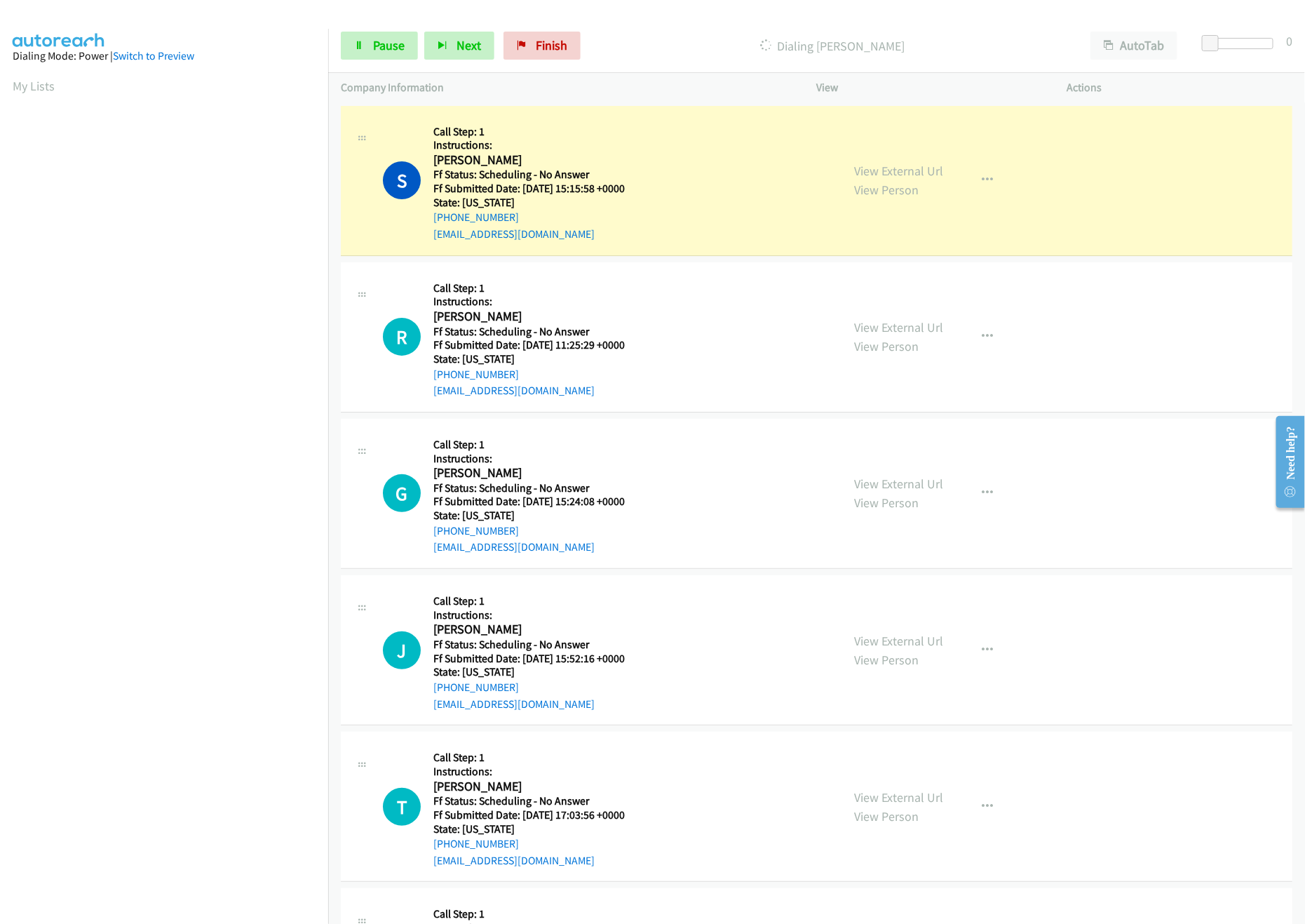
click at [756, 32] on div "Dialing Shane Tucker" at bounding box center [833, 46] width 491 height 28
click at [896, 164] on link "View External Url" at bounding box center [899, 171] width 89 height 16
drag, startPoint x: 1208, startPoint y: 38, endPoint x: 1218, endPoint y: 42, distance: 10.8
click at [1218, 42] on span at bounding box center [1221, 43] width 17 height 17
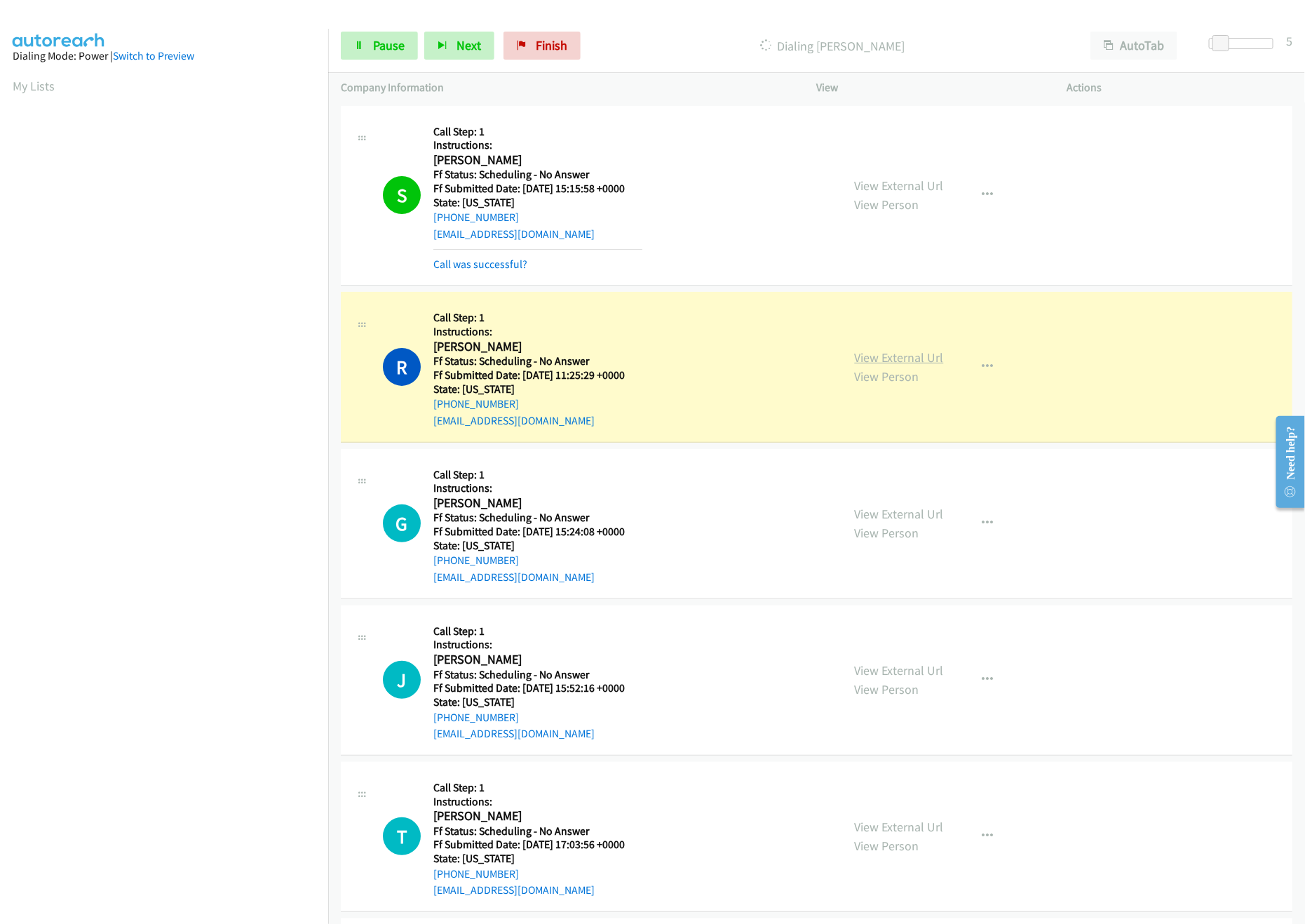
click at [855, 362] on link "View External Url" at bounding box center [899, 357] width 89 height 16
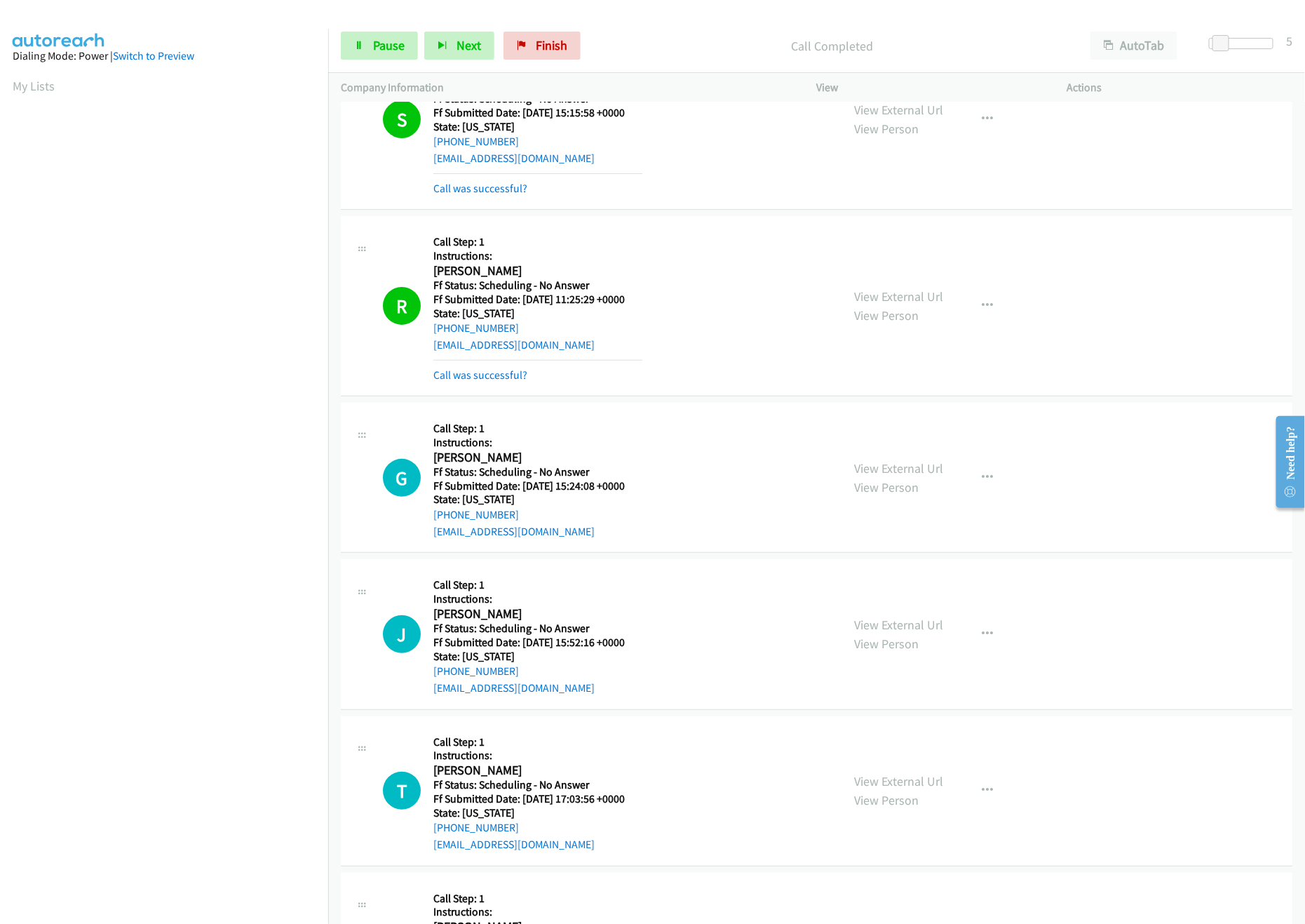
scroll to position [139, 0]
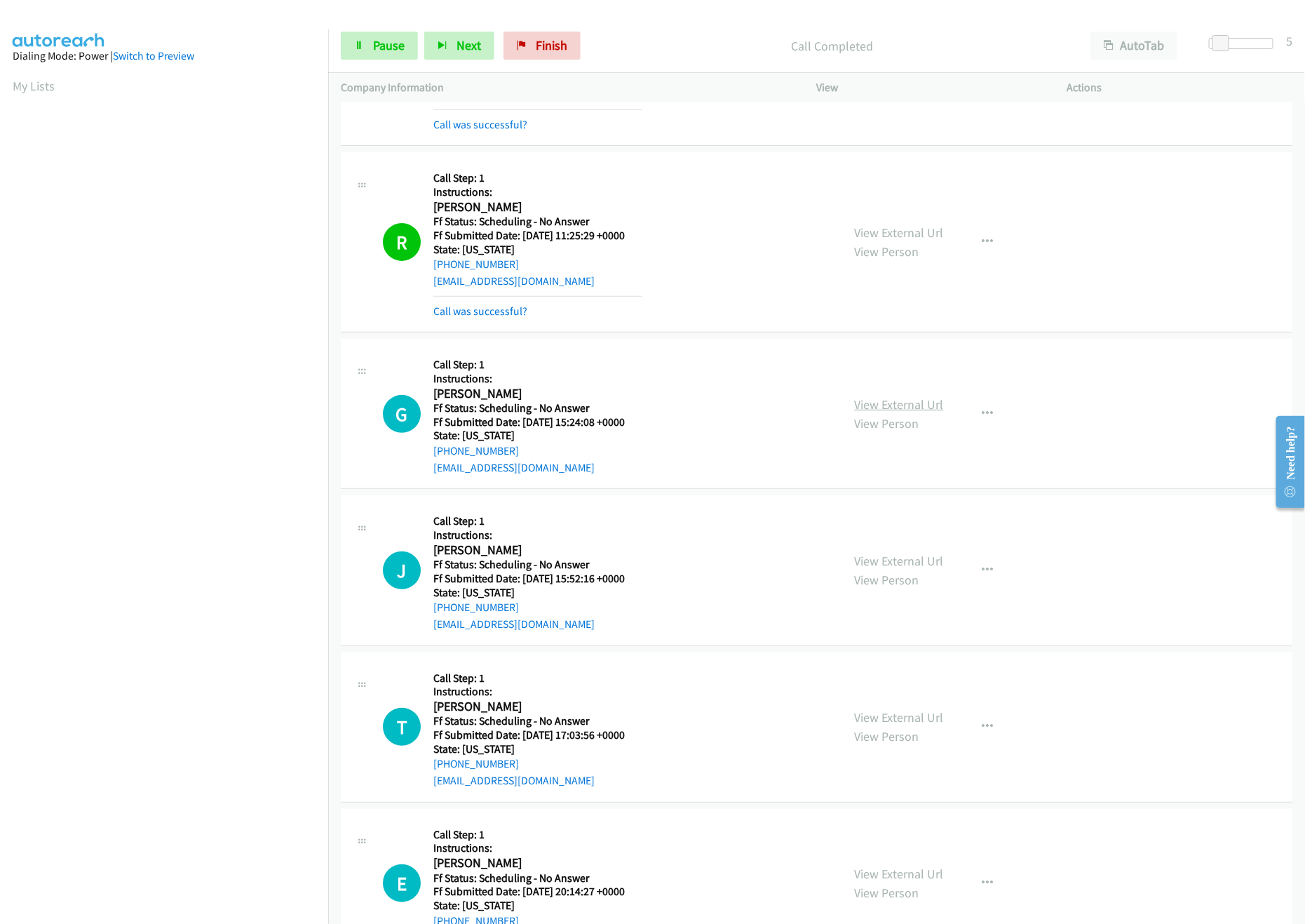
drag, startPoint x: 895, startPoint y: 416, endPoint x: 911, endPoint y: 400, distance: 22.6
click at [895, 416] on link "View Person" at bounding box center [887, 424] width 65 height 16
click at [911, 400] on link "View External Url" at bounding box center [899, 405] width 89 height 16
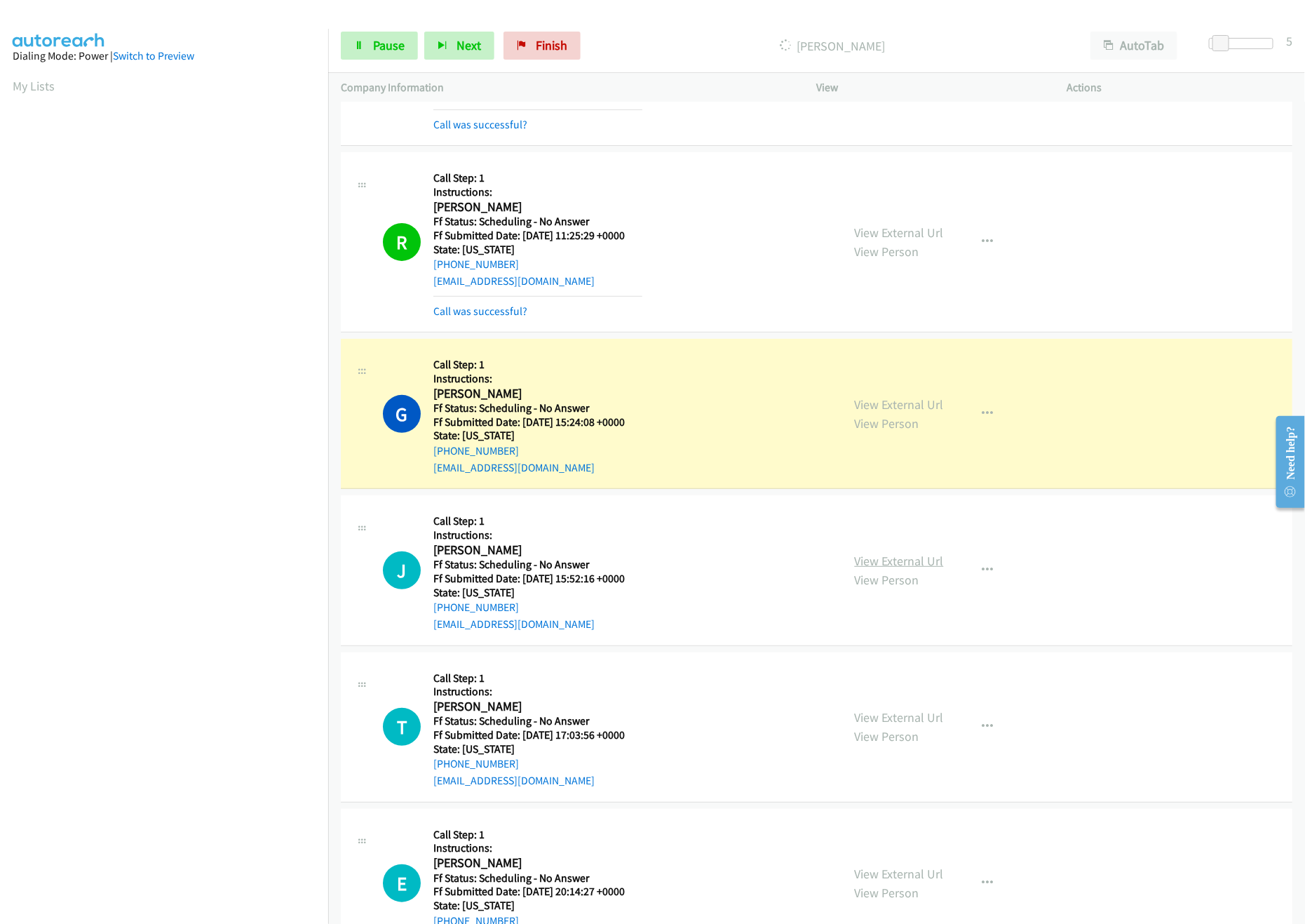
click at [857, 564] on link "View External Url" at bounding box center [899, 561] width 89 height 16
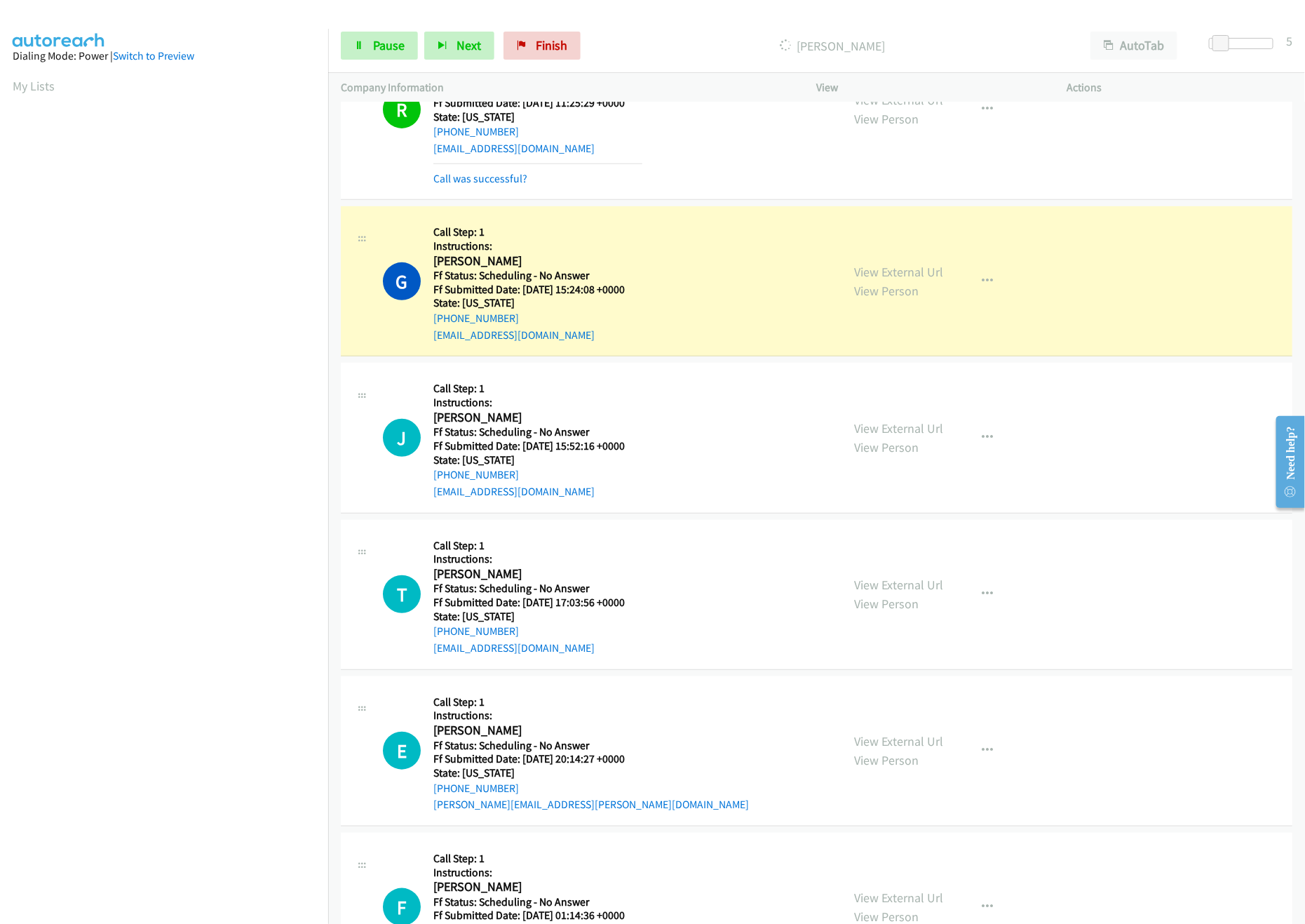
scroll to position [421, 0]
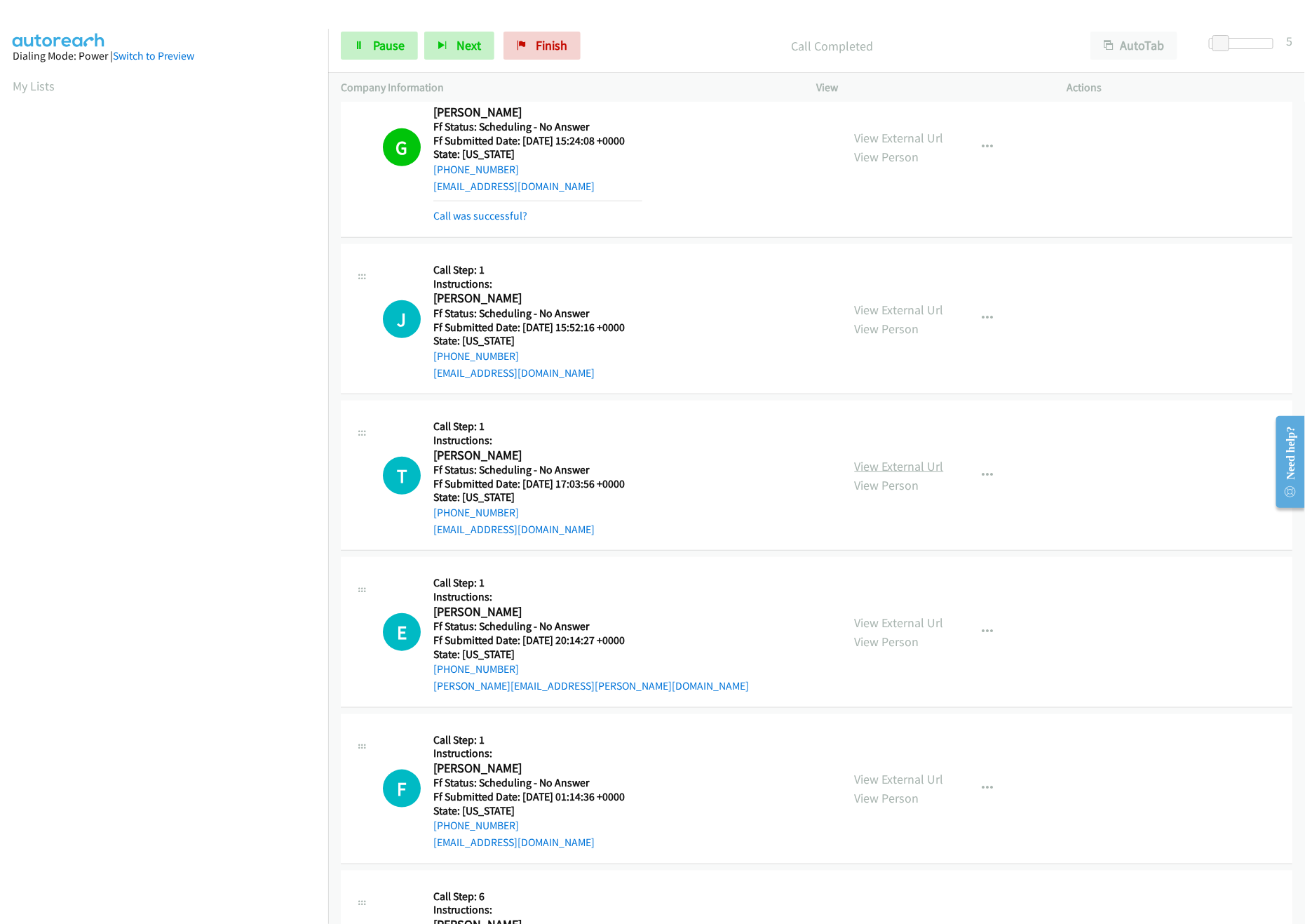
click at [881, 465] on link "View External Url" at bounding box center [899, 466] width 89 height 16
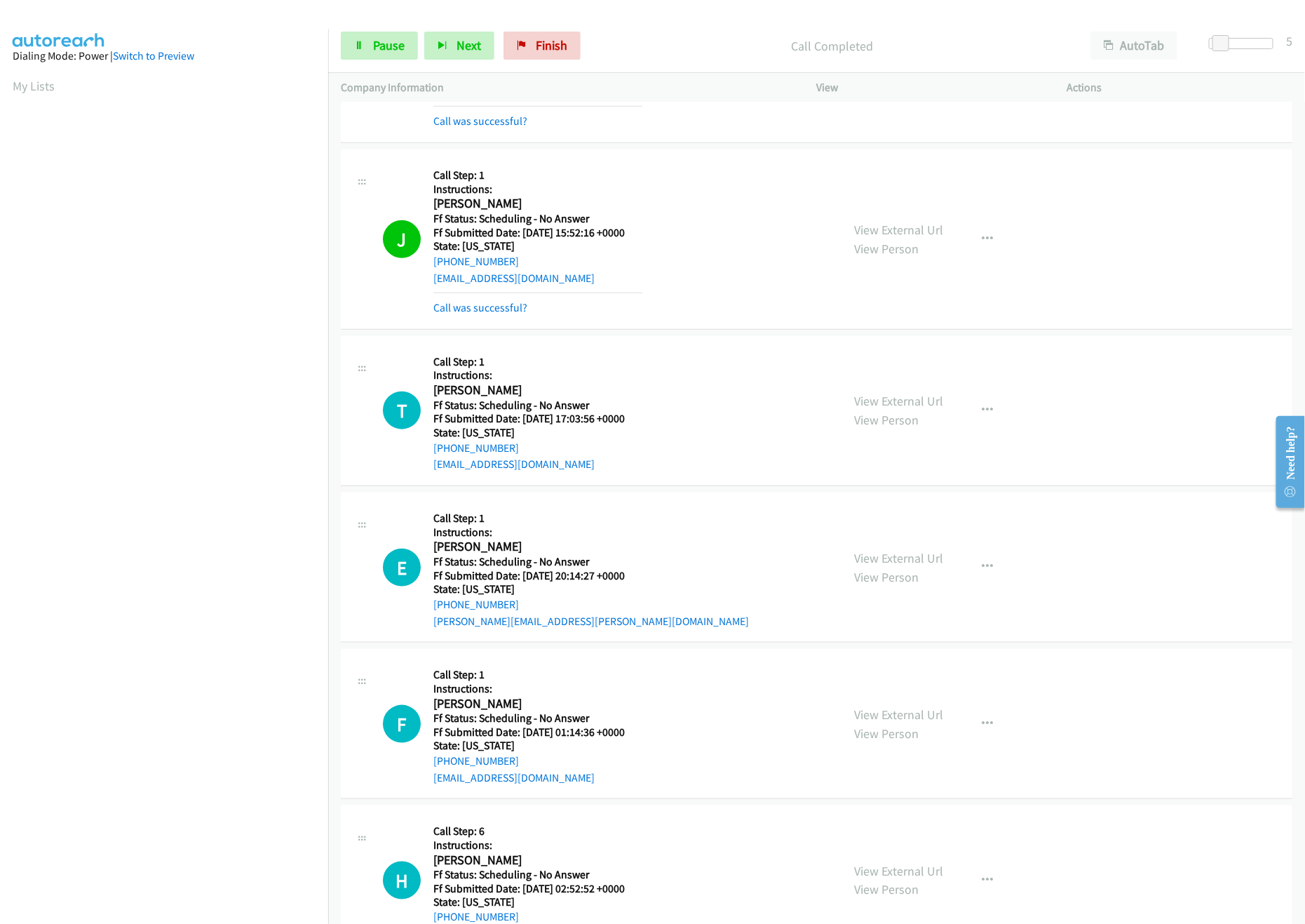
scroll to position [561, 0]
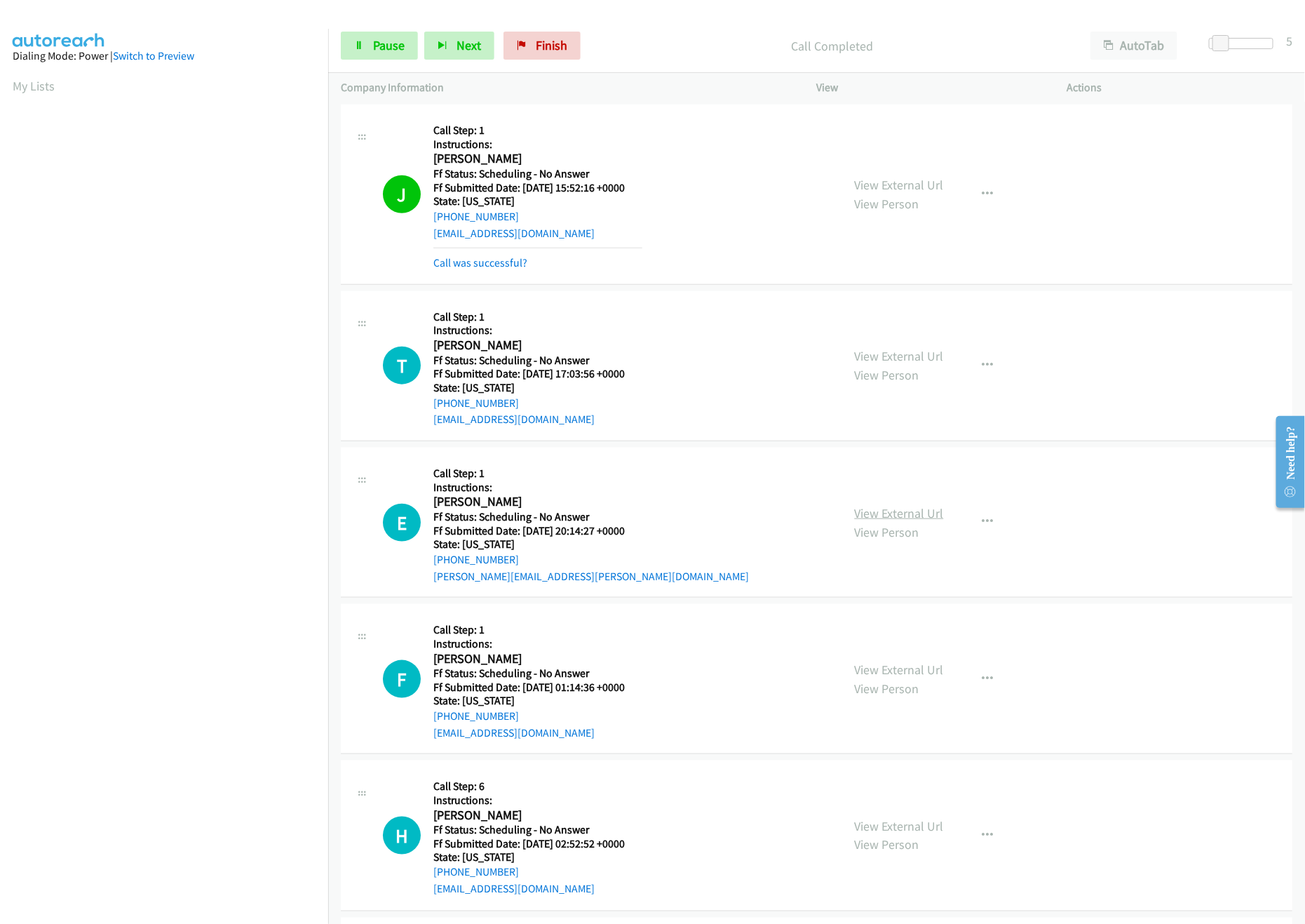
click at [898, 512] on link "View External Url" at bounding box center [899, 513] width 89 height 16
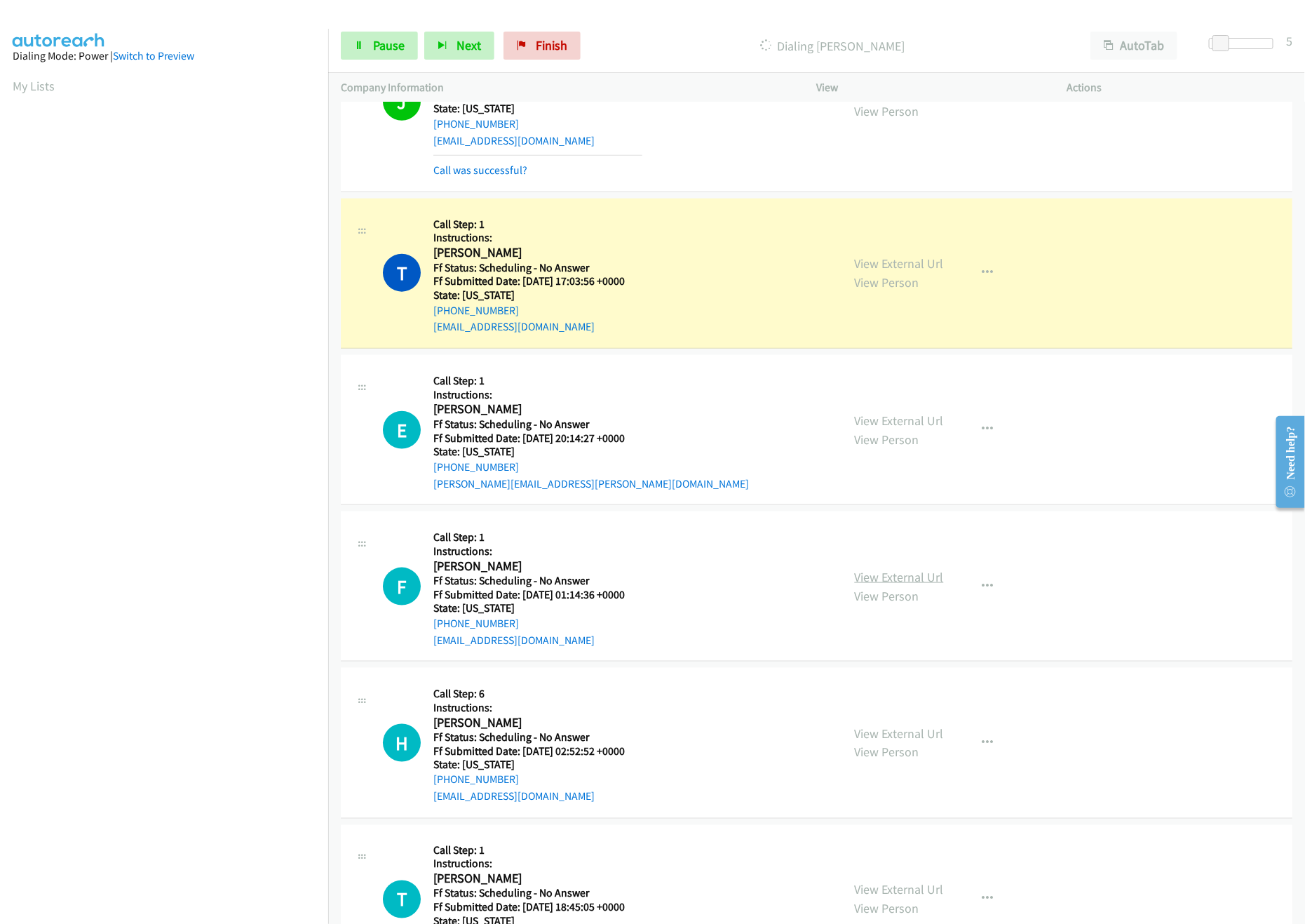
scroll to position [701, 0]
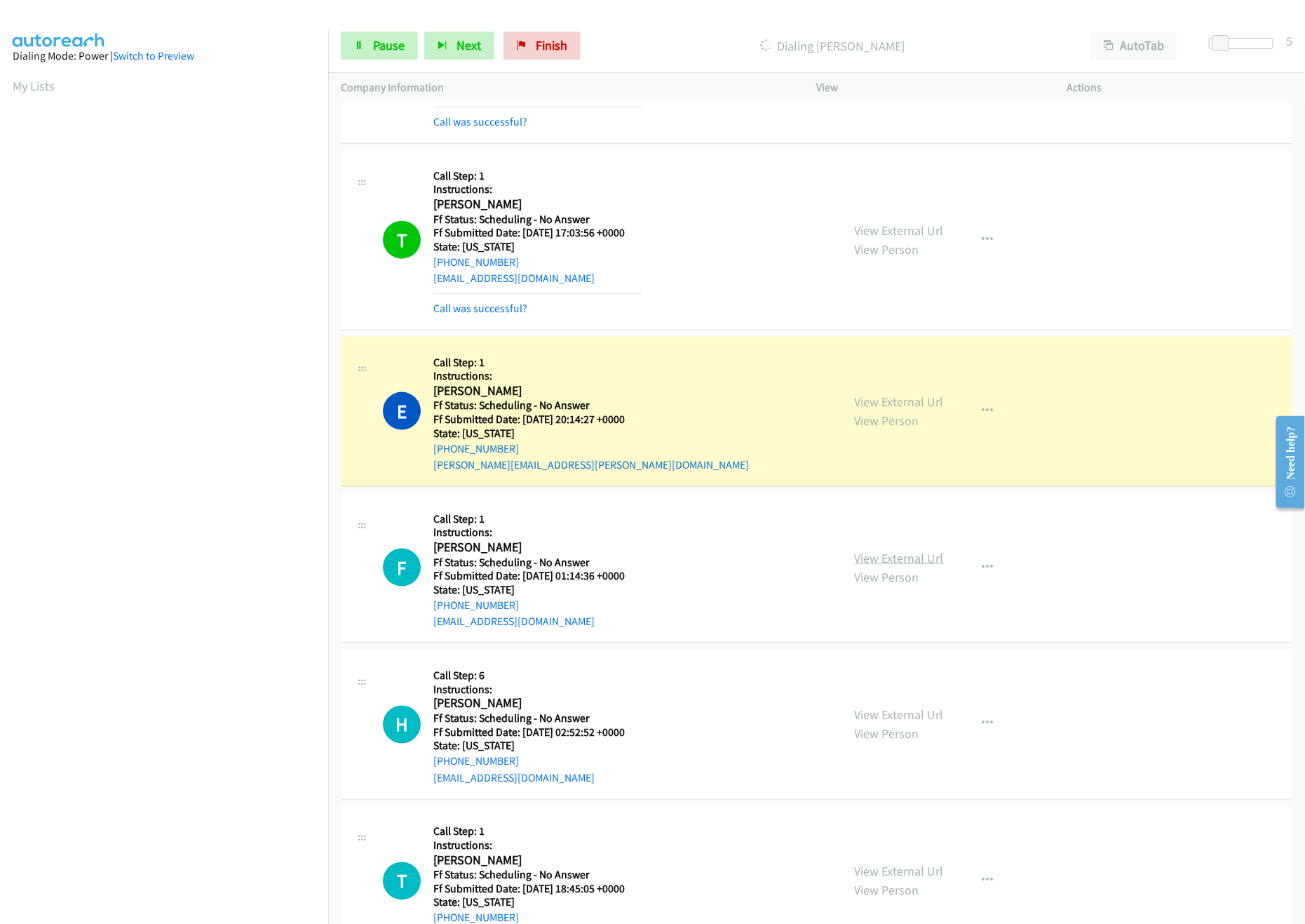
click at [892, 552] on link "View External Url" at bounding box center [899, 558] width 89 height 16
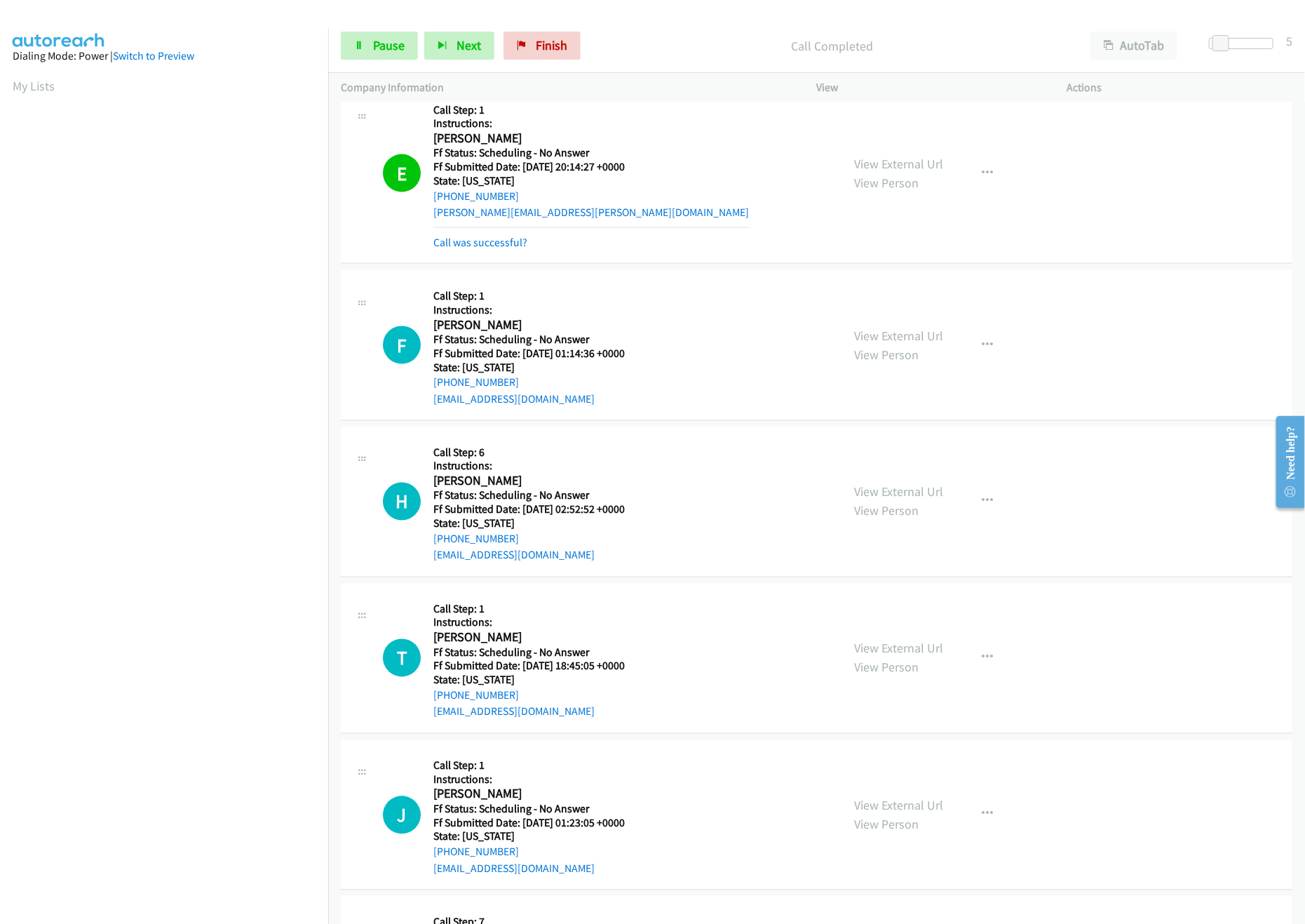
scroll to position [981, 0]
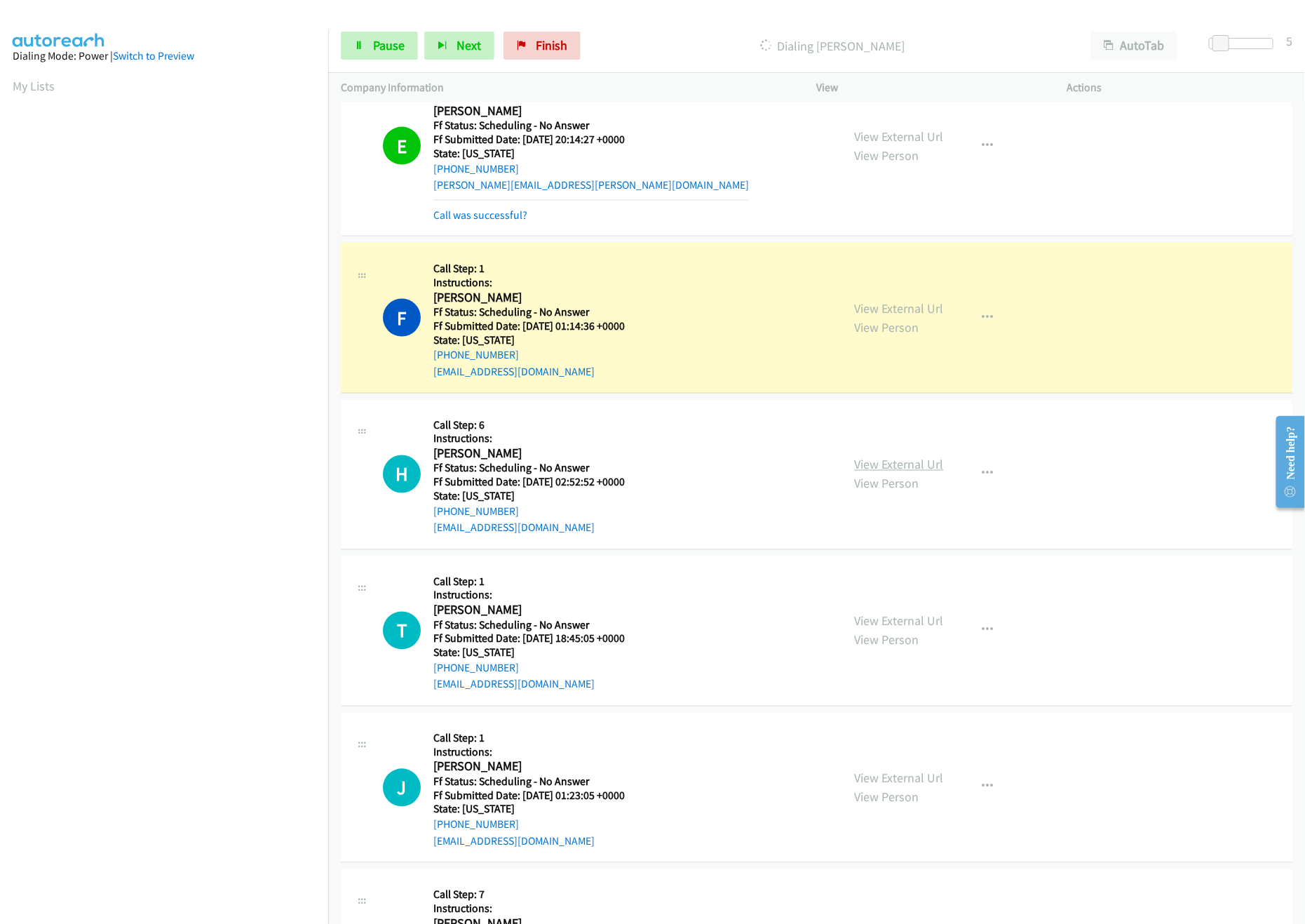
click at [924, 472] on link "View External Url" at bounding box center [899, 465] width 89 height 16
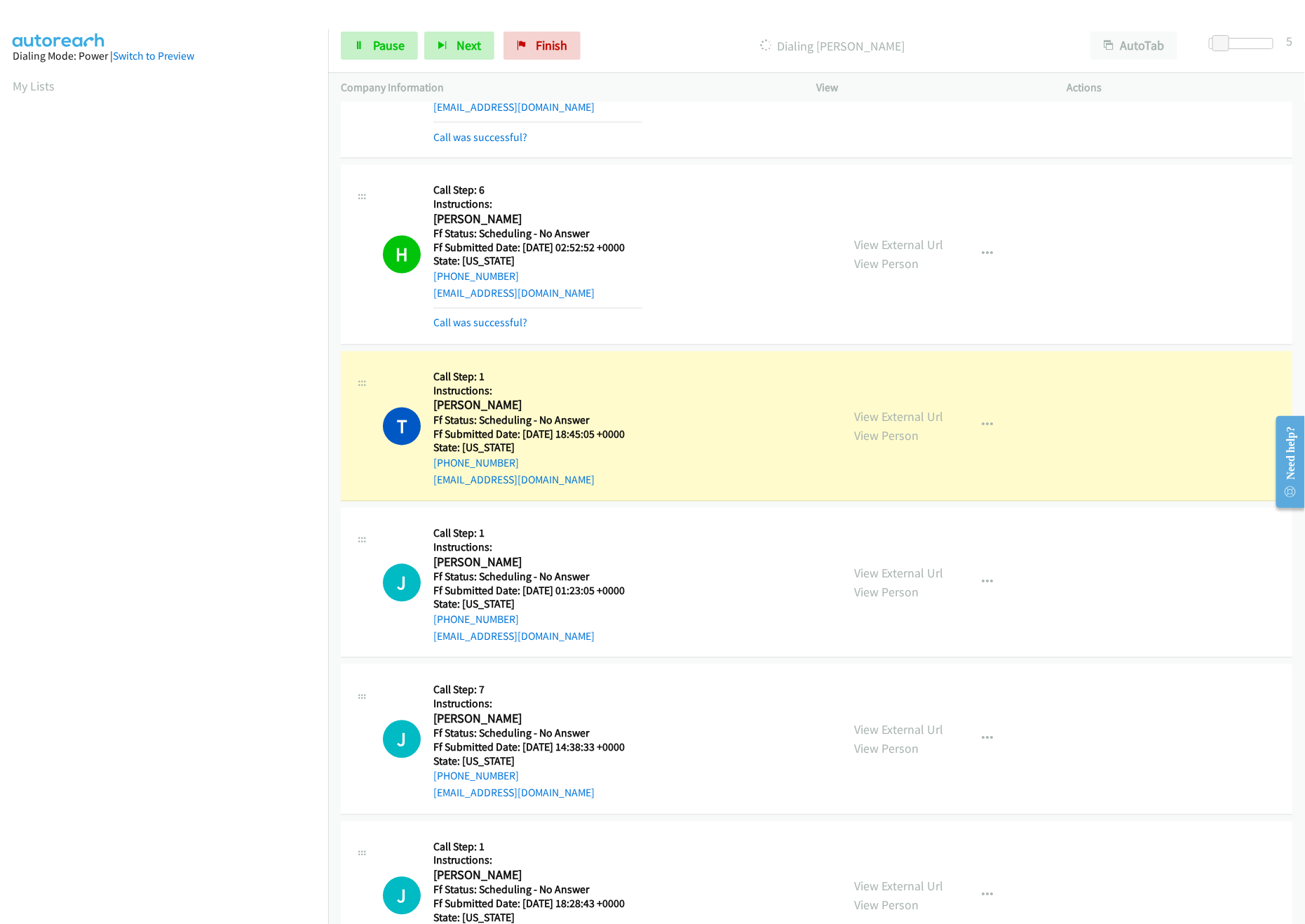
scroll to position [1402, 0]
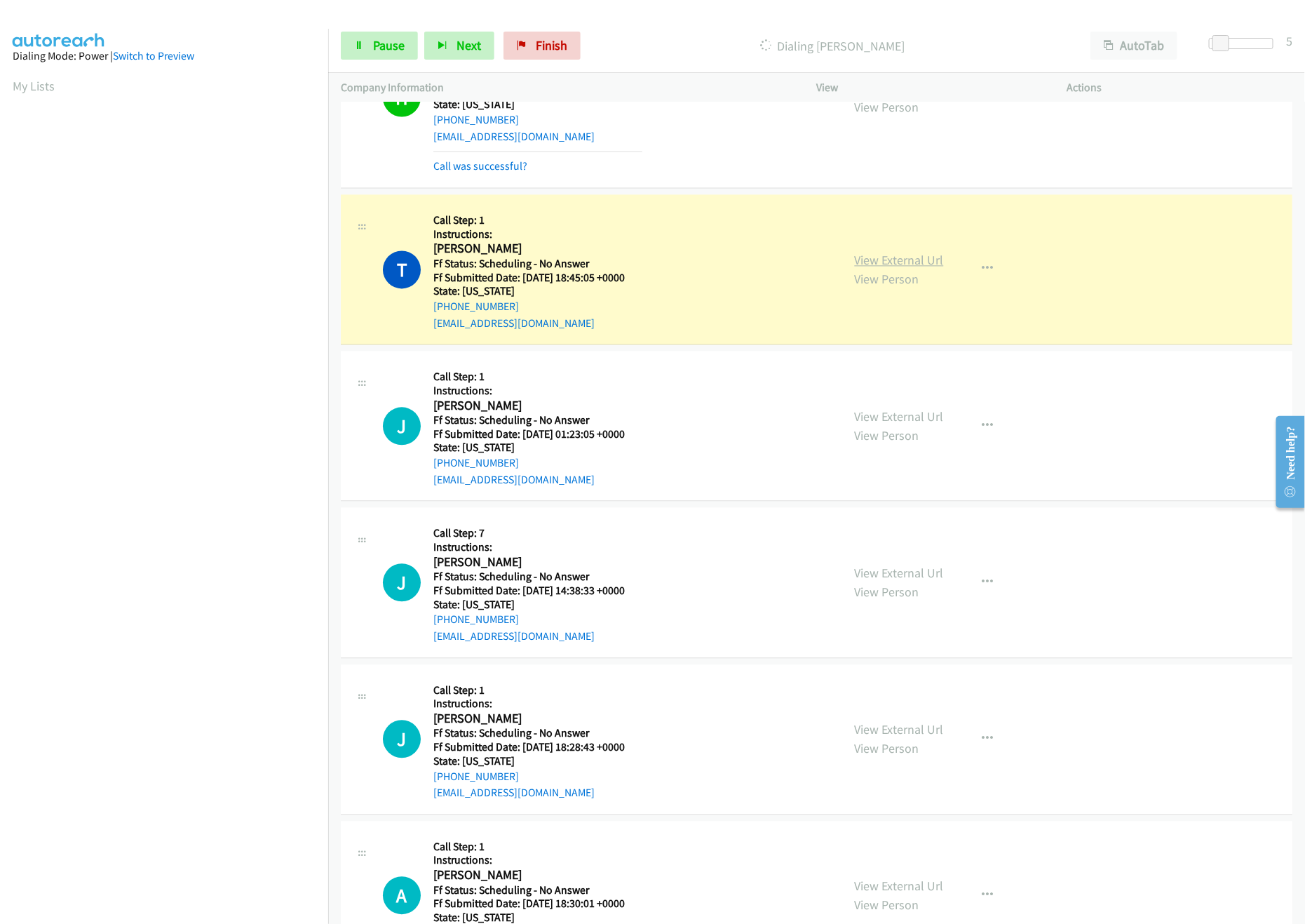
click at [920, 267] on link "View External Url" at bounding box center [899, 261] width 89 height 16
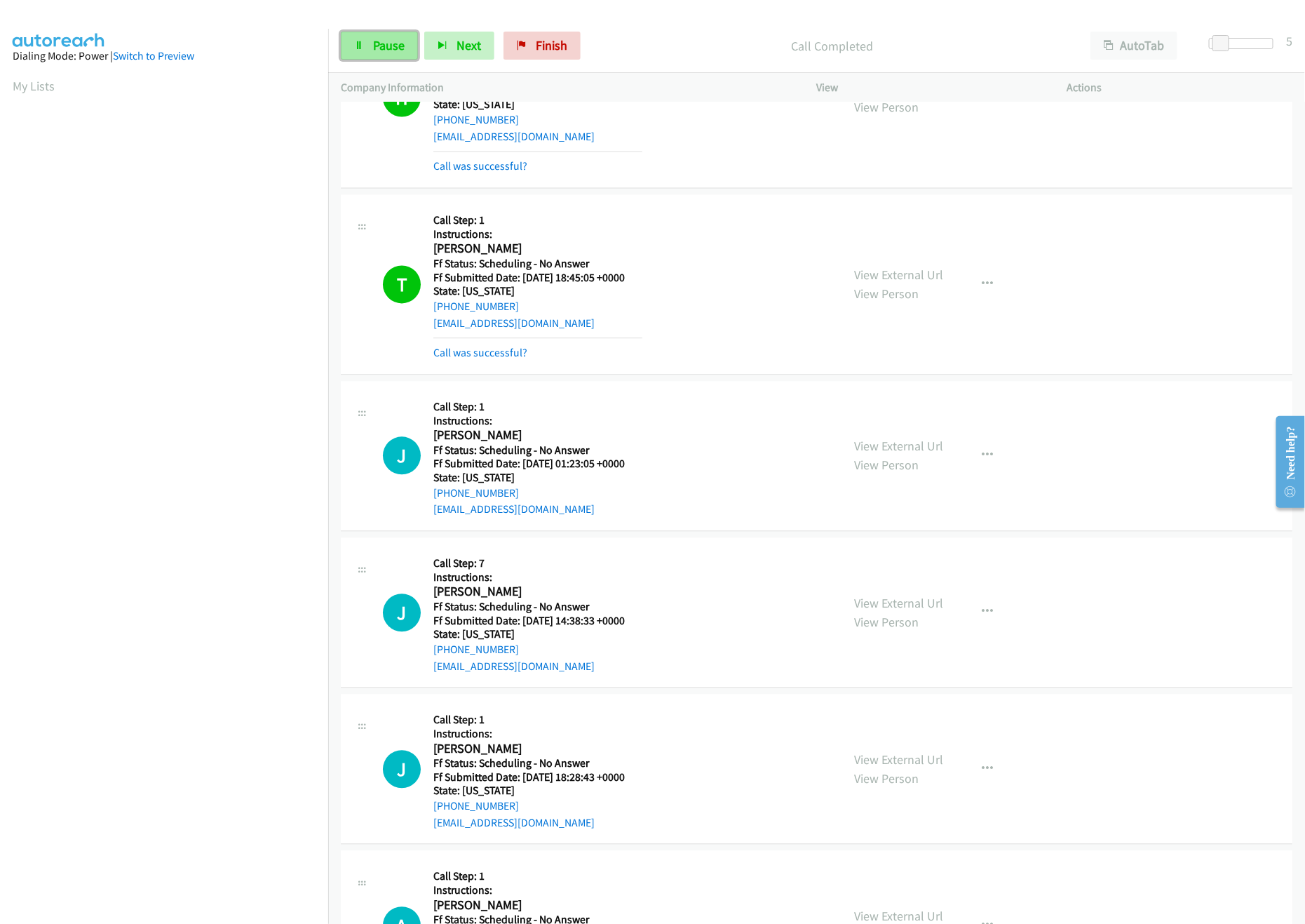
click at [396, 55] on link "Pause" at bounding box center [379, 46] width 77 height 28
click at [489, 360] on link "Call was successful?" at bounding box center [480, 353] width 94 height 13
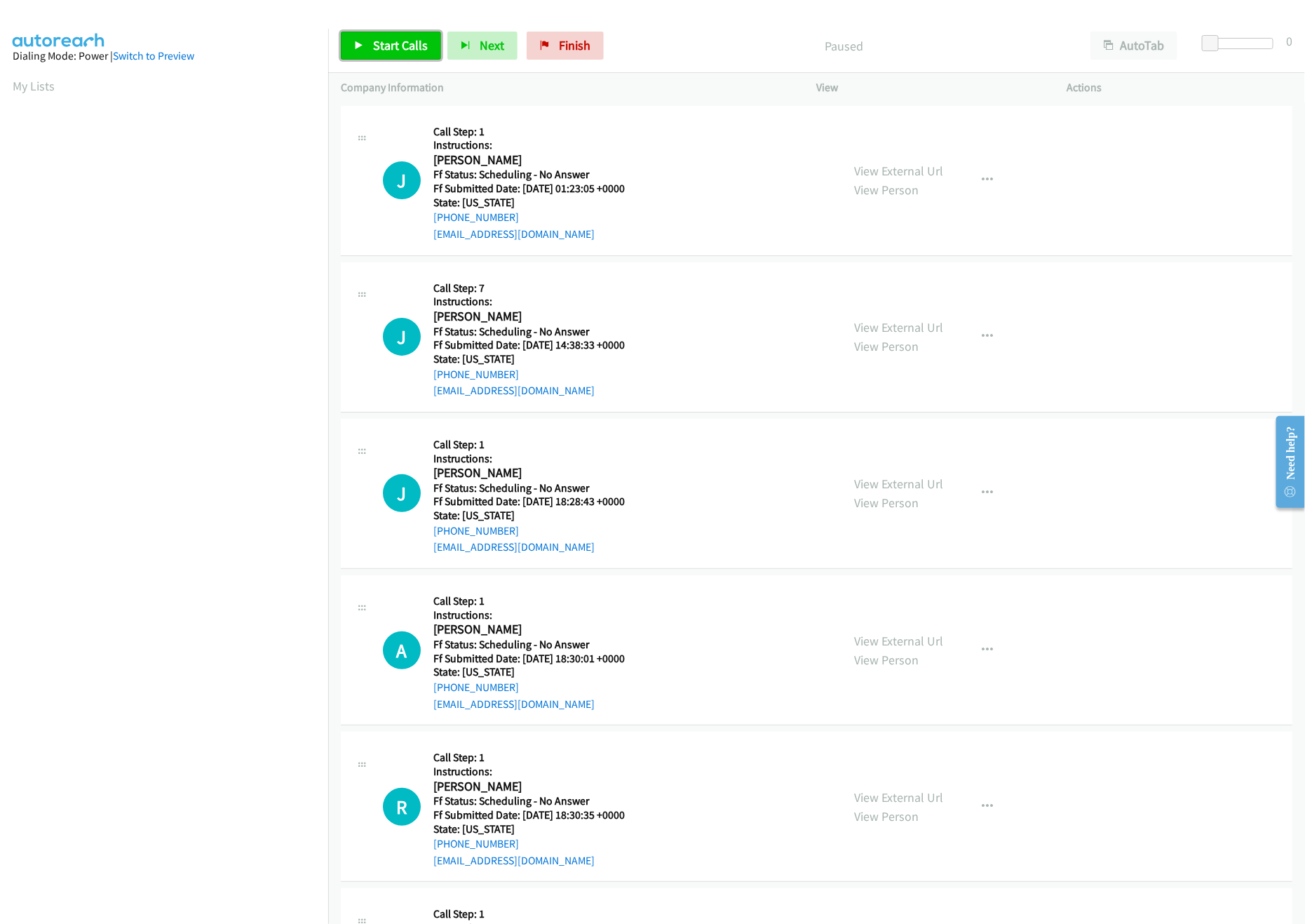
click at [377, 52] on span "Start Calls" at bounding box center [400, 45] width 55 height 16
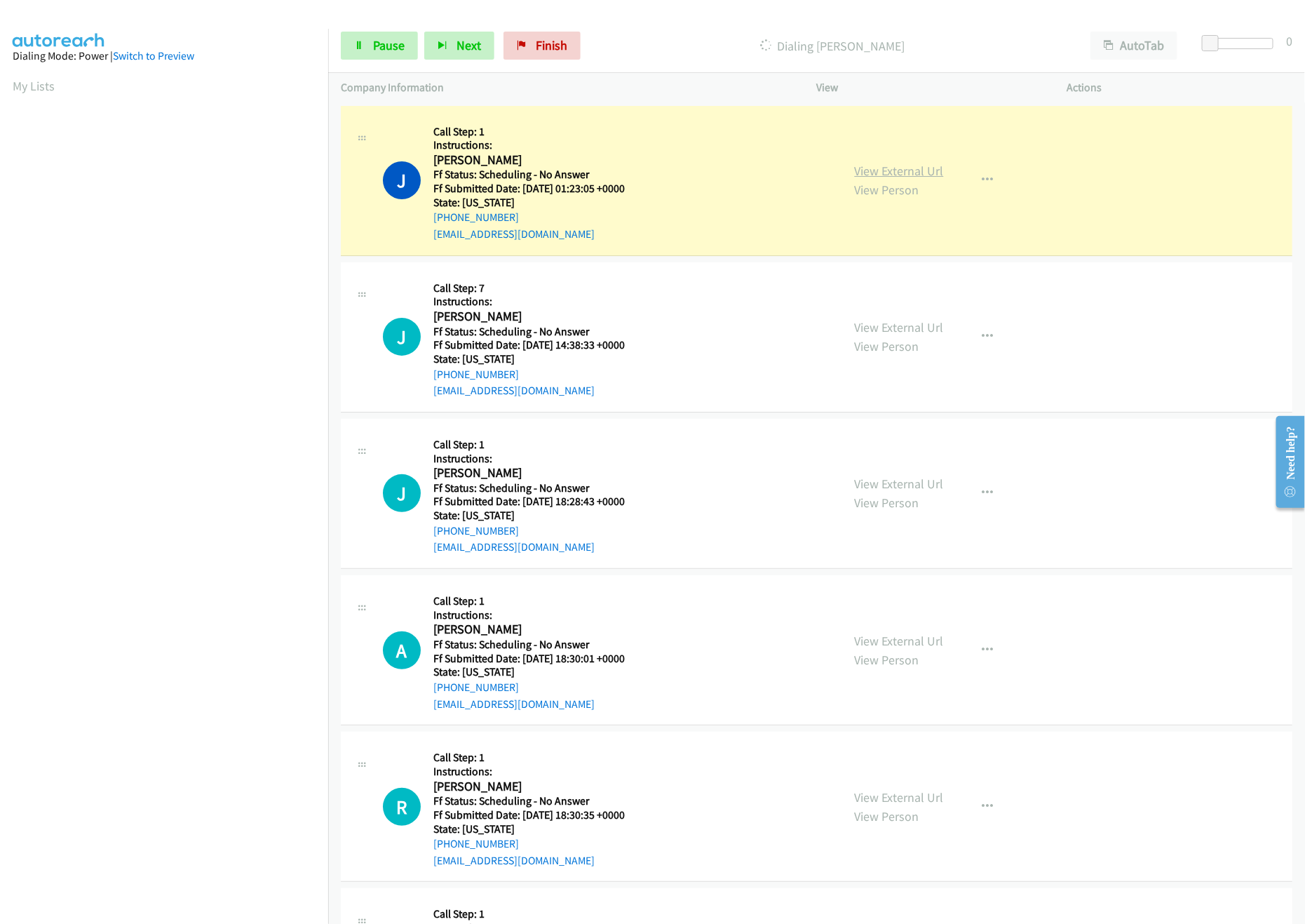
click at [867, 169] on link "View External Url" at bounding box center [899, 171] width 89 height 16
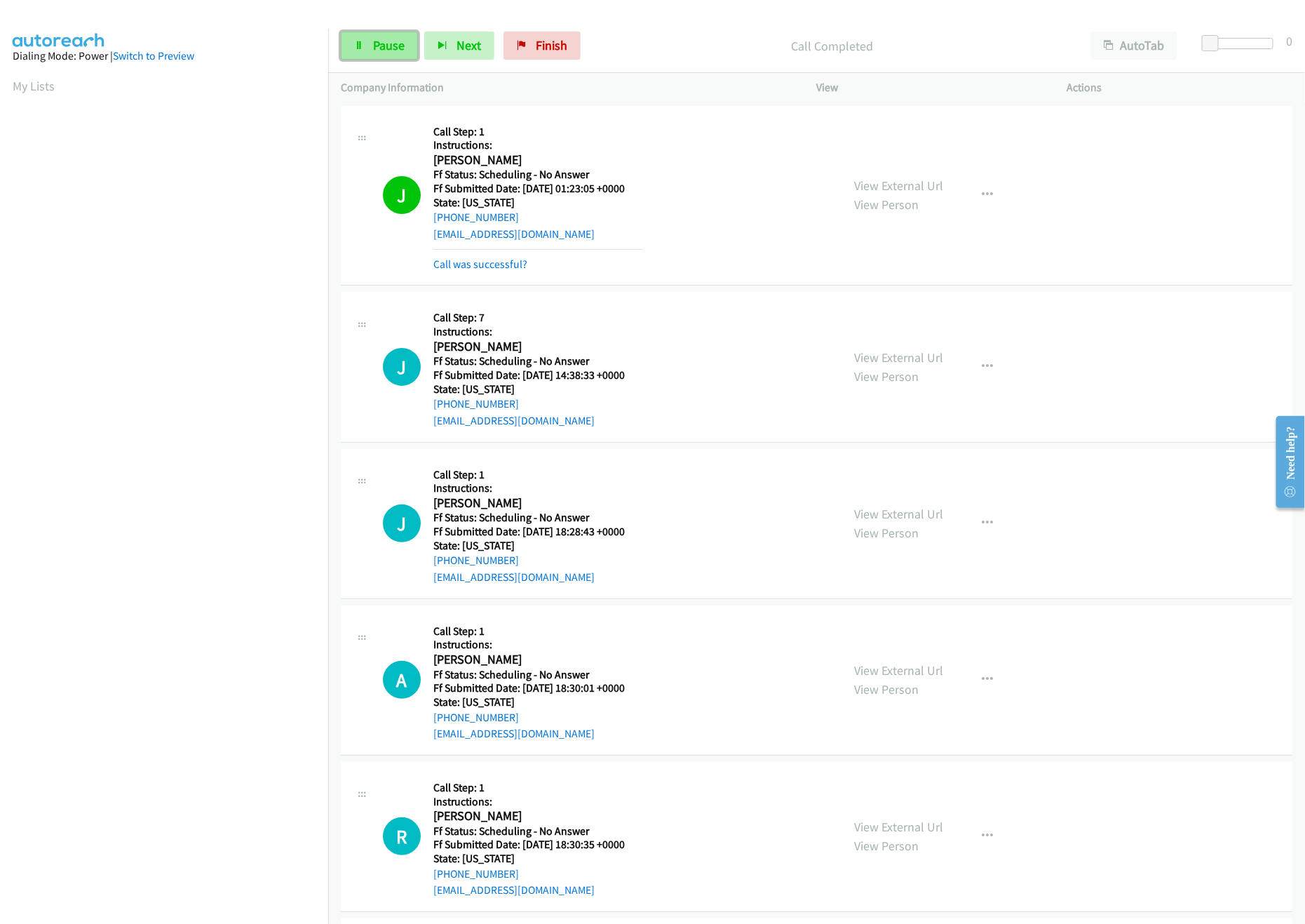
click at [402, 43] on span "Pause" at bounding box center [388, 45] width 32 height 16
click at [409, 40] on span "Start Calls" at bounding box center [400, 45] width 55 height 16
click at [517, 251] on mb0 "Call was successful?" at bounding box center [538, 261] width 209 height 24
click at [505, 270] on link "Call was successful?" at bounding box center [480, 264] width 94 height 13
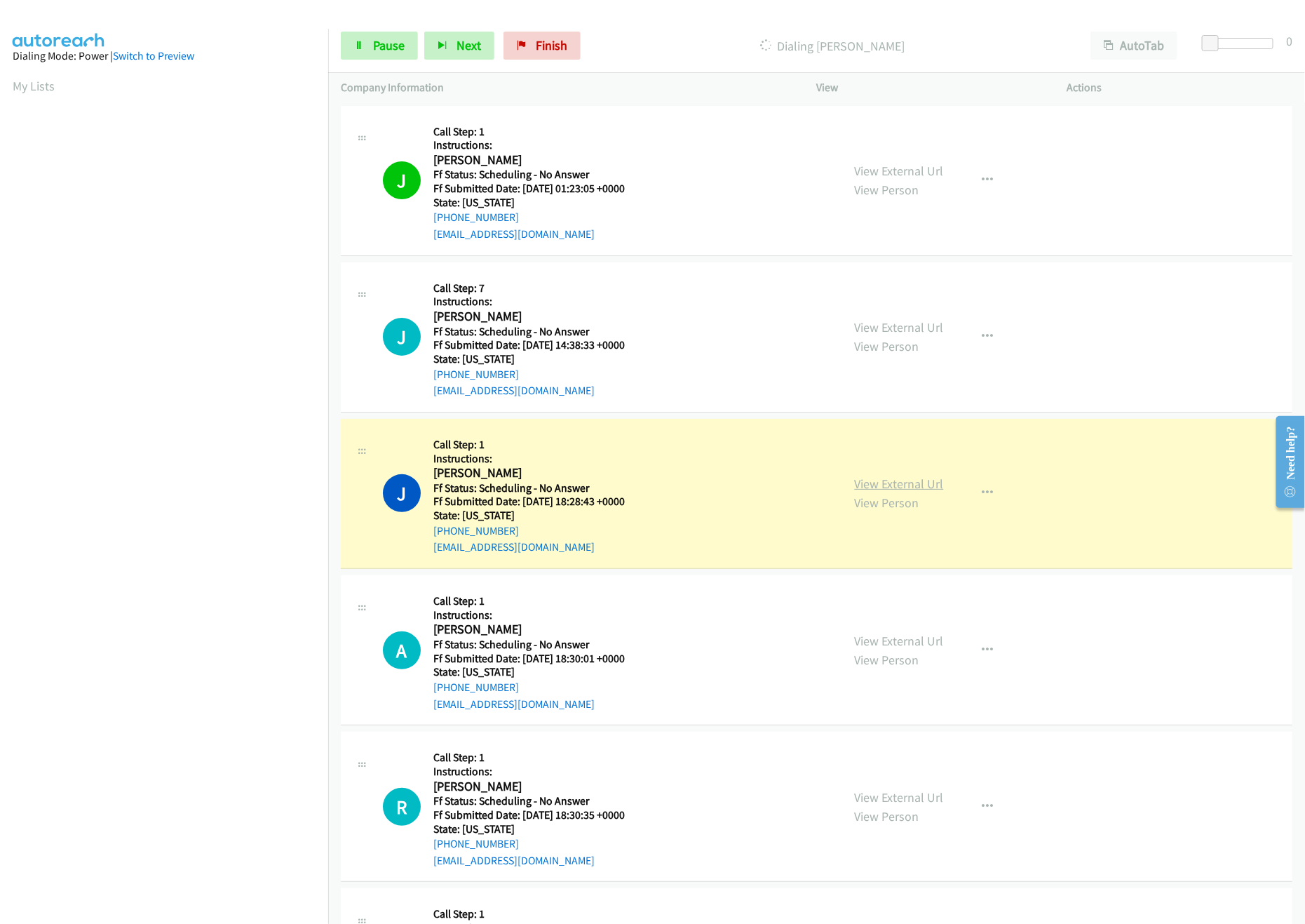
click at [884, 482] on link "View External Url" at bounding box center [899, 483] width 89 height 16
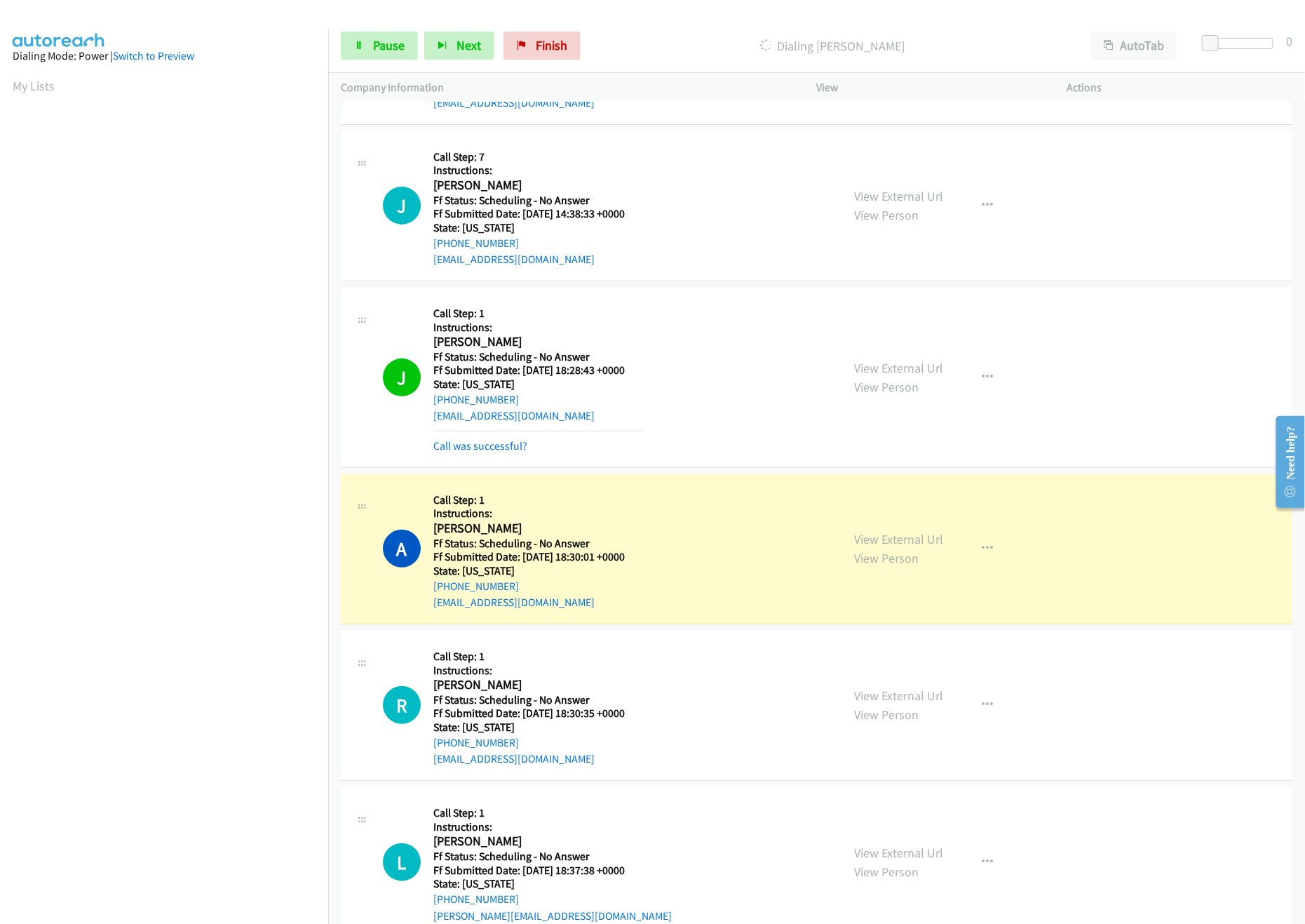
scroll to position [281, 0]
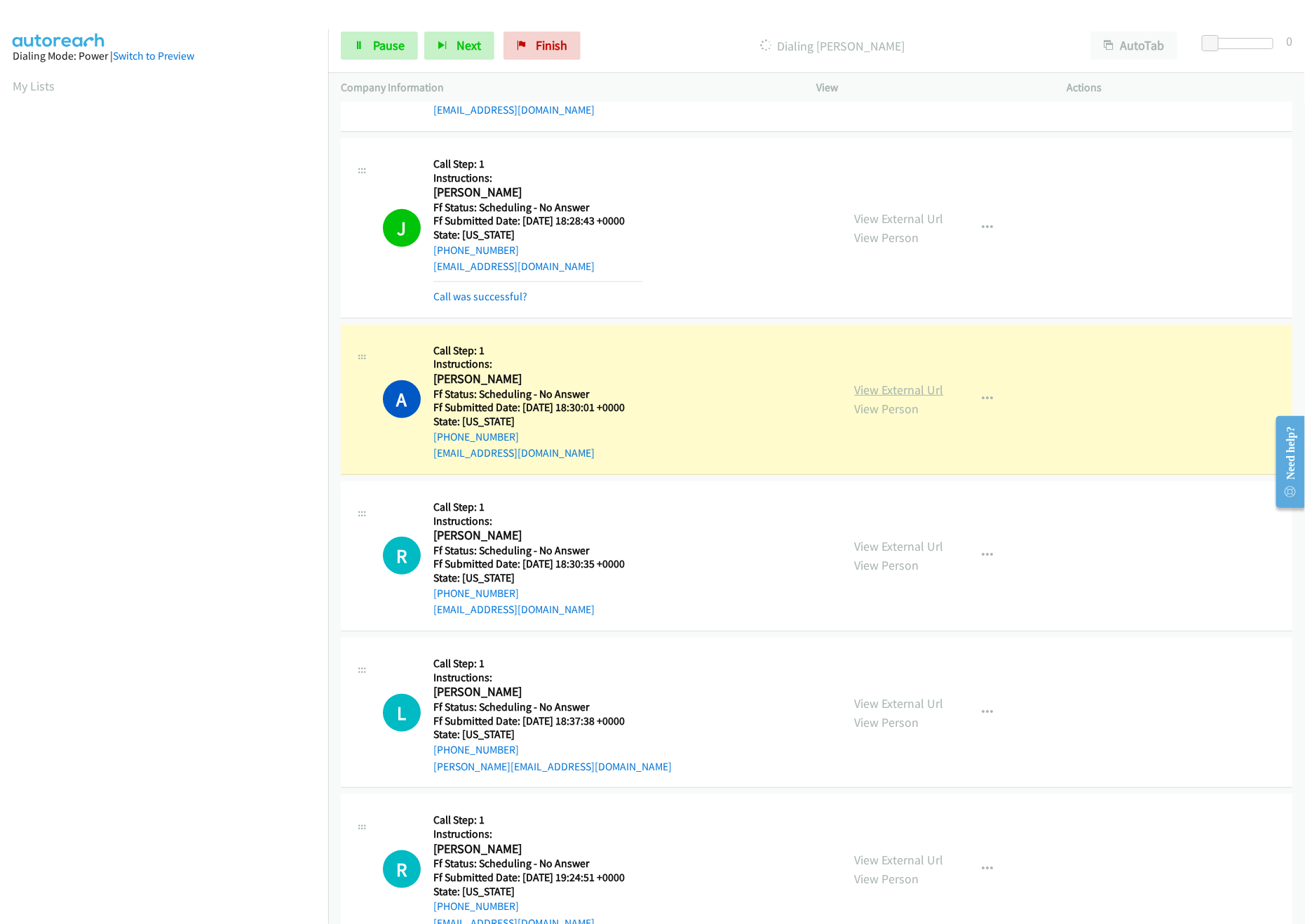
click at [884, 389] on link "View External Url" at bounding box center [899, 390] width 89 height 16
click at [937, 547] on div "View External Url View Person View External Url Email Schedule/Manage Callback …" at bounding box center [973, 556] width 263 height 124
click at [920, 547] on link "View External Url" at bounding box center [899, 546] width 89 height 16
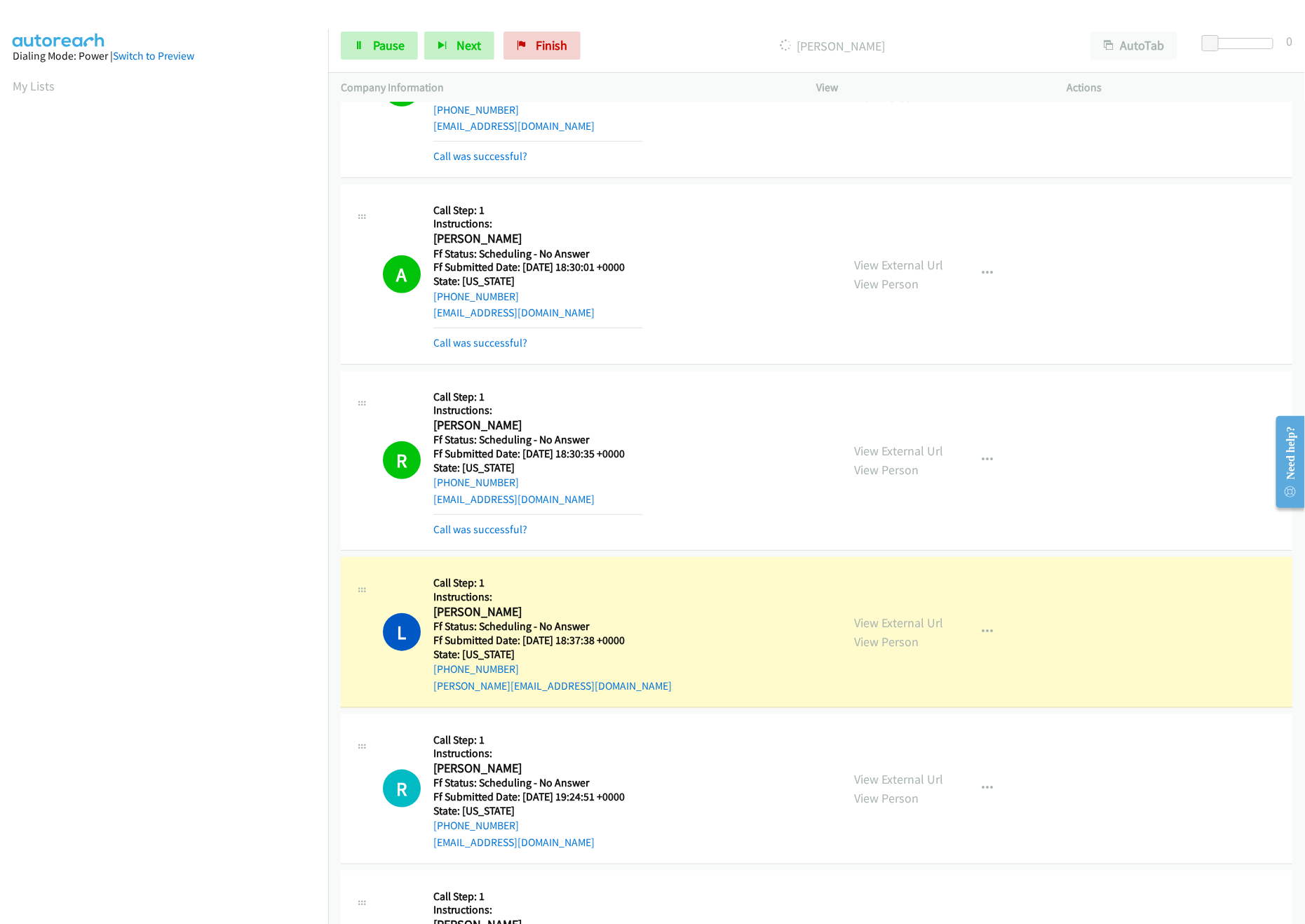
scroll to position [701, 0]
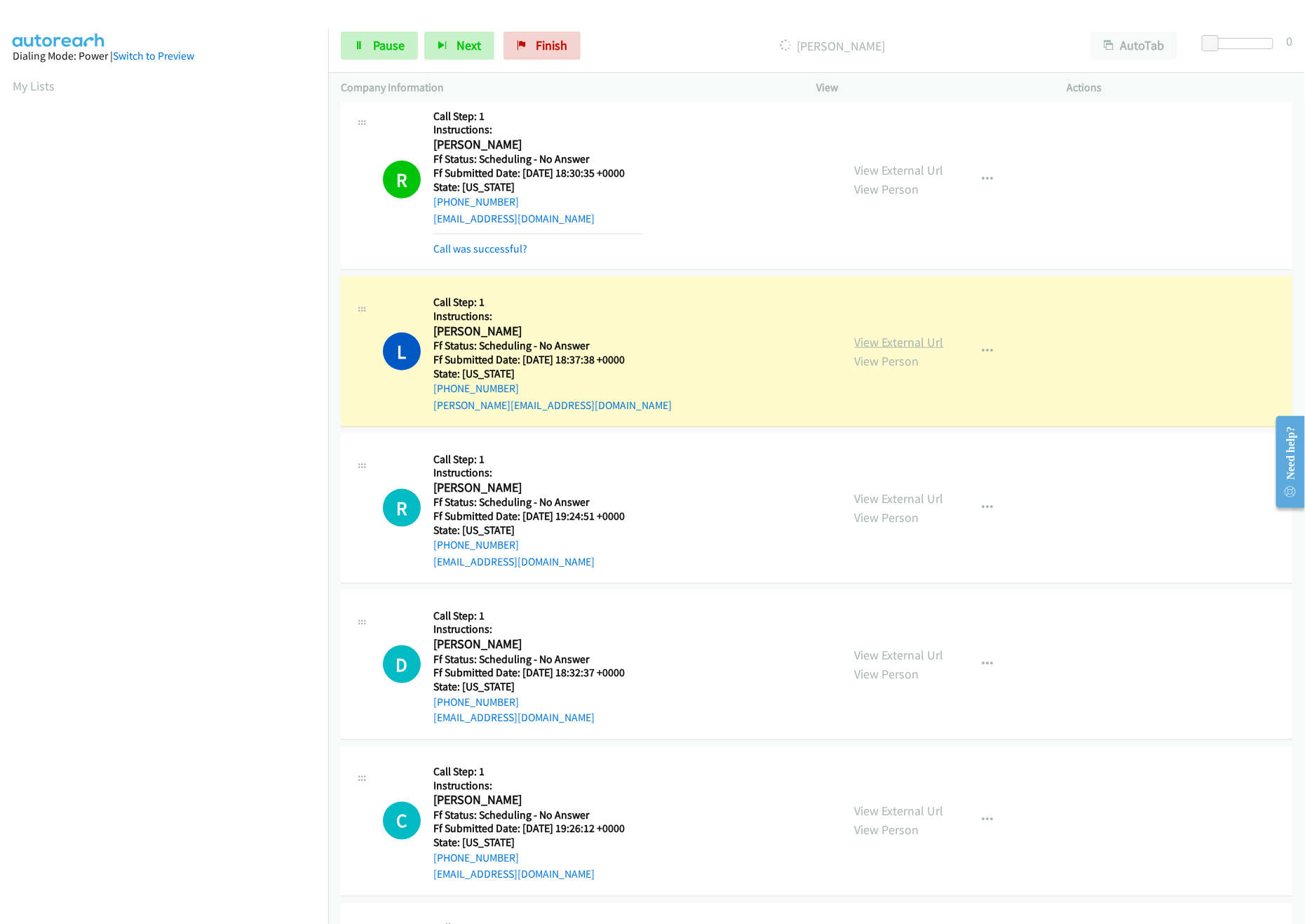
click at [878, 341] on link "View External Url" at bounding box center [899, 342] width 89 height 16
click at [909, 501] on link "View External Url" at bounding box center [899, 498] width 89 height 16
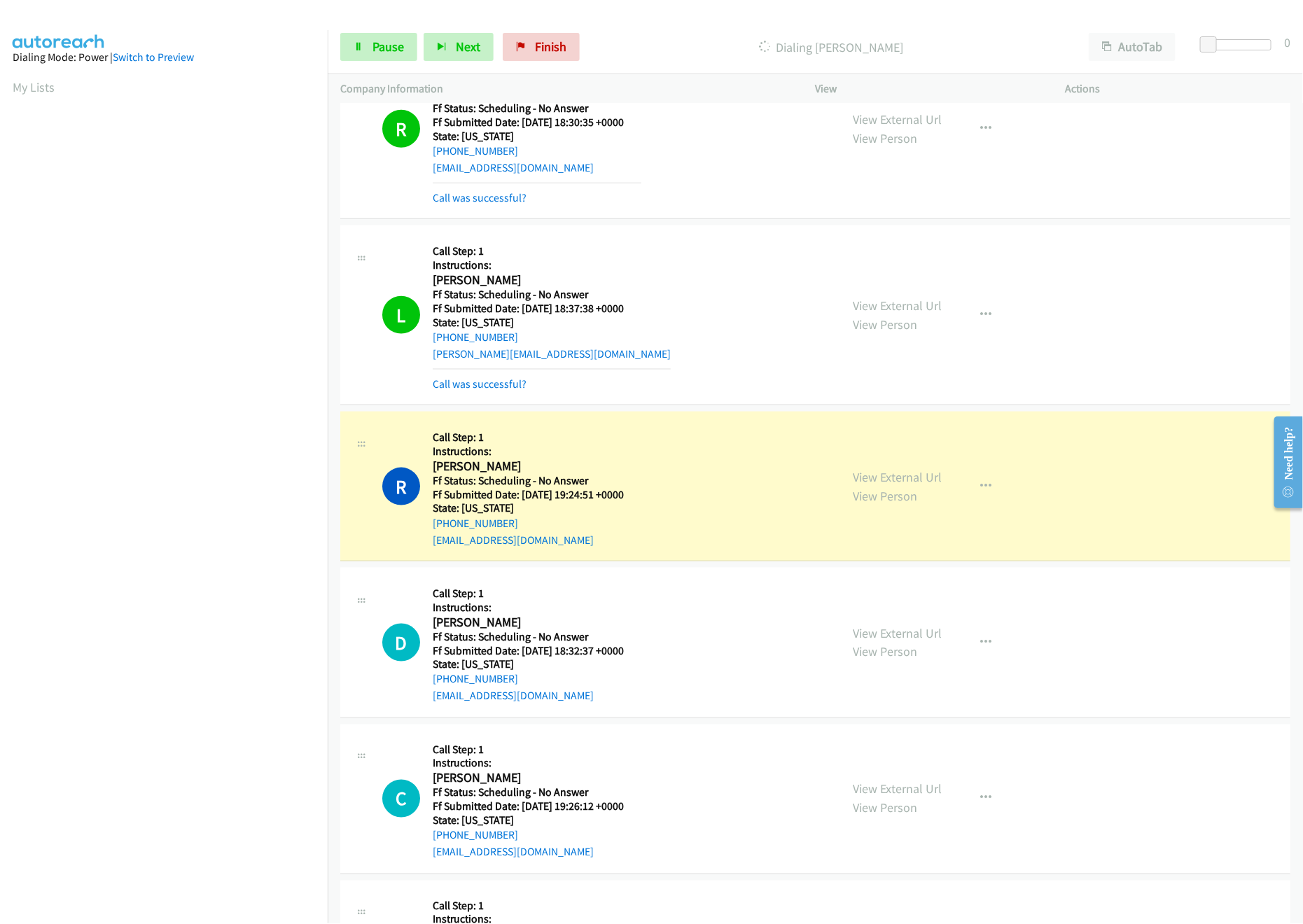
scroll to position [840, 0]
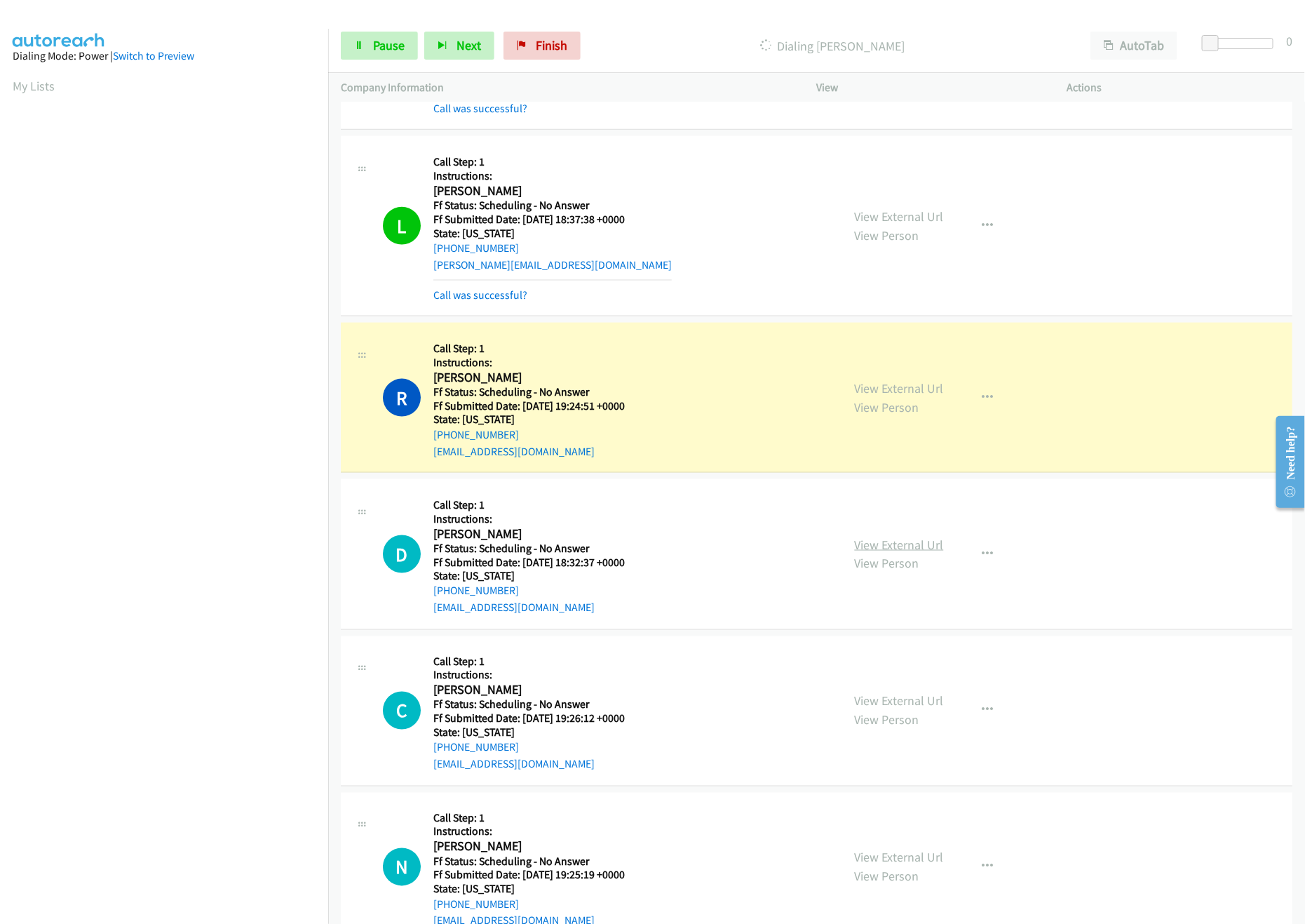
click at [912, 547] on link "View External Url" at bounding box center [899, 545] width 89 height 16
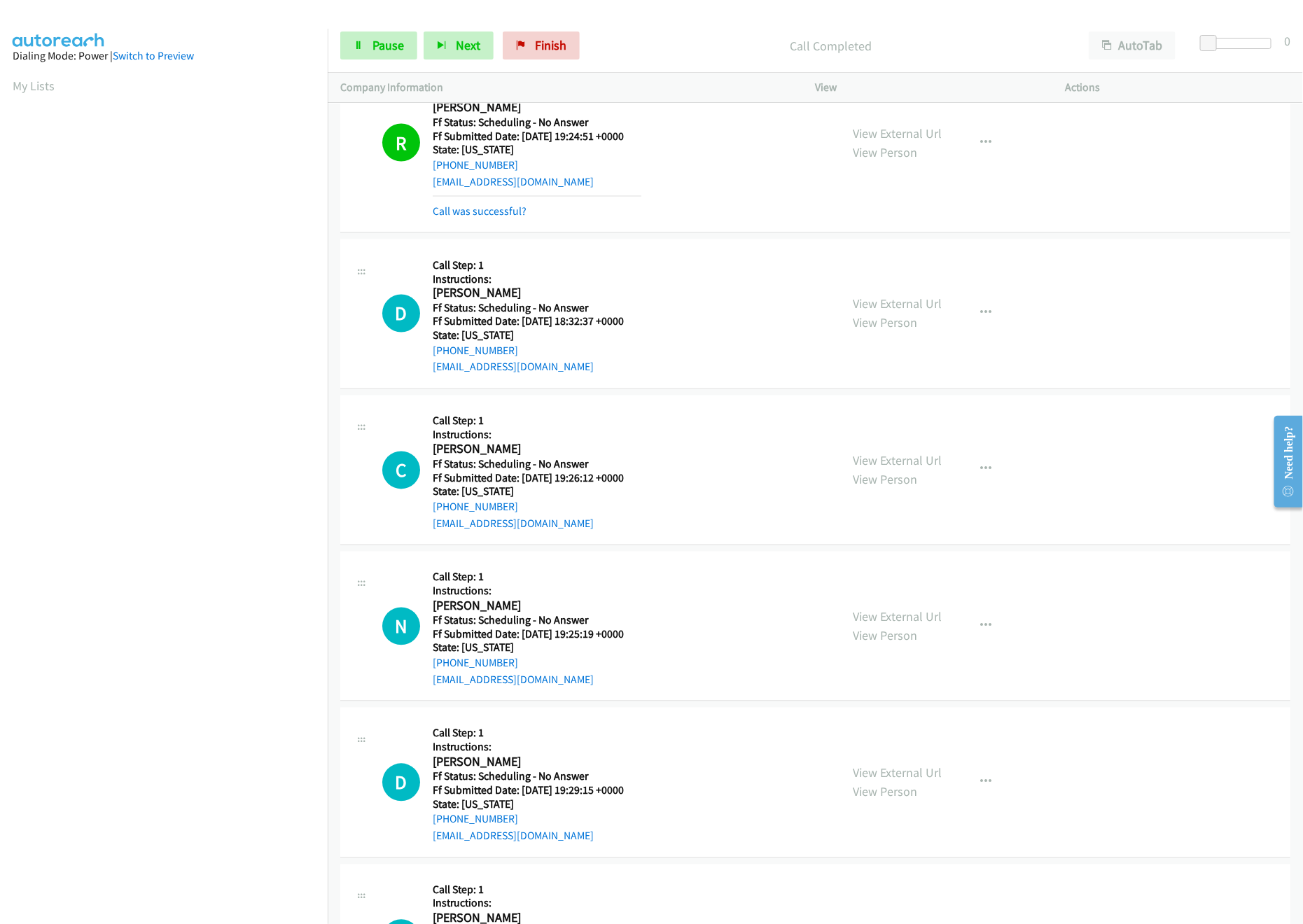
scroll to position [1120, 0]
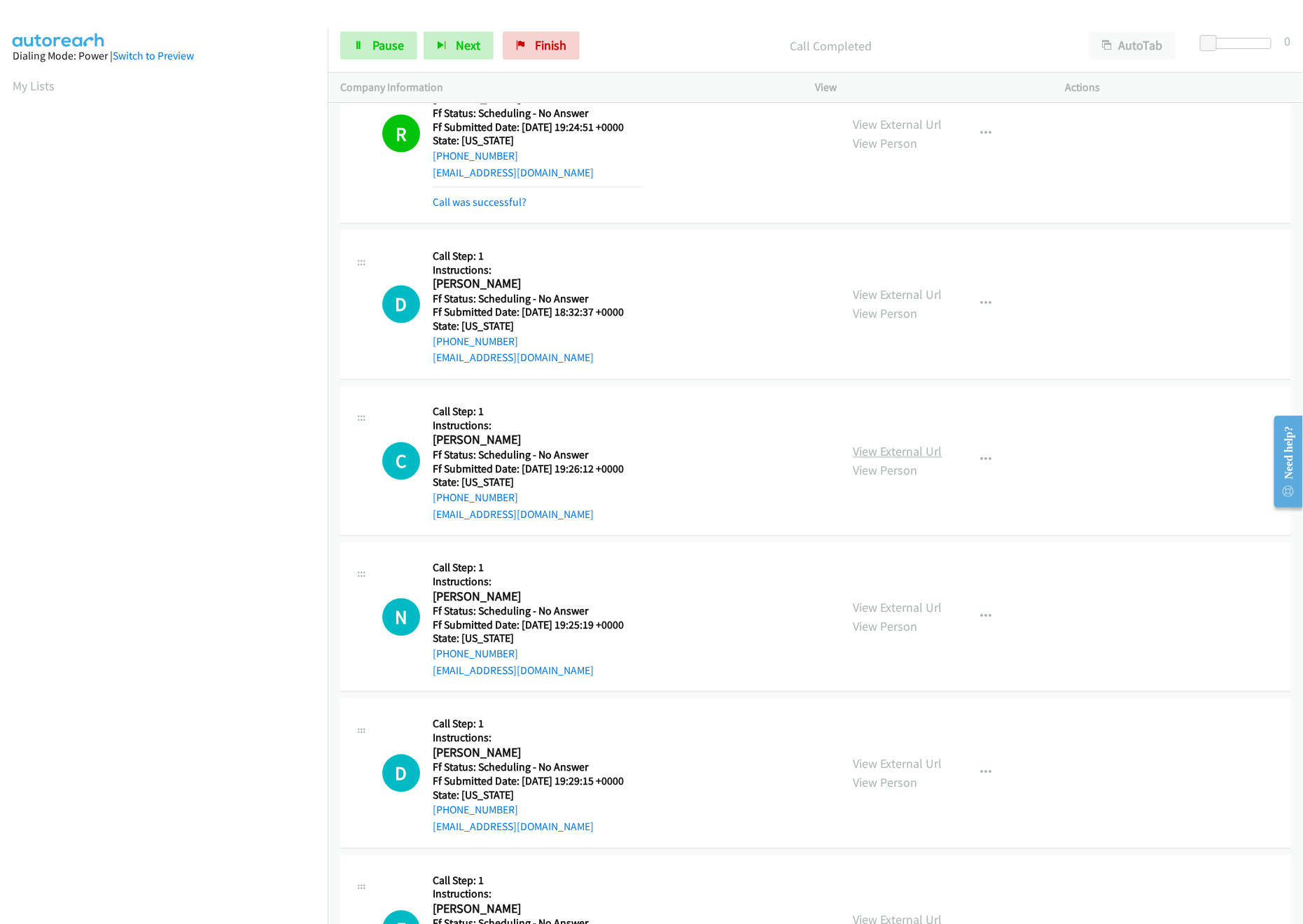
click at [891, 452] on link "View External Url" at bounding box center [898, 452] width 89 height 16
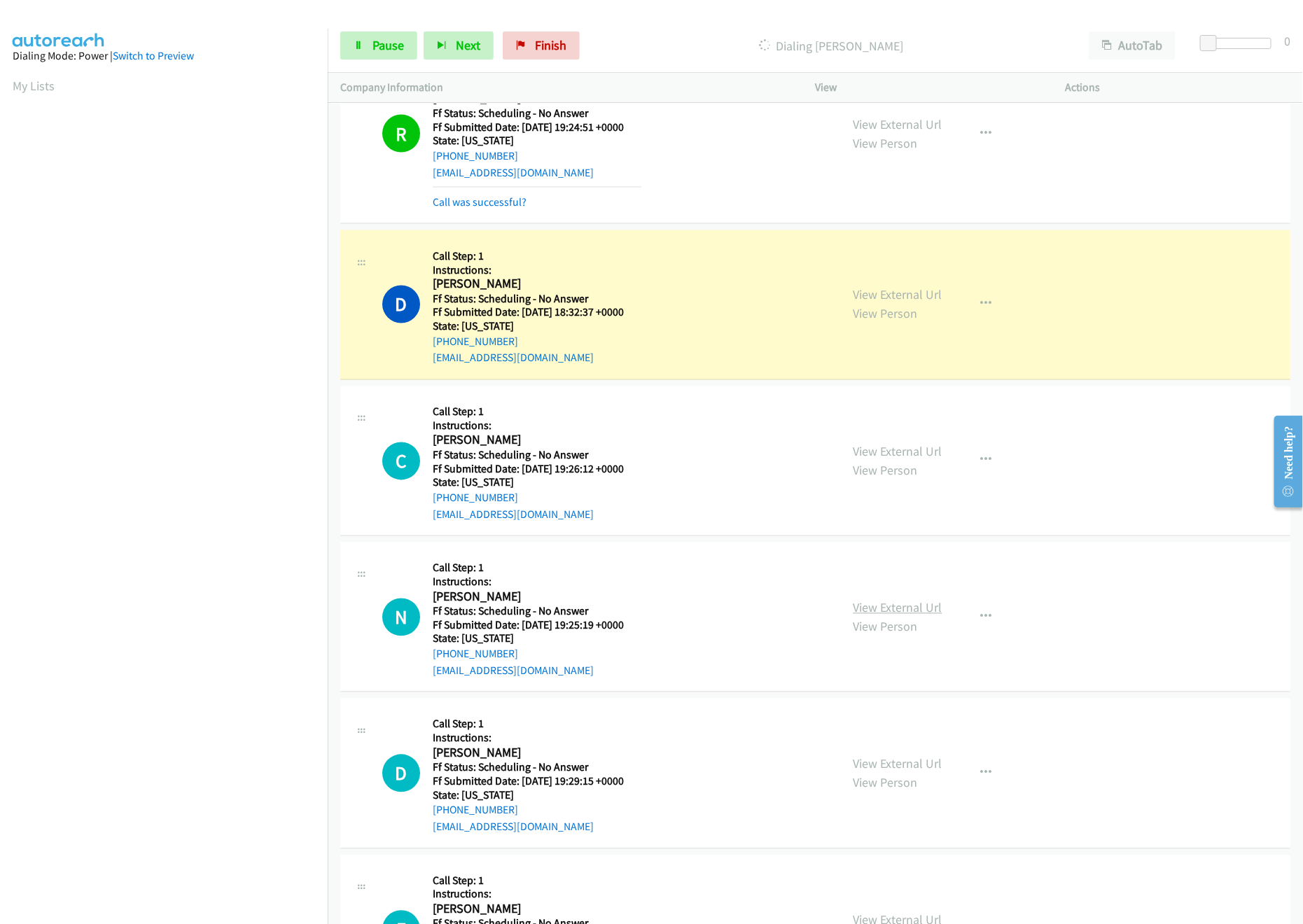
click at [879, 605] on link "View External Url" at bounding box center [898, 608] width 89 height 16
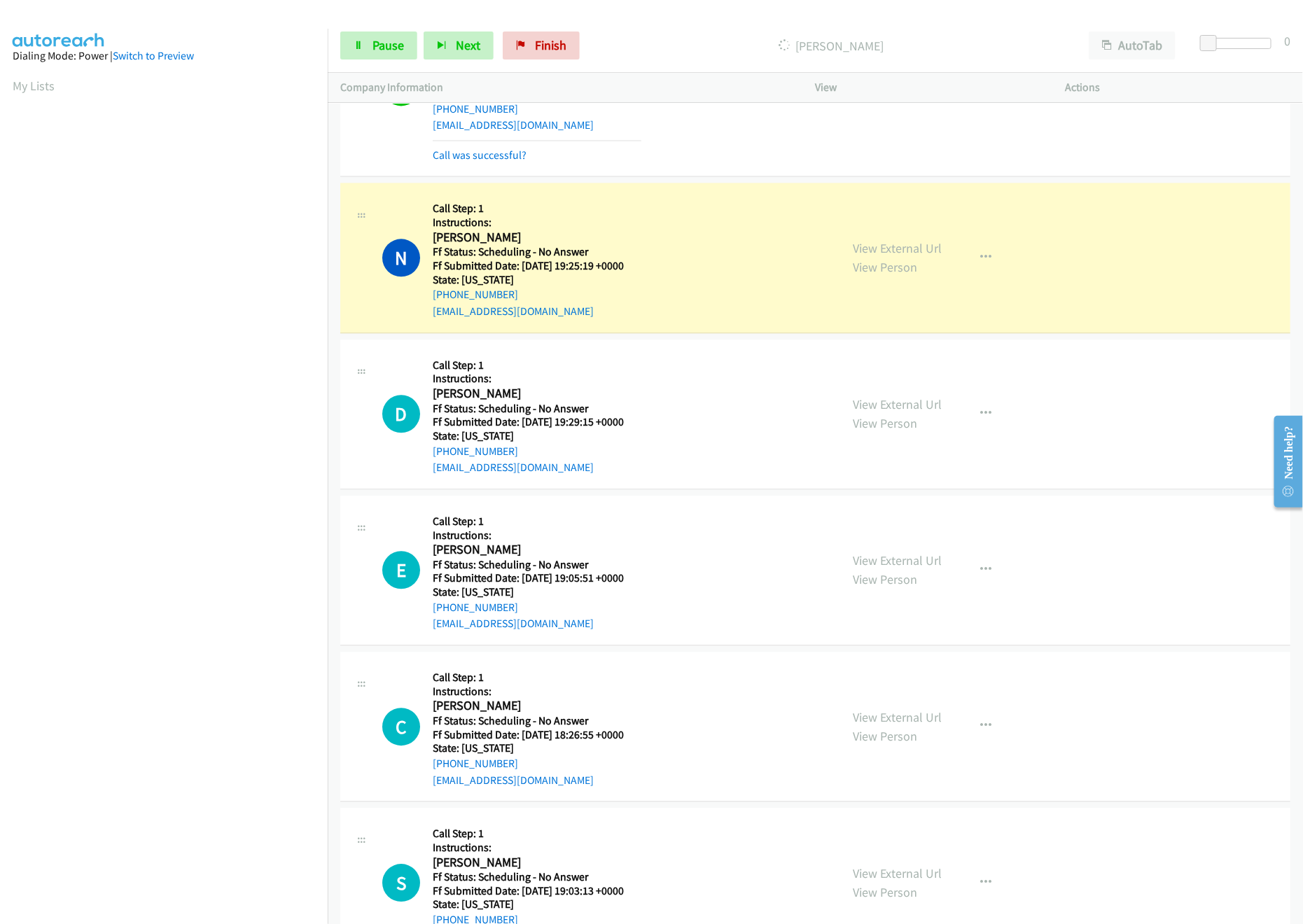
scroll to position [1540, 0]
click at [914, 408] on link "View External Url" at bounding box center [898, 404] width 89 height 16
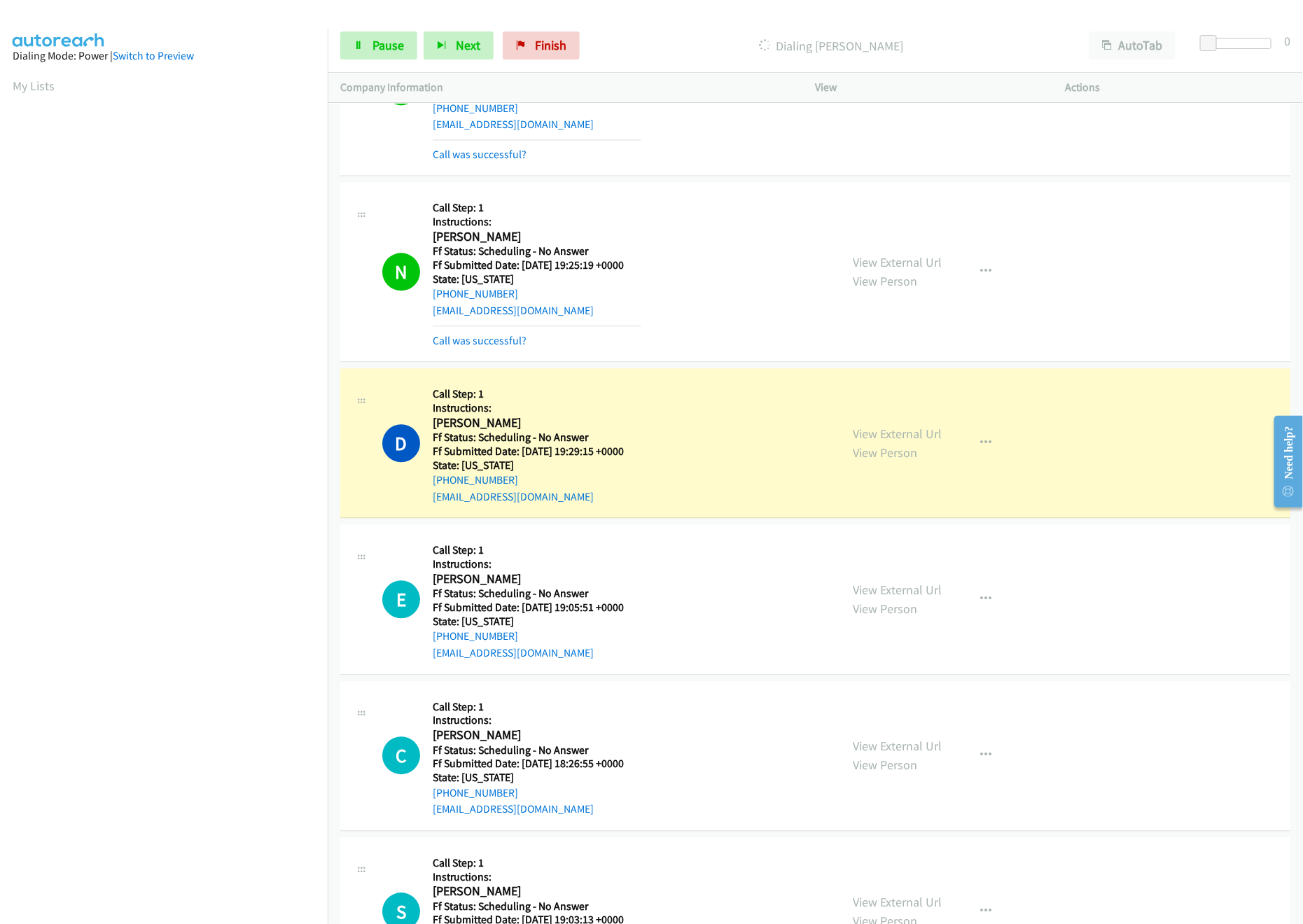
scroll to position [1680, 0]
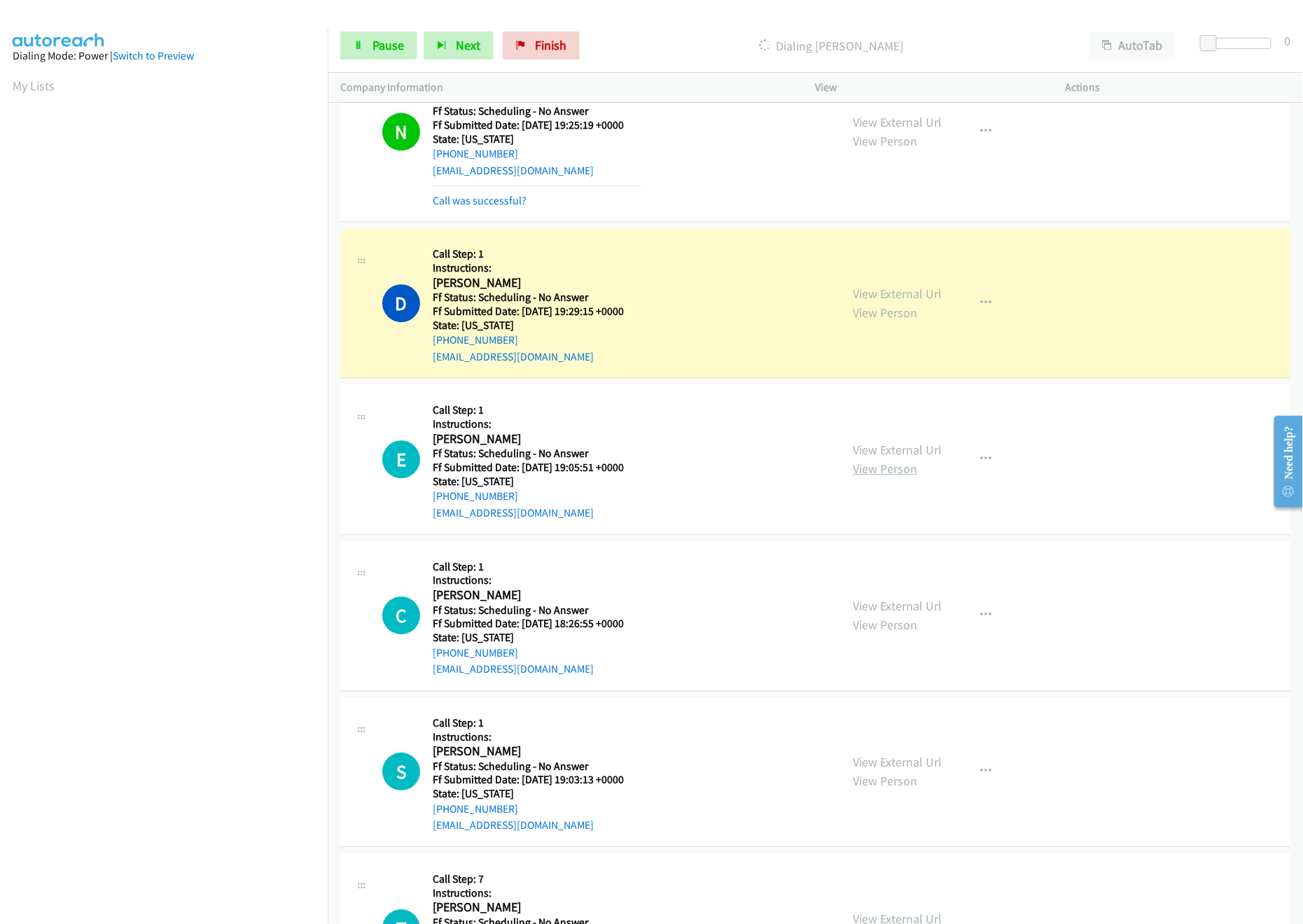
click at [895, 467] on link "View Person" at bounding box center [886, 469] width 65 height 16
click at [914, 448] on link "View External Url" at bounding box center [898, 450] width 89 height 16
click at [904, 605] on link "View External Url" at bounding box center [898, 606] width 89 height 16
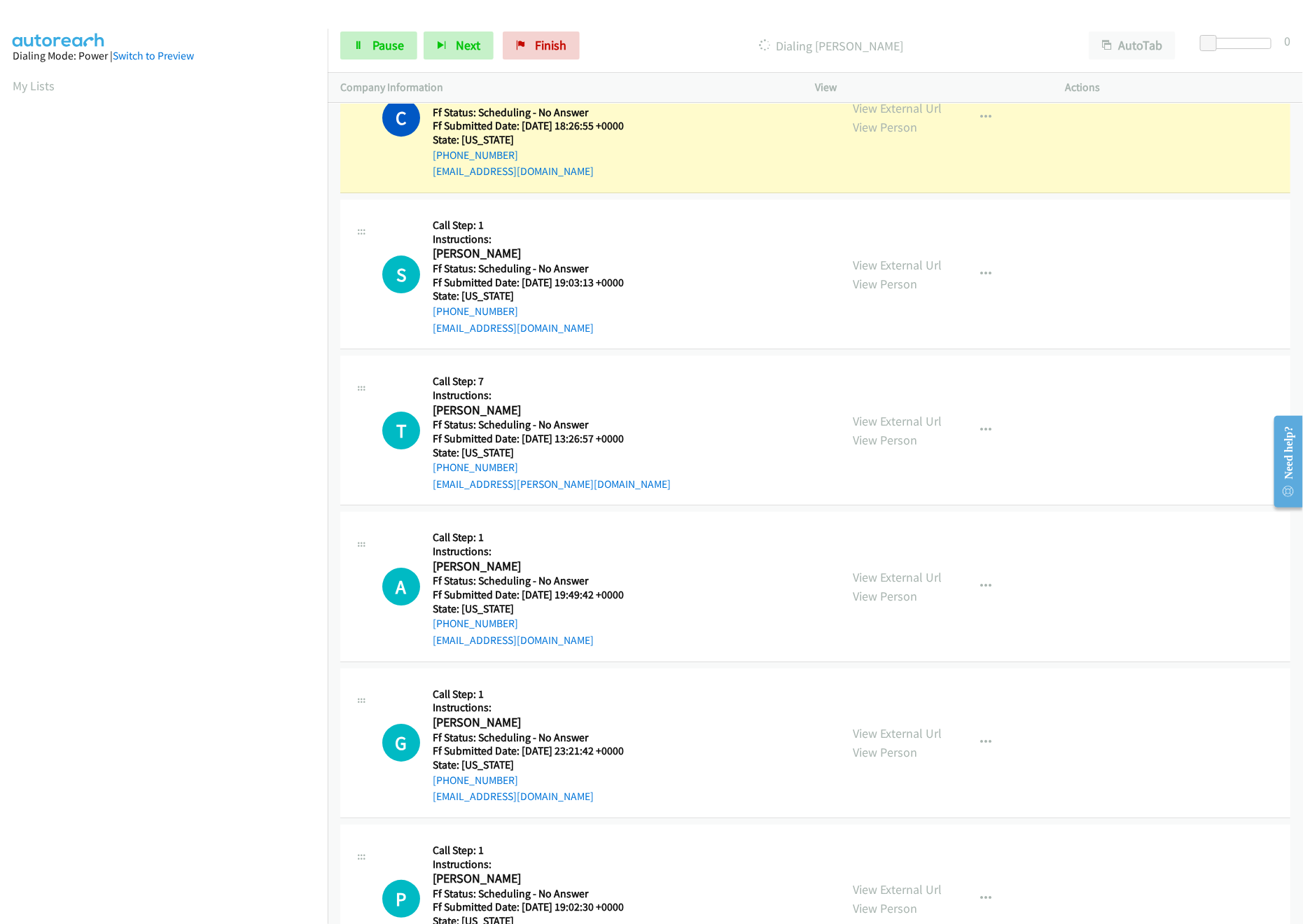
scroll to position [2240, 0]
click at [920, 265] on link "View External Url" at bounding box center [898, 263] width 89 height 16
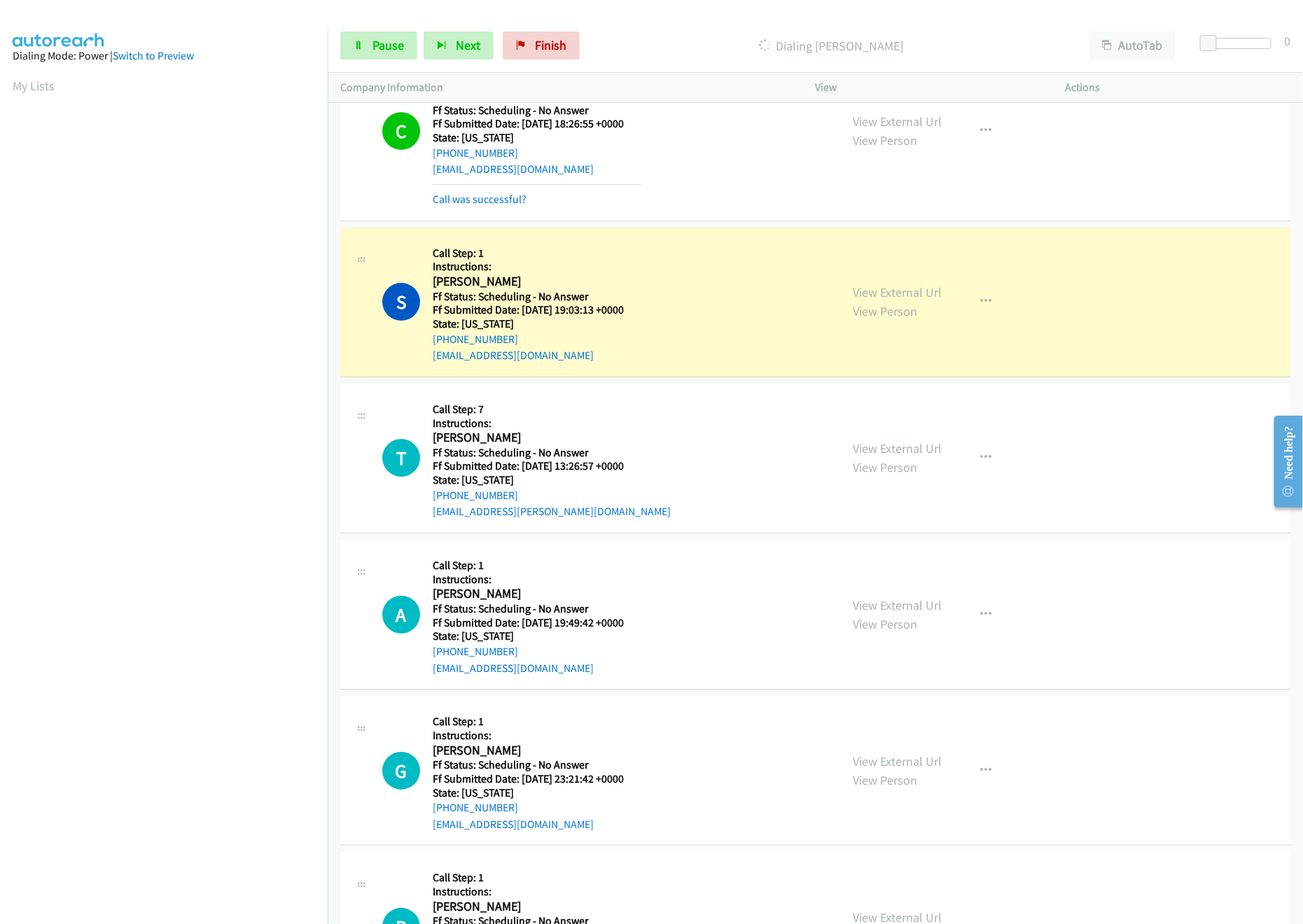
scroll to position [2255, 0]
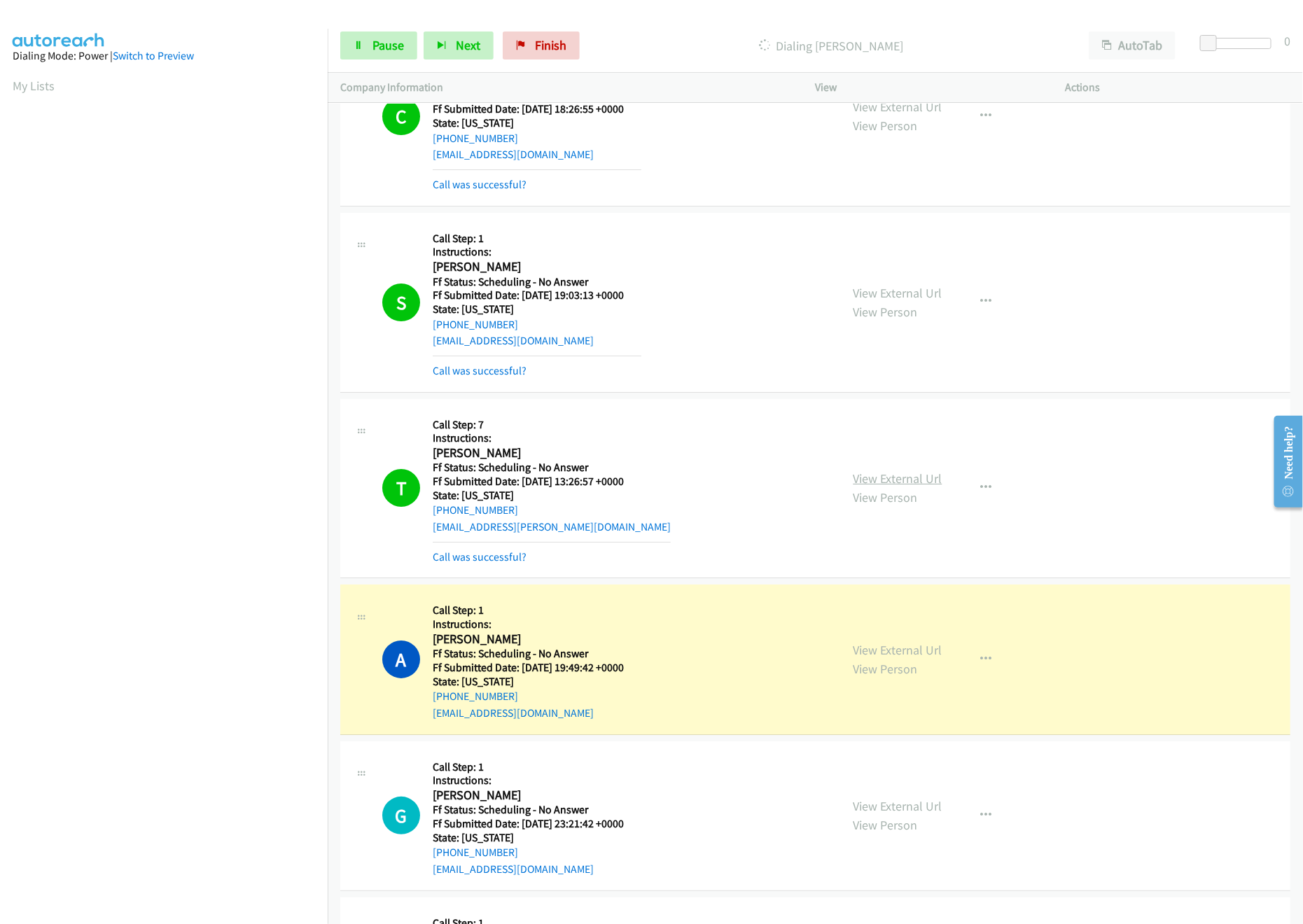
click at [919, 481] on link "View External Url" at bounding box center [898, 479] width 89 height 16
click at [908, 658] on link "View External Url" at bounding box center [898, 650] width 89 height 16
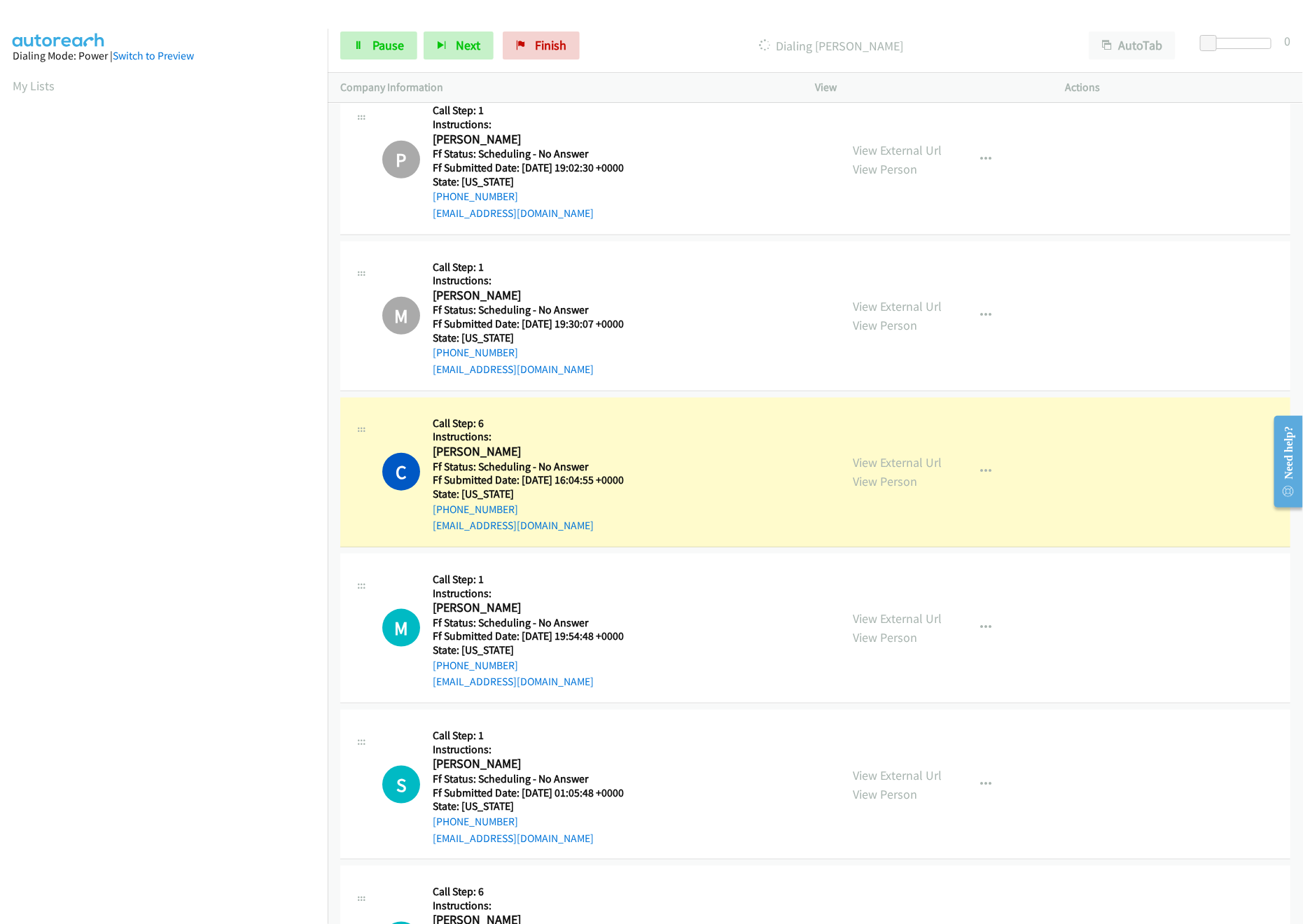
scroll to position [3095, 0]
click at [870, 473] on link "View External Url" at bounding box center [898, 465] width 89 height 16
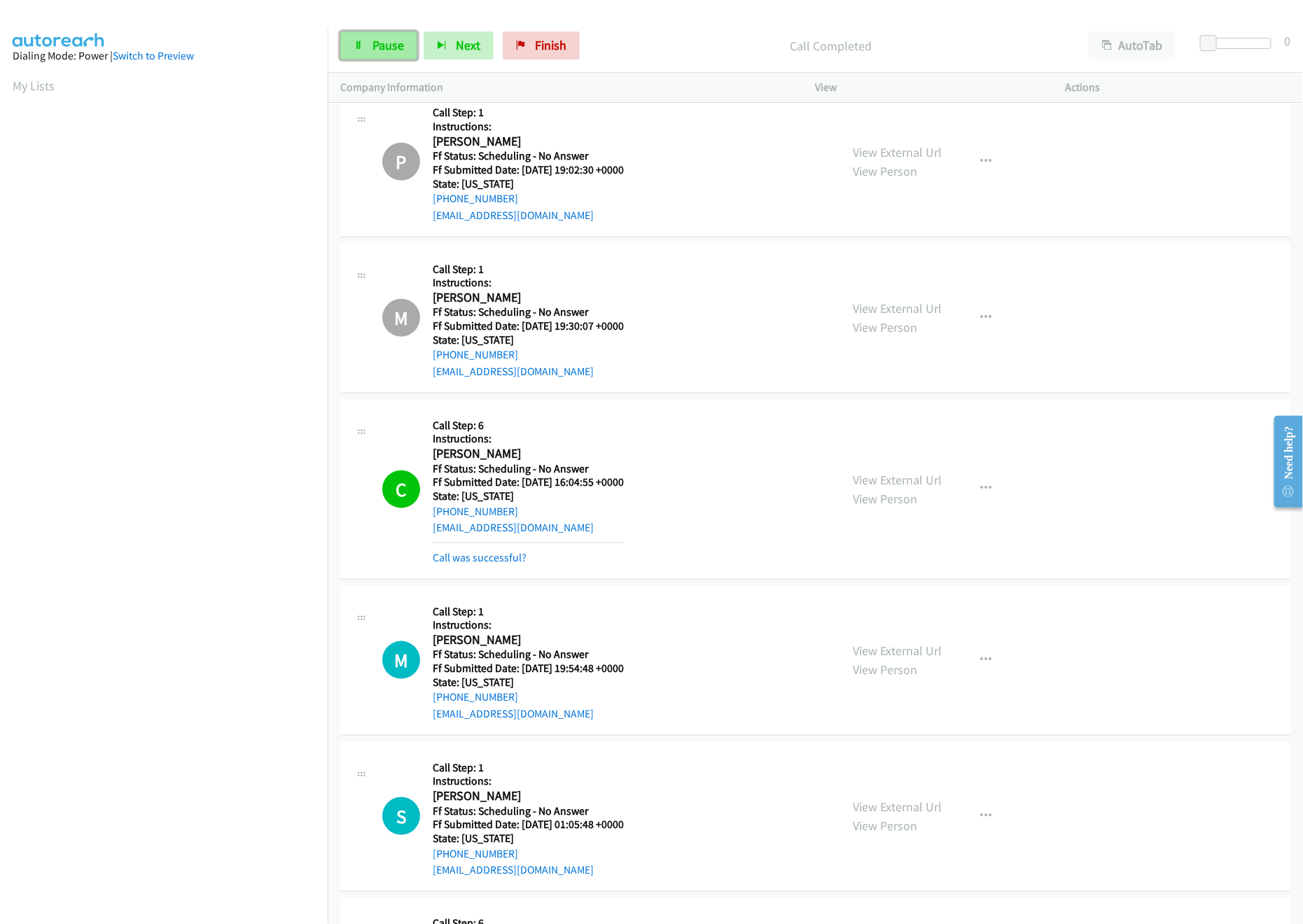
click at [356, 49] on icon at bounding box center [358, 46] width 10 height 10
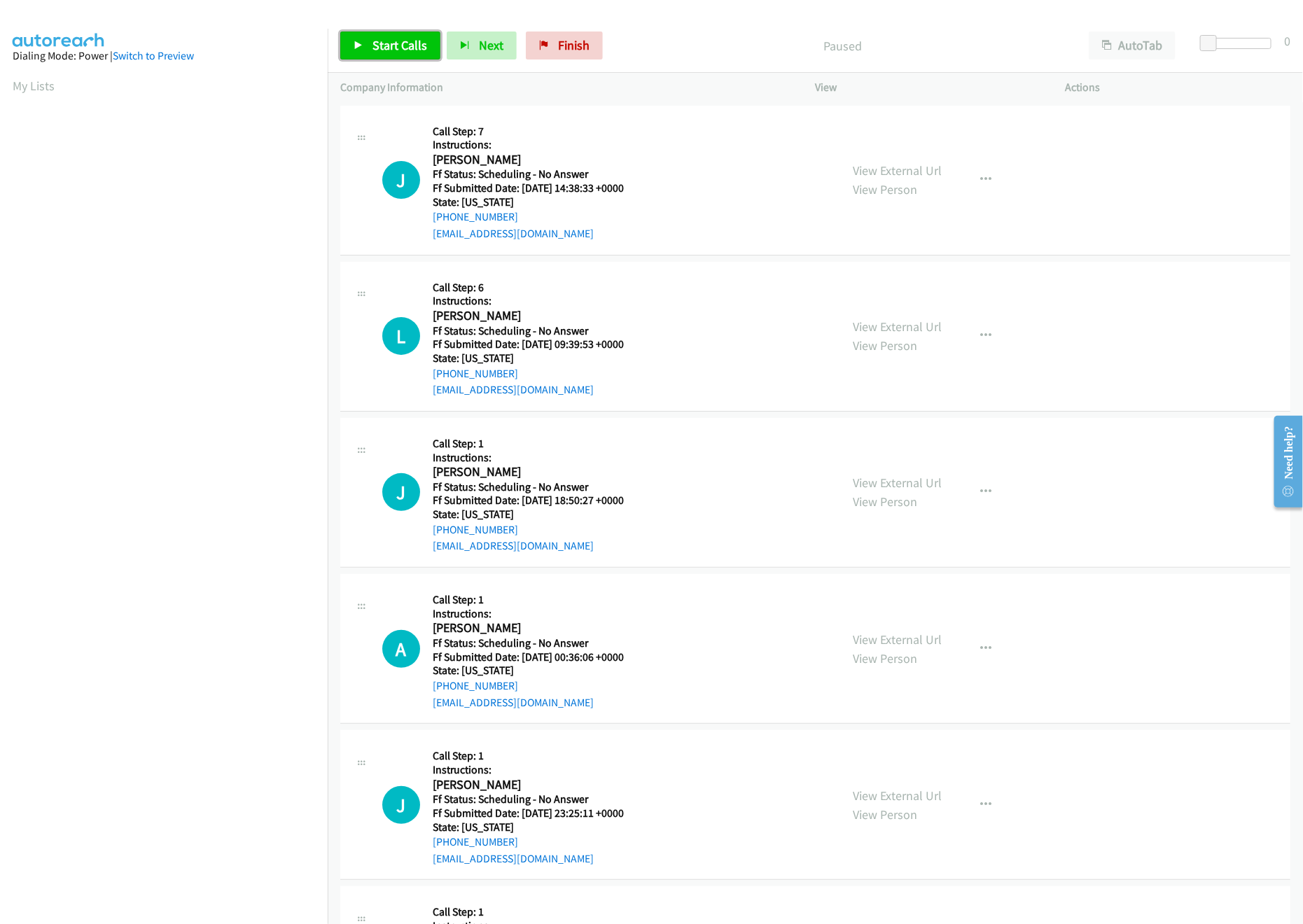
click at [404, 43] on span "Start Calls" at bounding box center [400, 45] width 54 height 16
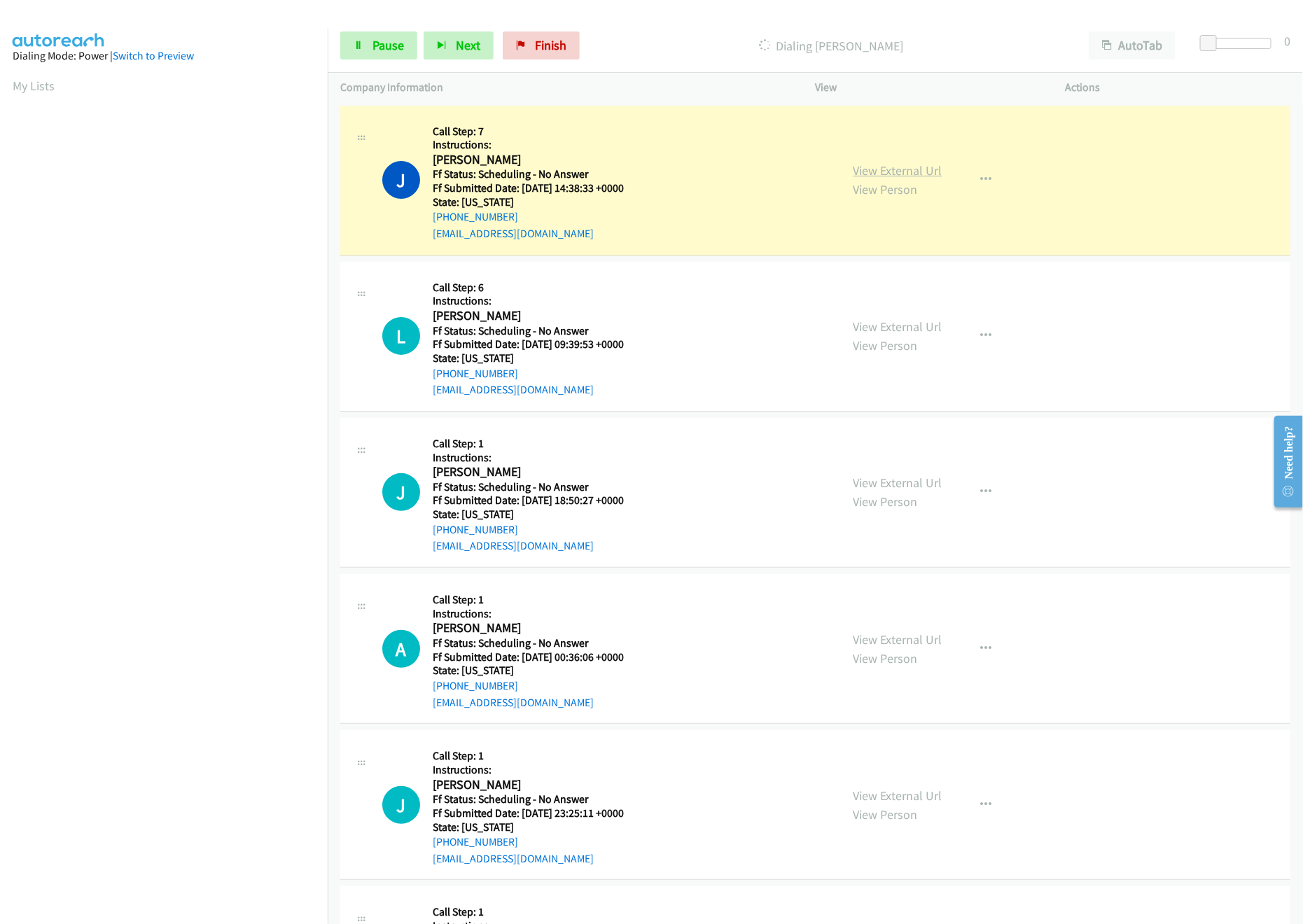
click at [858, 168] on link "View External Url" at bounding box center [898, 171] width 89 height 16
click at [919, 333] on link "View External Url" at bounding box center [898, 327] width 89 height 16
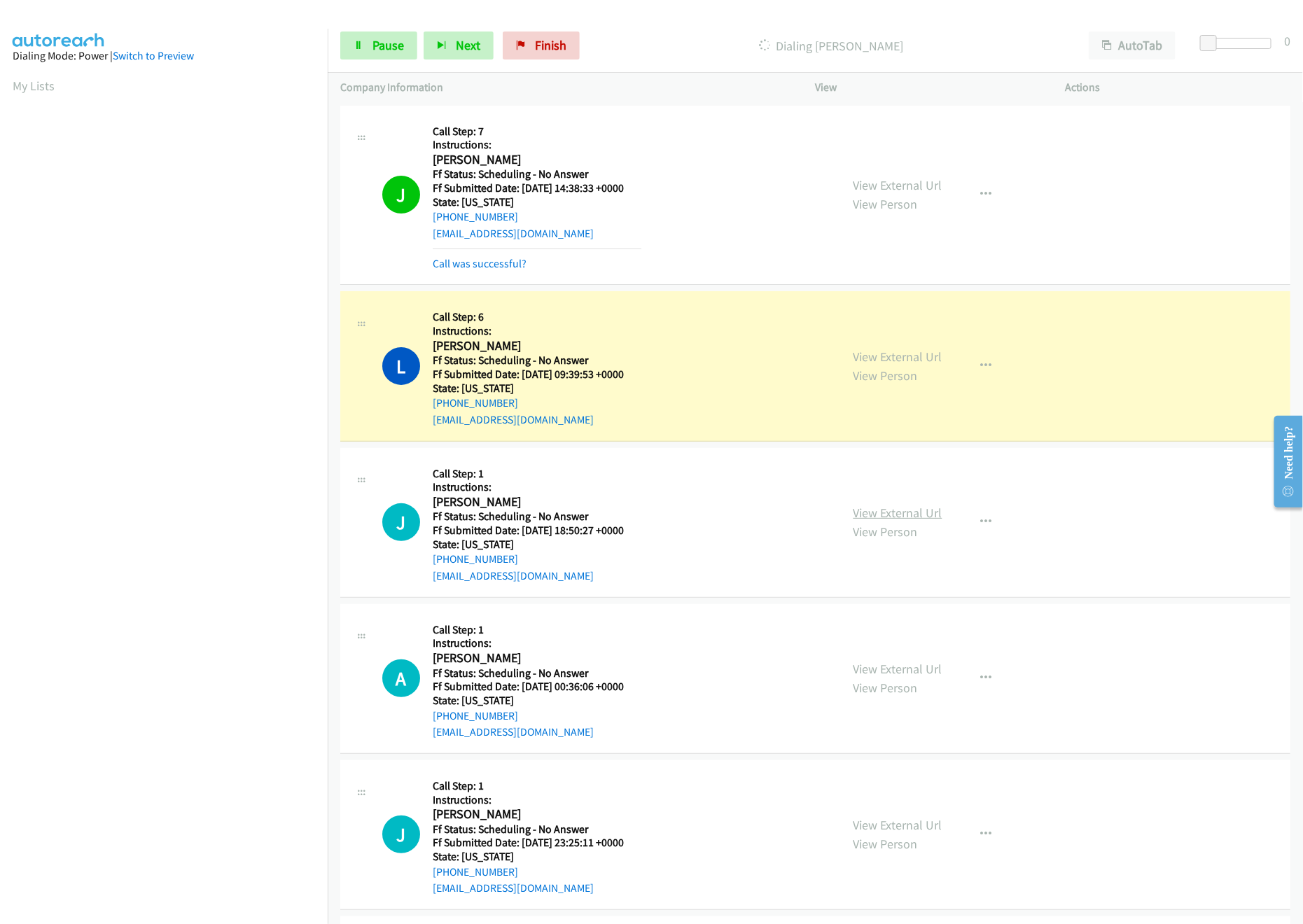
click at [870, 509] on link "View External Url" at bounding box center [898, 513] width 89 height 16
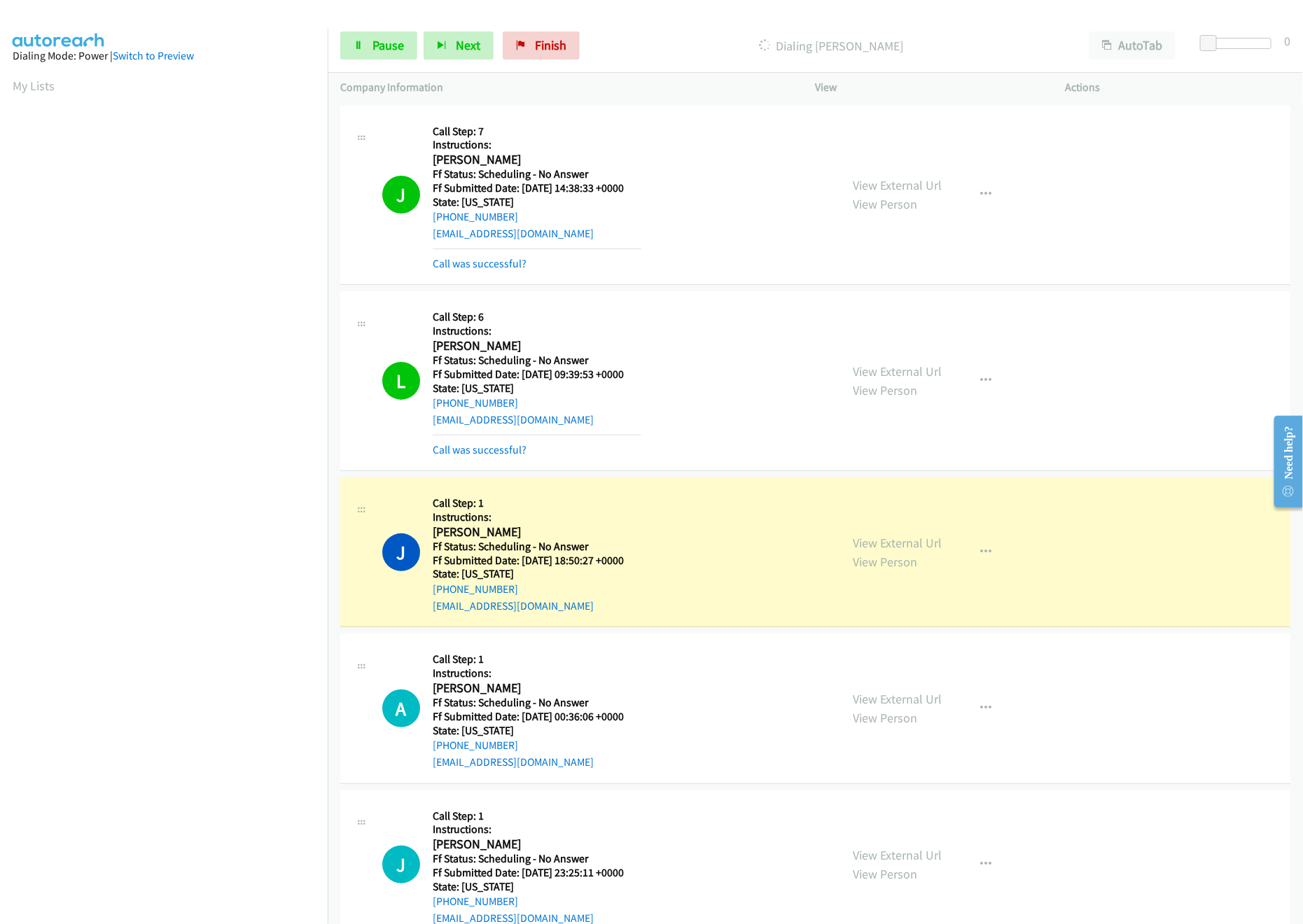
scroll to position [280, 0]
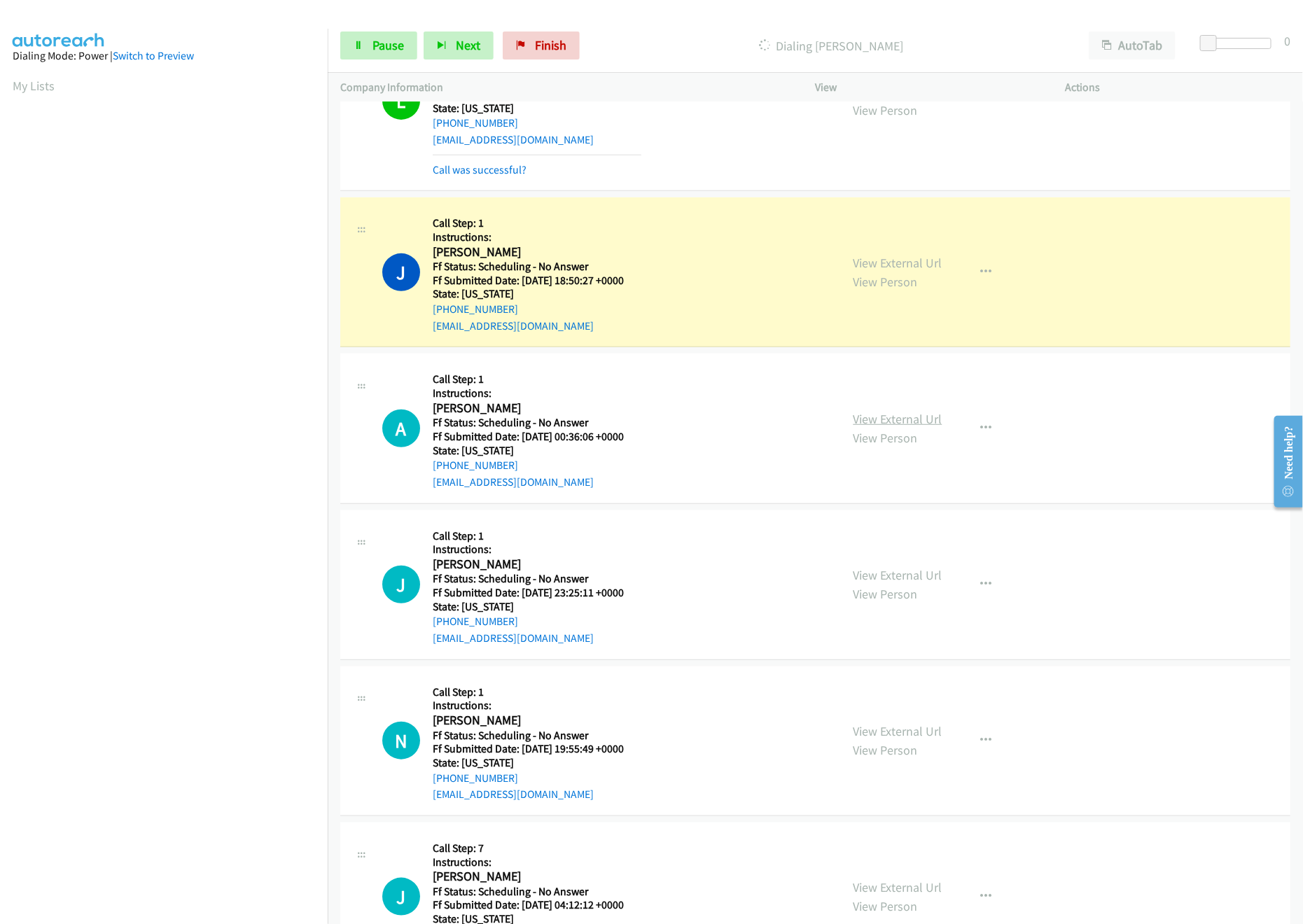
click at [912, 421] on link "View External Url" at bounding box center [898, 419] width 89 height 16
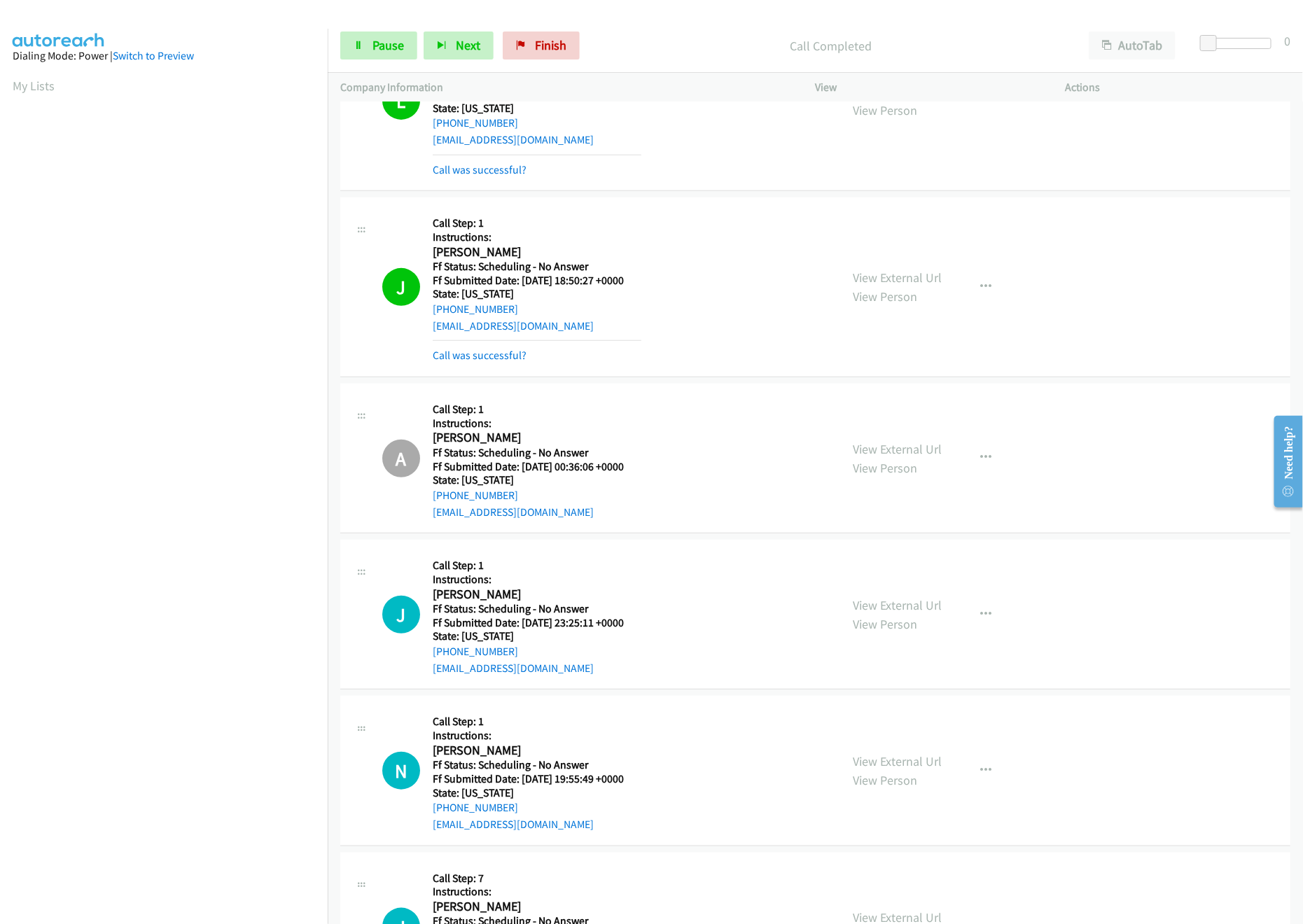
click at [231, 858] on nav "Dialing Mode: Power | Switch to Preview My Lists" at bounding box center [164, 491] width 328 height 924
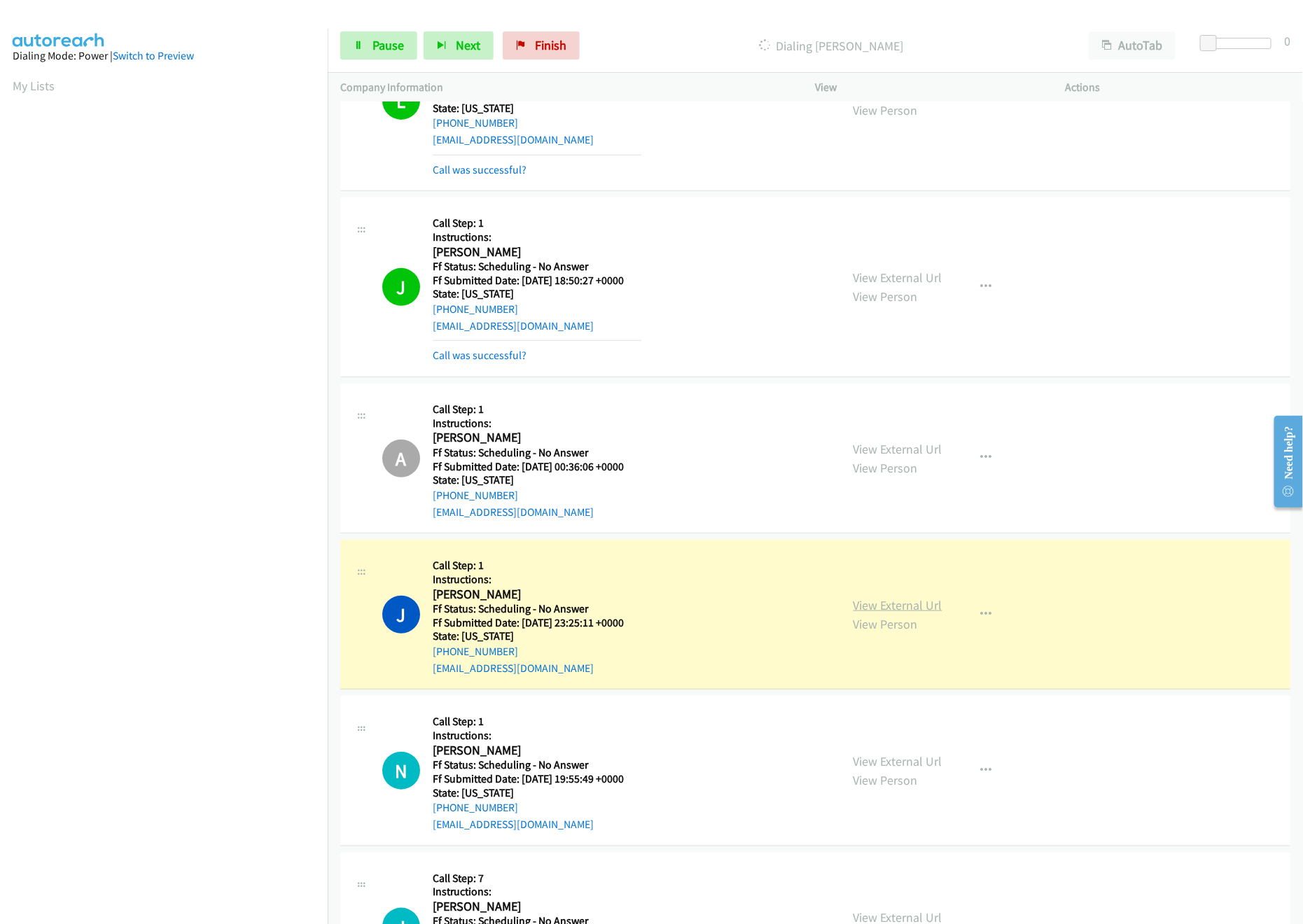
click at [920, 612] on link "View External Url" at bounding box center [898, 605] width 89 height 16
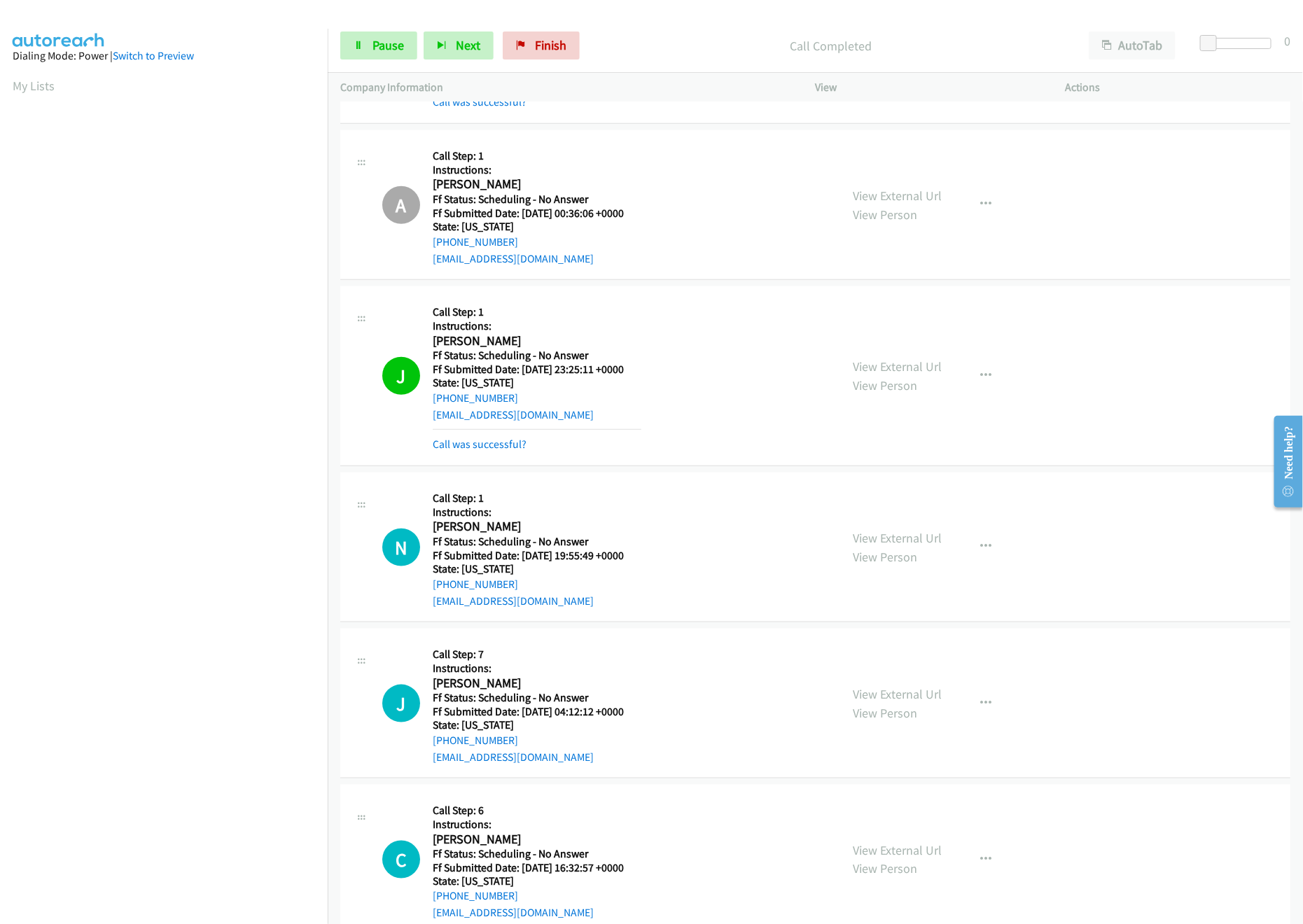
scroll to position [560, 0]
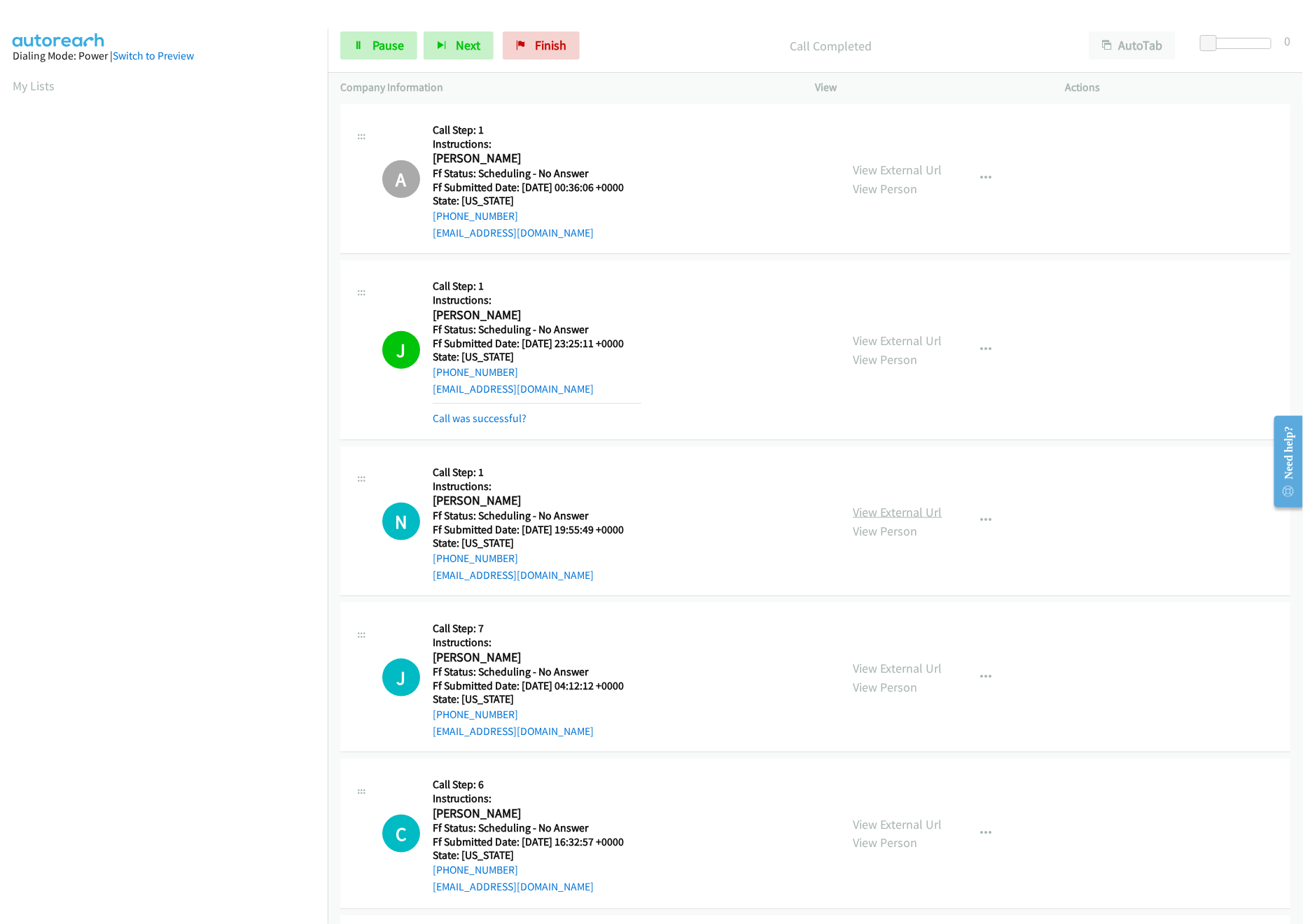
click at [916, 517] on link "View External Url" at bounding box center [898, 512] width 89 height 16
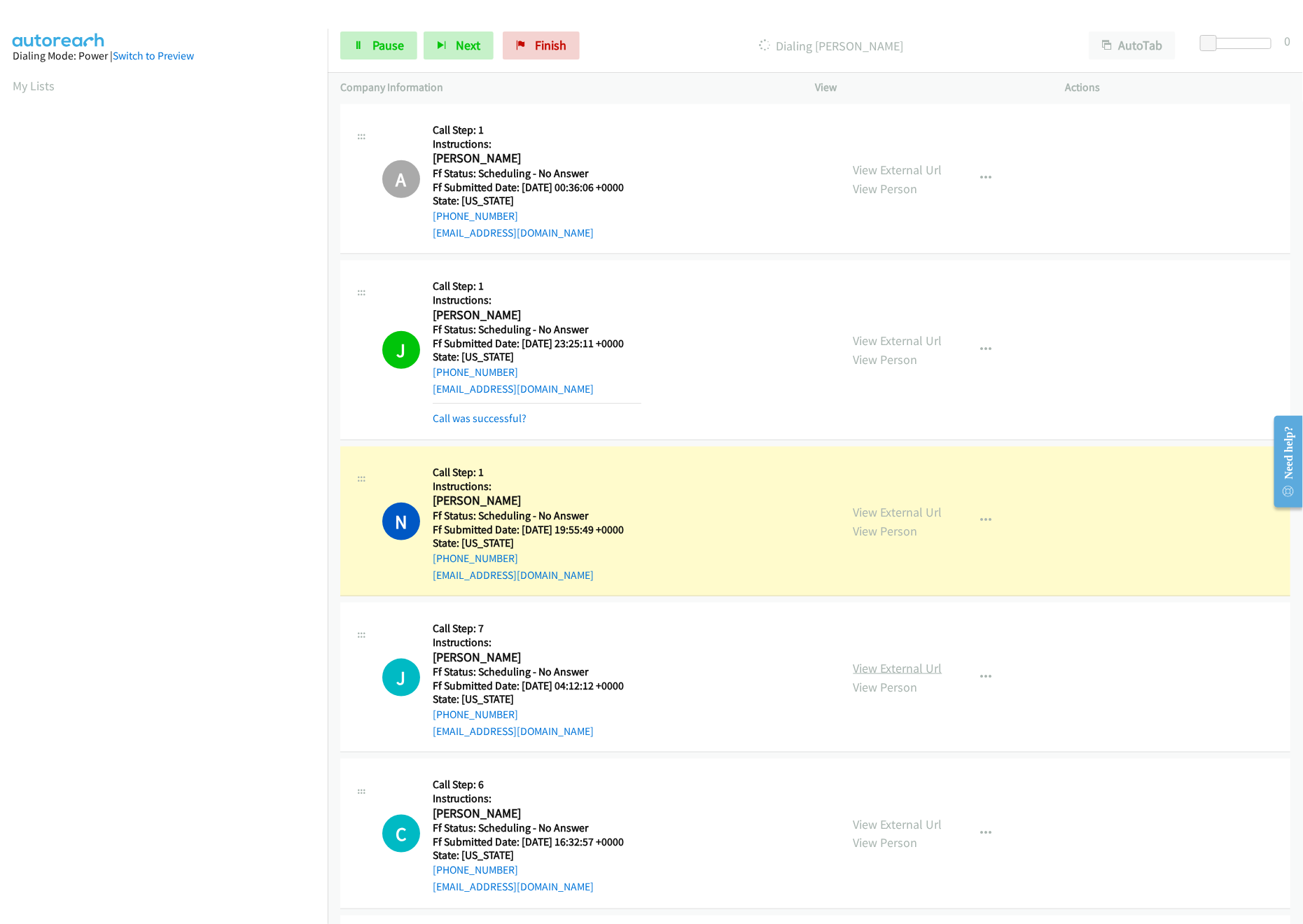
click at [929, 675] on link "View External Url" at bounding box center [898, 669] width 89 height 16
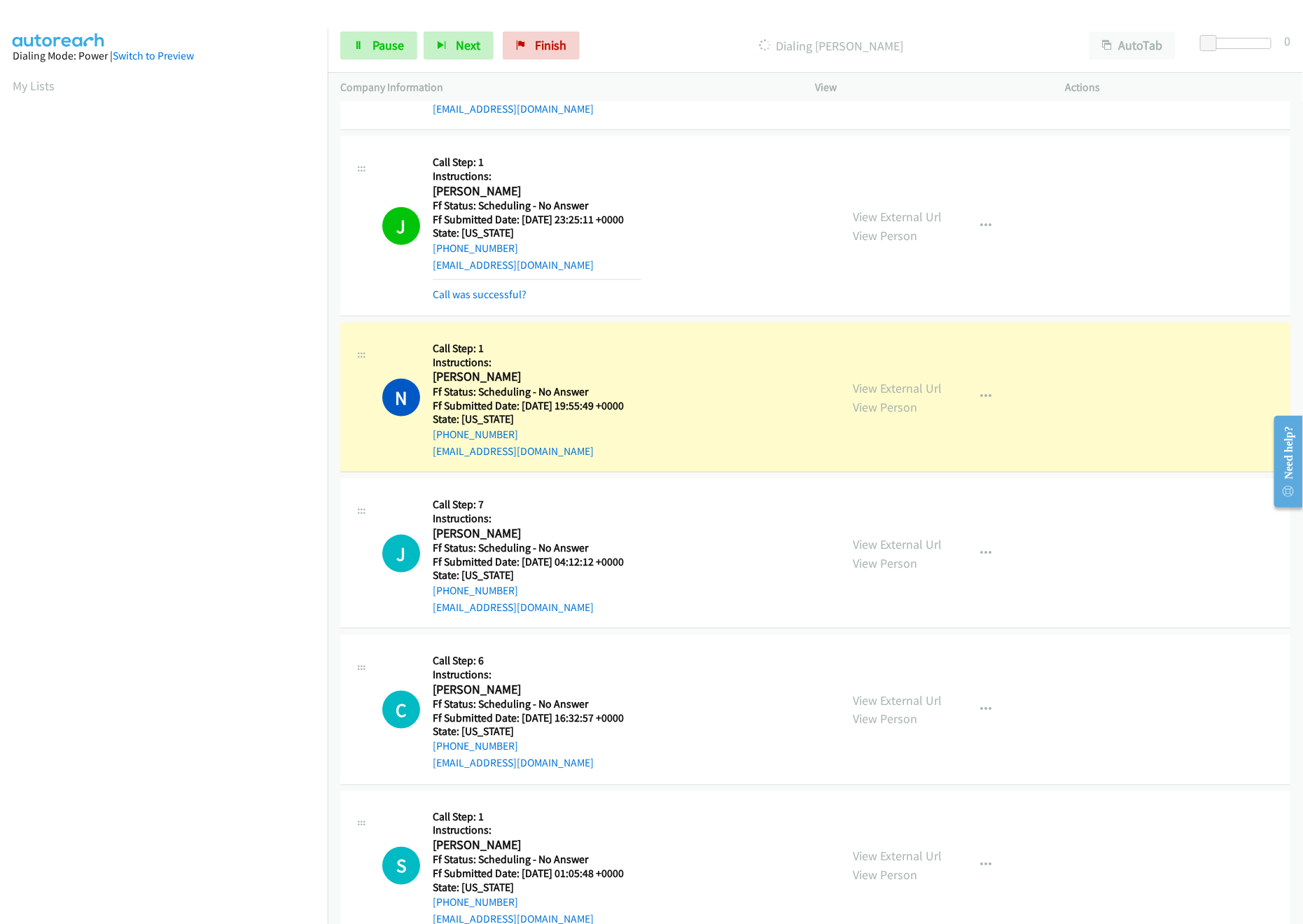
scroll to position [840, 0]
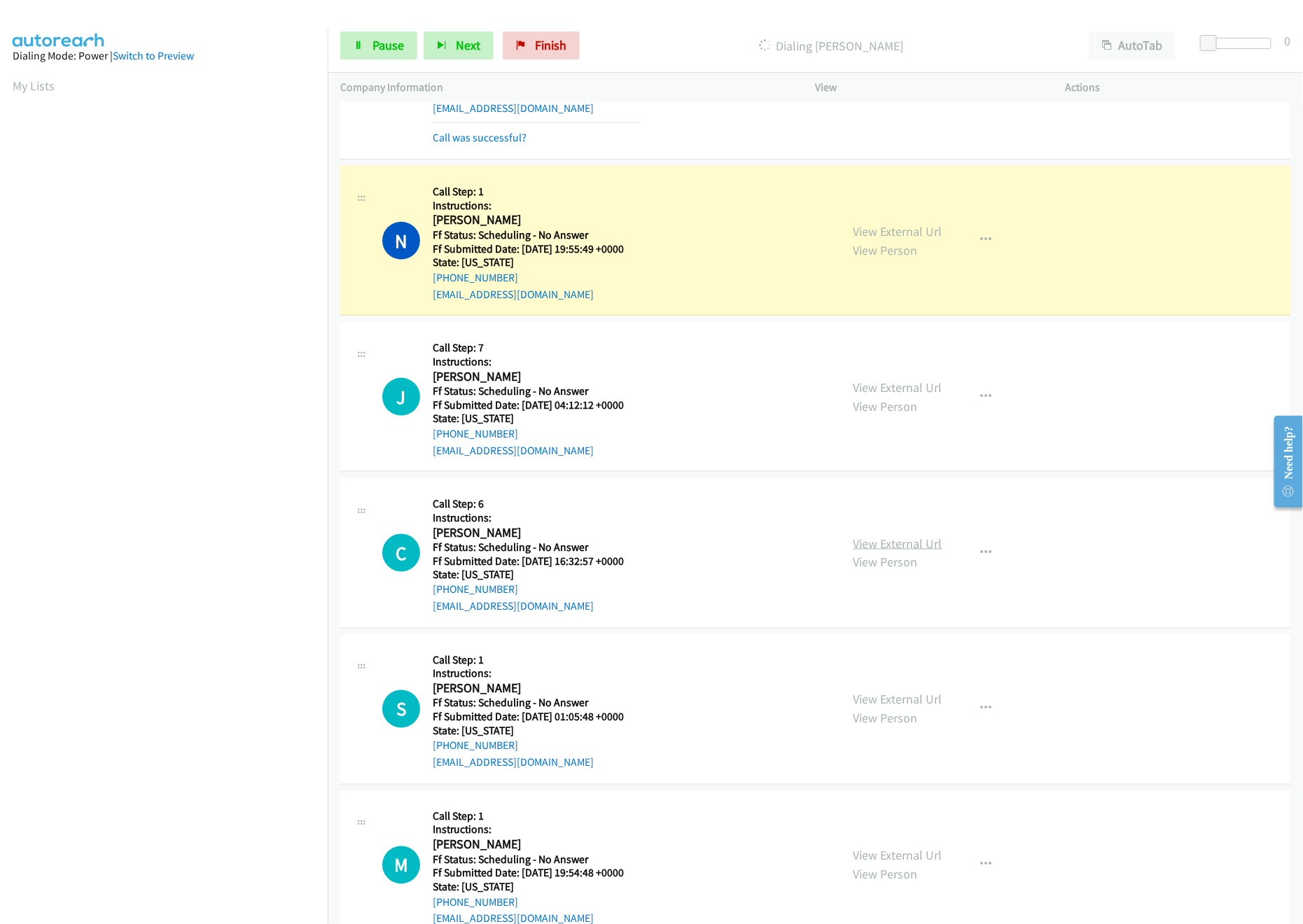
click at [892, 550] on link "View External Url" at bounding box center [898, 544] width 89 height 16
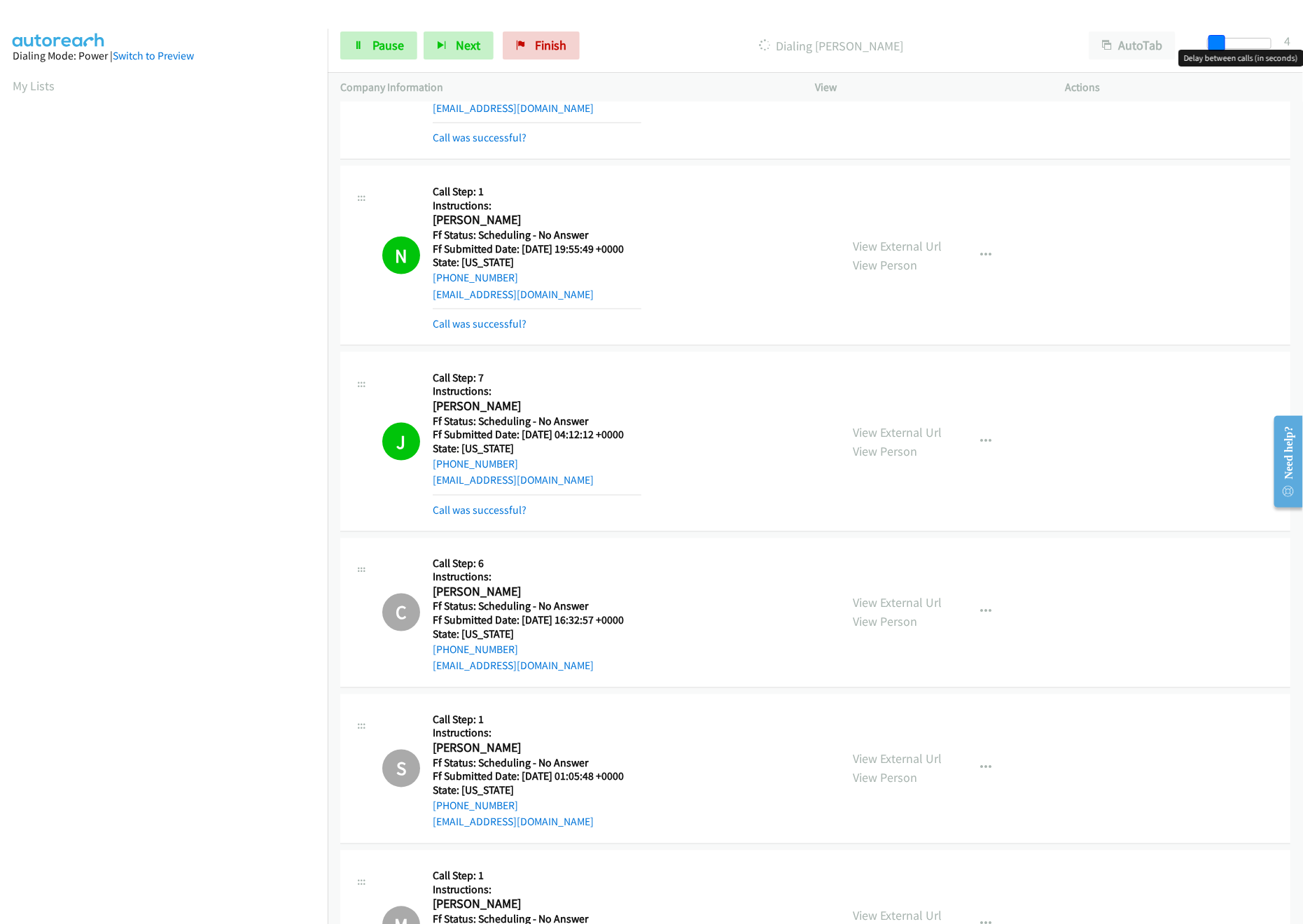
drag, startPoint x: 1213, startPoint y: 40, endPoint x: 1221, endPoint y: 40, distance: 8.0
click at [1221, 40] on span at bounding box center [1217, 43] width 17 height 17
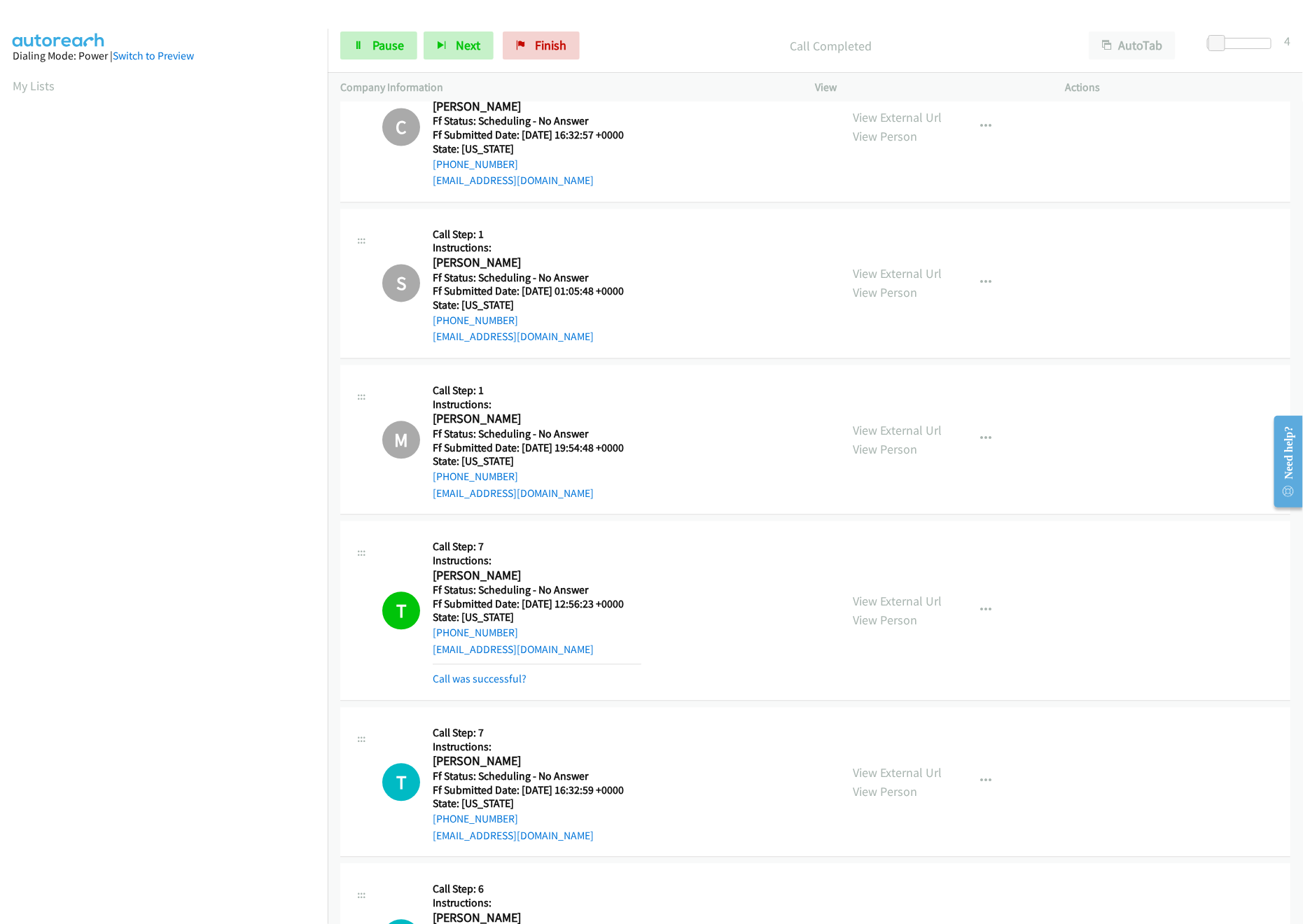
scroll to position [1400, 0]
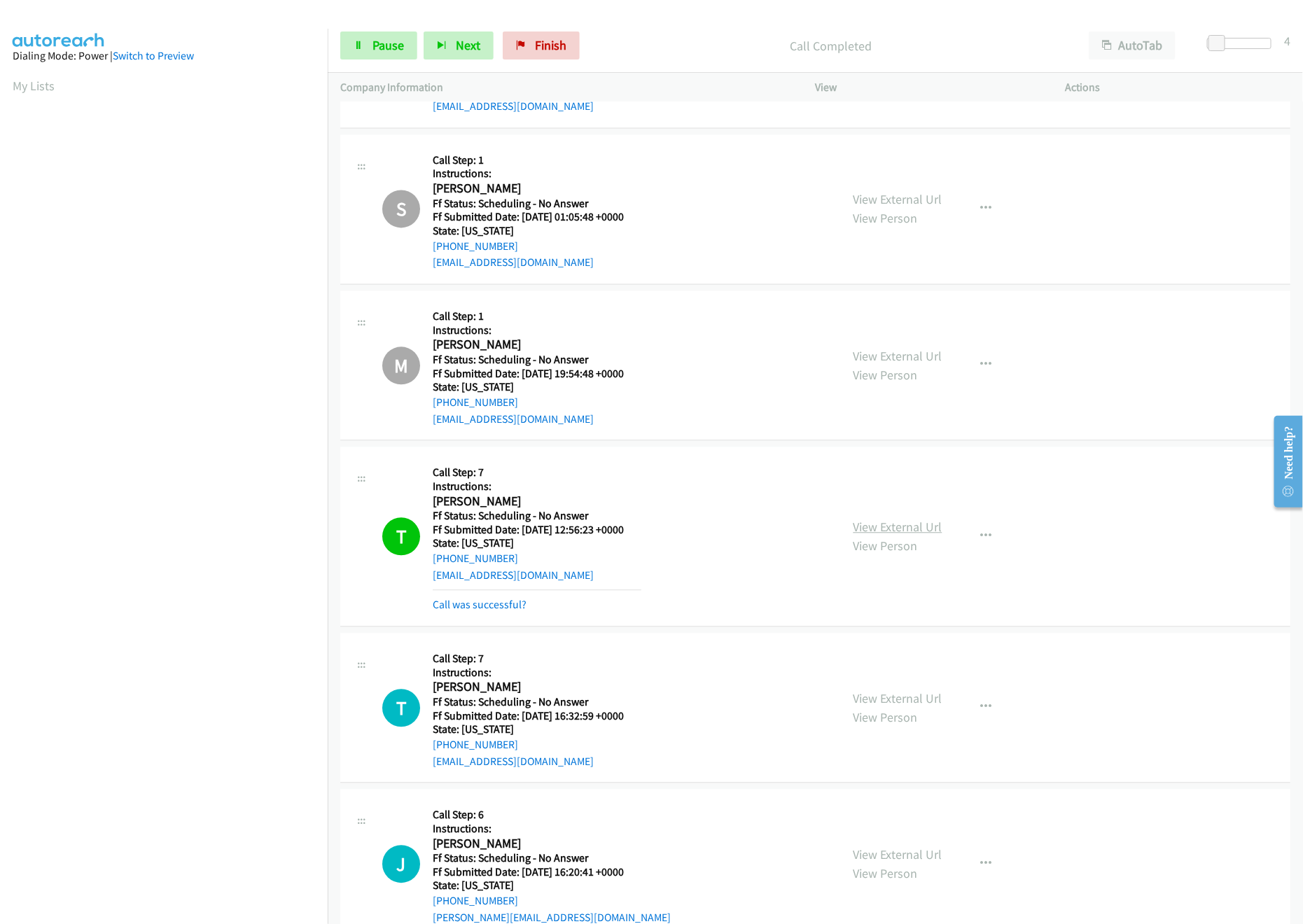
click at [879, 533] on link "View External Url" at bounding box center [898, 527] width 89 height 16
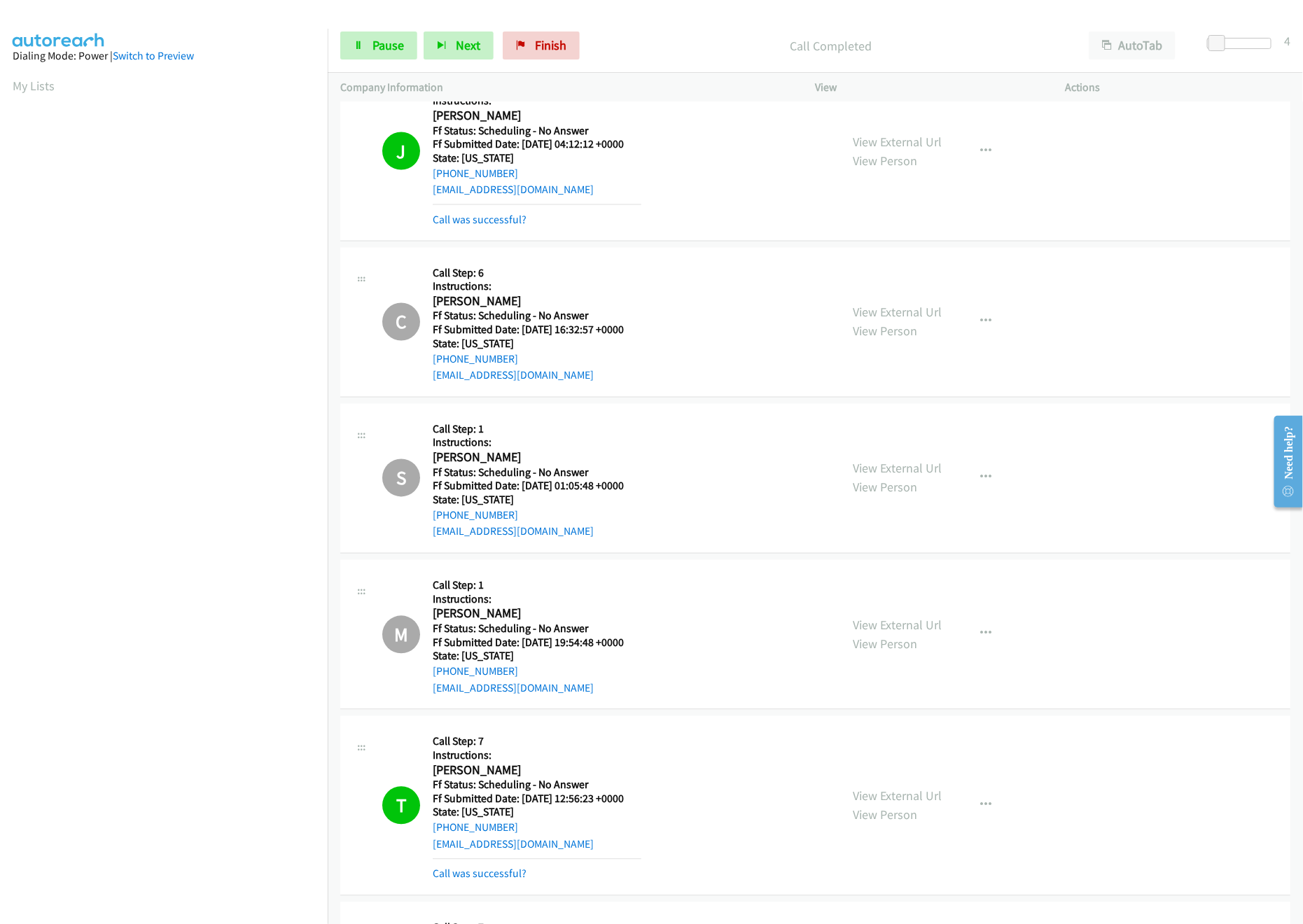
scroll to position [1120, 0]
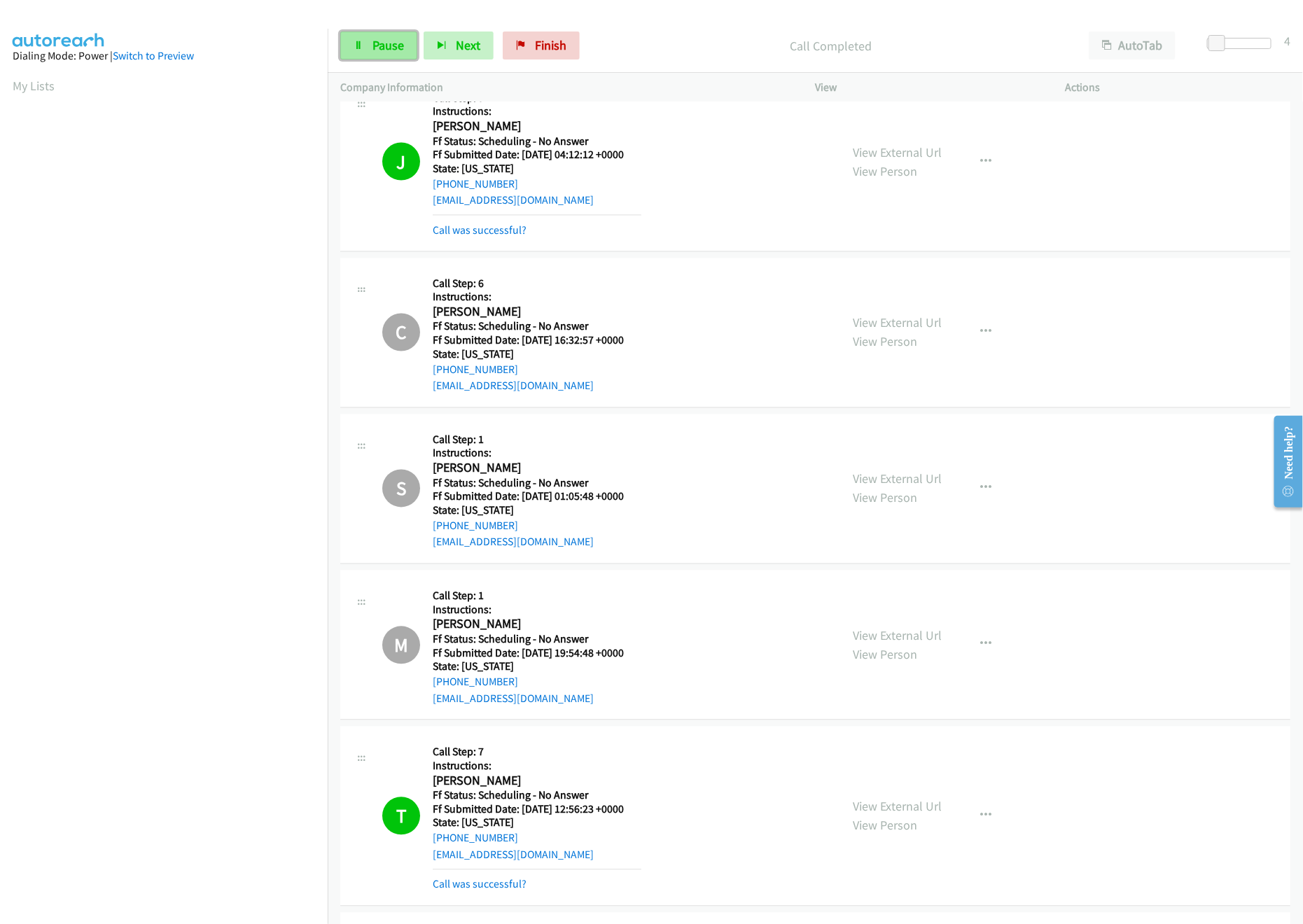
click at [372, 44] on span "Pause" at bounding box center [388, 45] width 32 height 16
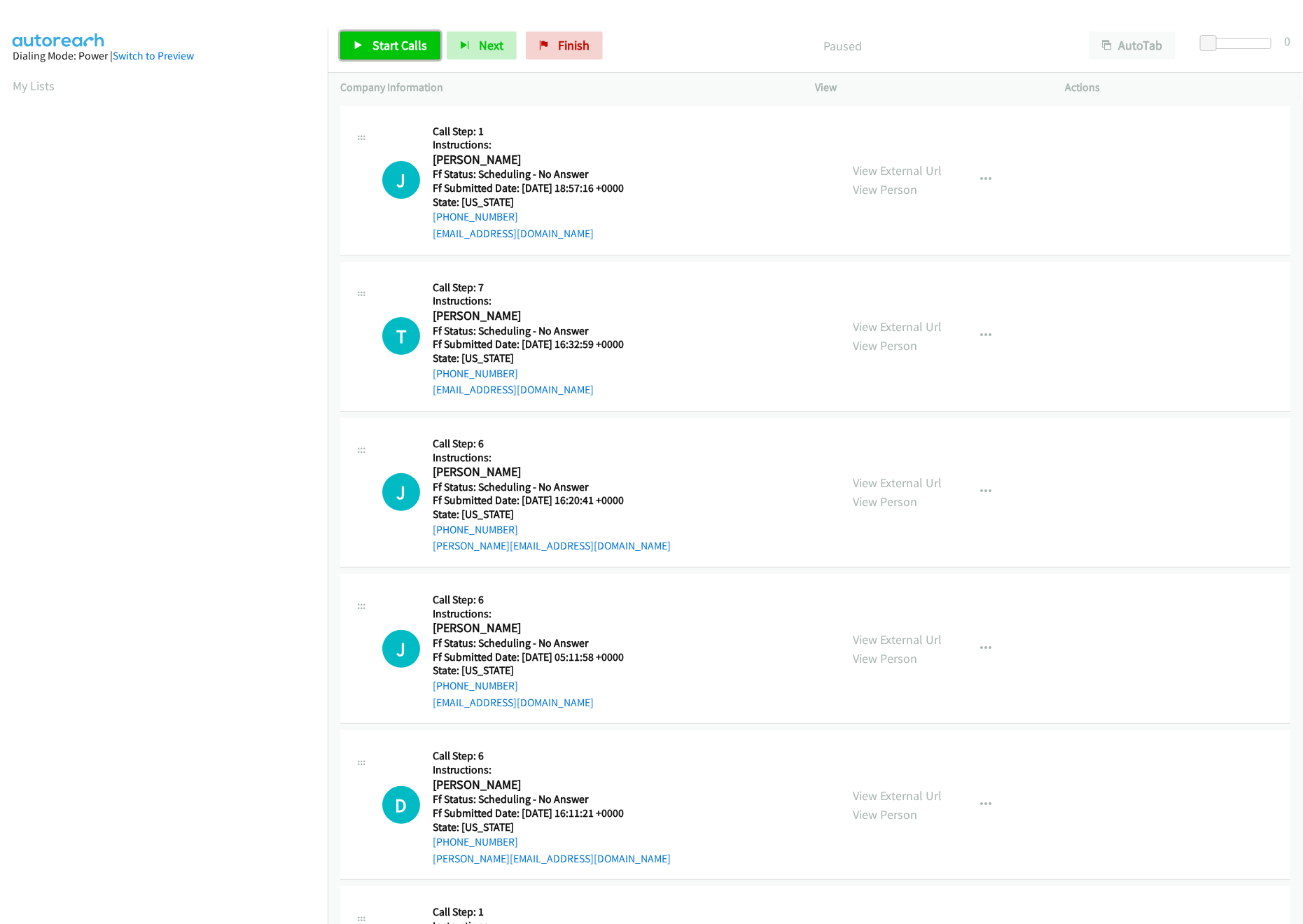
click at [420, 46] on span "Start Calls" at bounding box center [400, 45] width 54 height 16
click at [867, 171] on link "View External Url" at bounding box center [898, 171] width 89 height 16
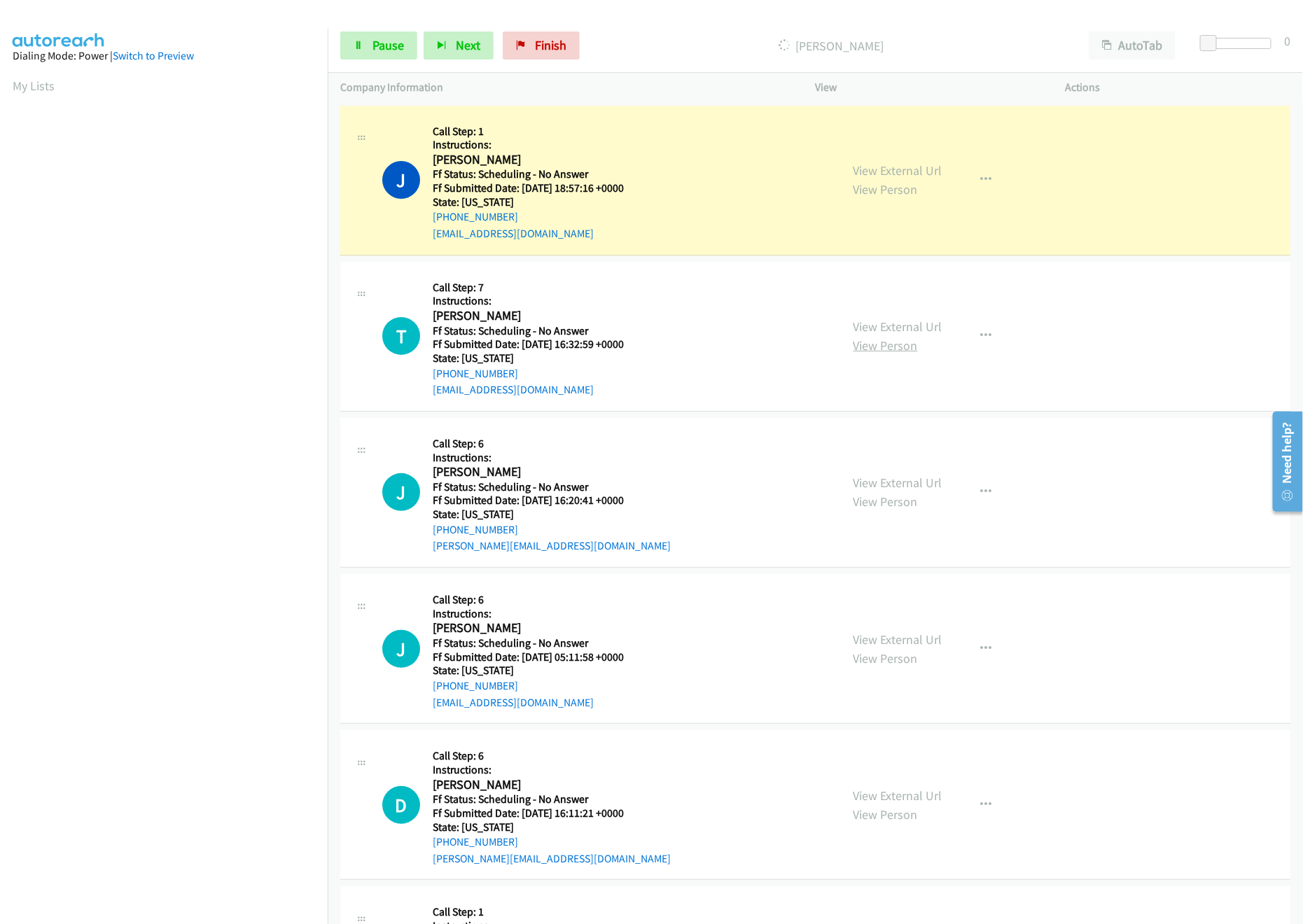
click at [878, 338] on link "View Person" at bounding box center [886, 346] width 65 height 16
click at [872, 327] on link "View External Url" at bounding box center [898, 327] width 89 height 16
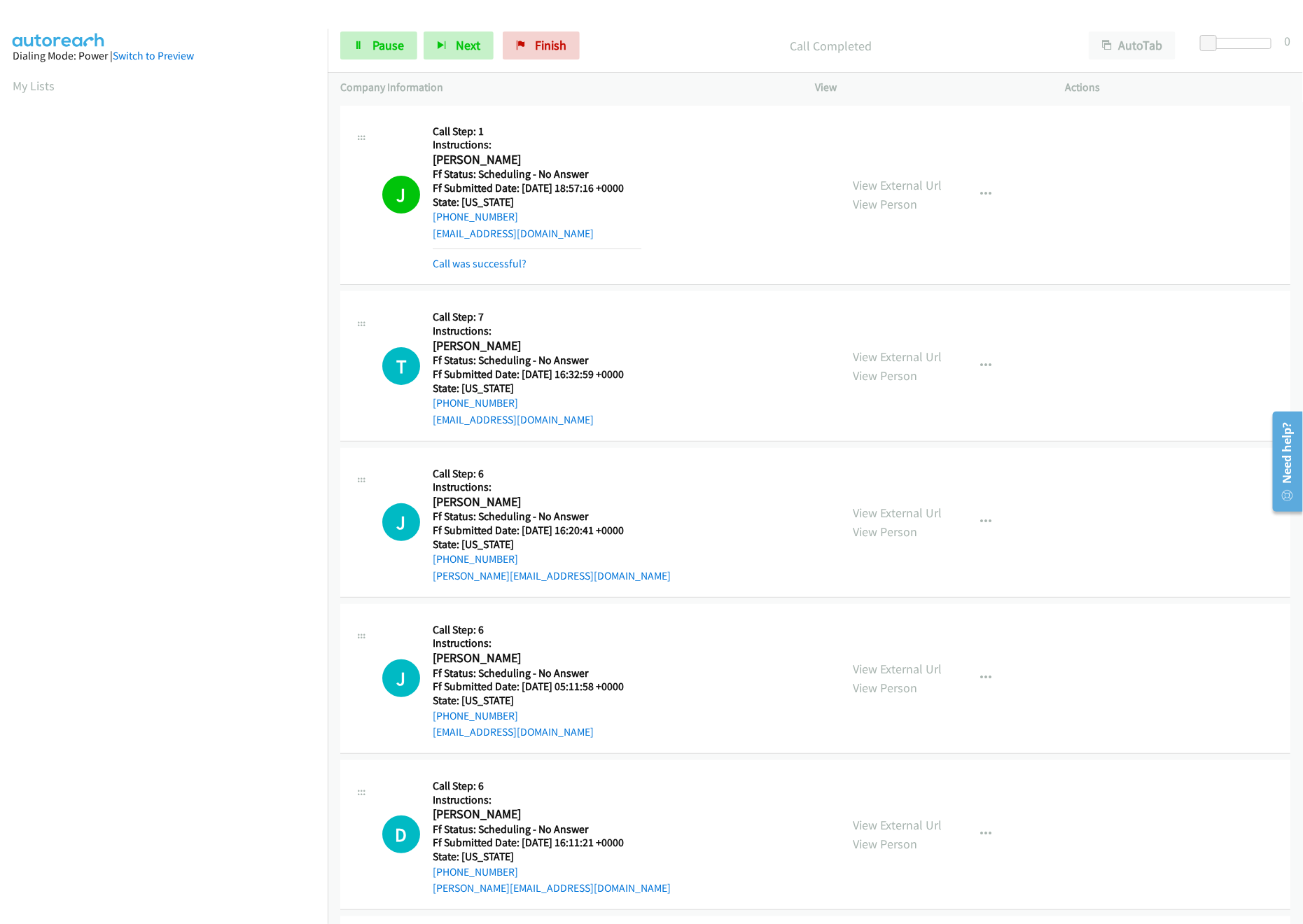
scroll to position [139, 0]
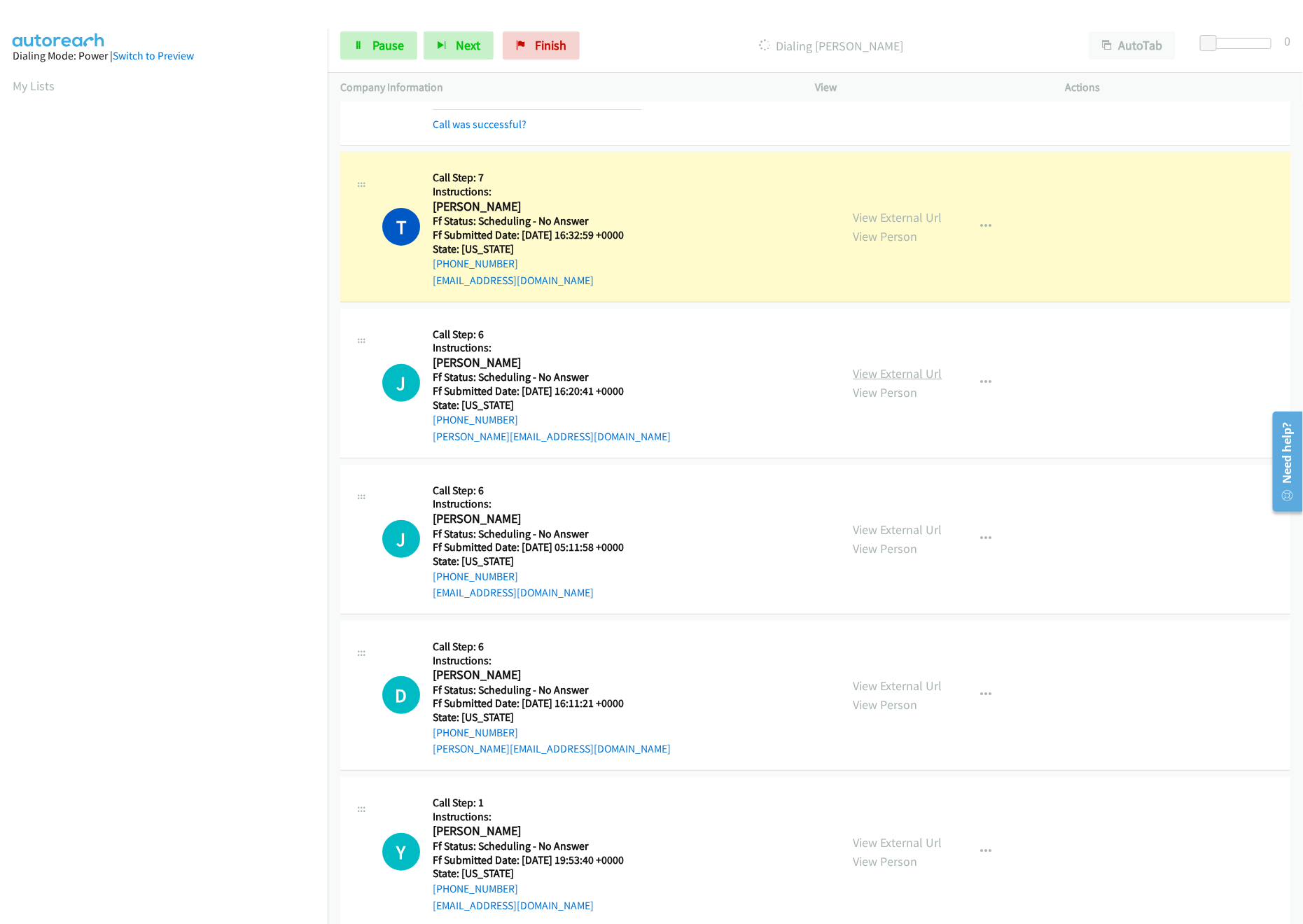
click at [870, 372] on link "View External Url" at bounding box center [898, 374] width 89 height 16
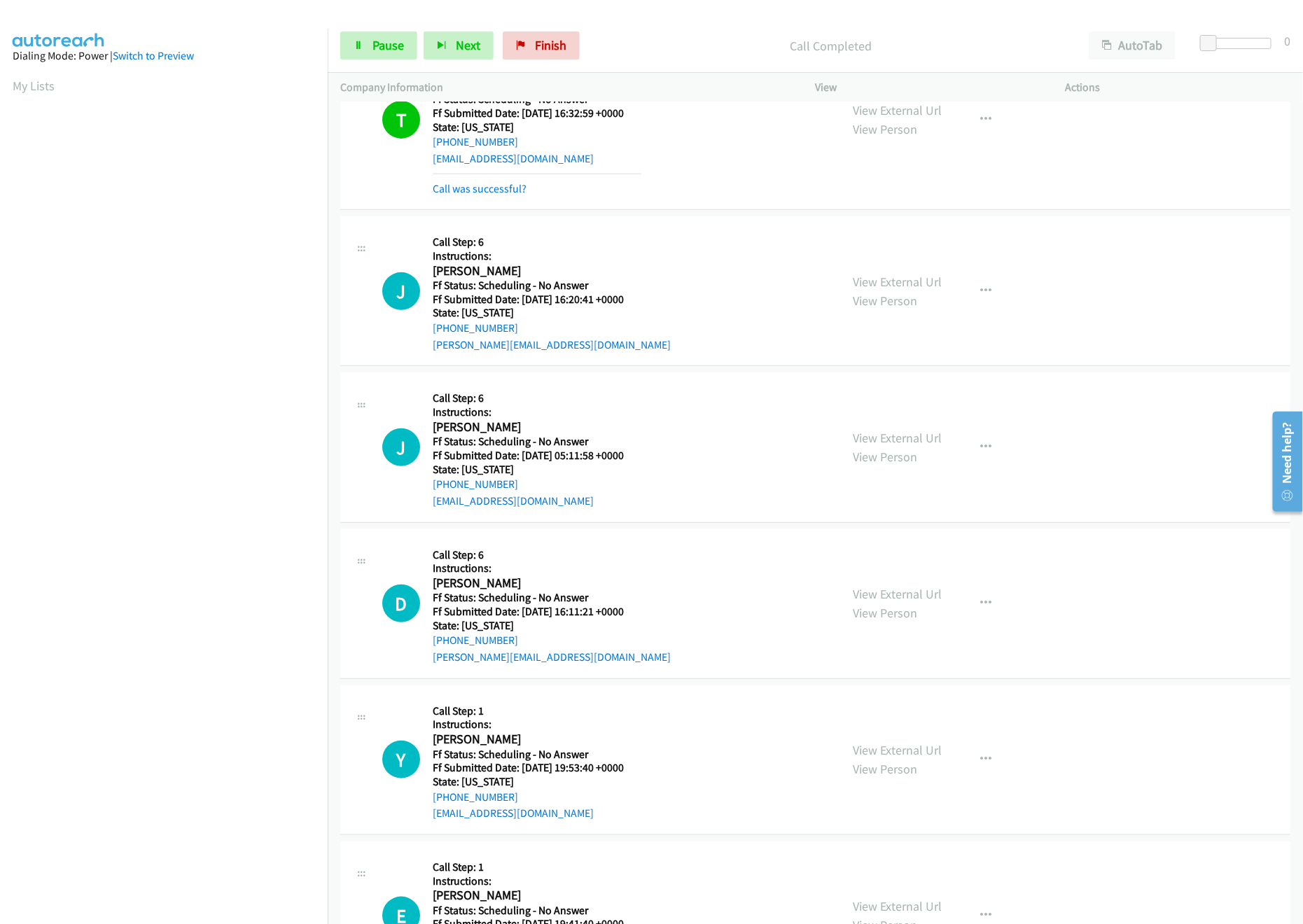
scroll to position [420, 0]
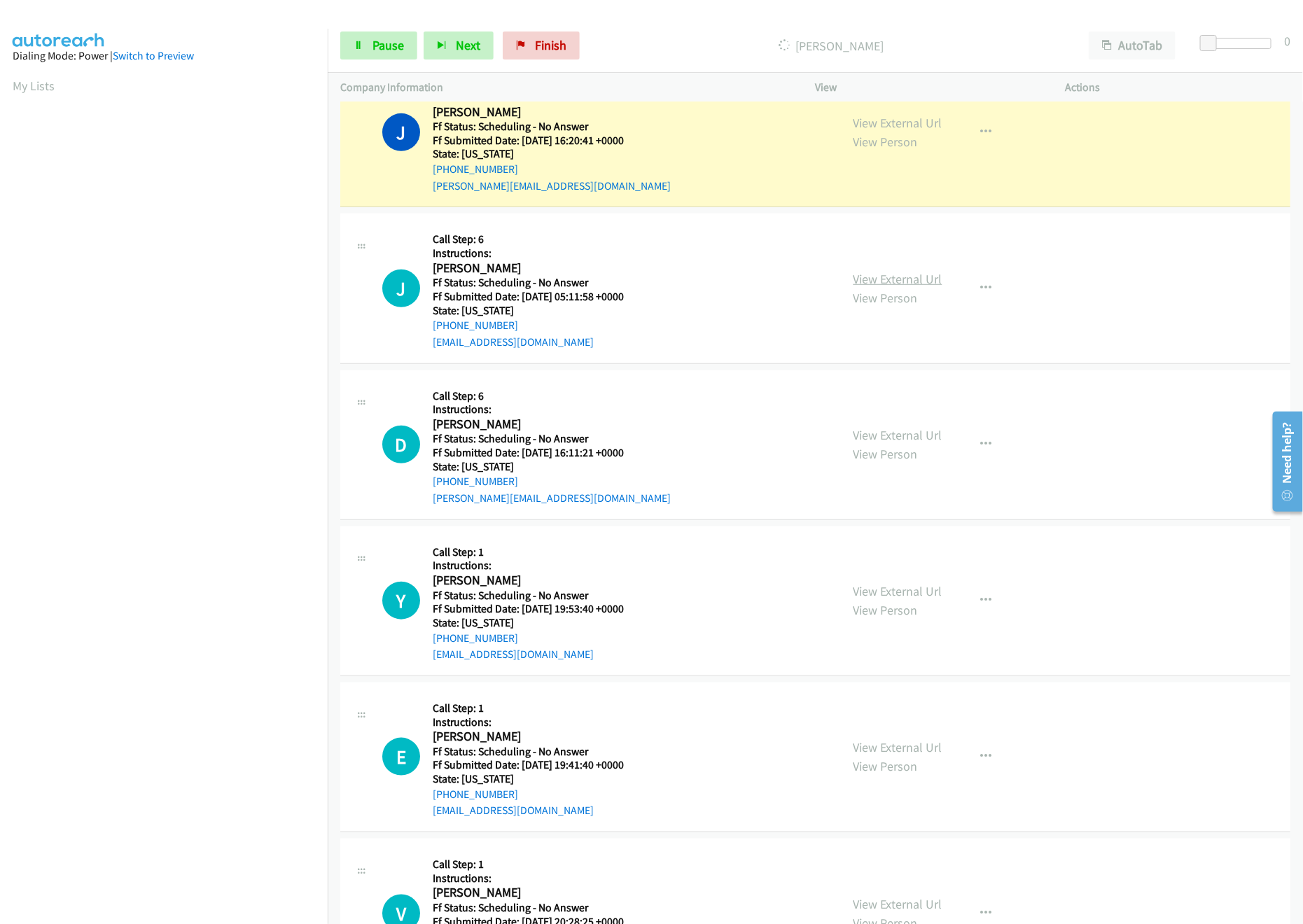
click at [897, 284] on link "View External Url" at bounding box center [898, 279] width 89 height 16
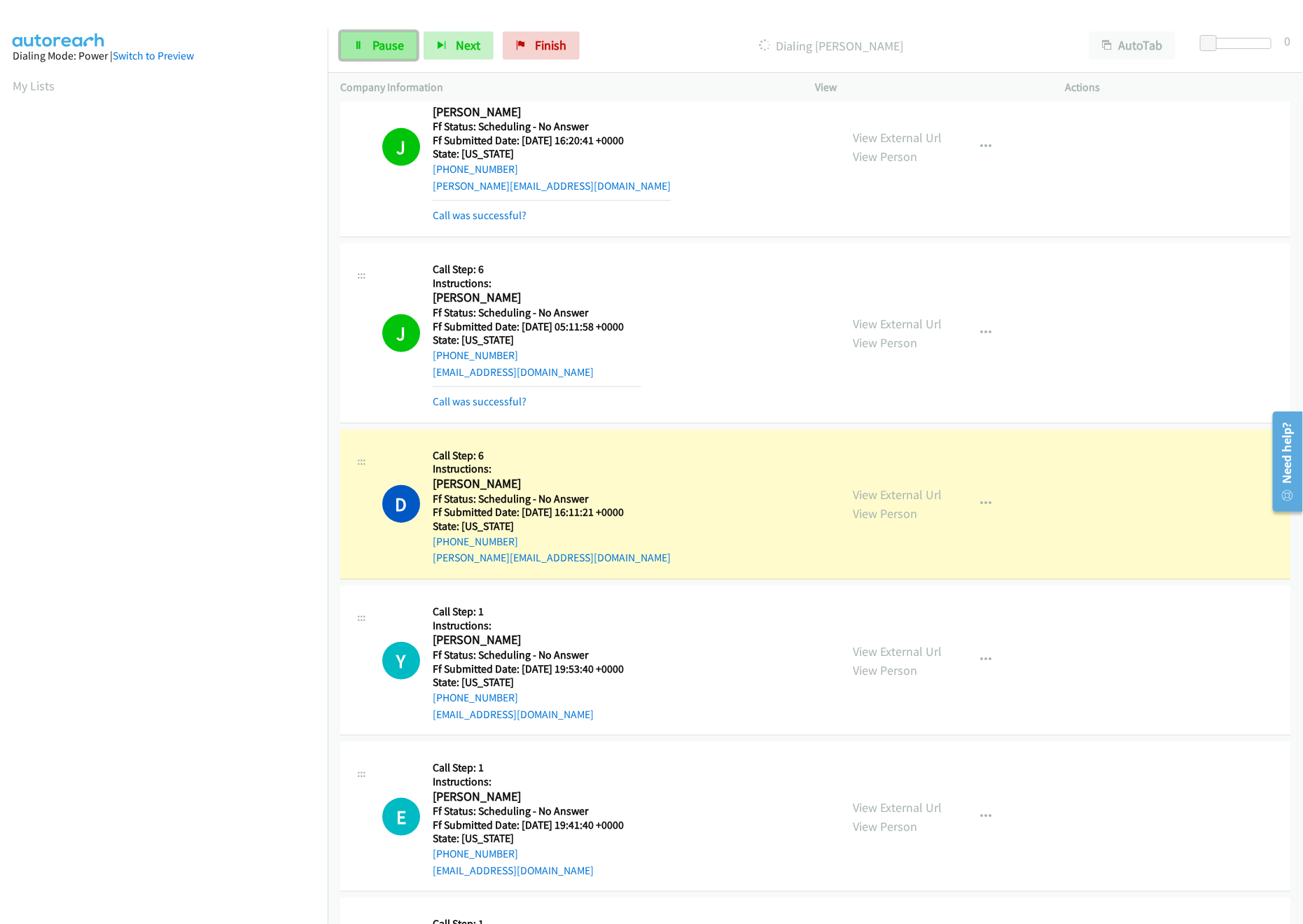
click at [374, 51] on span "Pause" at bounding box center [388, 45] width 32 height 16
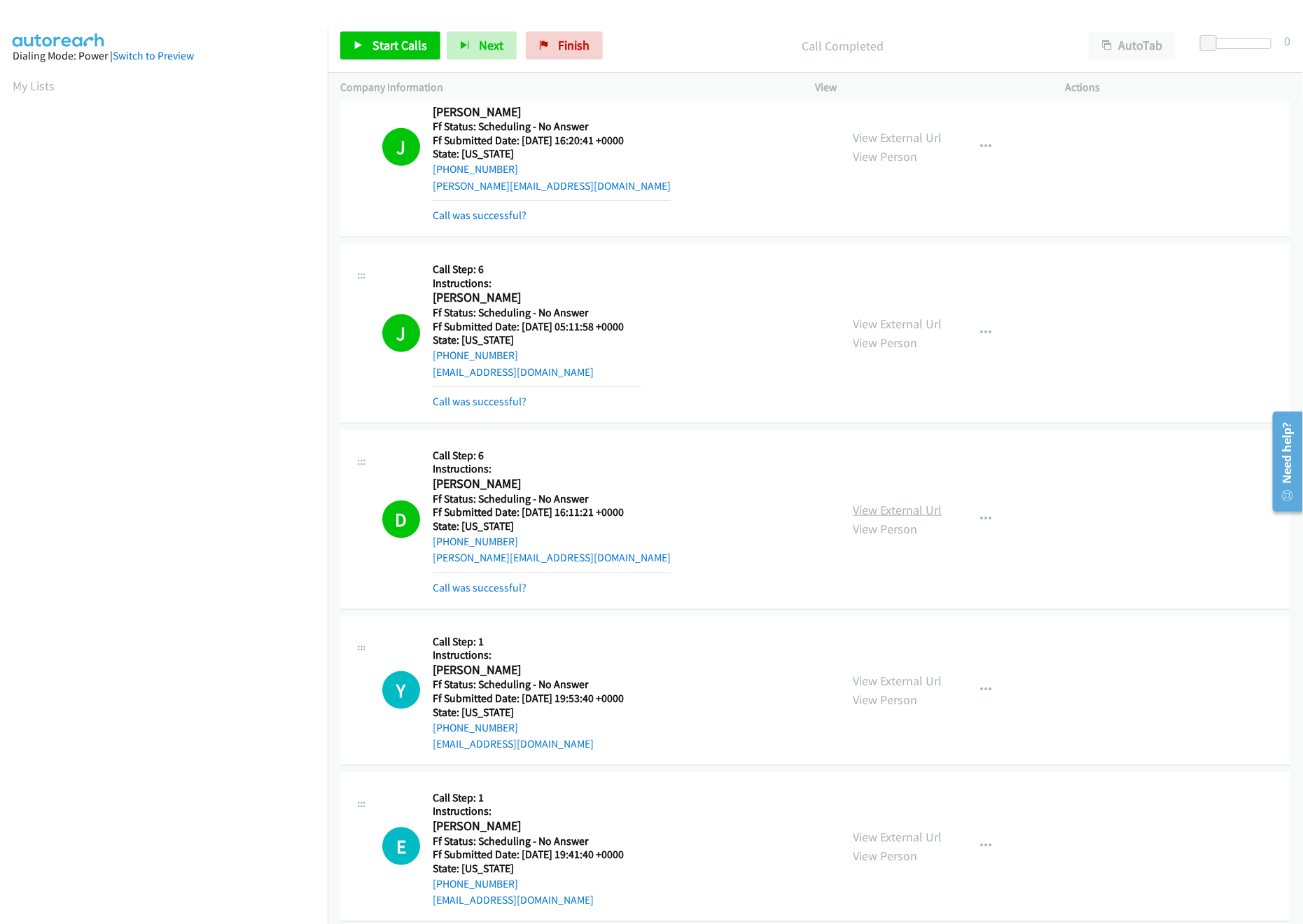
click at [897, 509] on link "View External Url" at bounding box center [898, 510] width 89 height 16
click at [391, 57] on link "Start Calls" at bounding box center [391, 46] width 100 height 28
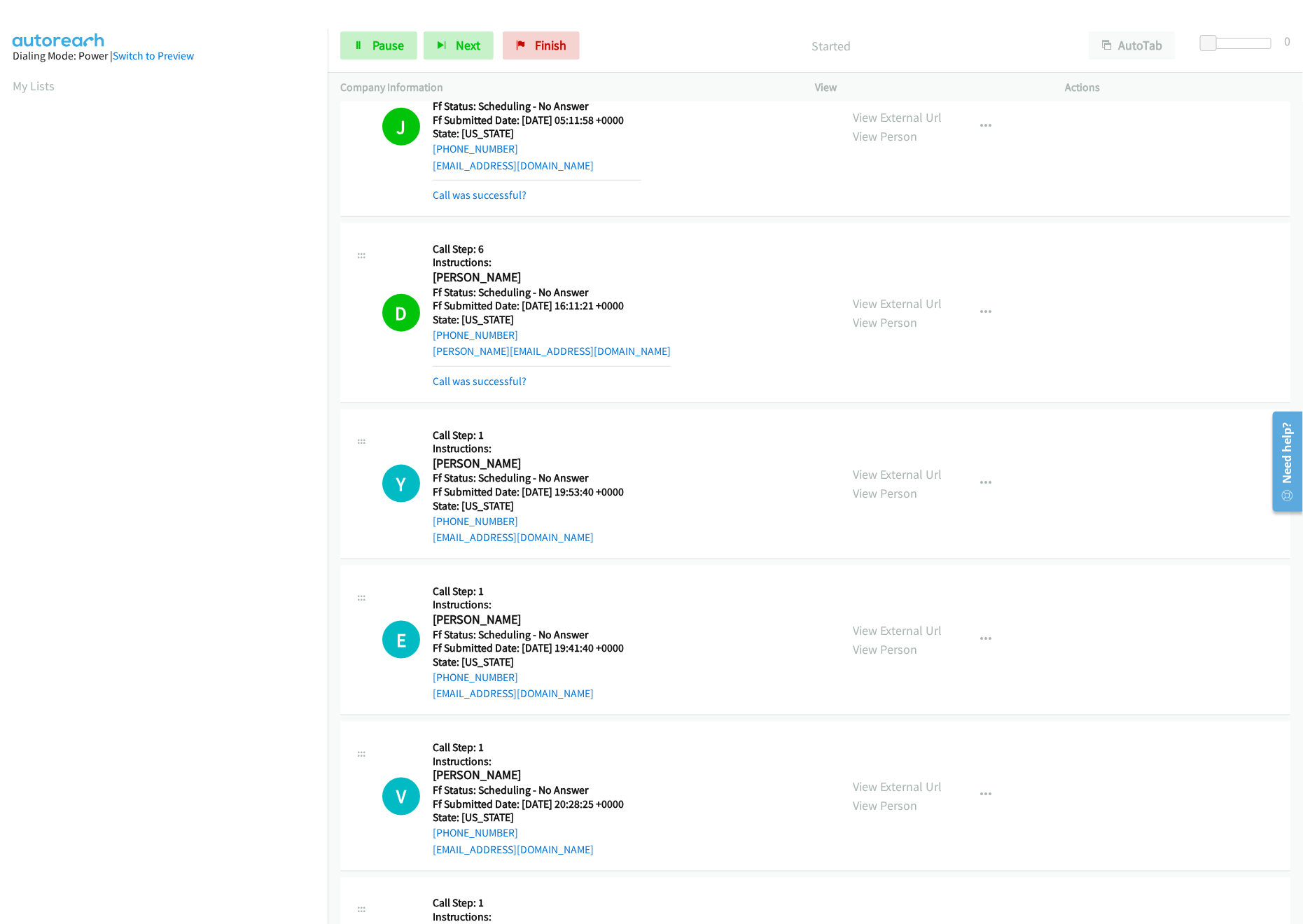
scroll to position [700, 0]
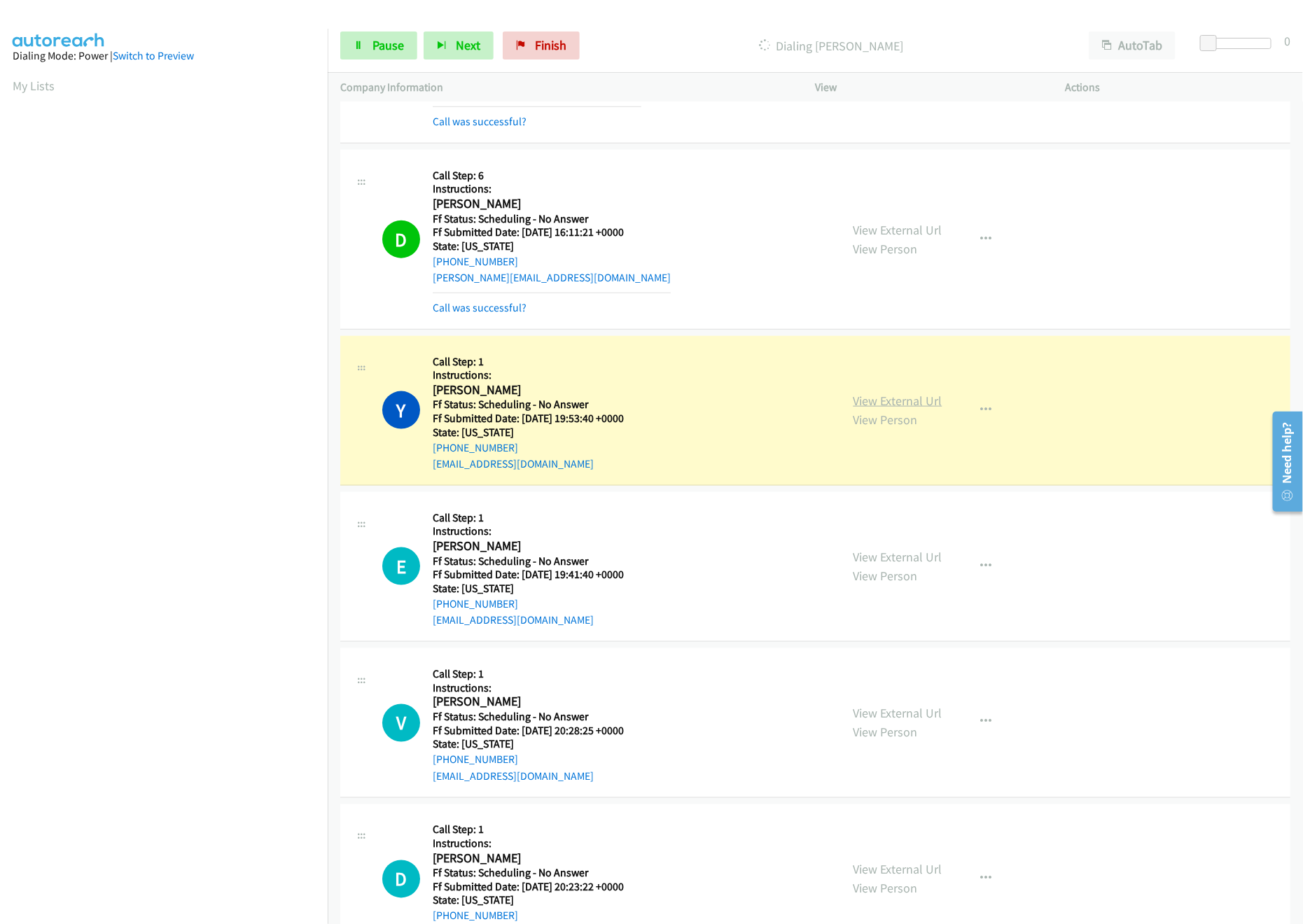
click at [923, 399] on link "View External Url" at bounding box center [898, 401] width 89 height 16
click at [866, 561] on link "View External Url" at bounding box center [898, 557] width 89 height 16
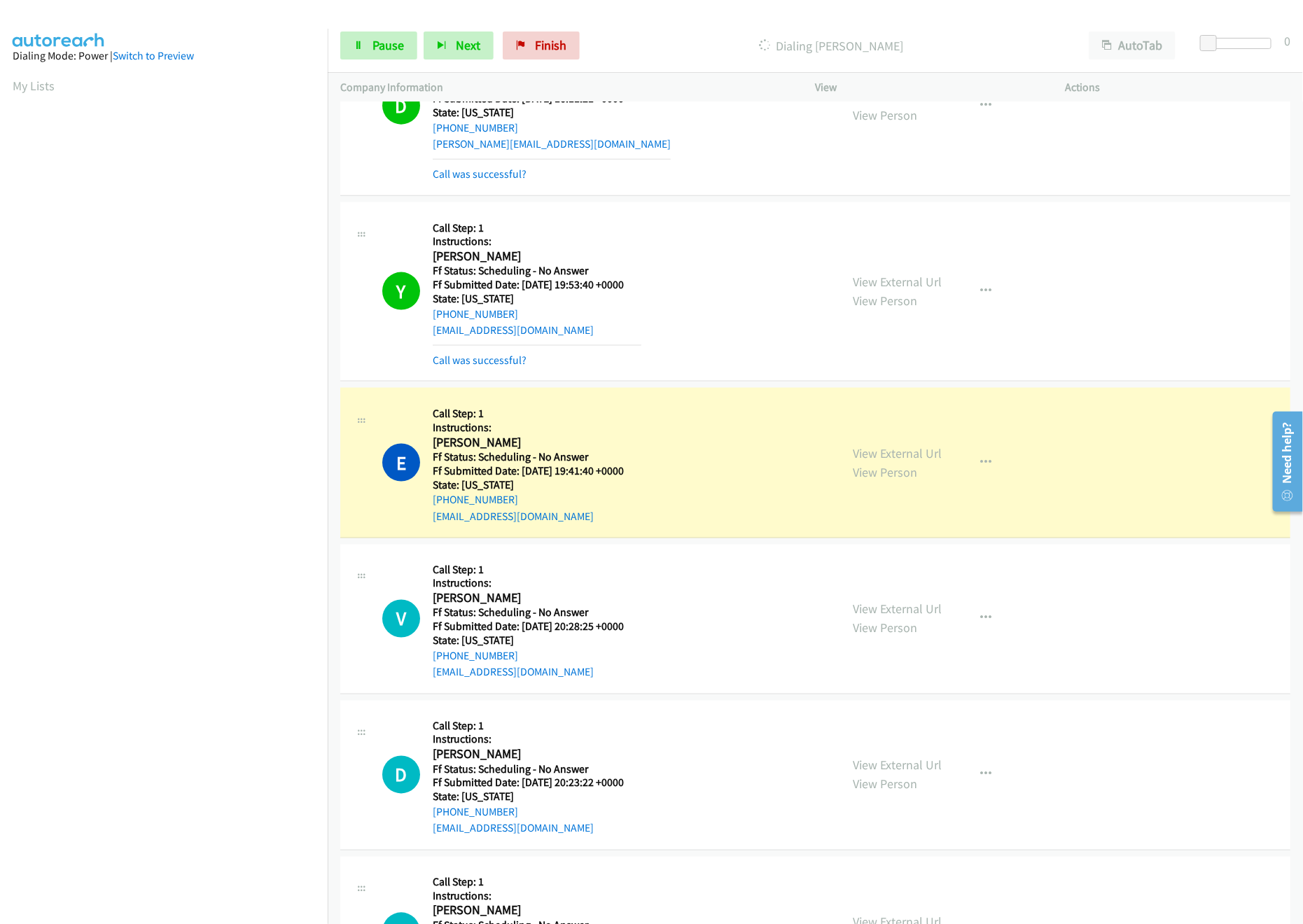
scroll to position [980, 0]
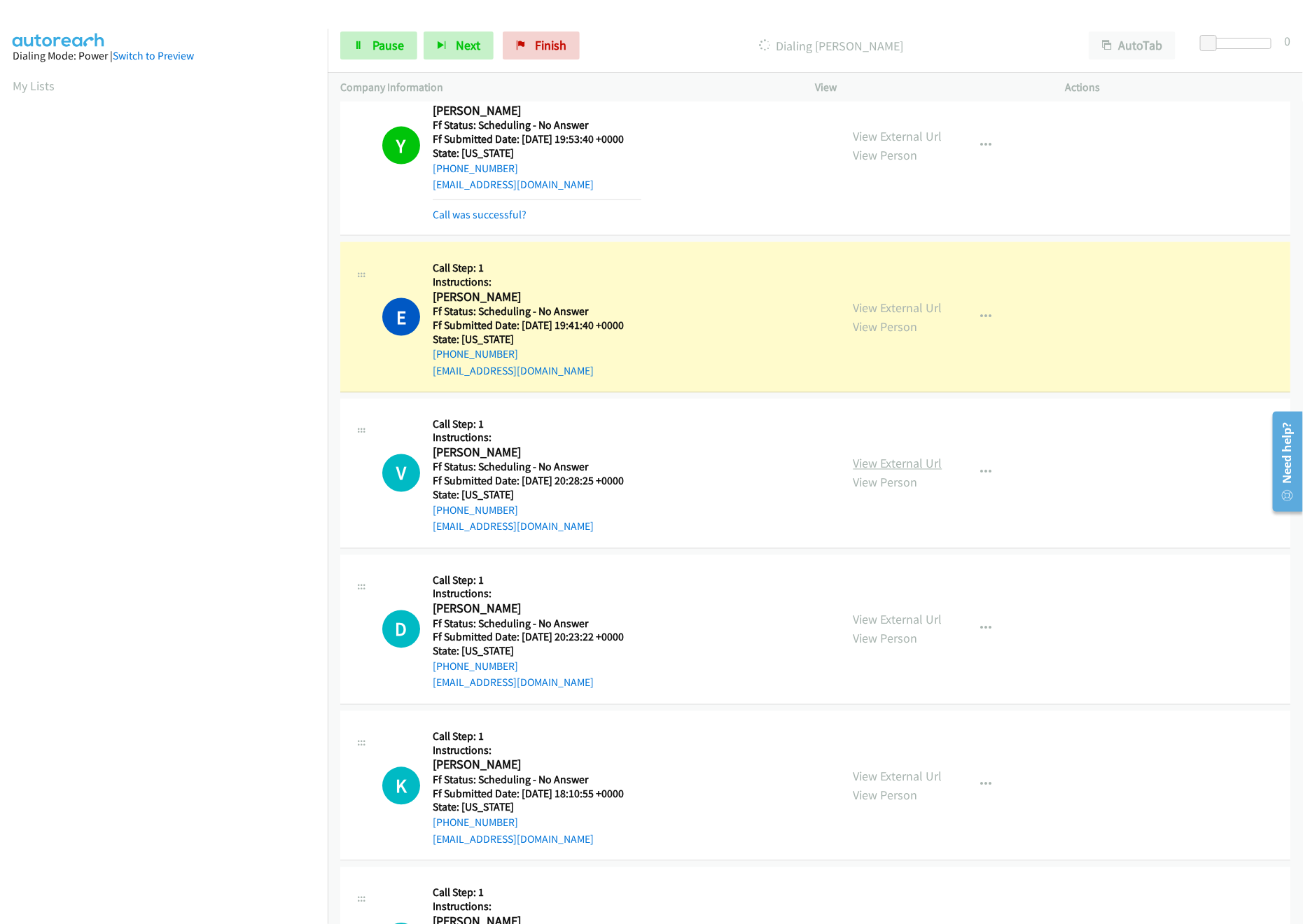
click at [909, 465] on link "View External Url" at bounding box center [898, 464] width 89 height 16
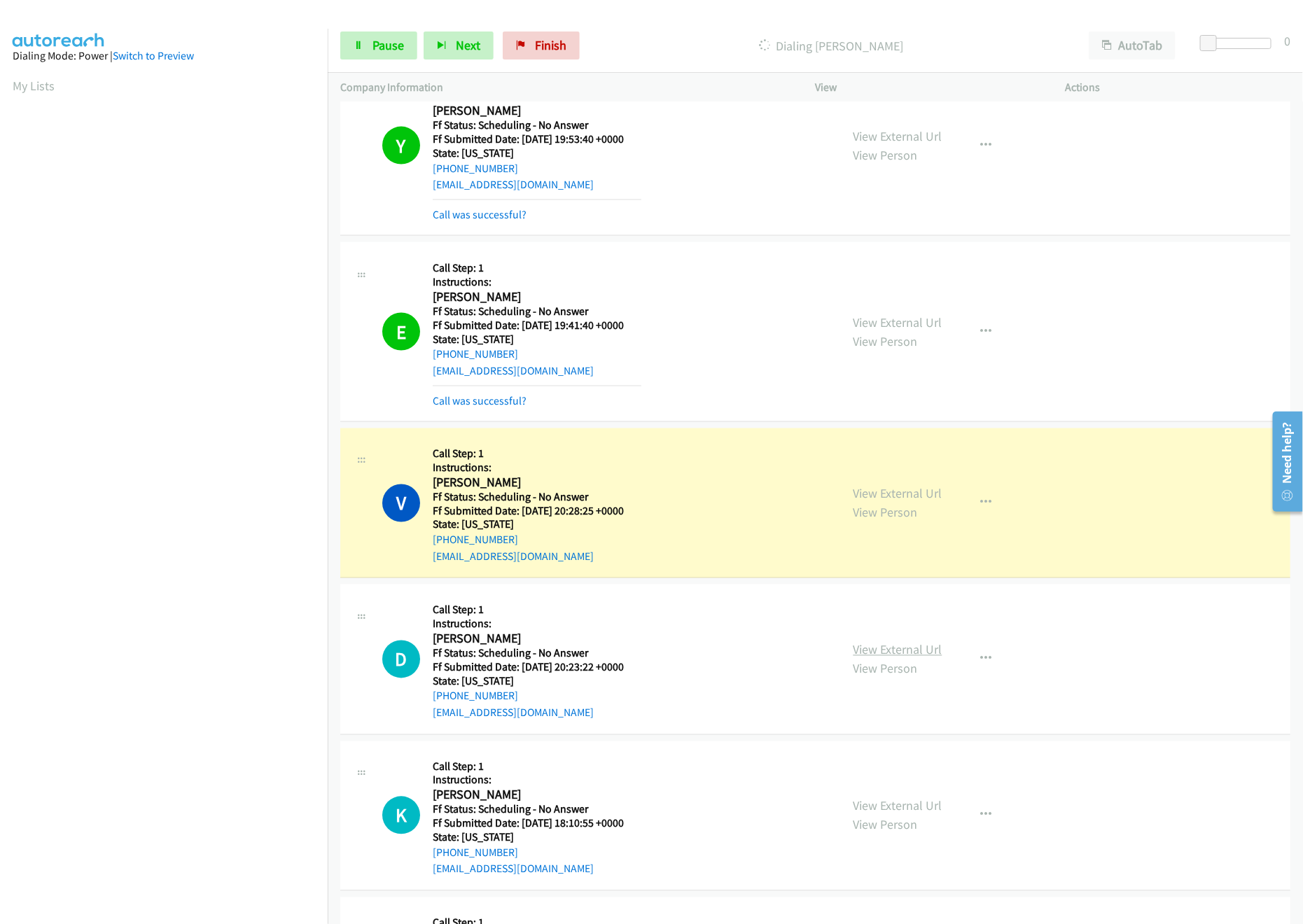
click at [872, 654] on link "View External Url" at bounding box center [898, 650] width 89 height 16
click at [371, 45] on link "Pause" at bounding box center [379, 46] width 77 height 28
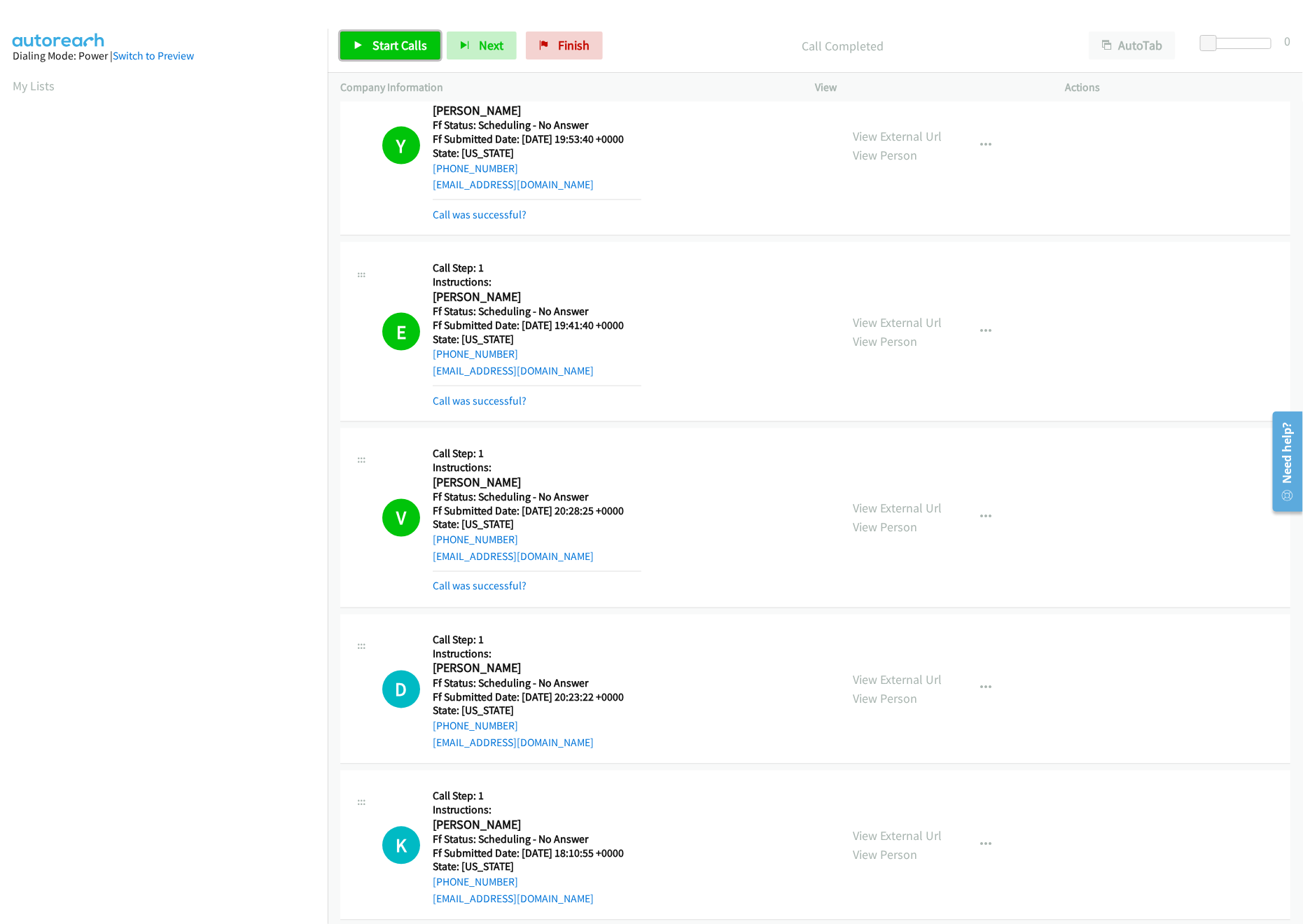
click at [393, 36] on link "Start Calls" at bounding box center [391, 46] width 100 height 28
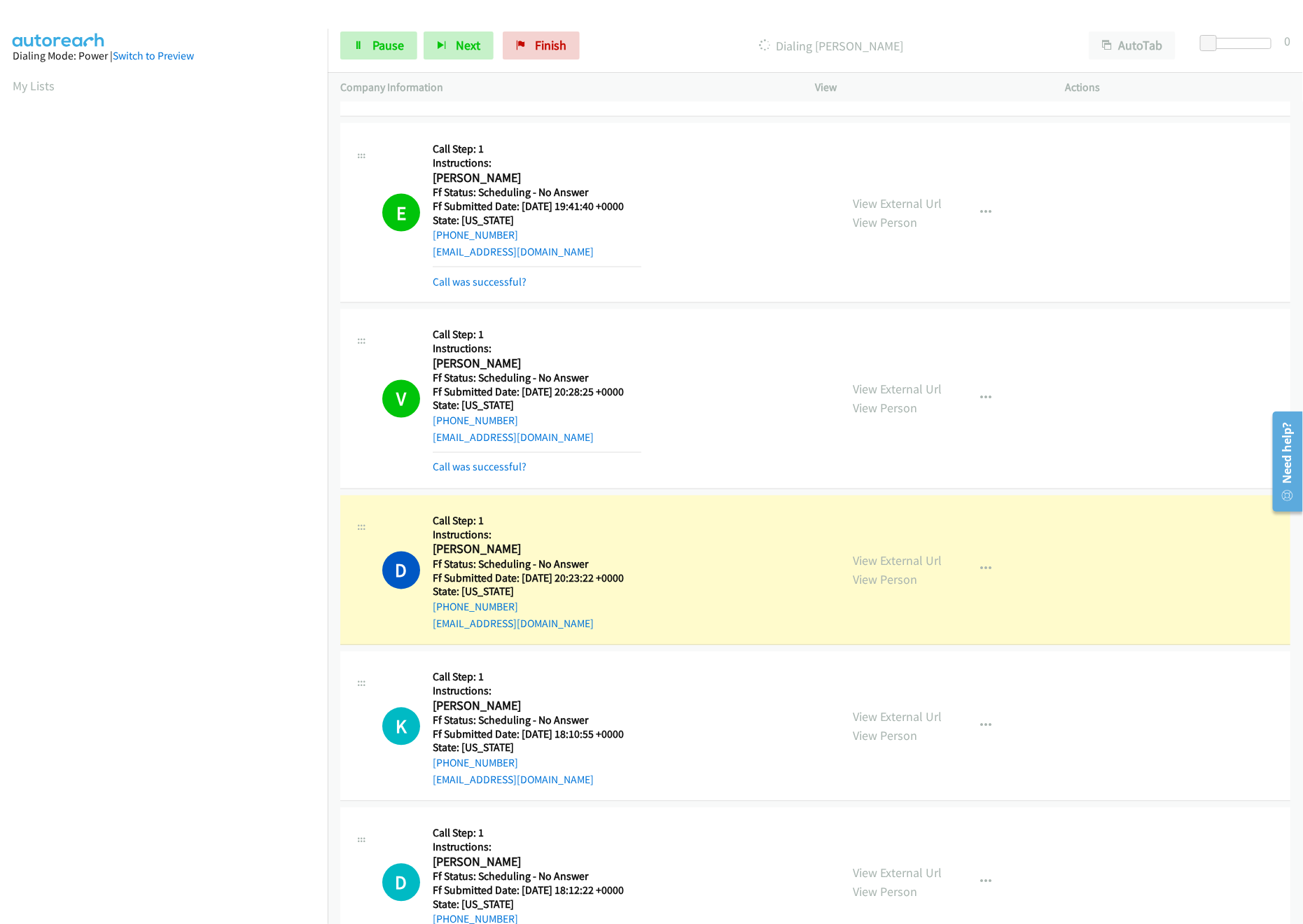
scroll to position [1260, 0]
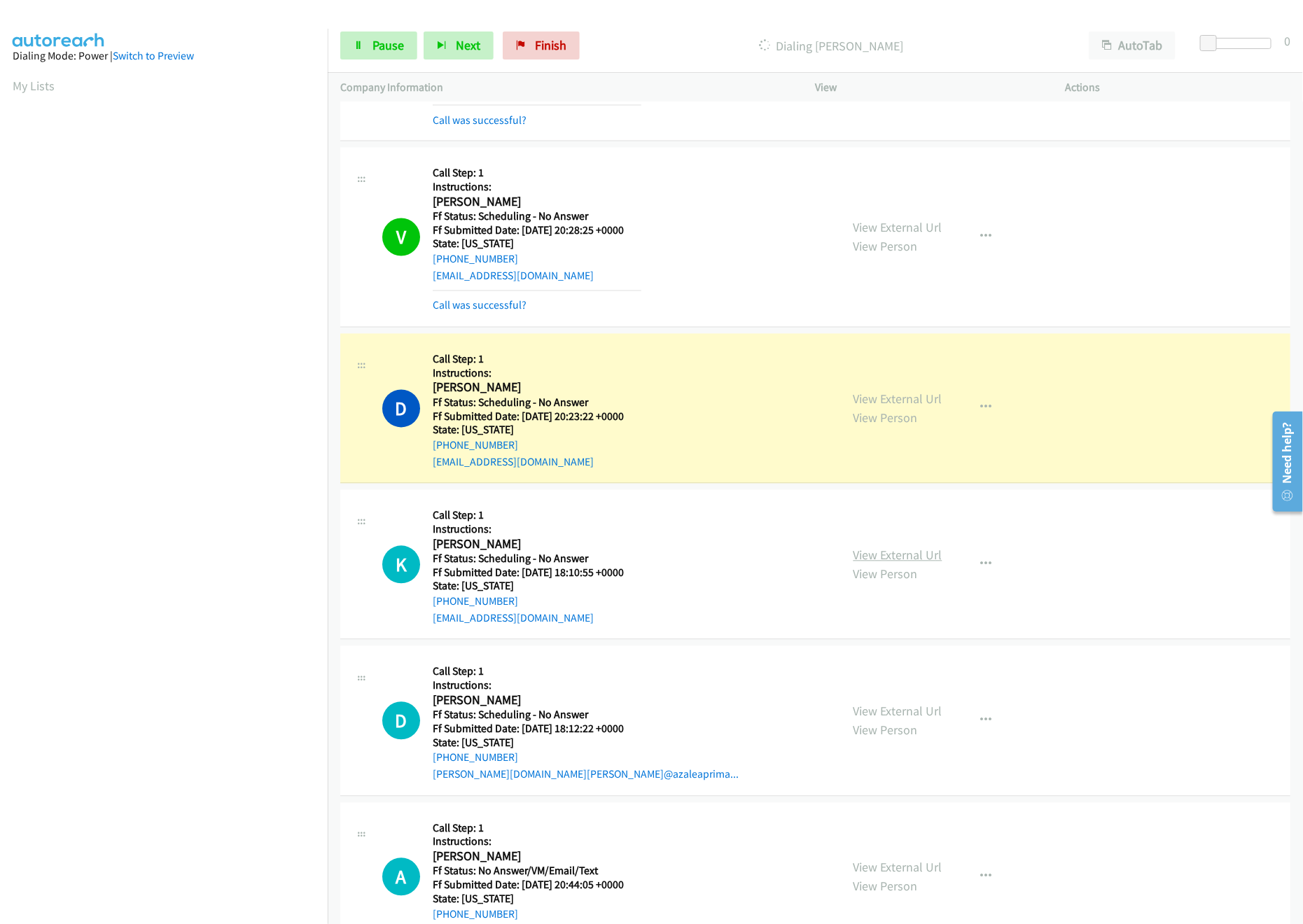
click at [894, 561] on link "View External Url" at bounding box center [898, 555] width 89 height 16
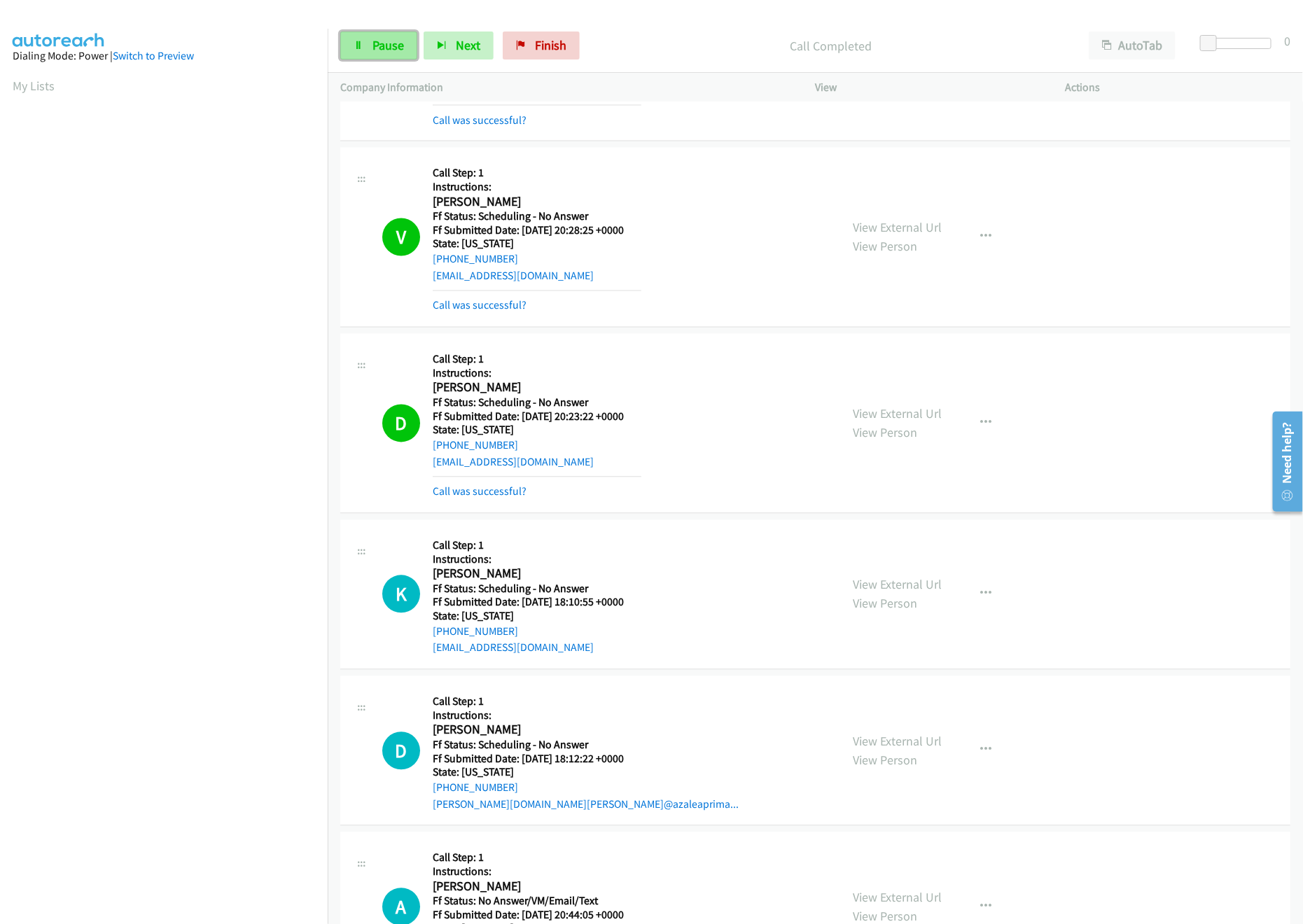
click at [358, 45] on icon at bounding box center [358, 46] width 10 height 10
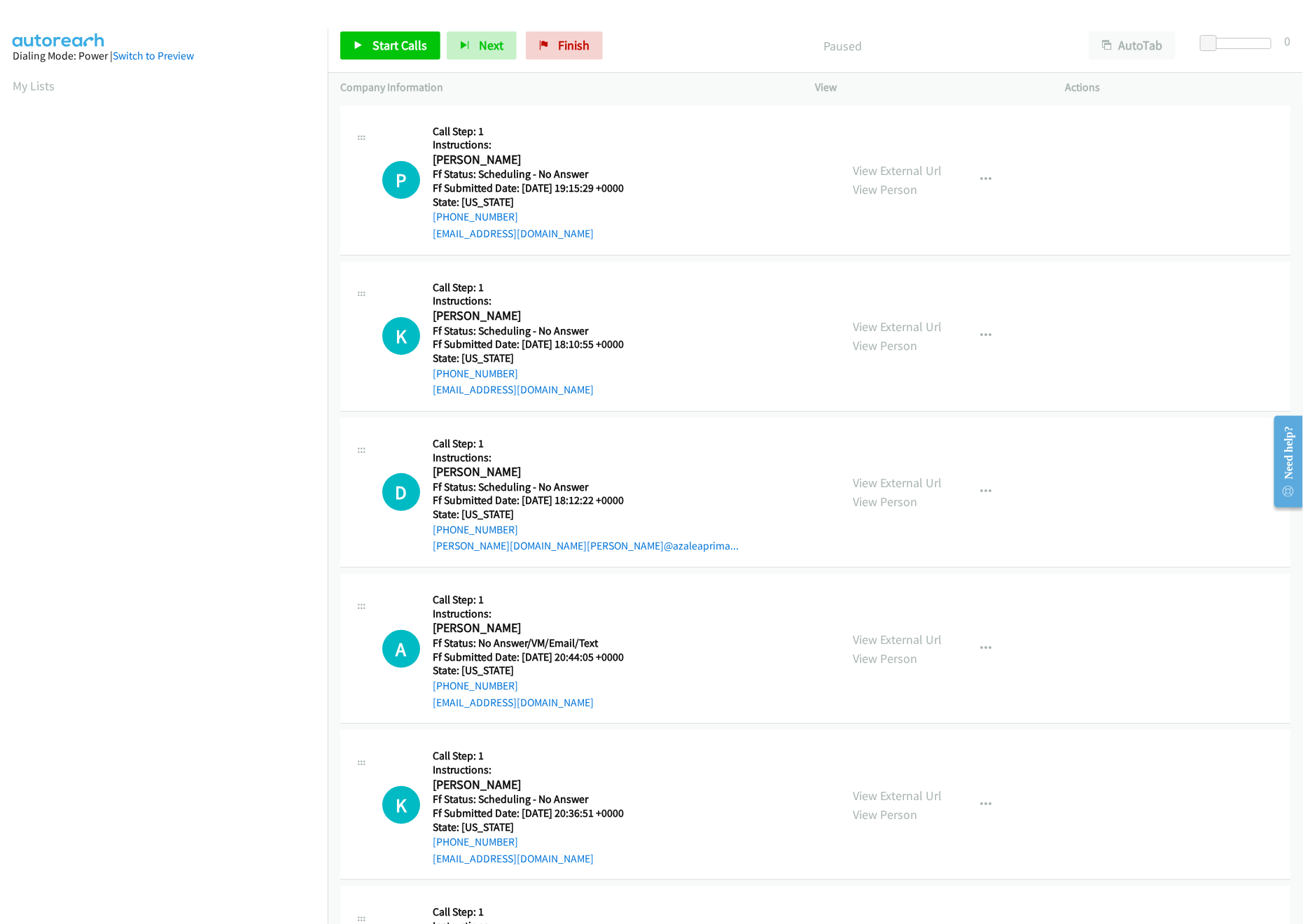
click at [214, 824] on nav "Dialing Mode: Power | Switch to Preview My Lists" at bounding box center [164, 491] width 328 height 924
click at [376, 40] on span "Start Calls" at bounding box center [400, 45] width 54 height 16
click at [909, 164] on link "View External Url" at bounding box center [898, 171] width 89 height 16
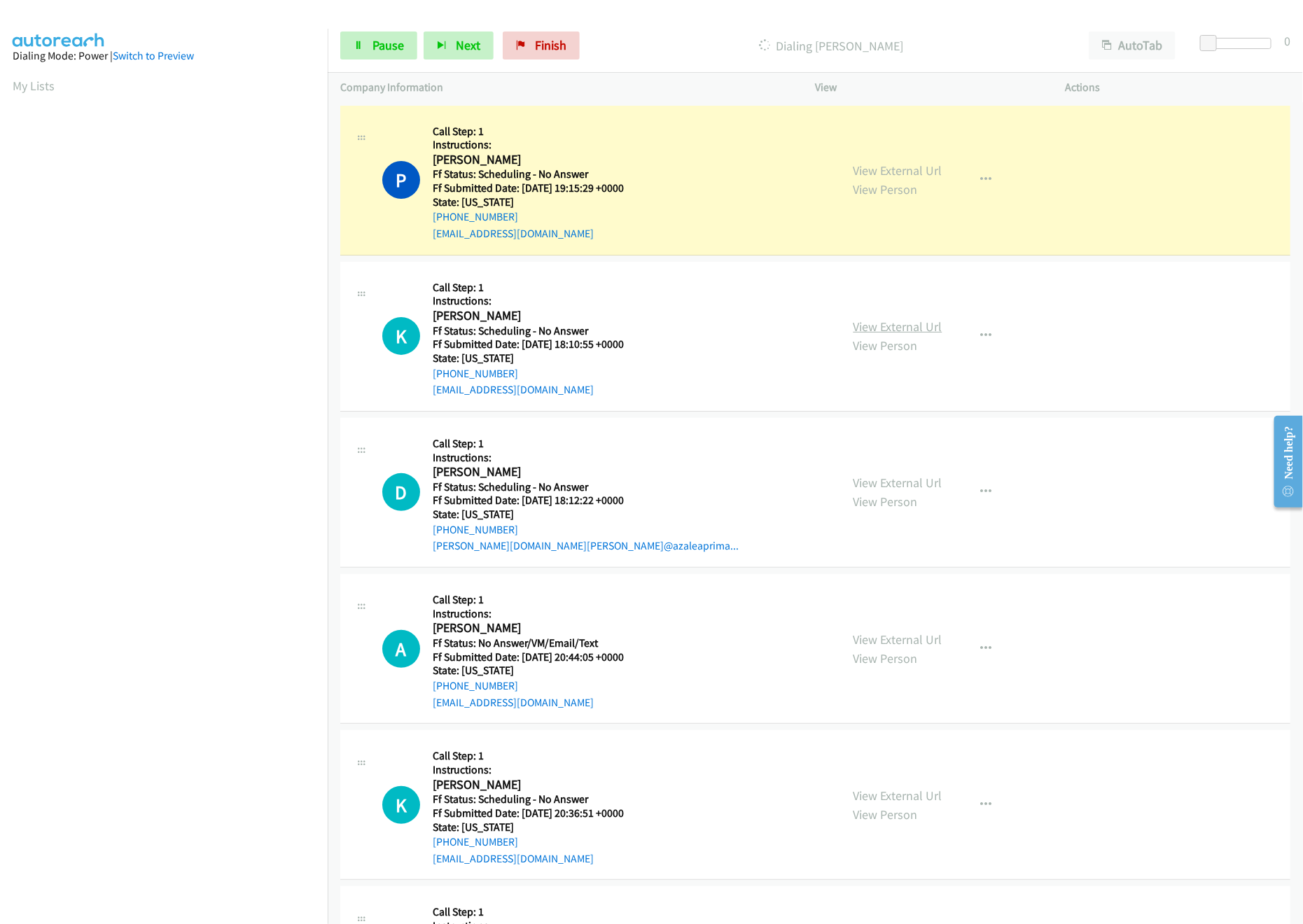
click at [929, 330] on link "View External Url" at bounding box center [898, 327] width 89 height 16
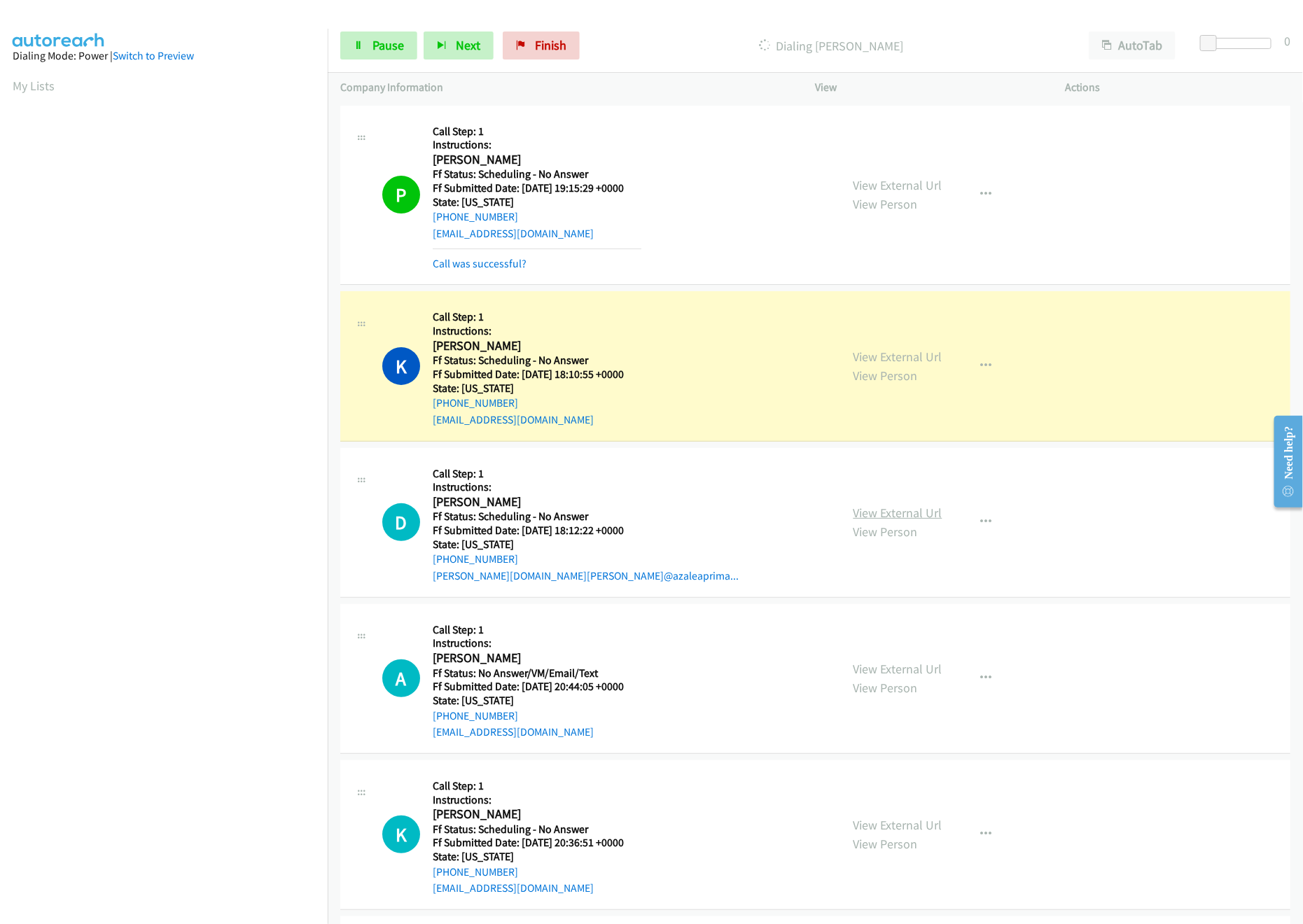
click at [912, 516] on link "View External Url" at bounding box center [898, 513] width 89 height 16
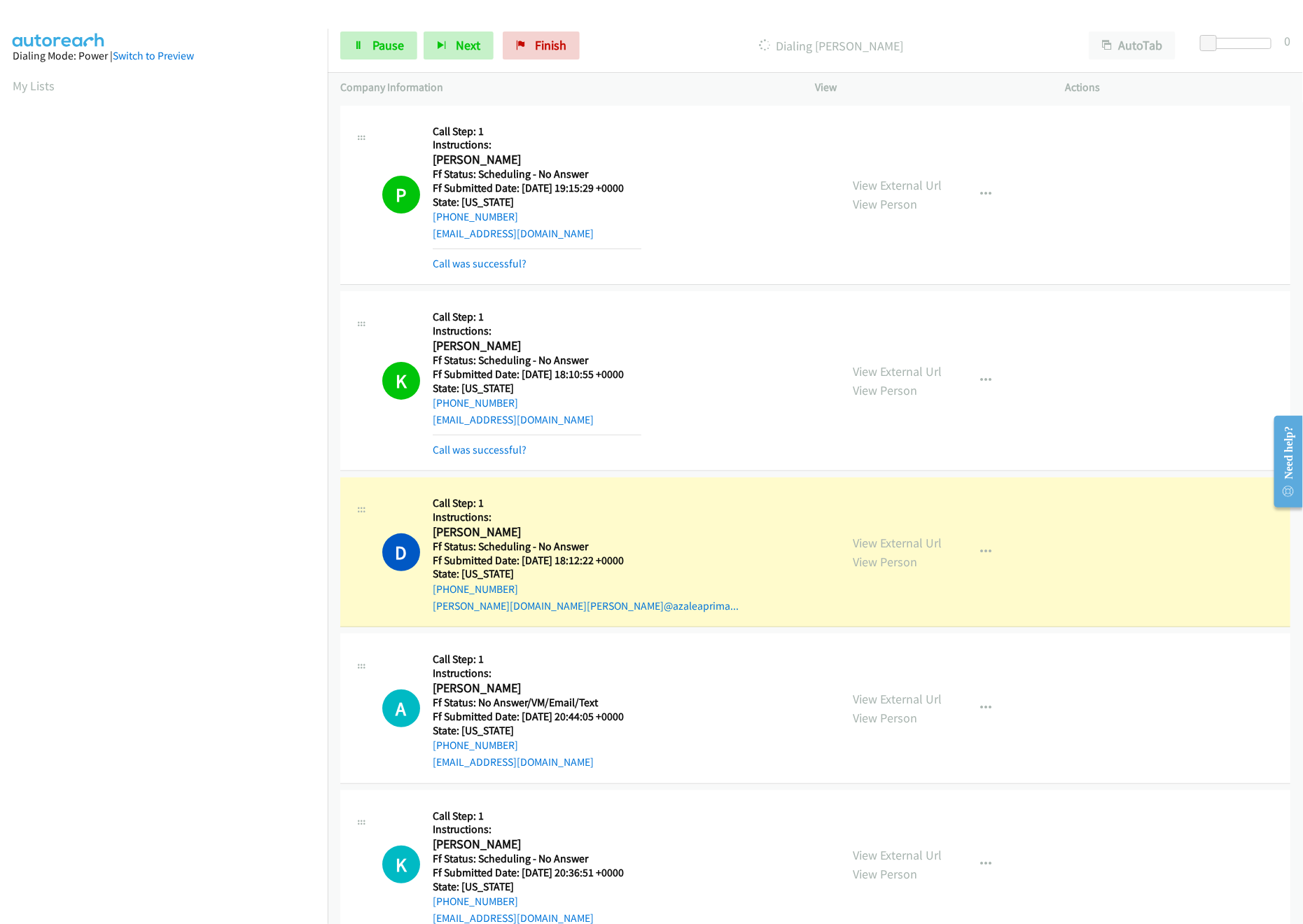
click at [712, 528] on div "D Callback Scheduled Call Step: 1 Instructions: [PERSON_NAME] America/[GEOGRAPH…" at bounding box center [606, 552] width 446 height 124
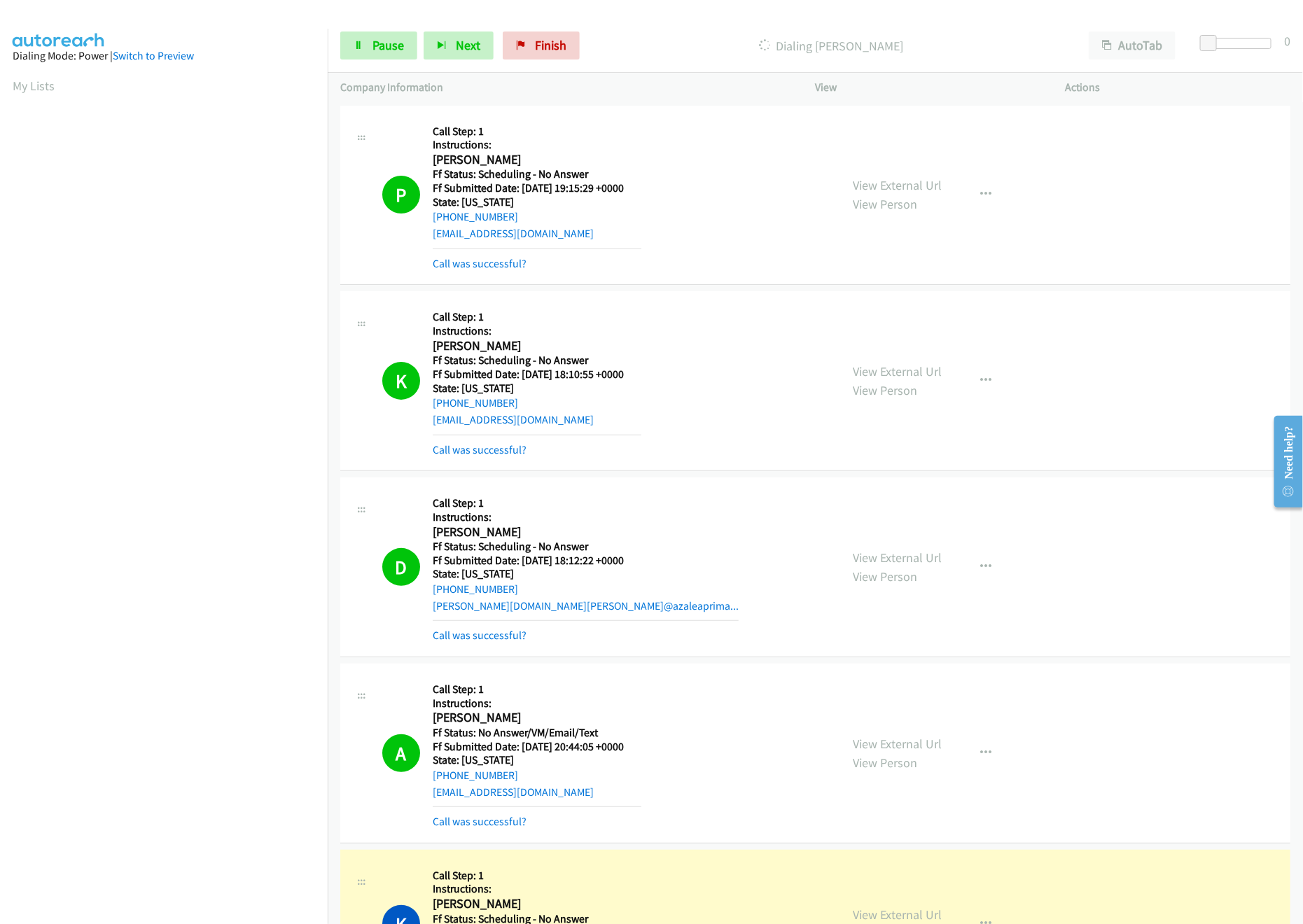
scroll to position [139, 0]
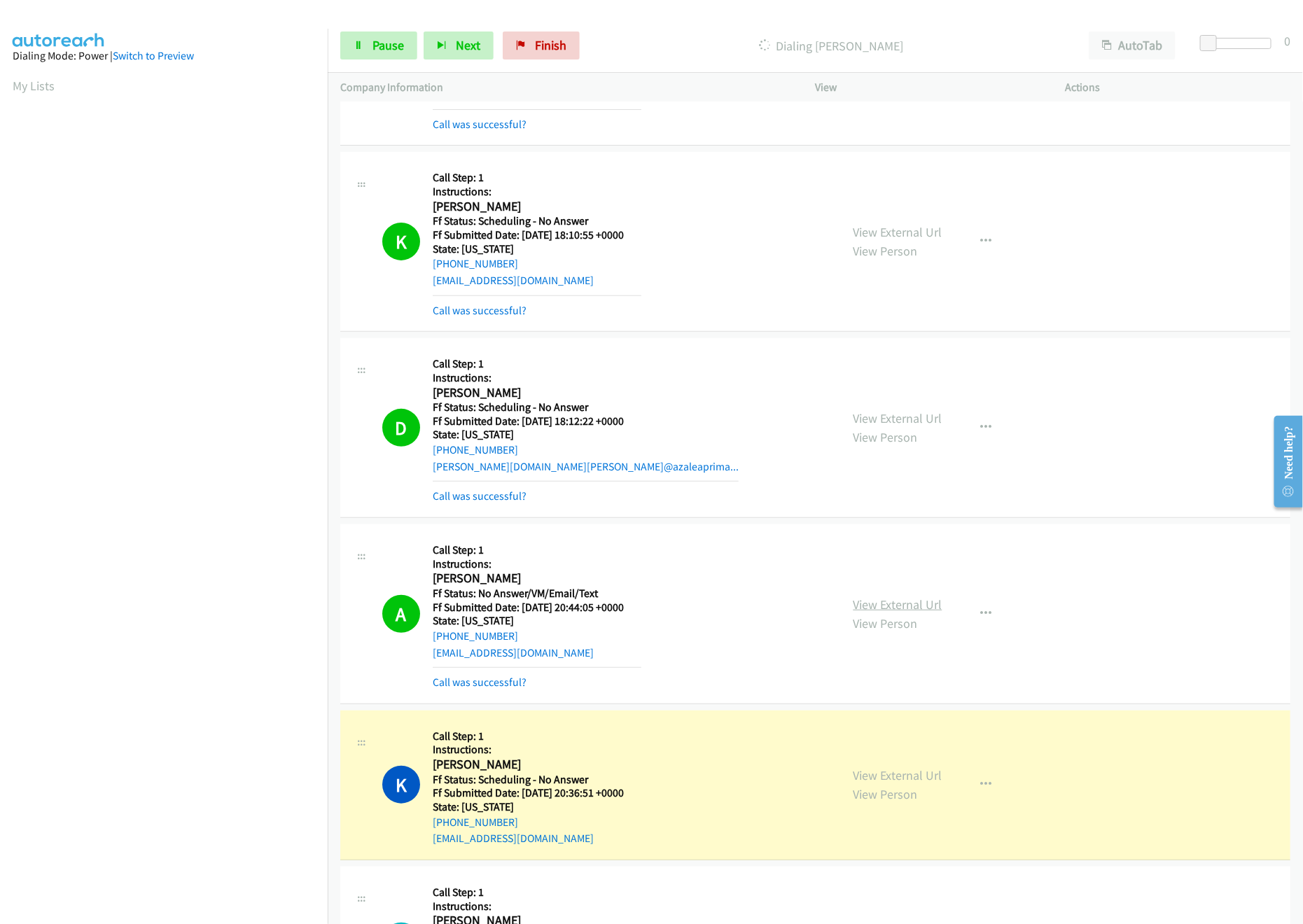
click at [870, 599] on link "View External Url" at bounding box center [898, 605] width 89 height 16
click at [889, 786] on div "View External Url View Person" at bounding box center [898, 784] width 89 height 38
click at [887, 791] on link "View Person" at bounding box center [886, 795] width 65 height 16
click at [892, 781] on link "View External Url" at bounding box center [898, 775] width 89 height 16
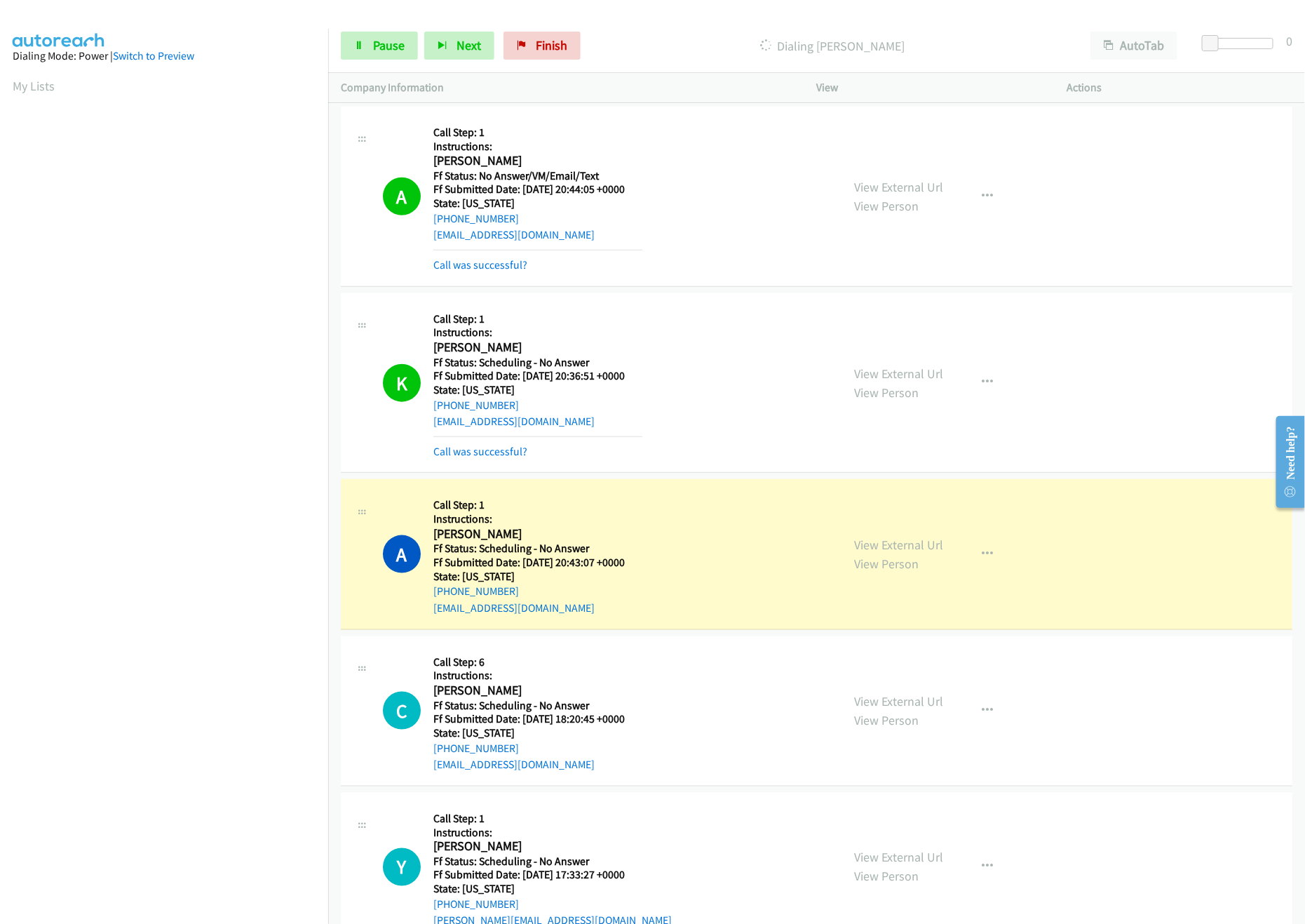
scroll to position [701, 0]
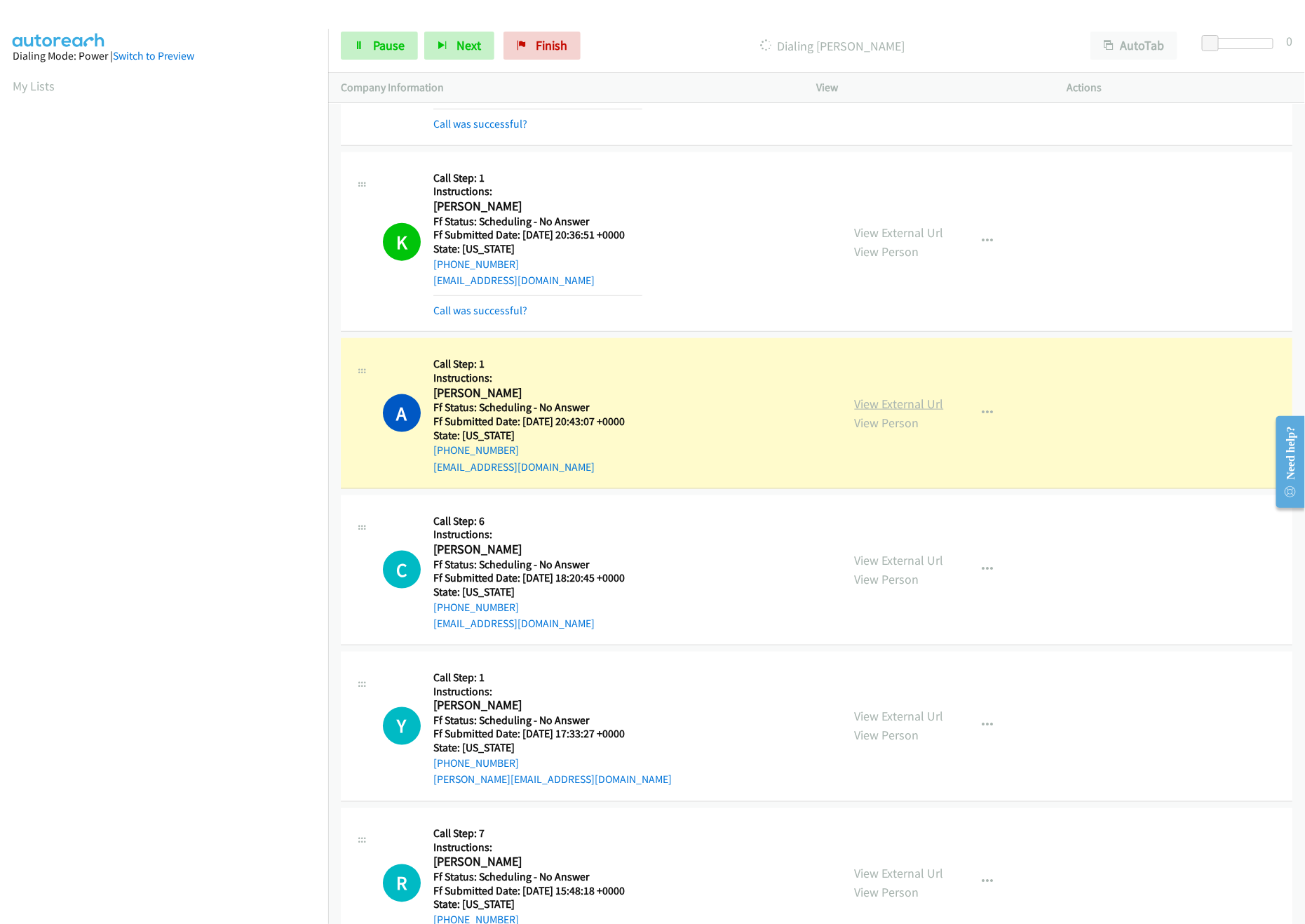
click at [912, 406] on link "View External Url" at bounding box center [899, 404] width 89 height 16
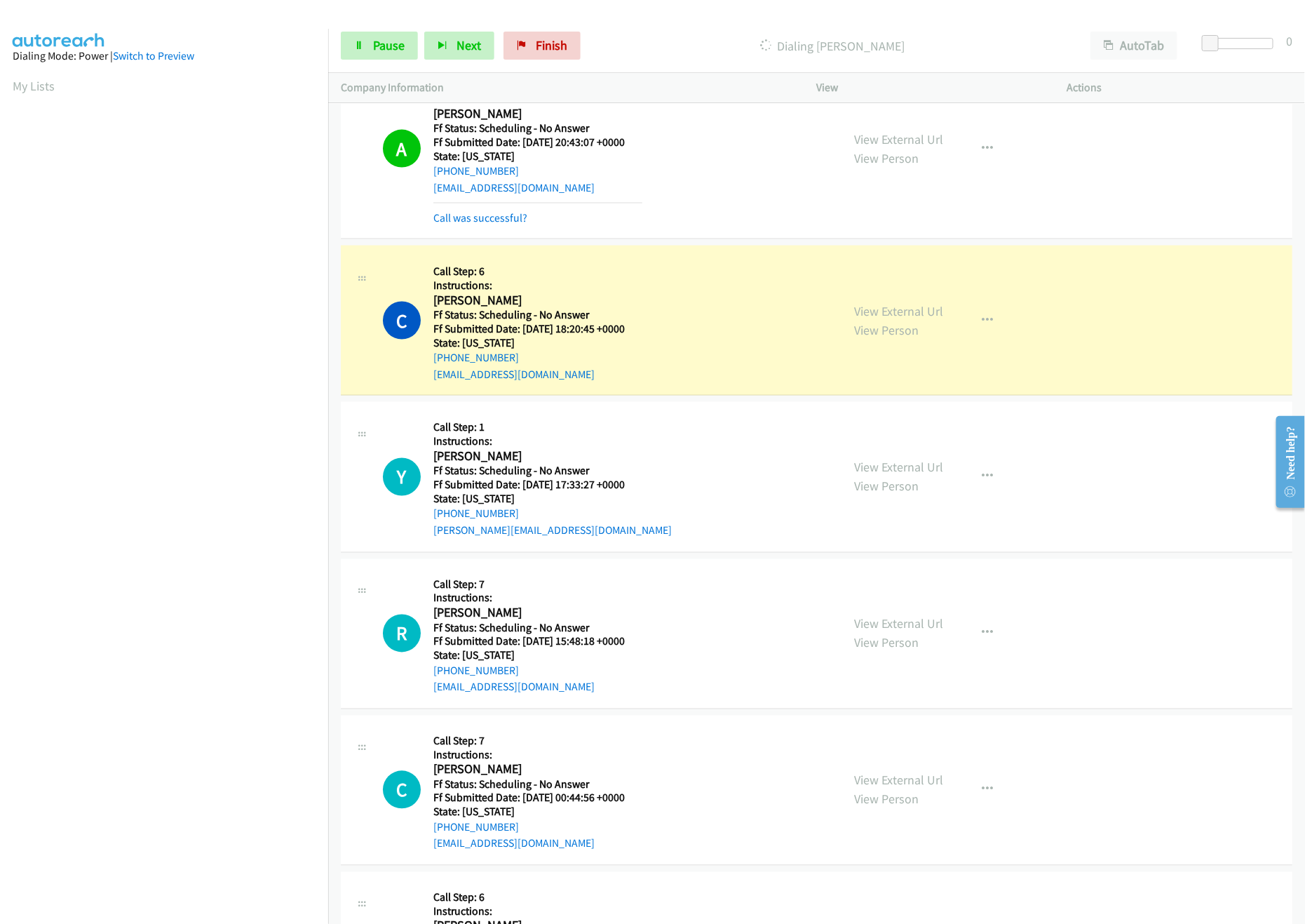
scroll to position [981, 0]
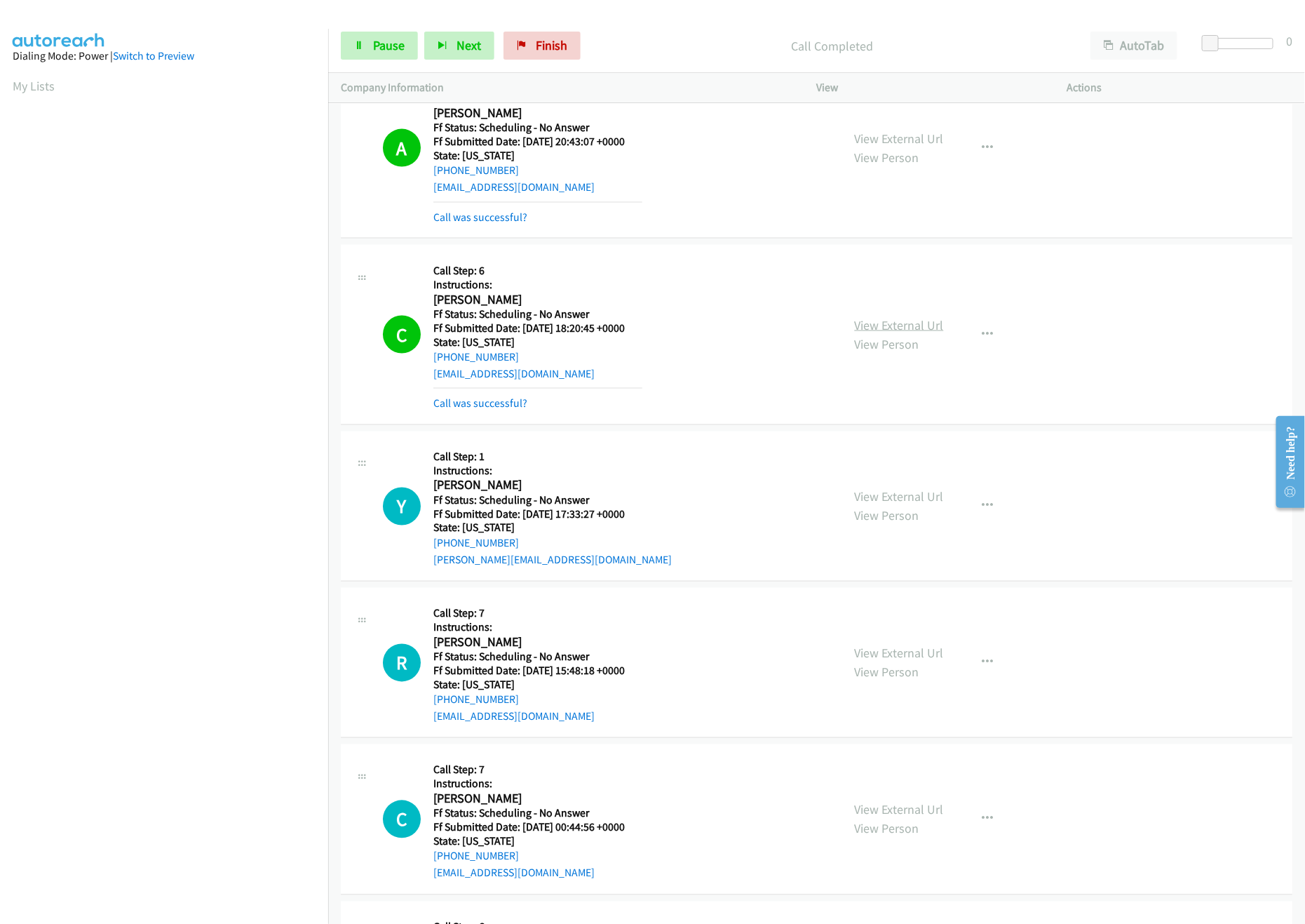
click at [903, 326] on link "View External Url" at bounding box center [899, 325] width 89 height 16
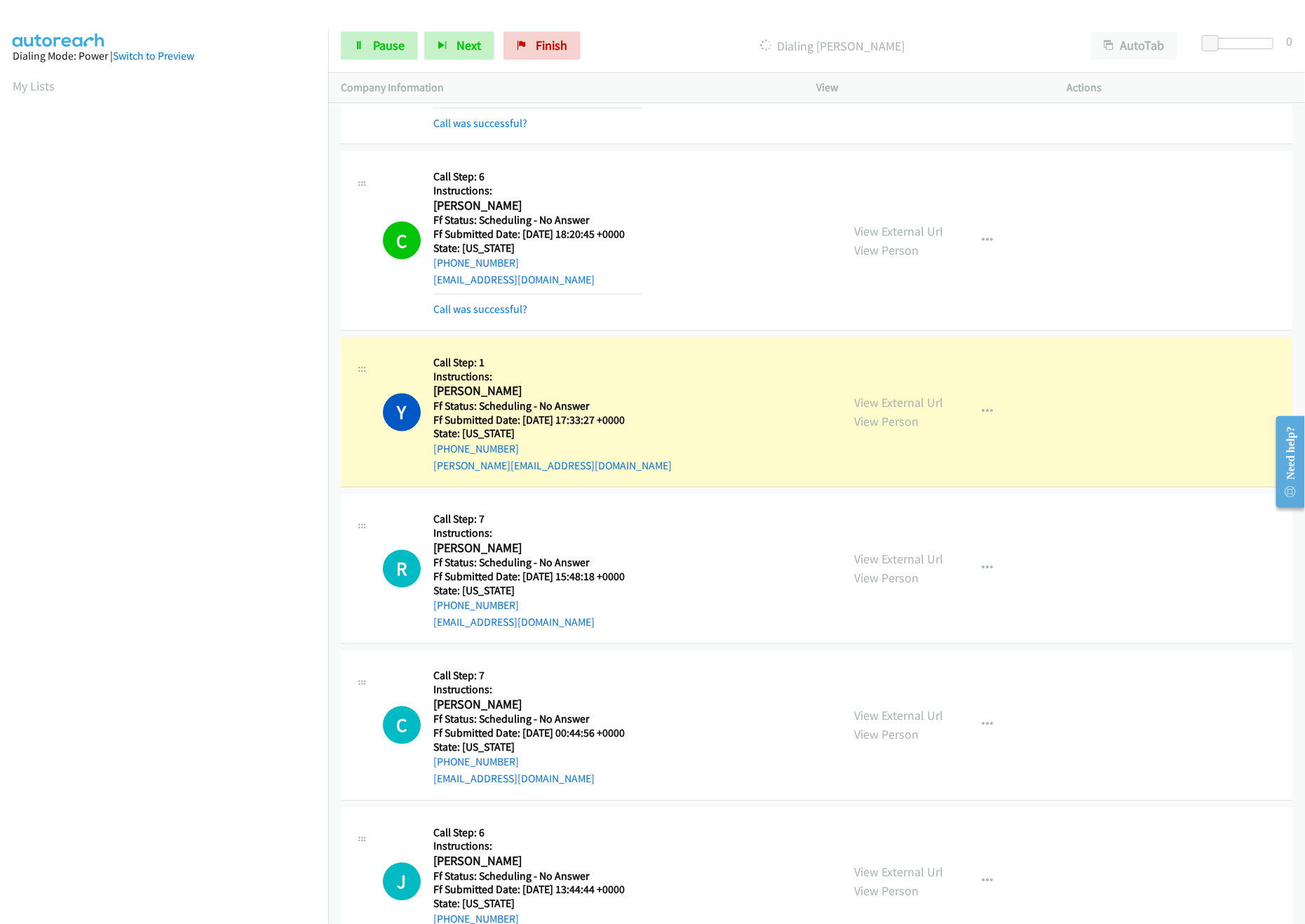
scroll to position [1122, 0]
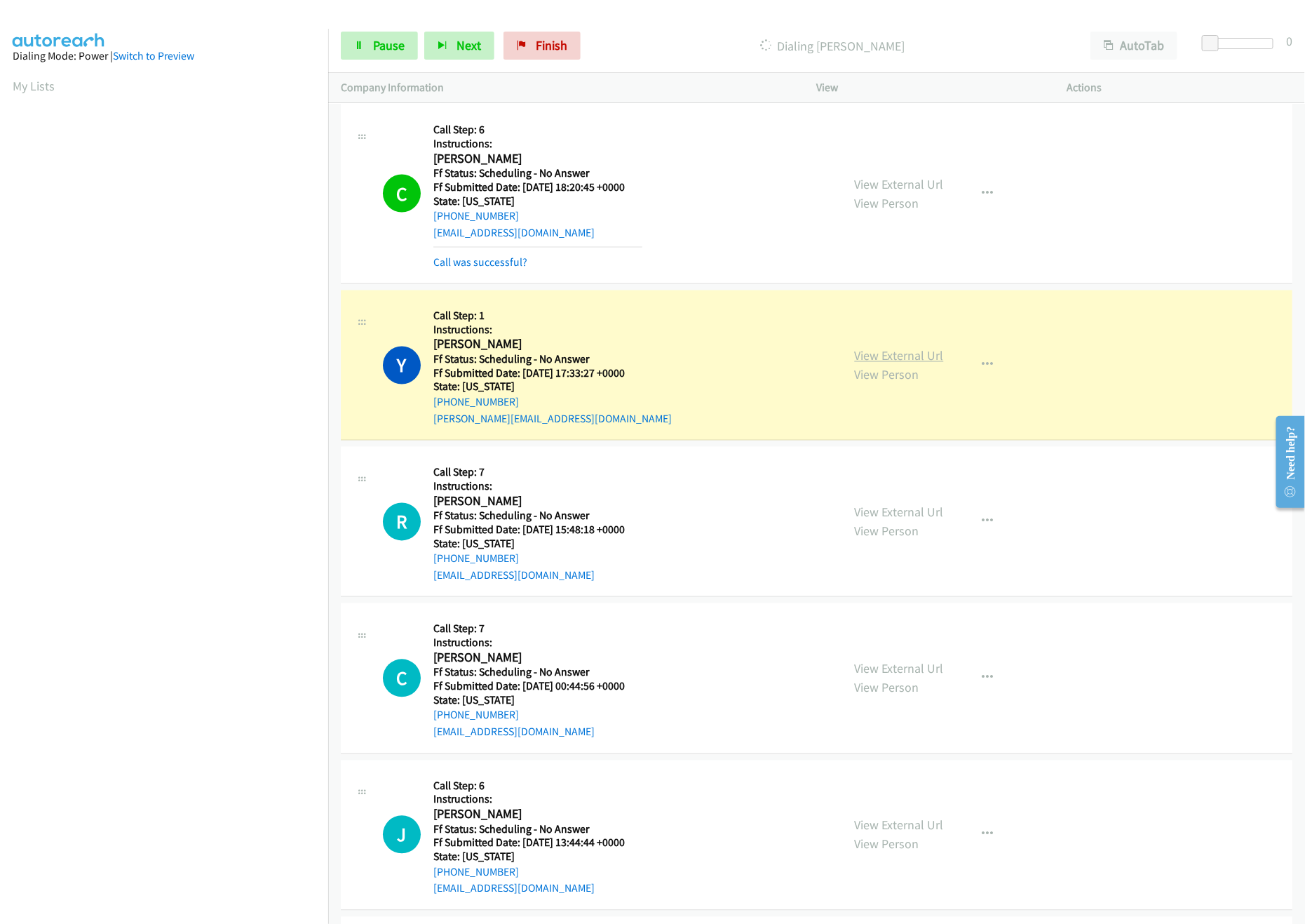
click at [906, 360] on link "View External Url" at bounding box center [899, 356] width 89 height 16
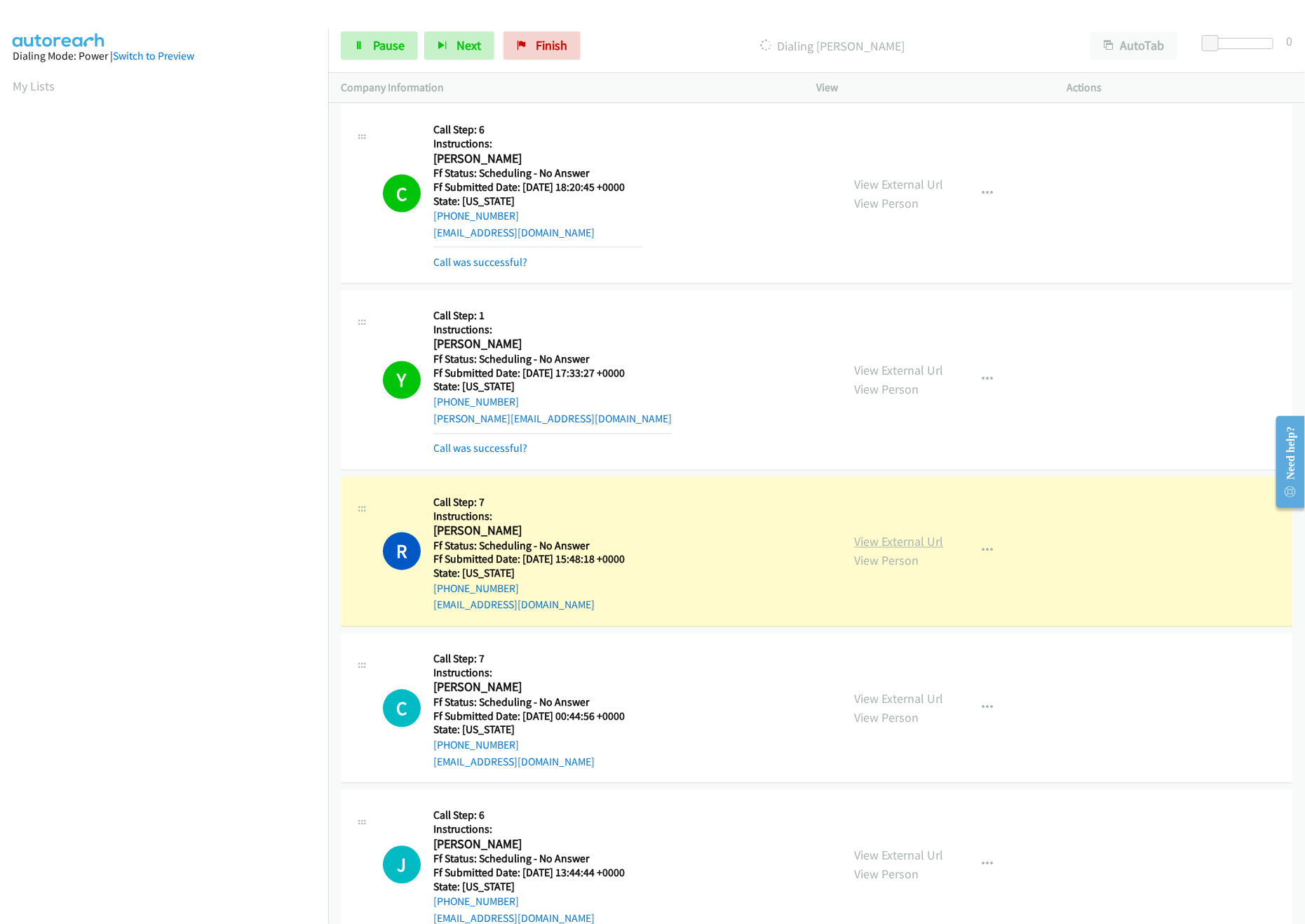
click at [866, 550] on link "View External Url" at bounding box center [899, 542] width 89 height 16
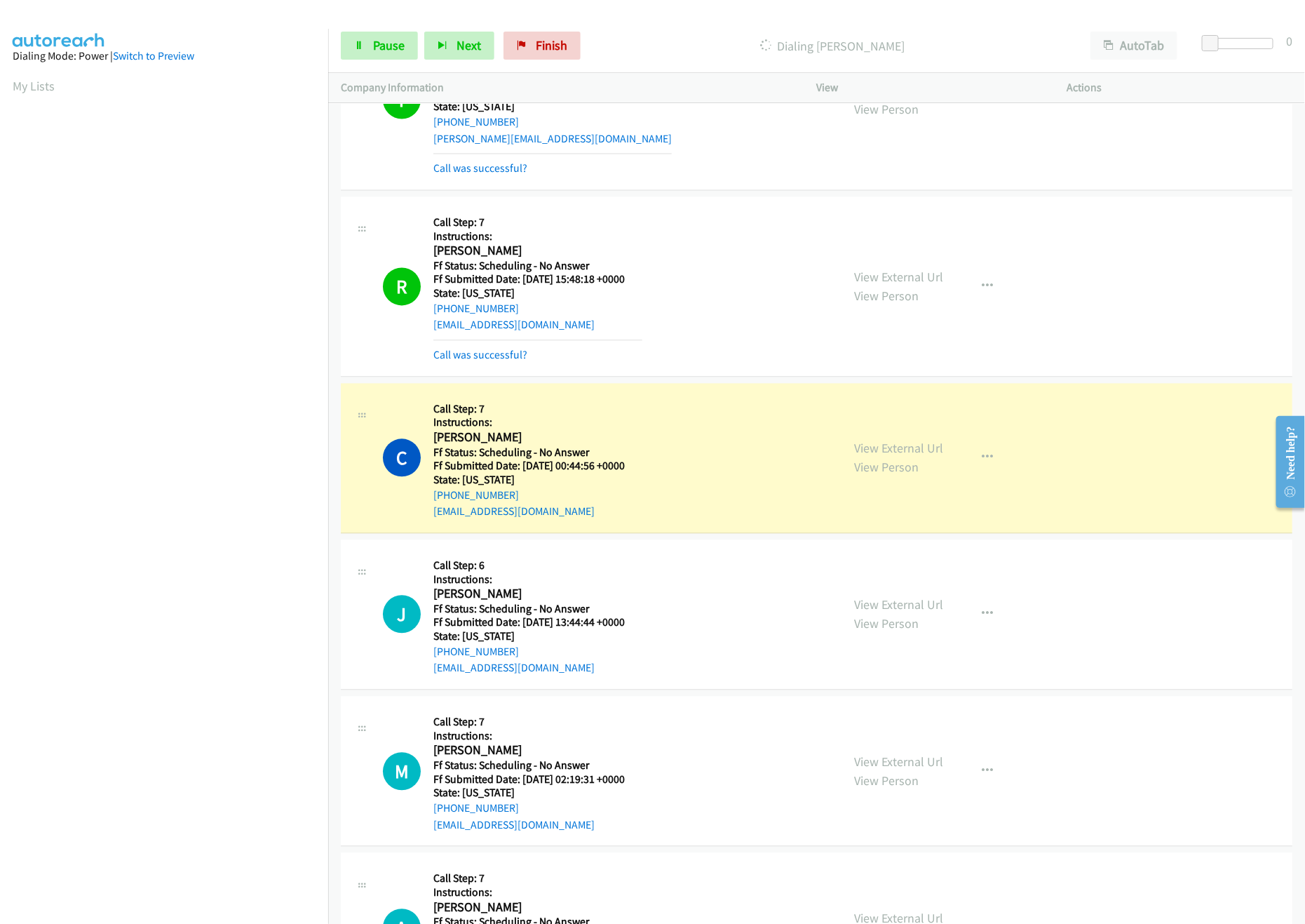
scroll to position [1683, 0]
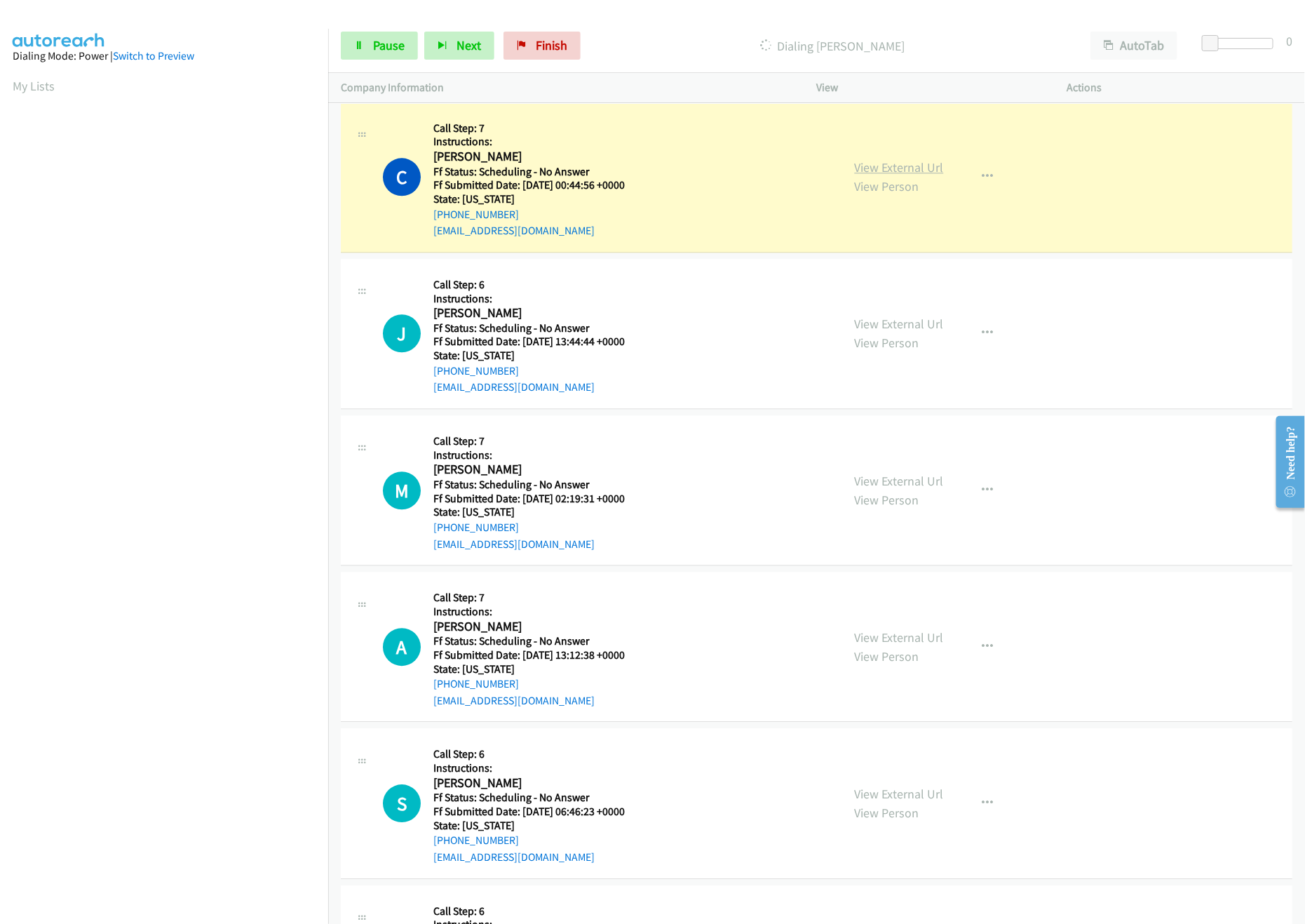
click at [923, 172] on link "View External Url" at bounding box center [899, 167] width 89 height 16
click at [864, 328] on link "View External Url" at bounding box center [899, 323] width 89 height 16
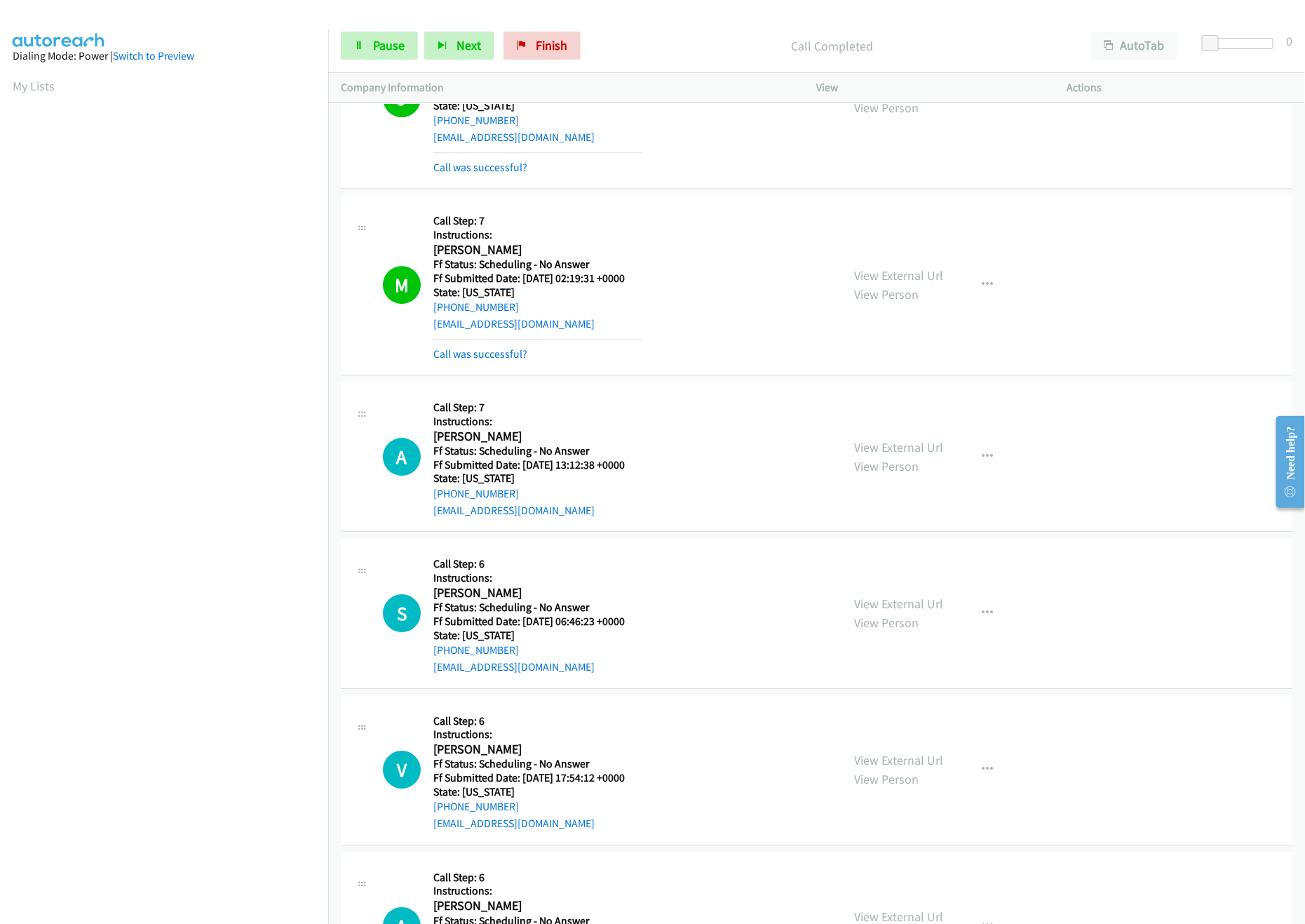
scroll to position [1964, 0]
click at [924, 274] on link "View External Url" at bounding box center [899, 275] width 89 height 16
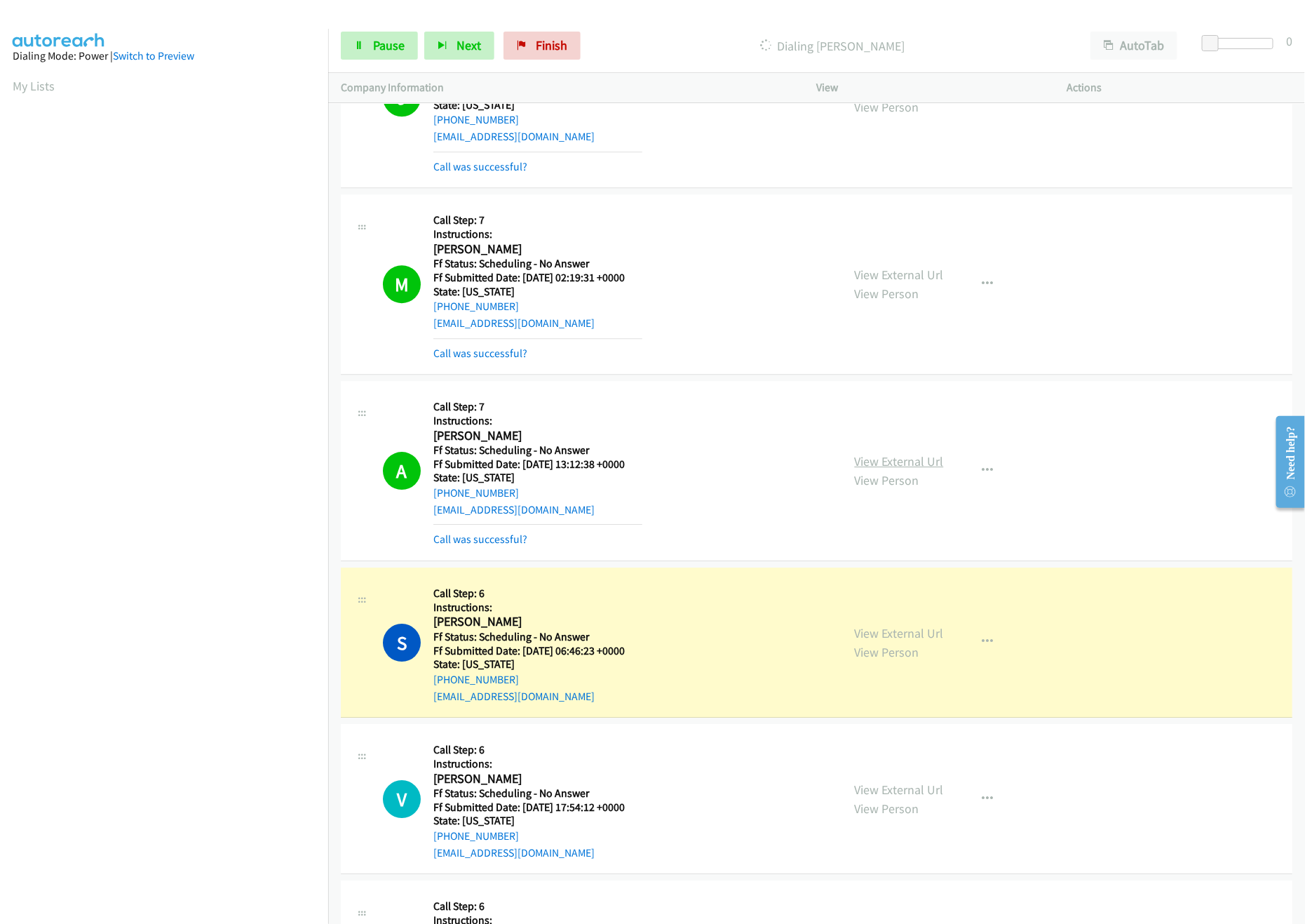
click at [899, 466] on link "View External Url" at bounding box center [899, 461] width 89 height 16
click at [882, 631] on div "View External Url View Person" at bounding box center [899, 642] width 89 height 38
click at [884, 640] on link "View External Url" at bounding box center [899, 633] width 89 height 16
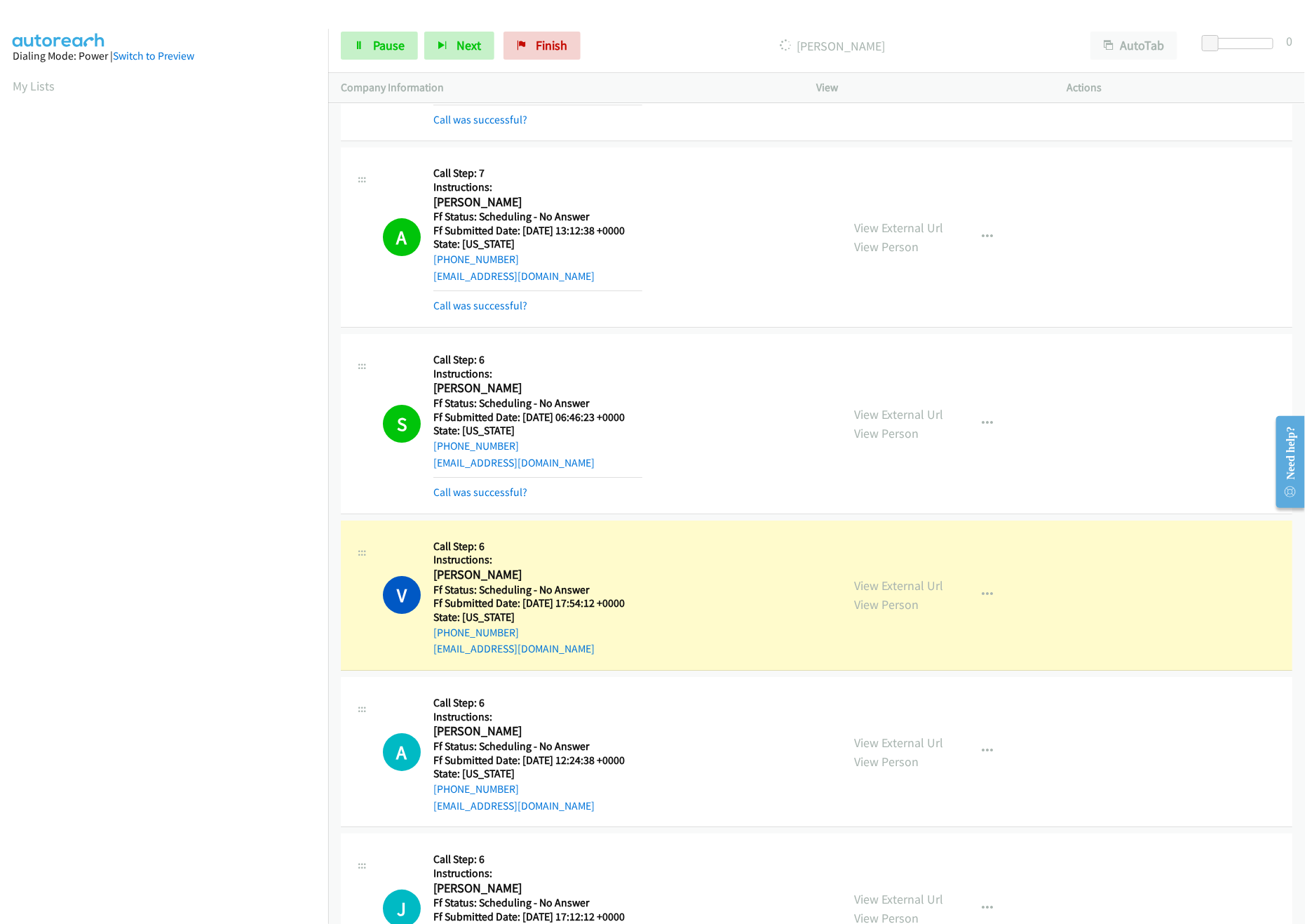
scroll to position [2244, 0]
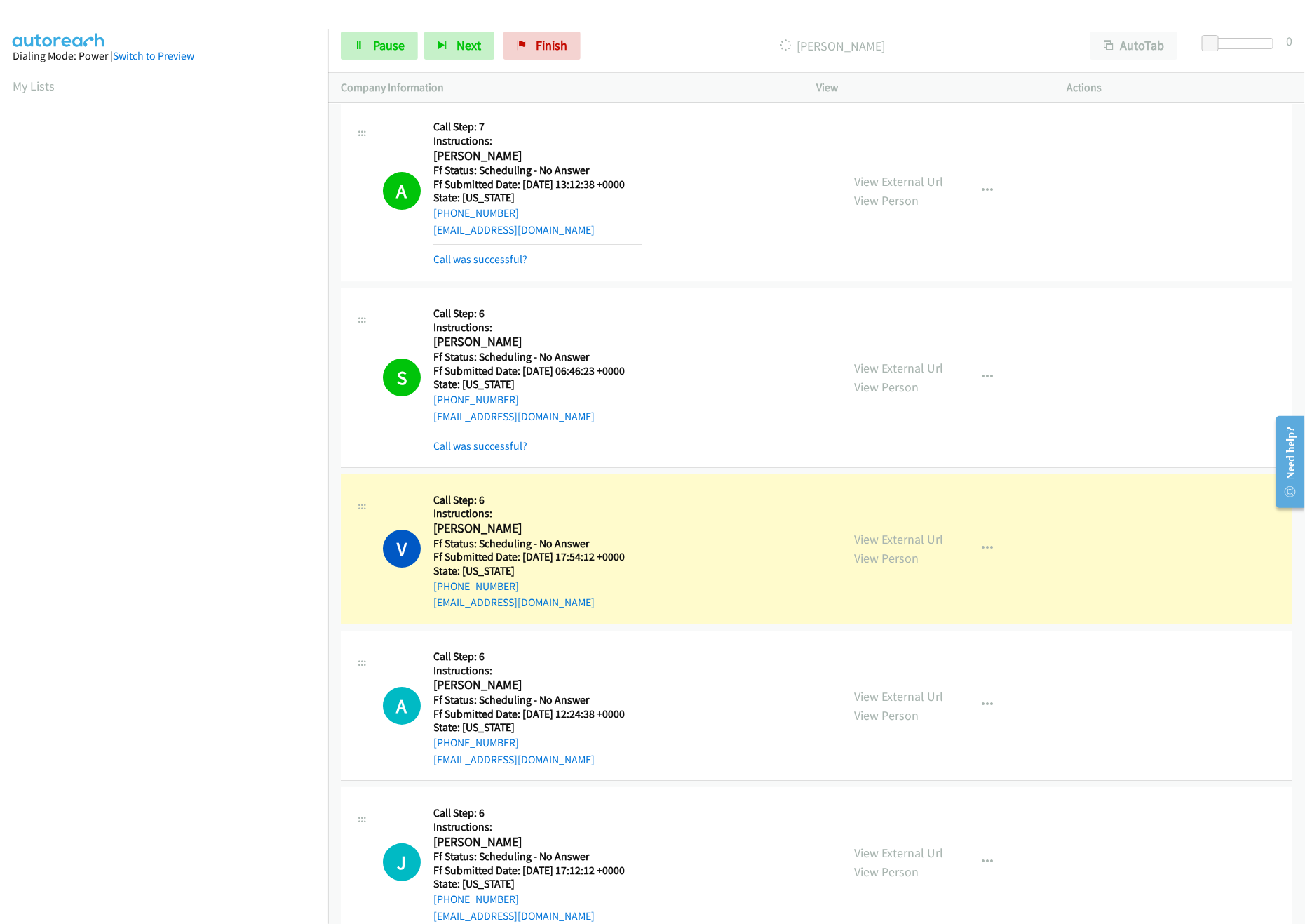
click at [912, 556] on div "View External Url View Person" at bounding box center [899, 548] width 89 height 38
click at [930, 547] on link "View External Url" at bounding box center [899, 539] width 89 height 16
click at [870, 547] on link "View External Url" at bounding box center [899, 539] width 89 height 16
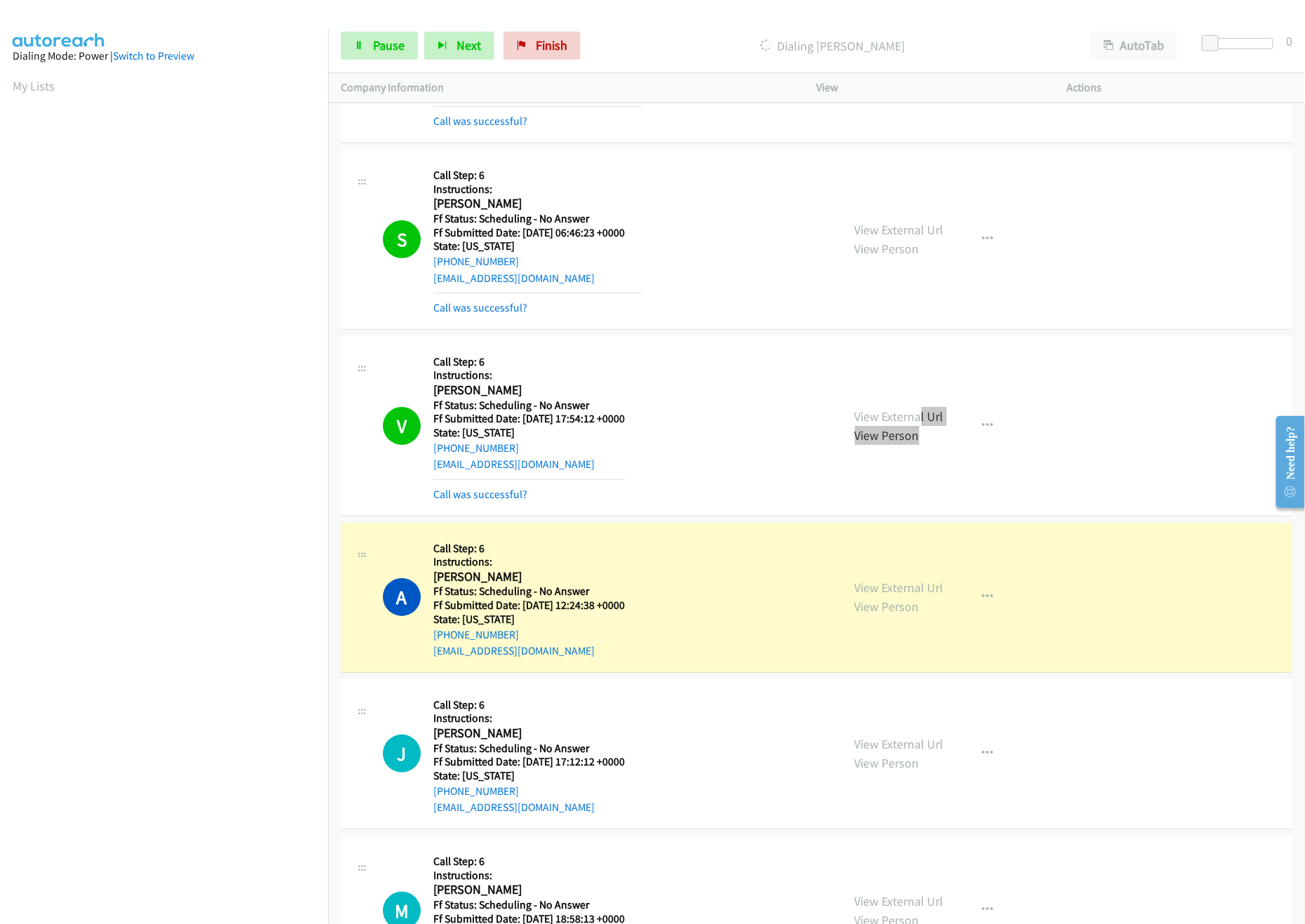
scroll to position [2664, 0]
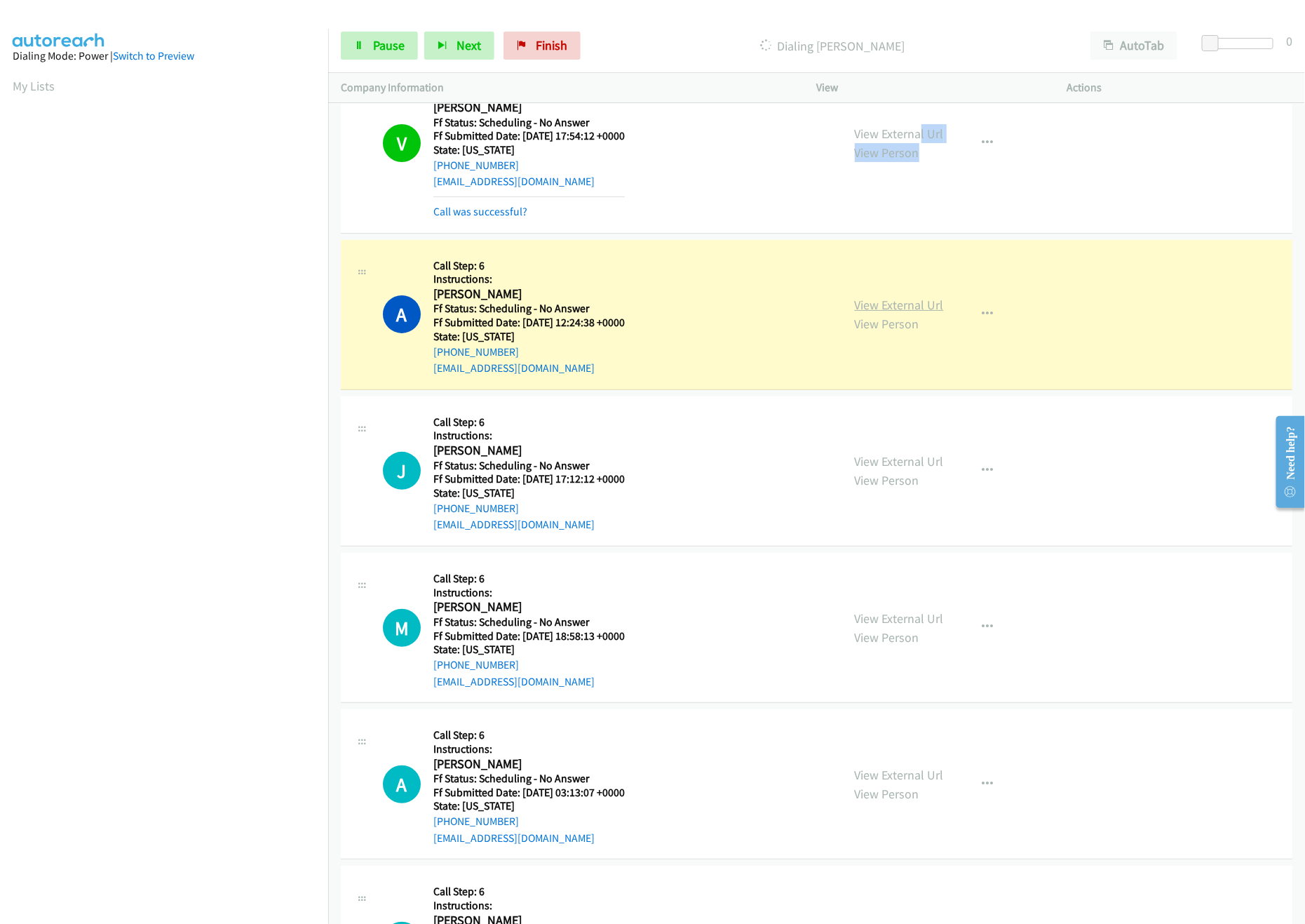
click at [905, 312] on link "View External Url" at bounding box center [899, 305] width 89 height 16
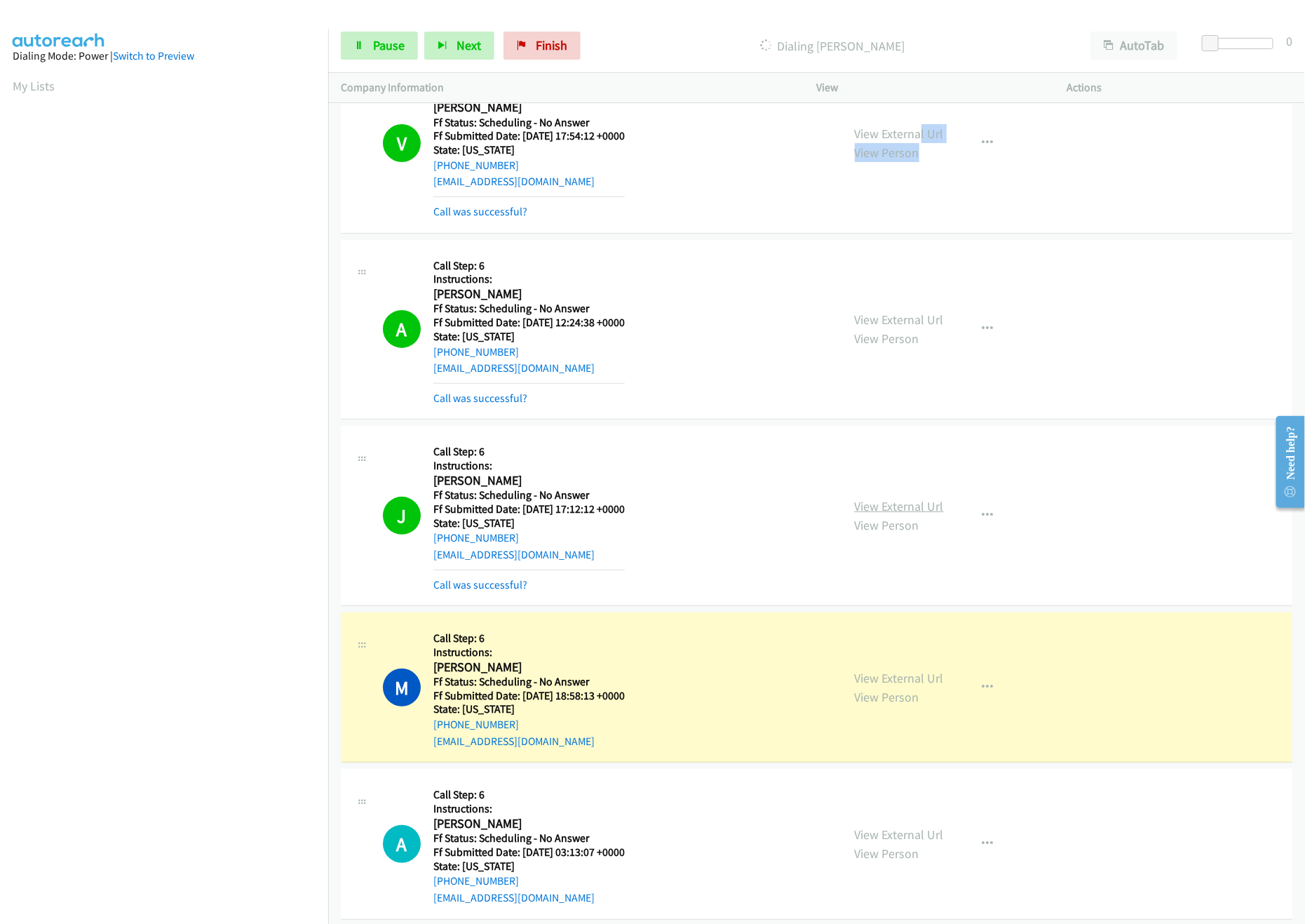
click at [928, 511] on link "View External Url" at bounding box center [899, 506] width 89 height 16
click at [893, 684] on link "View External Url" at bounding box center [899, 678] width 89 height 16
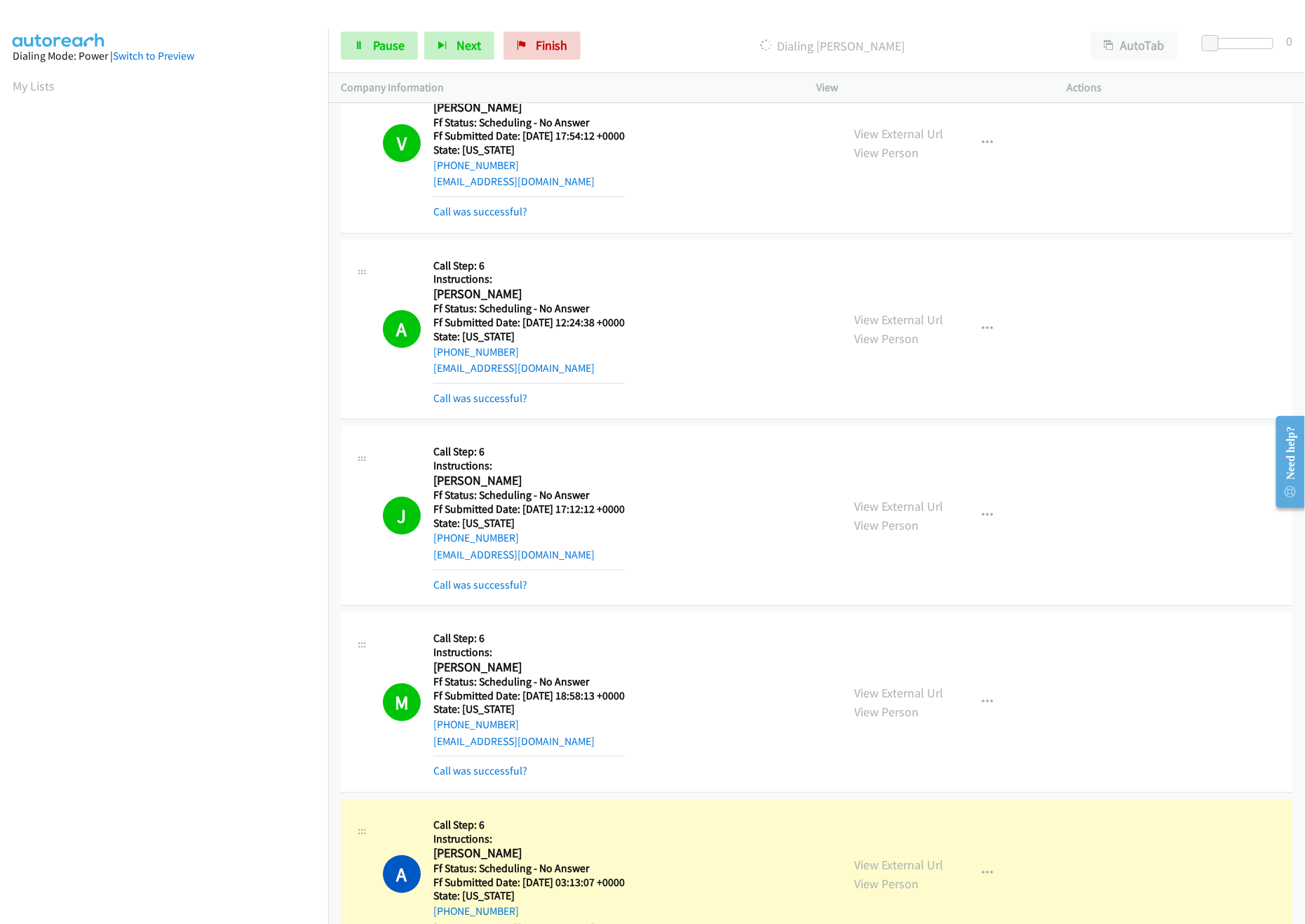
click at [736, 253] on div "A Callback Scheduled Call Step: 6 Instructions: [PERSON_NAME] America/Phoenix F…" at bounding box center [817, 330] width 952 height 181
drag, startPoint x: 1211, startPoint y: 42, endPoint x: 1255, endPoint y: 47, distance: 44.3
click at [1255, 47] on span at bounding box center [1246, 43] width 17 height 17
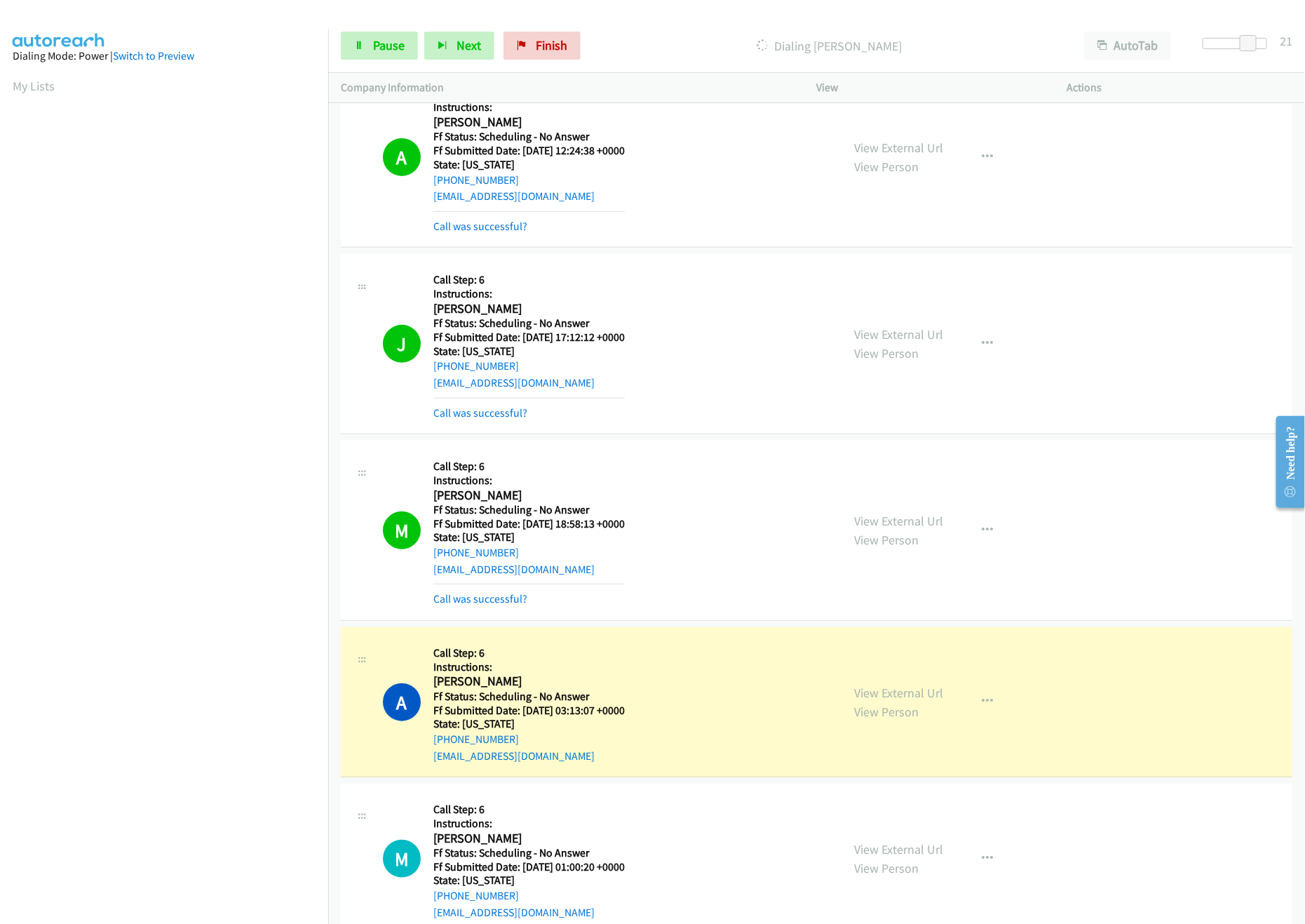
scroll to position [2946, 0]
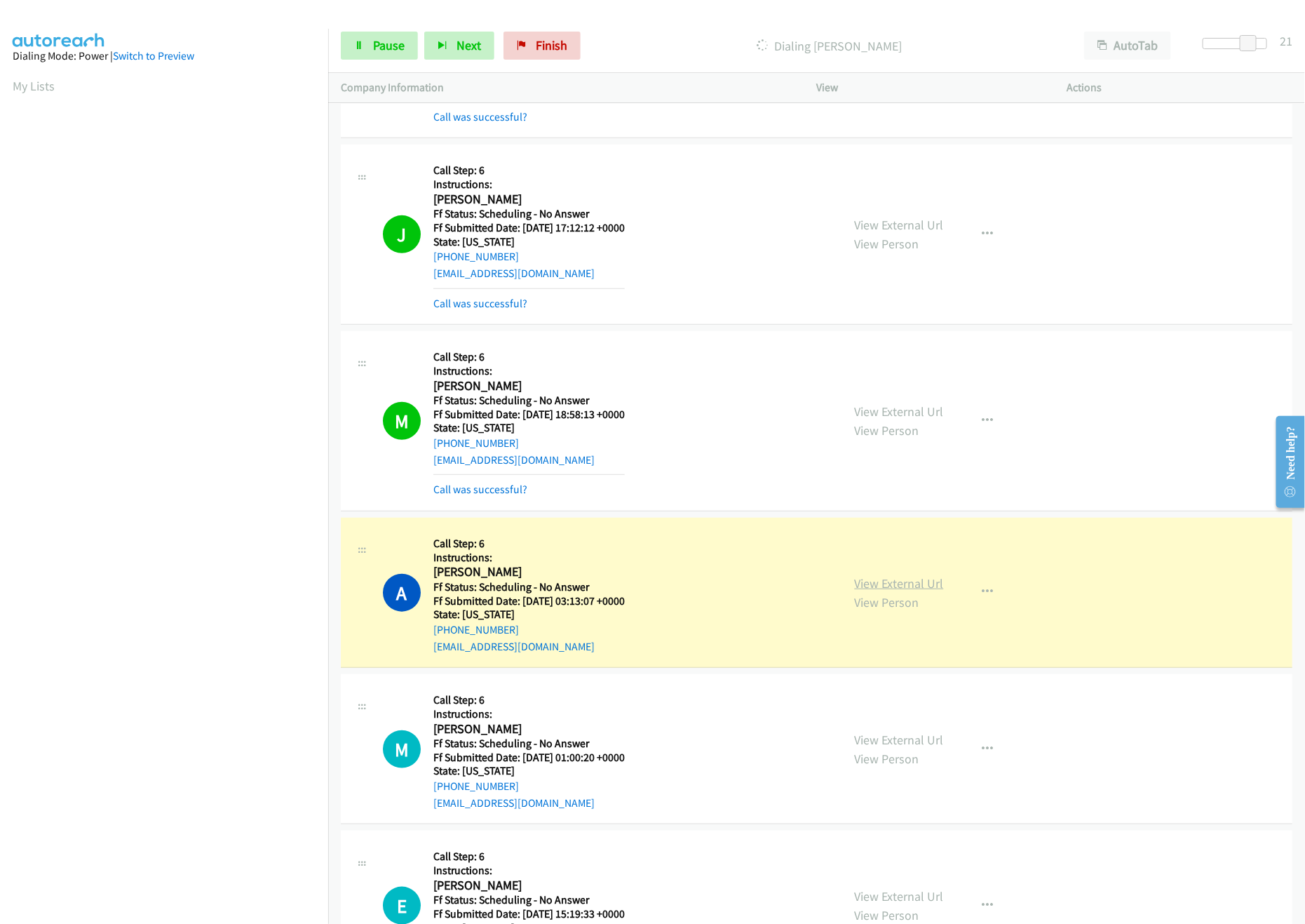
click at [875, 591] on link "View External Url" at bounding box center [899, 584] width 89 height 16
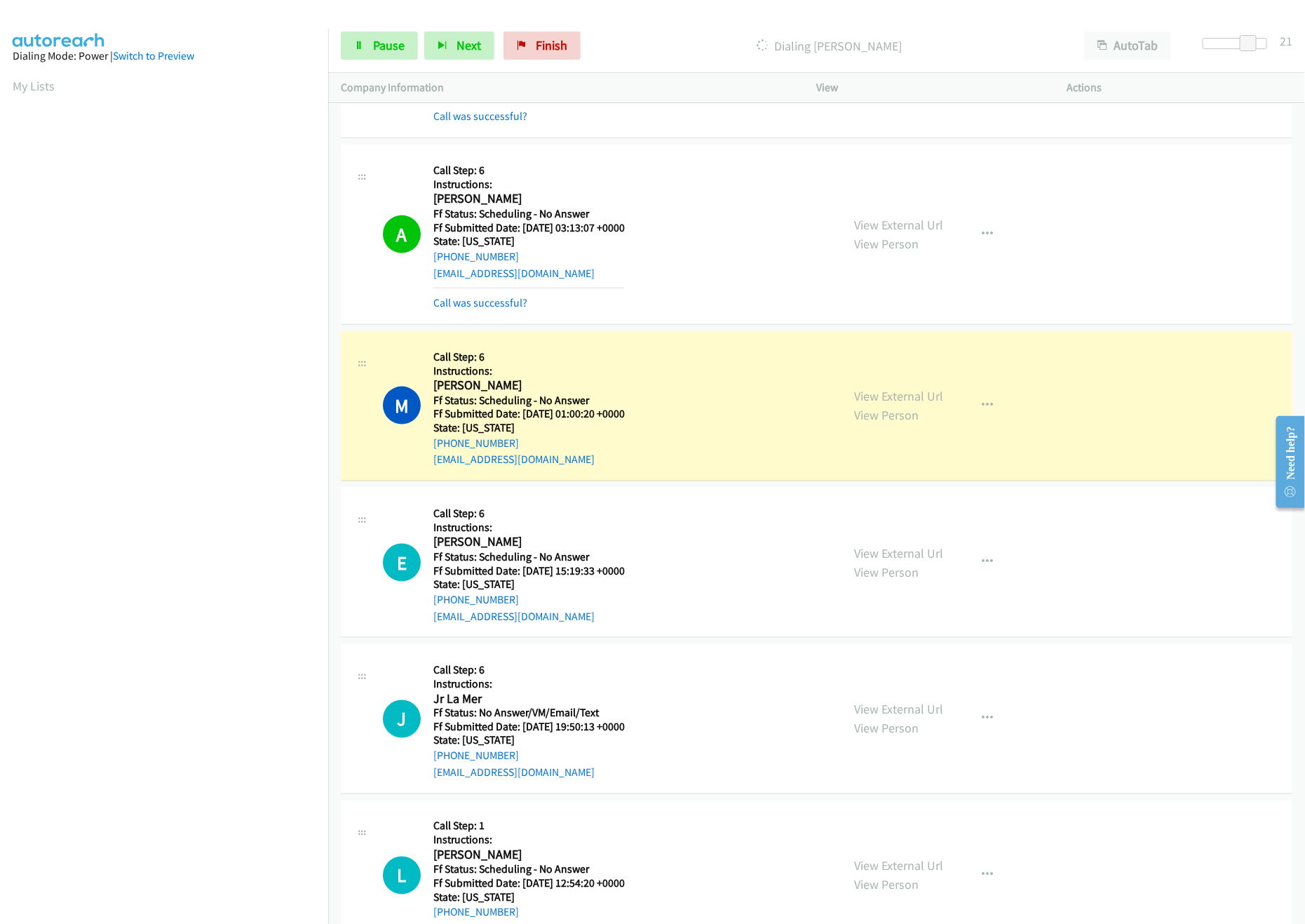
scroll to position [3367, 0]
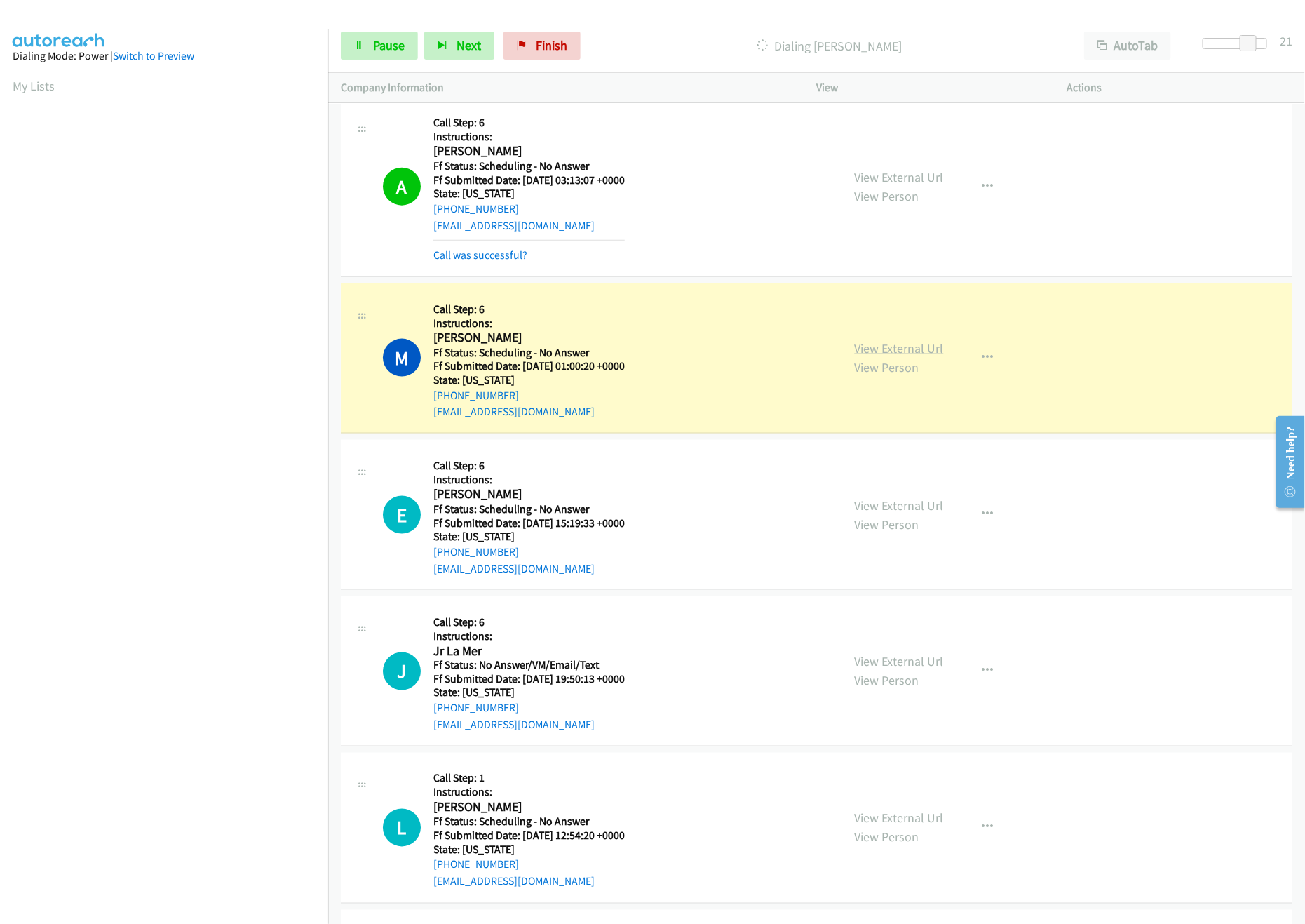
click at [920, 357] on link "View External Url" at bounding box center [899, 349] width 89 height 16
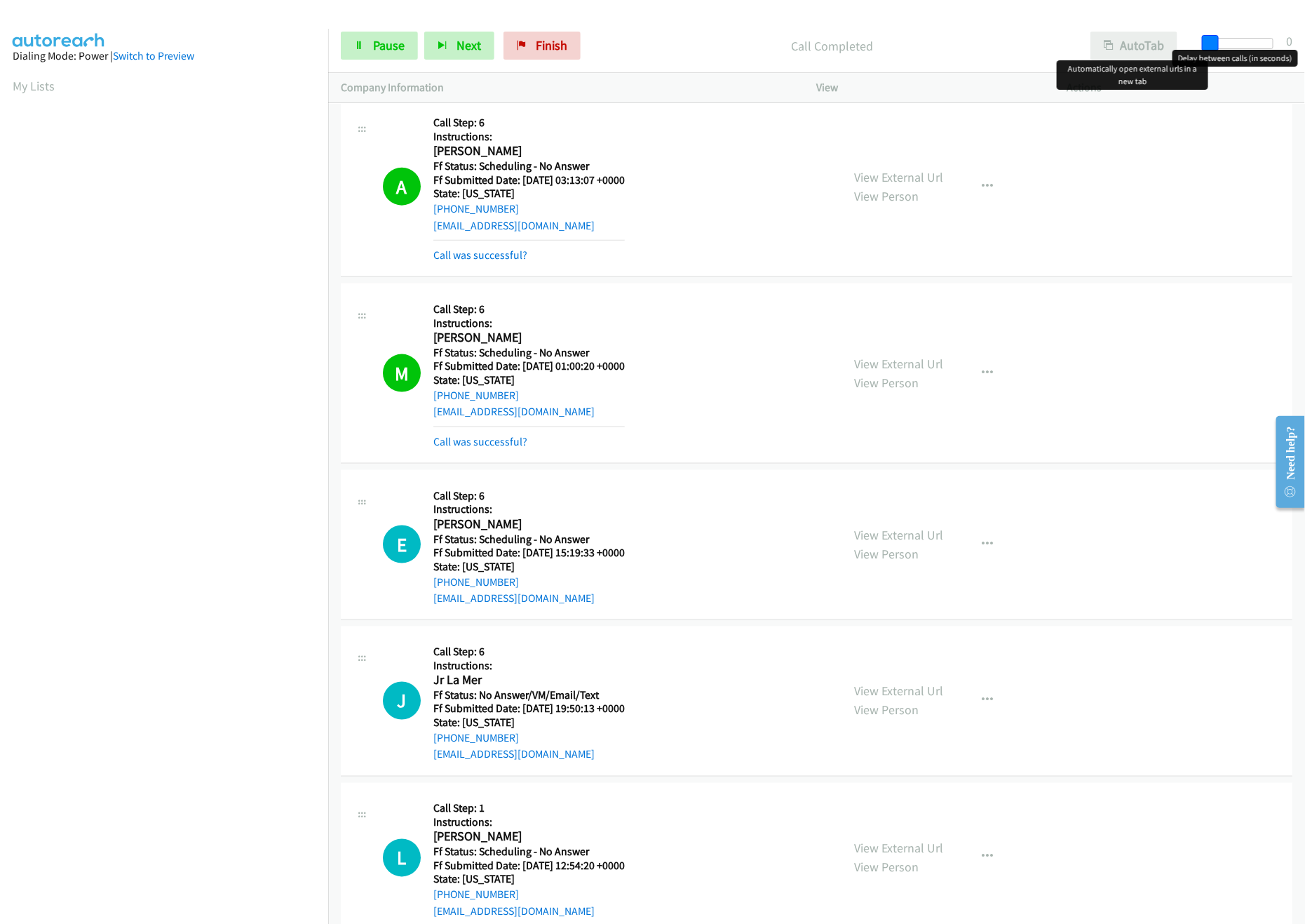
drag, startPoint x: 1259, startPoint y: 42, endPoint x: 1164, endPoint y: 47, distance: 95.1
click at [1164, 47] on div "Start Calls Pause Next Finish Call Completed AutoTab AutoTab 0" at bounding box center [816, 46] width 977 height 54
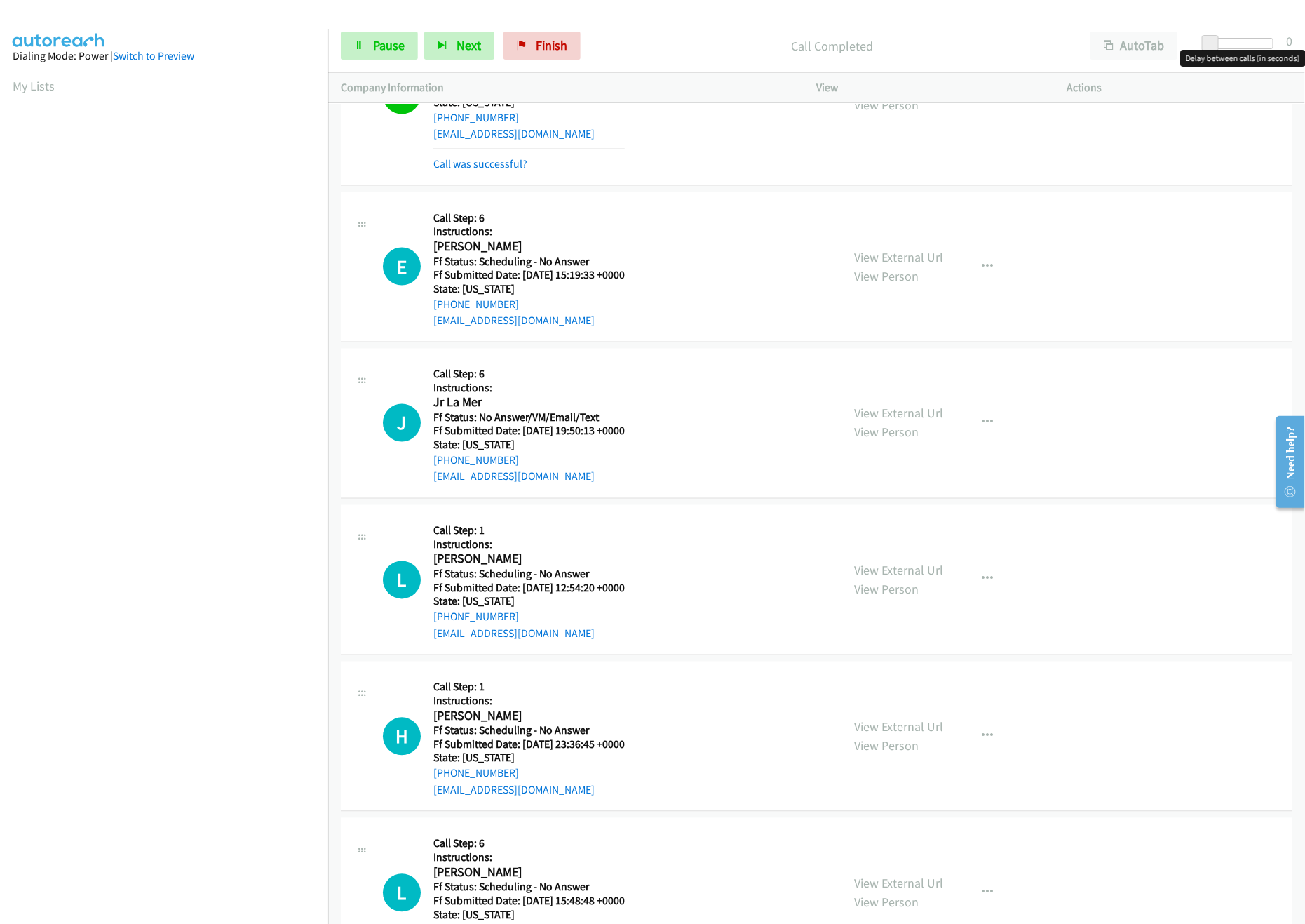
scroll to position [3647, 0]
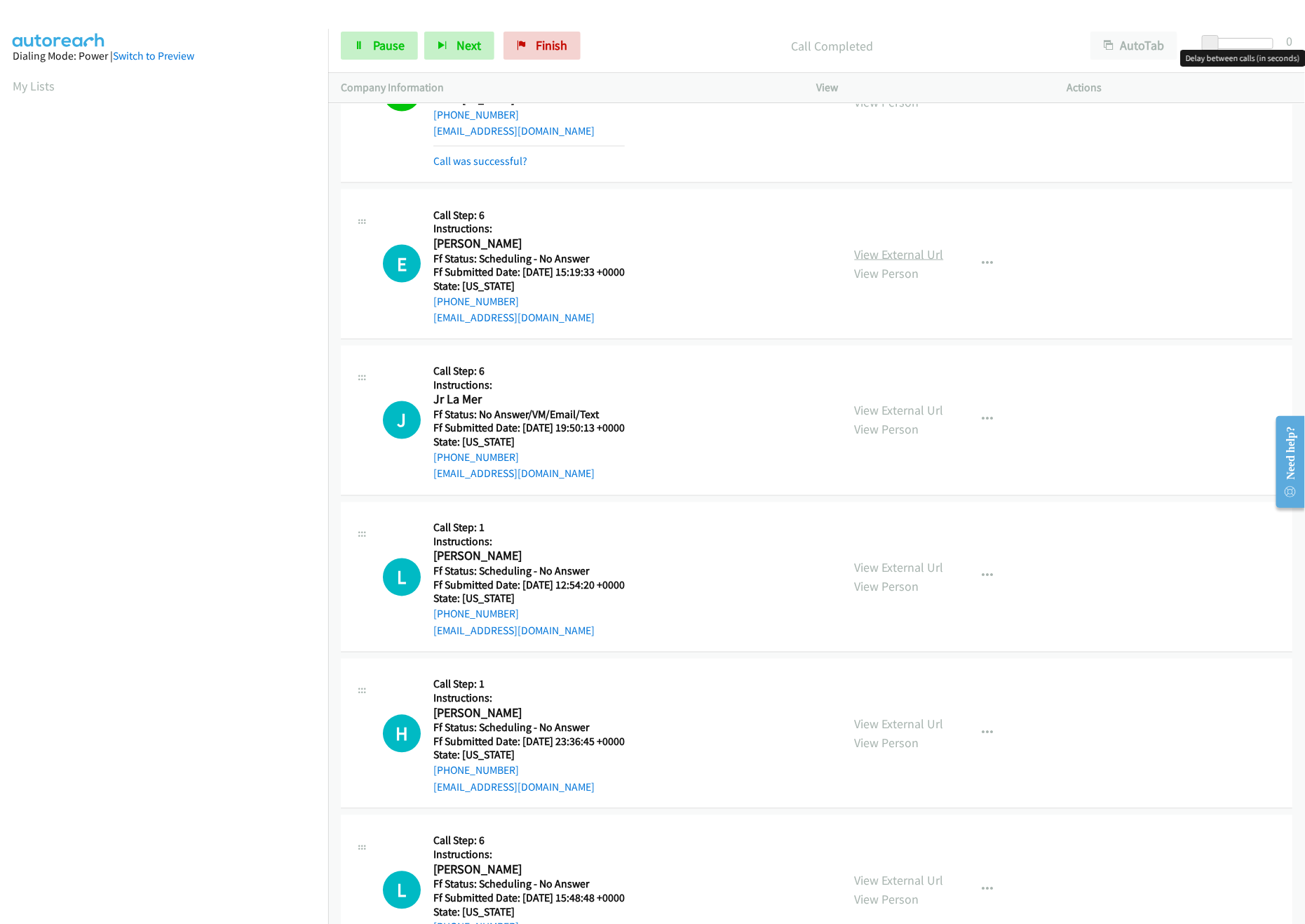
click at [910, 262] on link "View External Url" at bounding box center [899, 254] width 89 height 16
drag, startPoint x: 379, startPoint y: 46, endPoint x: 321, endPoint y: 49, distance: 58.1
click at [379, 46] on span "Pause" at bounding box center [388, 45] width 32 height 16
click at [379, 49] on span "Start Calls" at bounding box center [400, 45] width 55 height 16
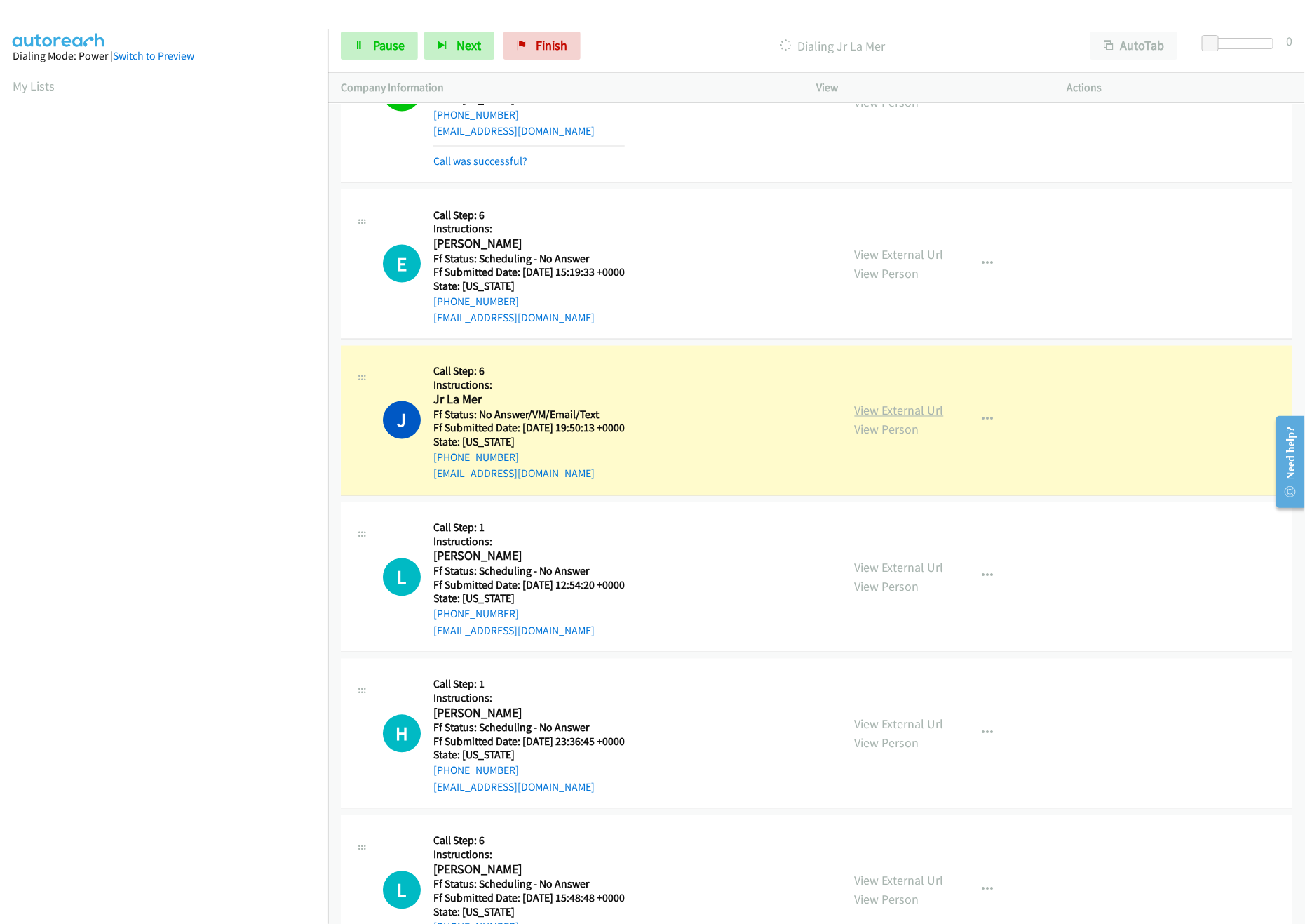
click at [901, 419] on link "View External Url" at bounding box center [899, 410] width 89 height 16
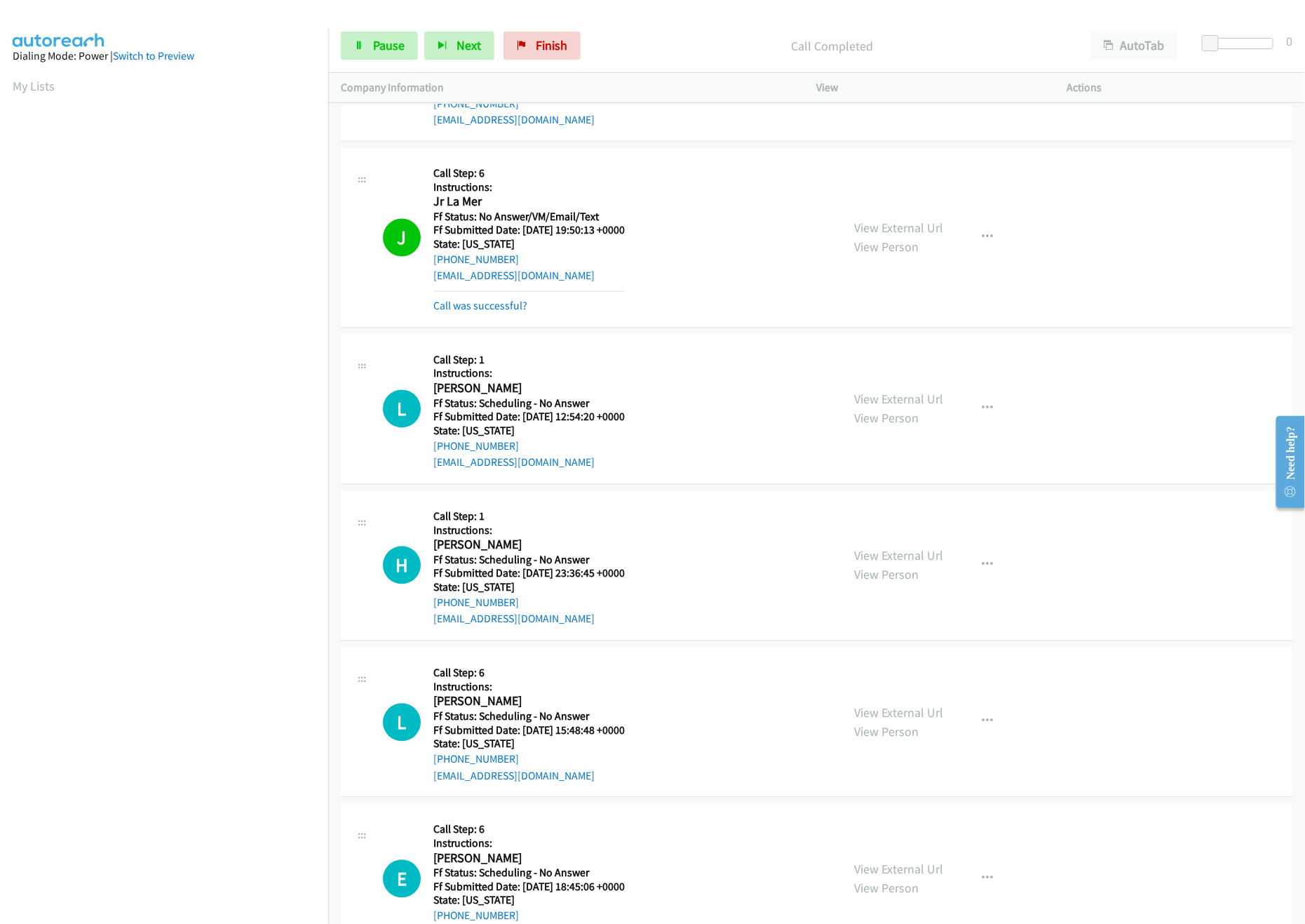
scroll to position [3927, 0]
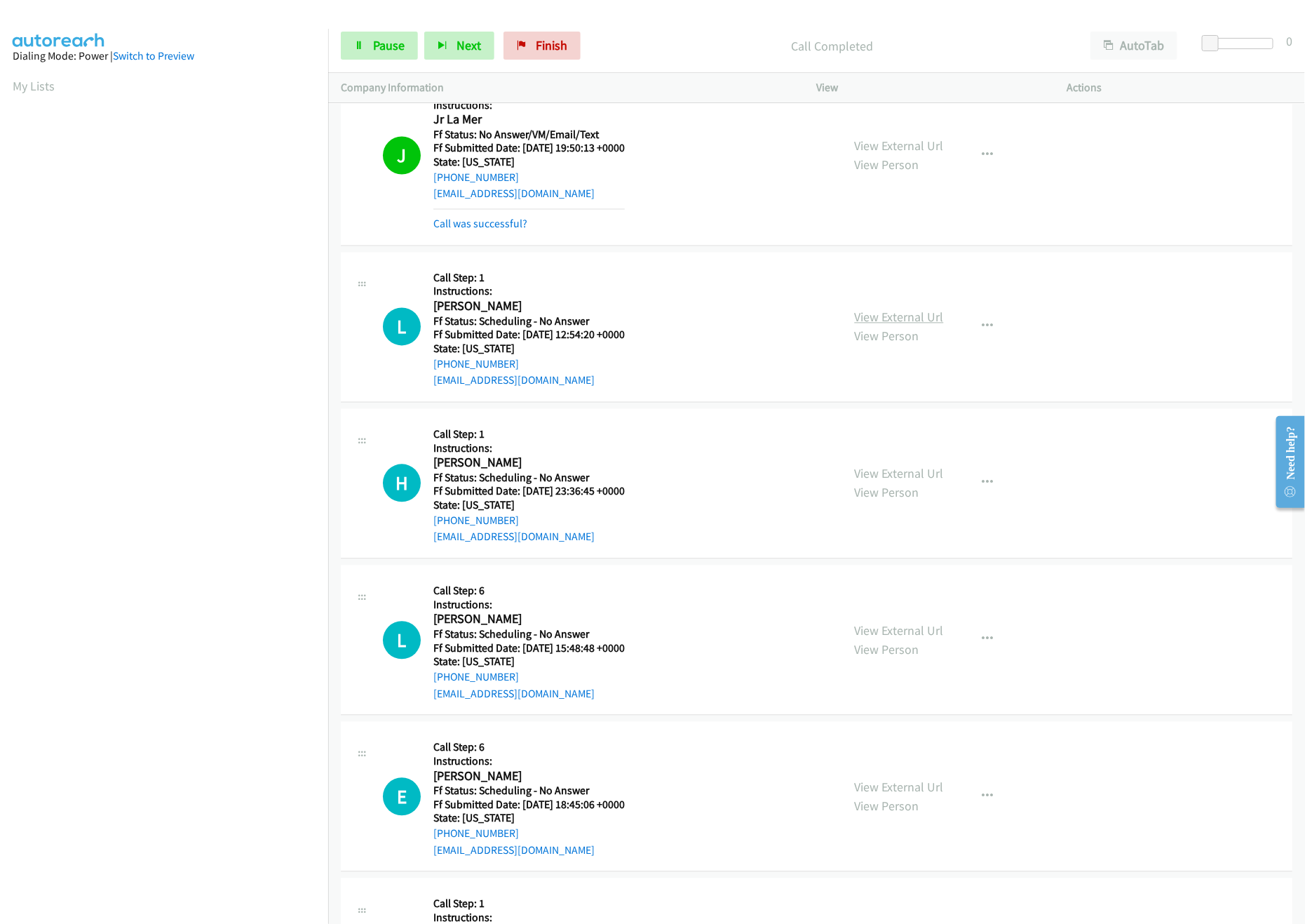
click at [856, 326] on link "View External Url" at bounding box center [899, 318] width 89 height 16
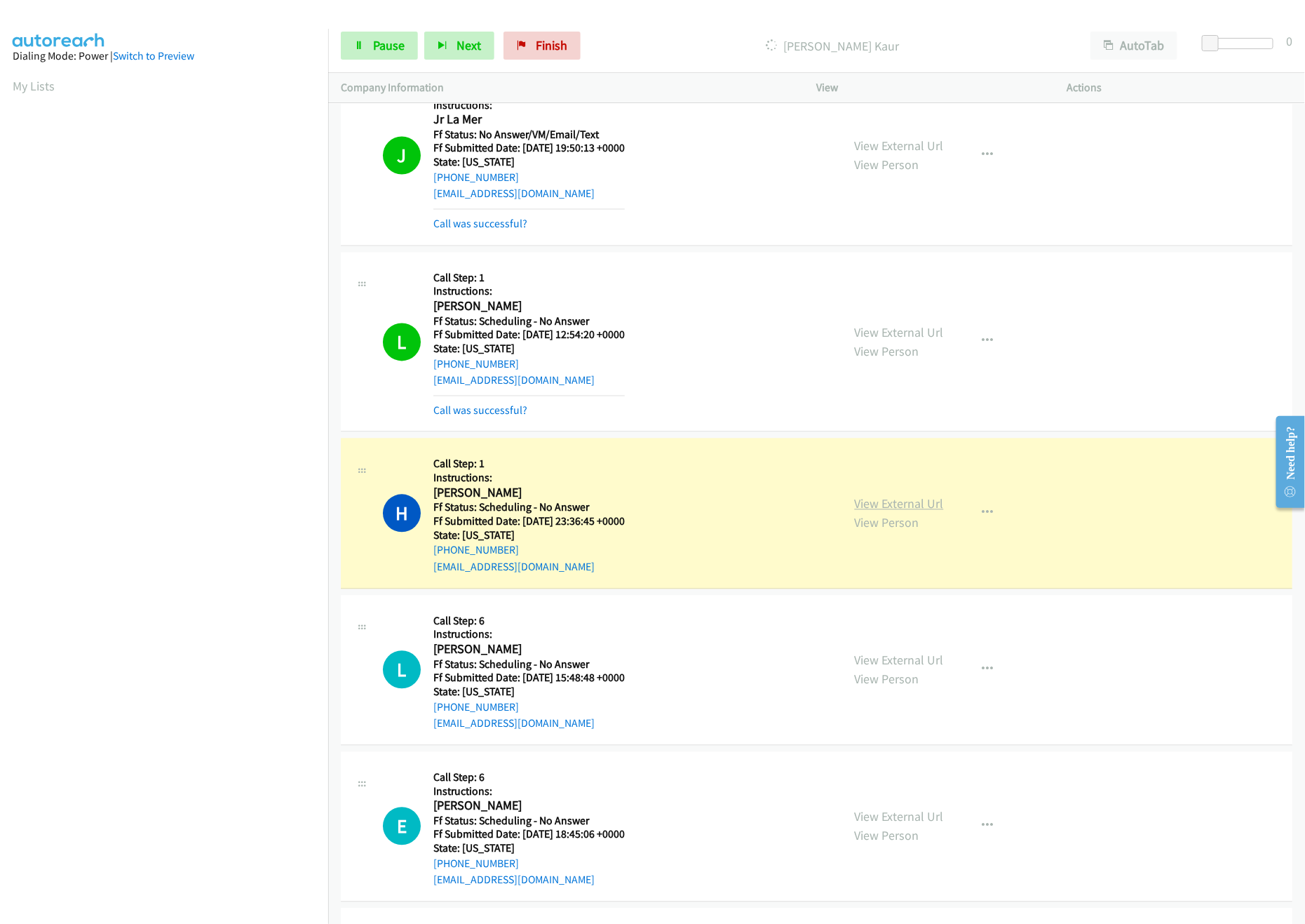
click at [915, 512] on link "View External Url" at bounding box center [899, 504] width 89 height 16
click at [893, 668] on link "View External Url" at bounding box center [899, 660] width 89 height 16
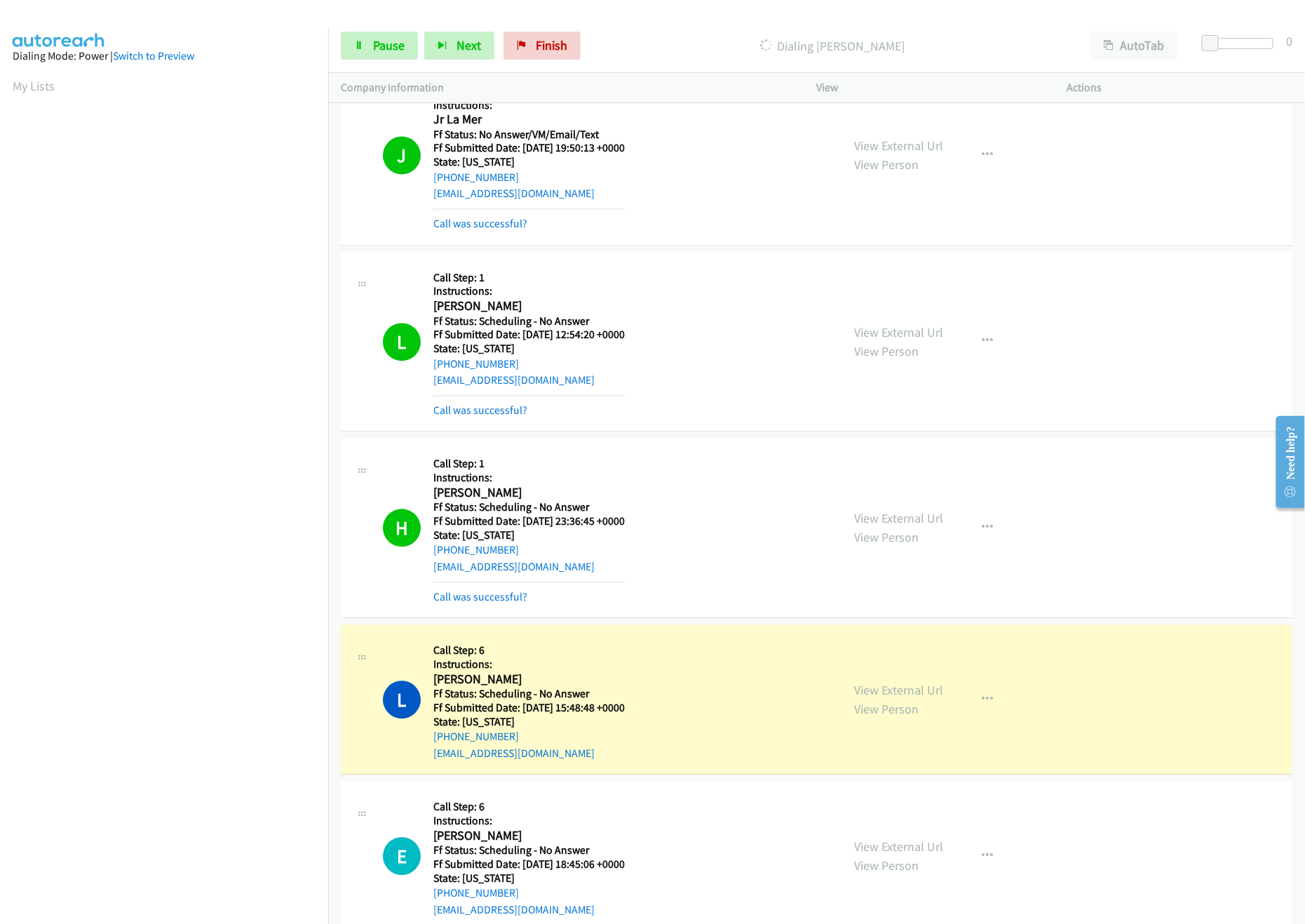
scroll to position [4208, 0]
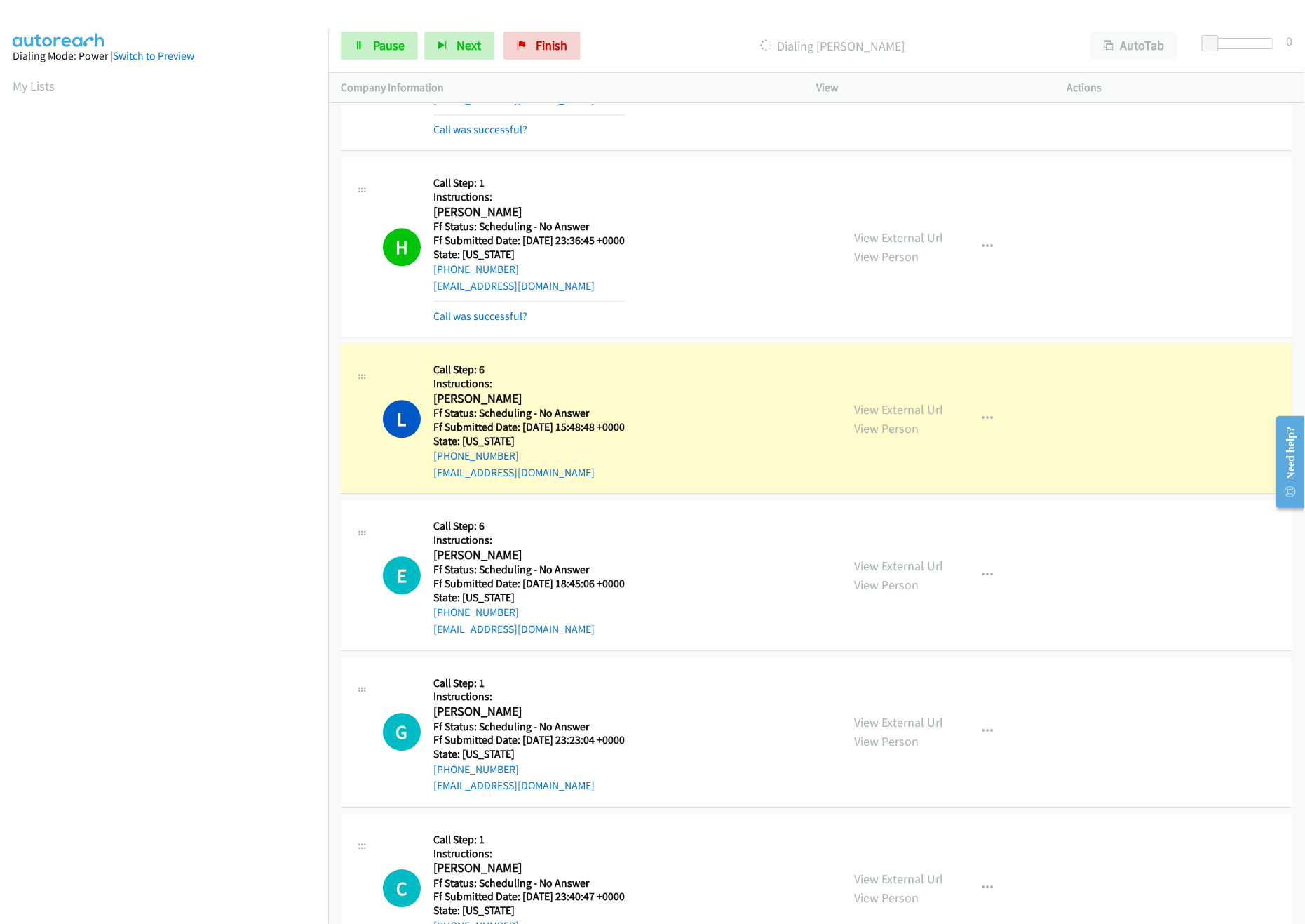
click at [920, 571] on div "View External Url View Person View External Url Email Schedule/Manage Callback …" at bounding box center [973, 575] width 263 height 124
click at [920, 574] on link "View External Url" at bounding box center [899, 566] width 89 height 16
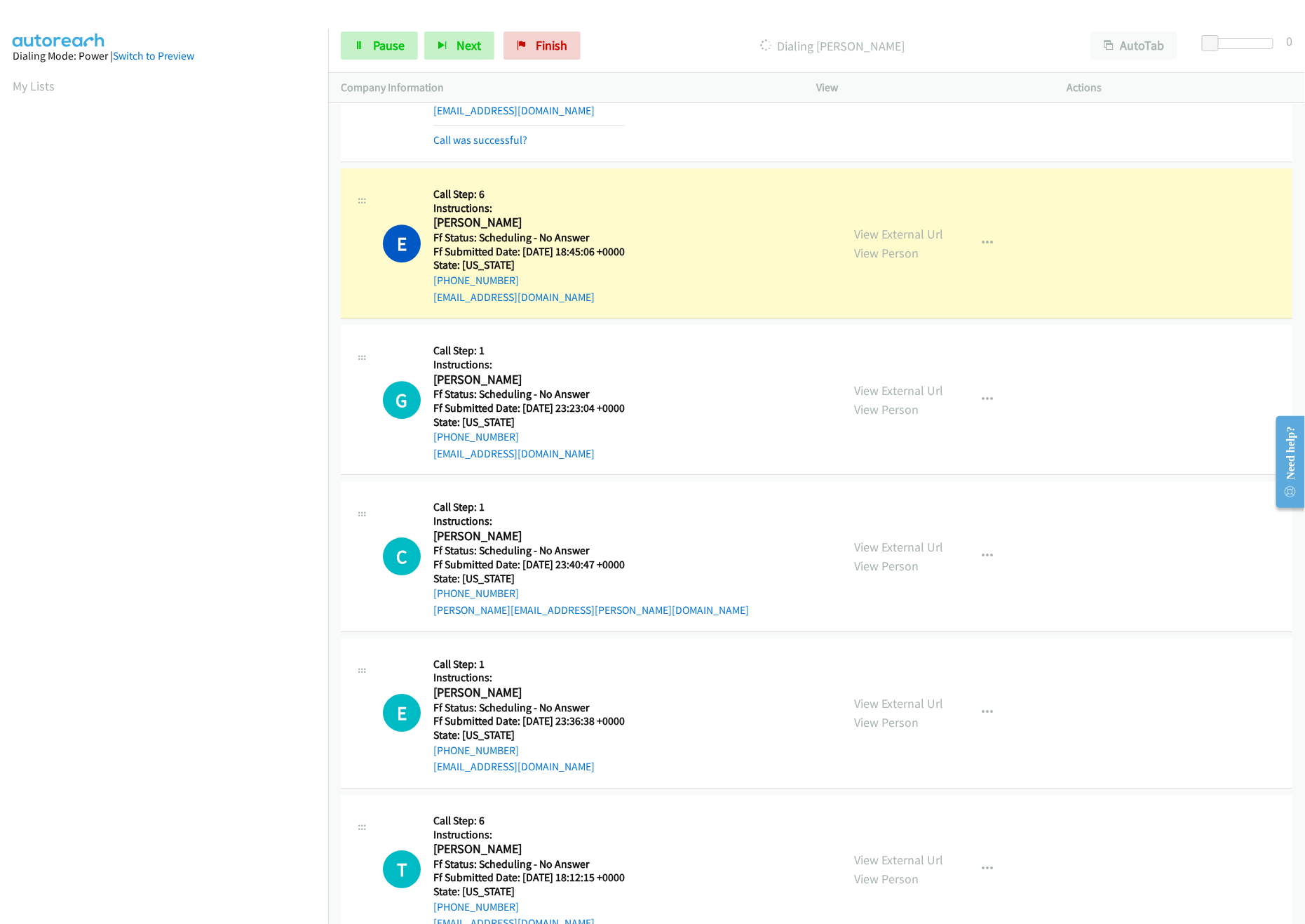
scroll to position [4629, 0]
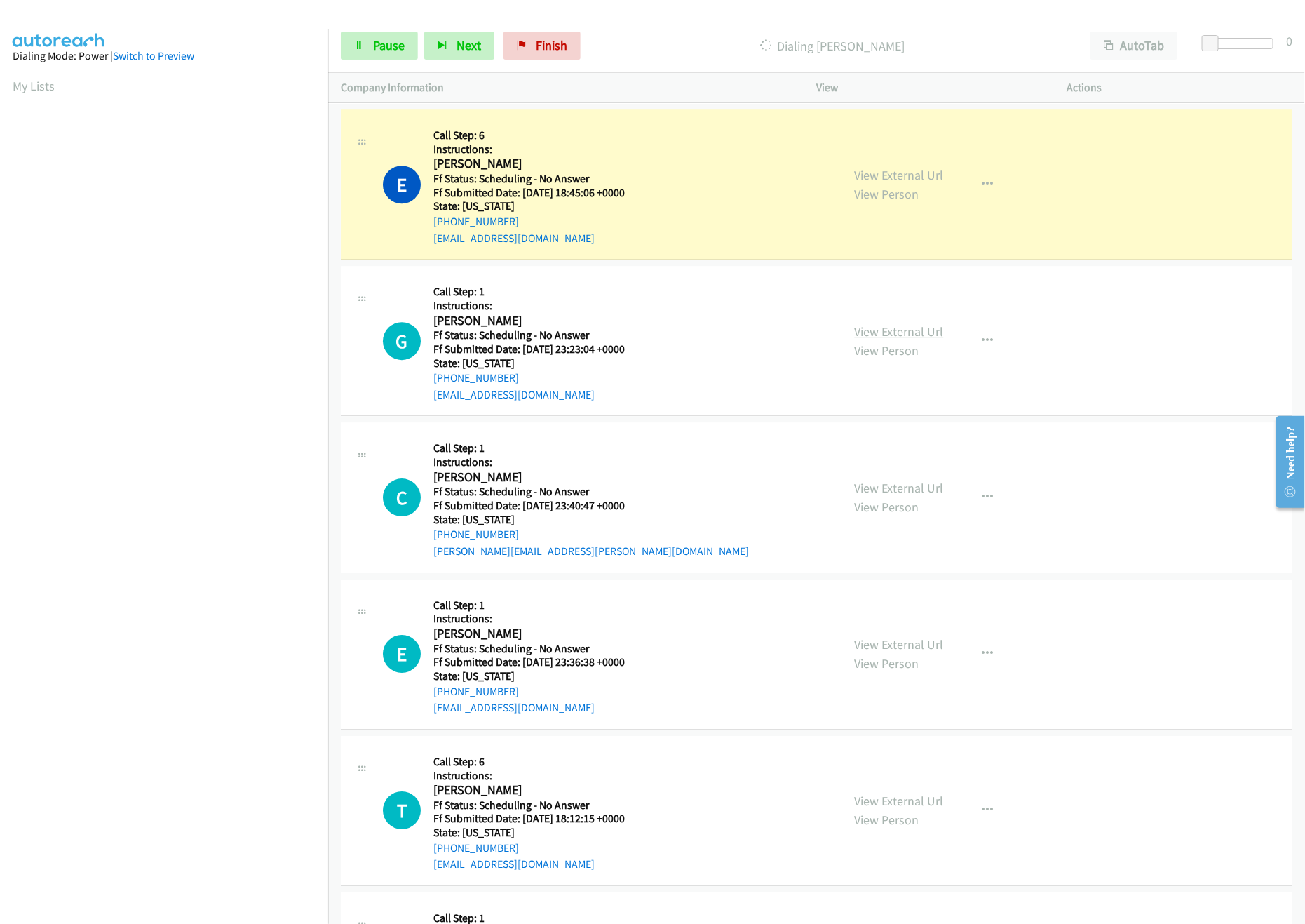
click at [881, 340] on link "View External Url" at bounding box center [899, 332] width 89 height 16
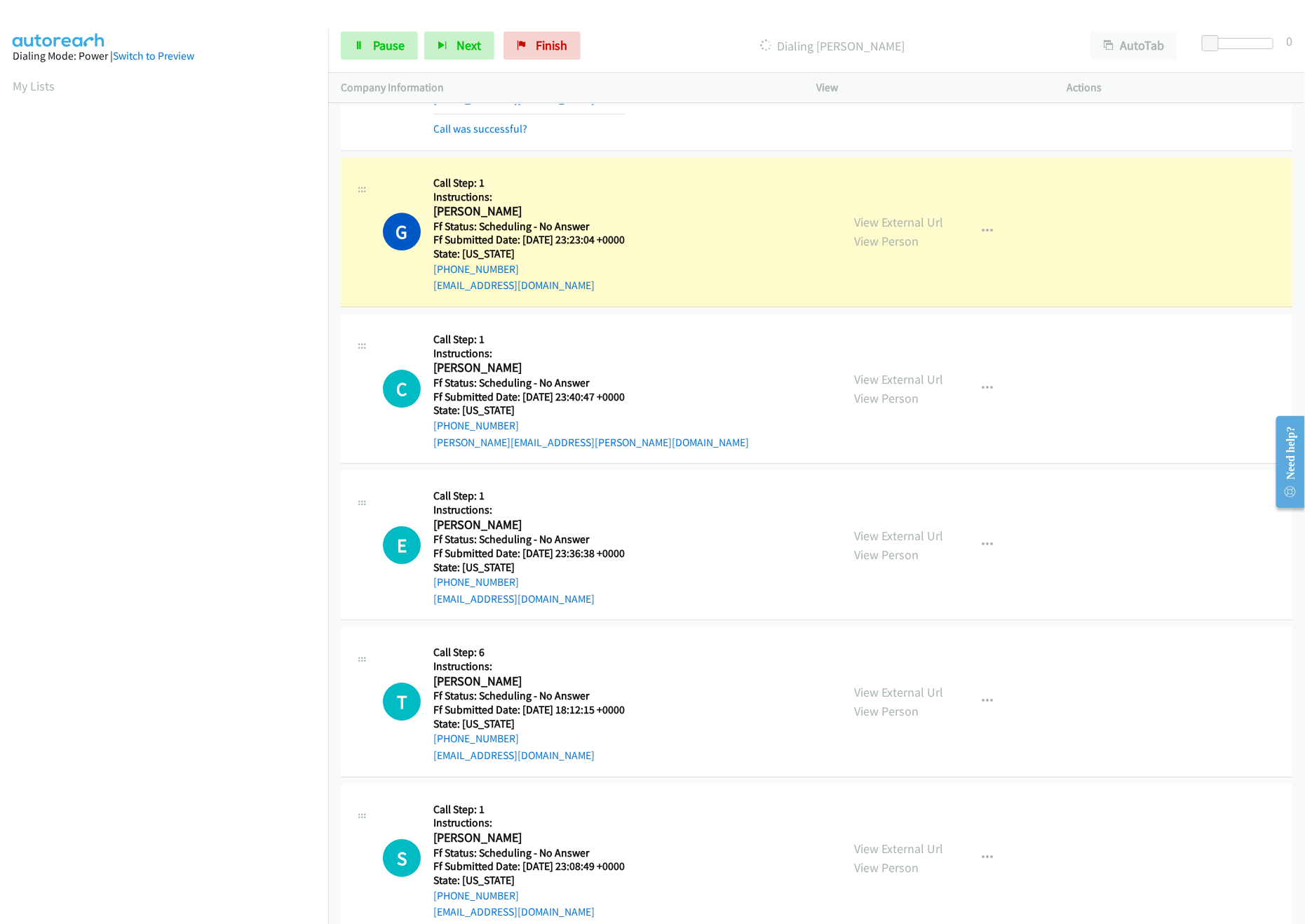
scroll to position [4769, 0]
click at [903, 386] on link "View External Url" at bounding box center [899, 379] width 89 height 16
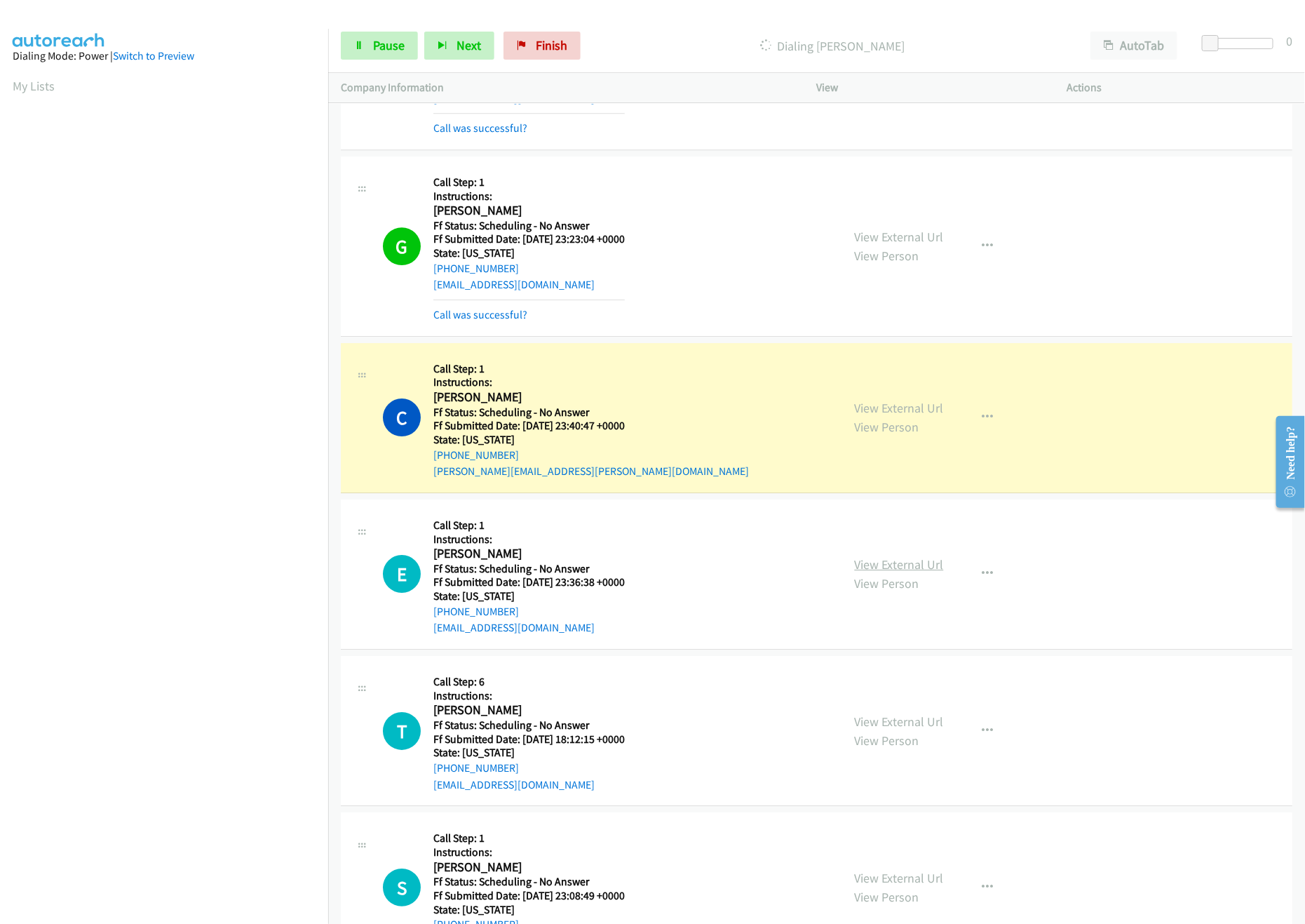
click at [892, 573] on link "View External Url" at bounding box center [899, 564] width 89 height 16
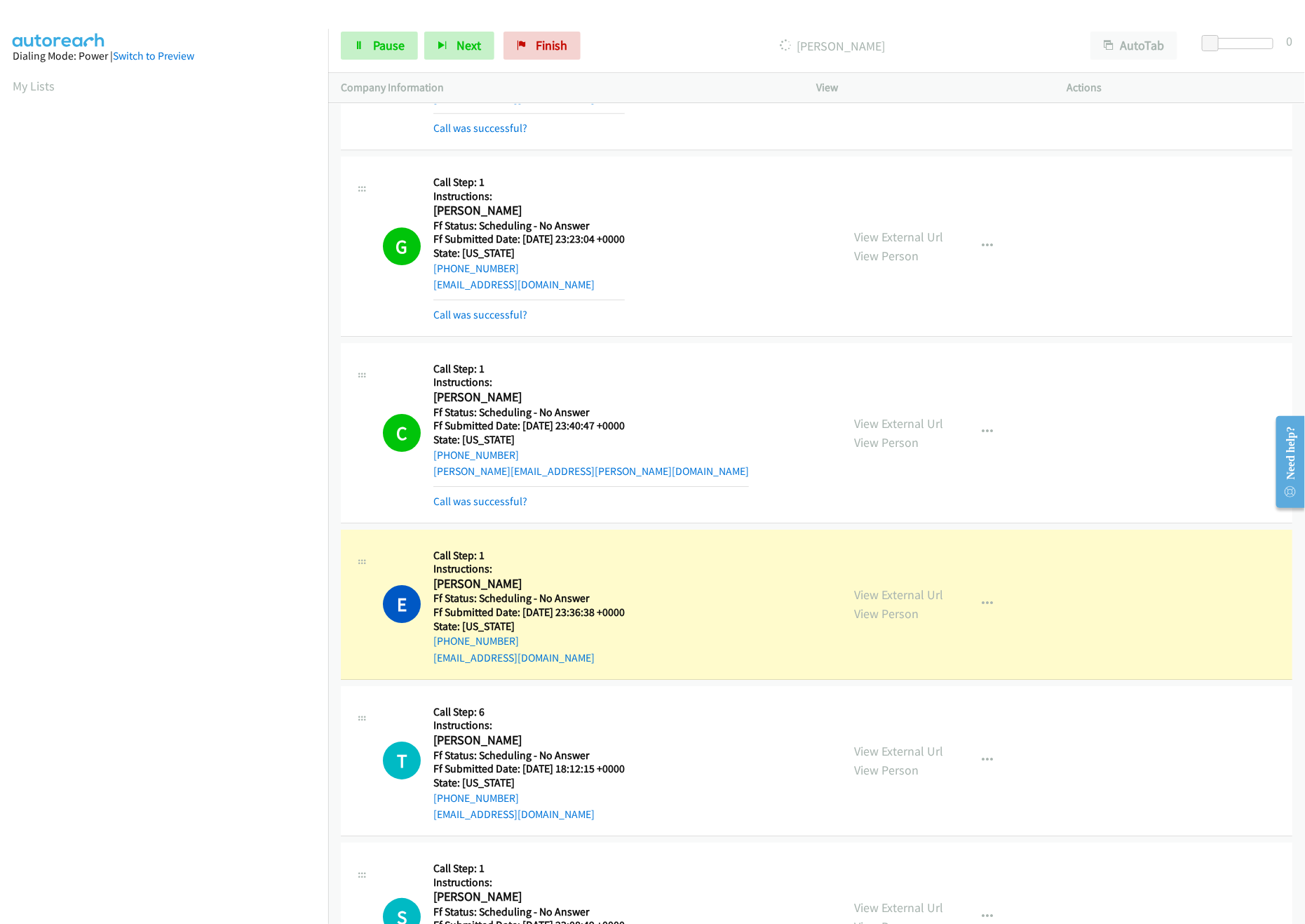
click at [682, 606] on div "E Callback Scheduled Call Step: 1 Instructions: [PERSON_NAME] America/[GEOGRAPH…" at bounding box center [606, 604] width 447 height 124
click at [385, 40] on span "Pause" at bounding box center [388, 45] width 32 height 16
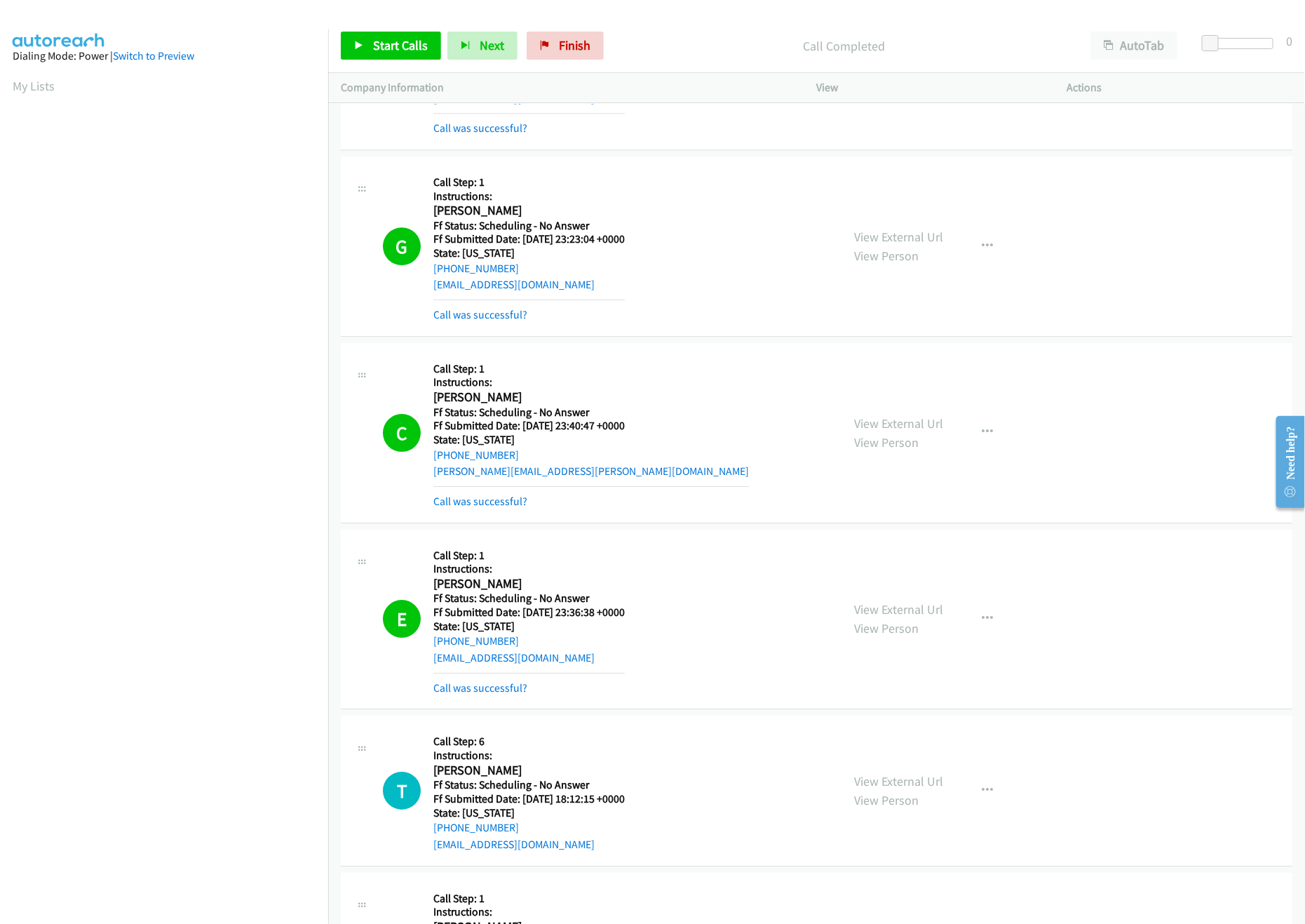
scroll to position [4910, 0]
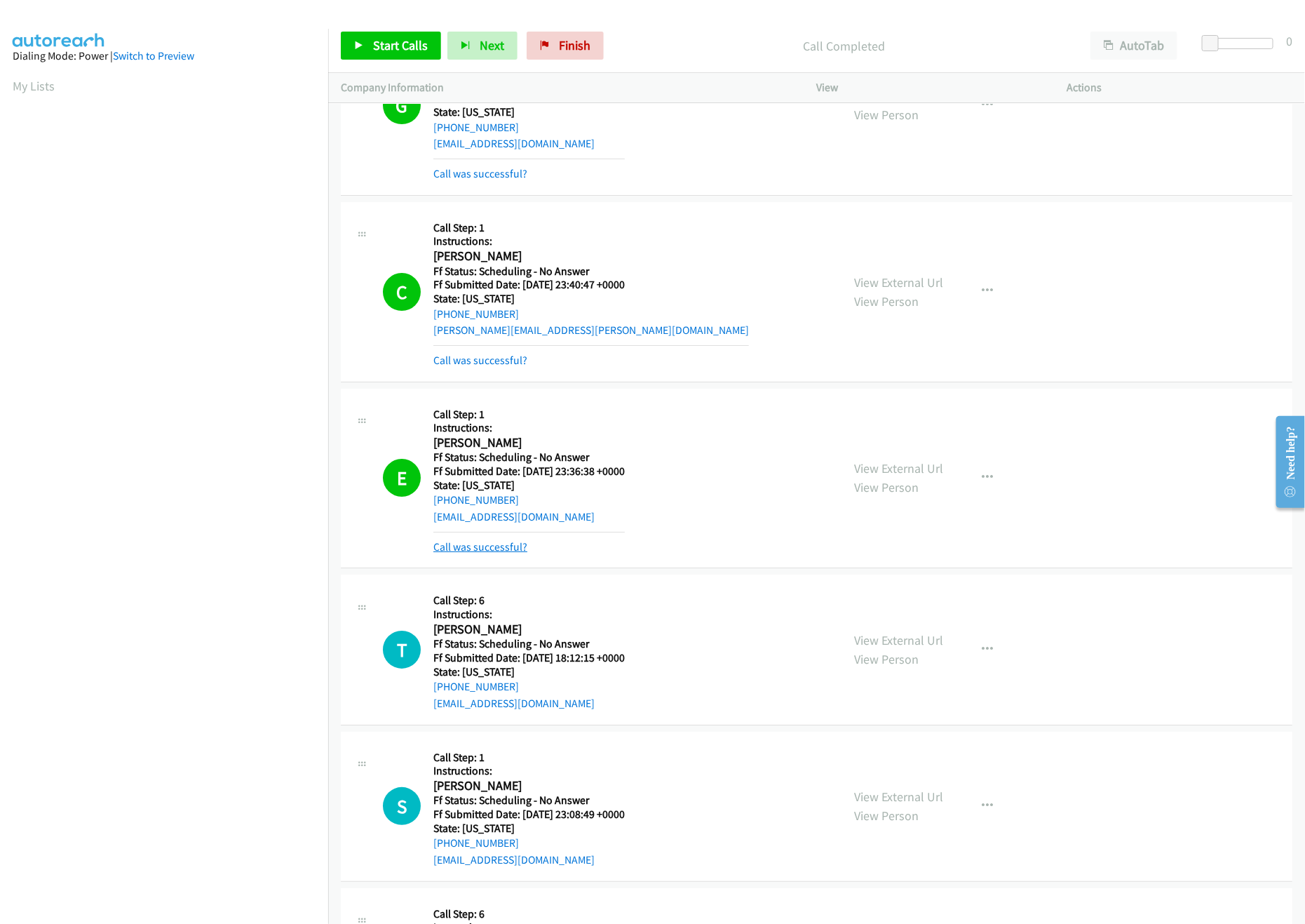
click at [461, 553] on link "Call was successful?" at bounding box center [480, 547] width 94 height 13
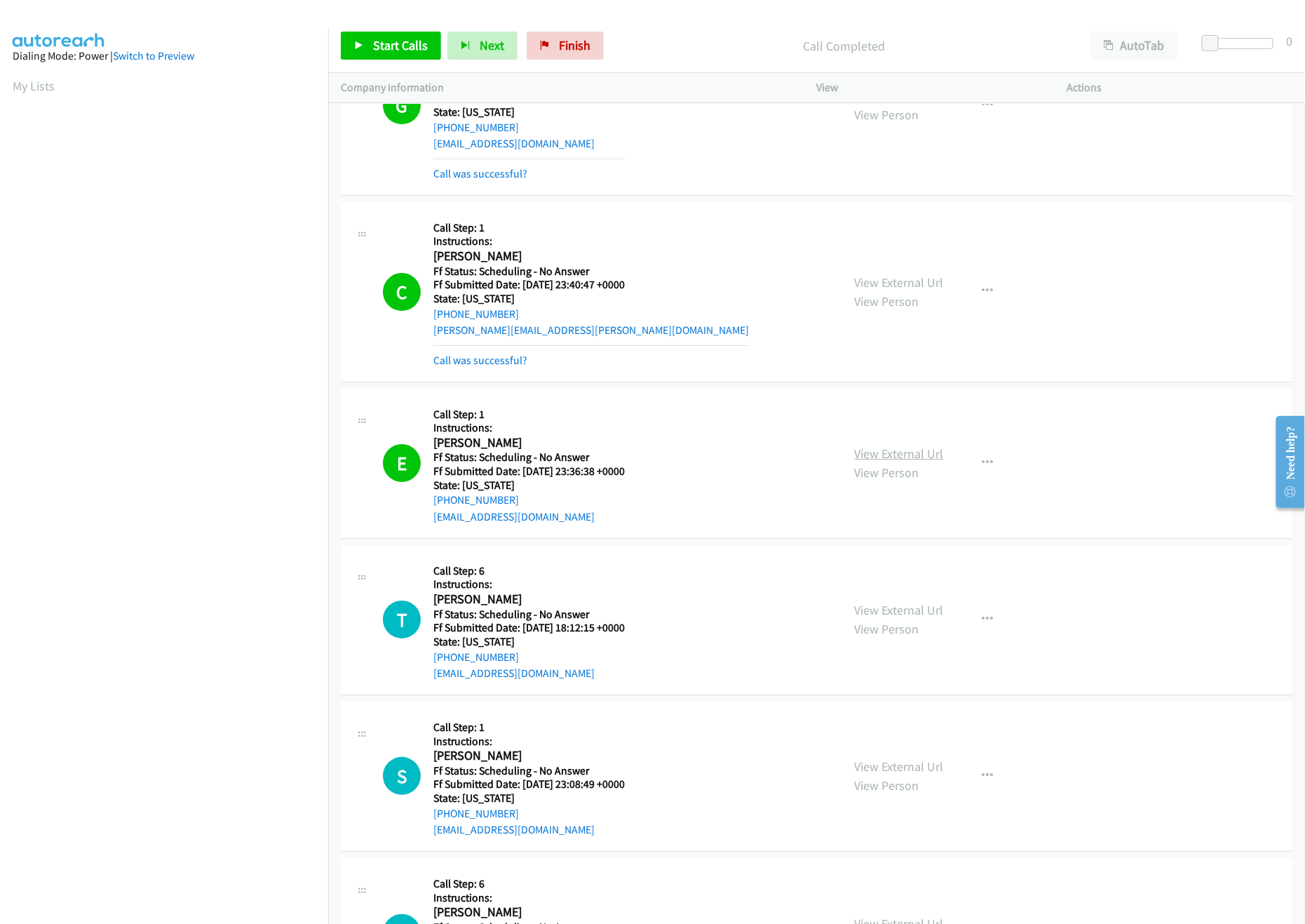
click at [855, 461] on link "View External Url" at bounding box center [899, 453] width 89 height 16
drag, startPoint x: 556, startPoint y: 52, endPoint x: 712, endPoint y: 77, distance: 158.0
click at [556, 55] on link "Finish" at bounding box center [565, 46] width 77 height 28
